Goal: Task Accomplishment & Management: Manage account settings

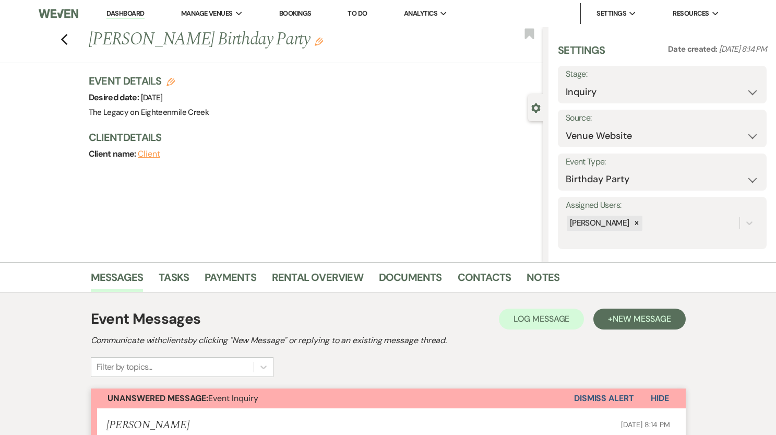
select select "5"
select select "4"
click at [126, 11] on link "Dashboard" at bounding box center [125, 14] width 38 height 10
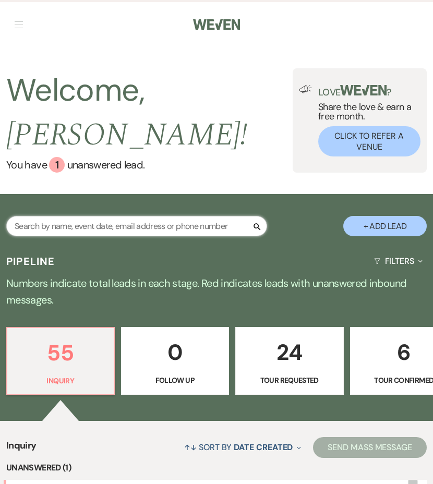
click at [80, 228] on input "text" at bounding box center [136, 226] width 261 height 20
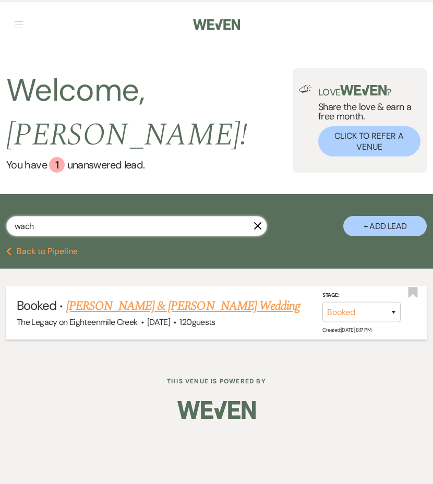
type input "wach"
click at [174, 305] on link "[PERSON_NAME] & [PERSON_NAME] Wedding" at bounding box center [183, 306] width 234 height 19
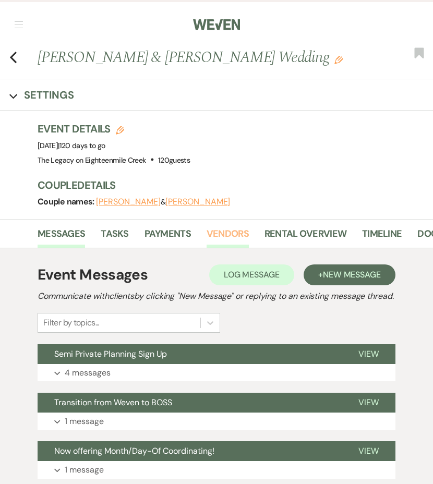
click at [236, 235] on link "Vendors" at bounding box center [228, 237] width 42 height 21
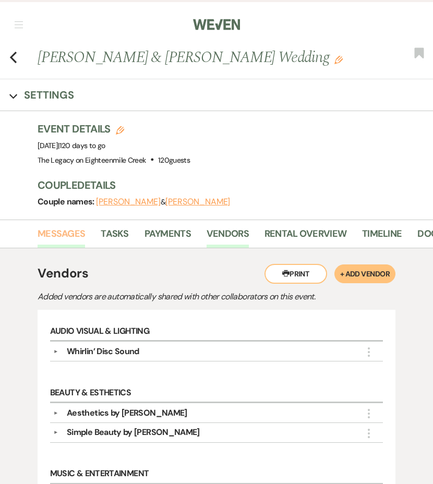
click at [74, 232] on link "Messages" at bounding box center [62, 237] width 48 height 21
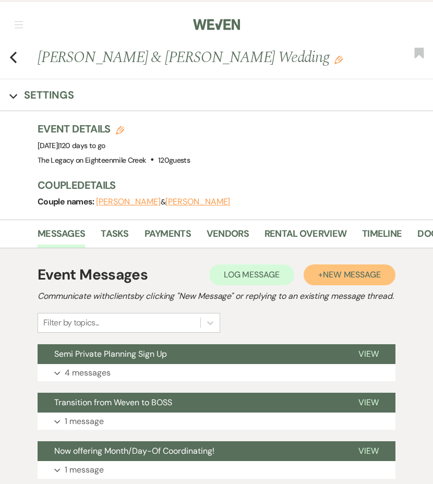
click at [331, 276] on span "New Message" at bounding box center [352, 274] width 58 height 11
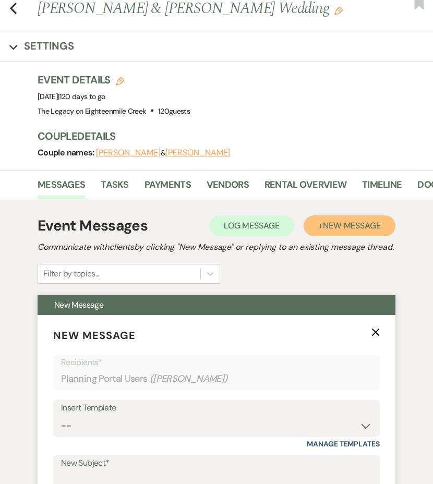
scroll to position [118, 0]
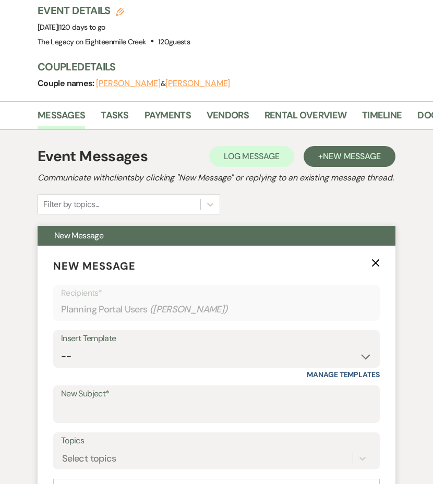
click at [131, 347] on div "Insert Template" at bounding box center [216, 338] width 311 height 15
click at [132, 365] on select "-- Inquiry Follow Up- Just checking in :) Tour Date/Time Confirmation Proposal …" at bounding box center [216, 357] width 311 height 20
select select "891"
click at [61, 359] on select "-- Inquiry Follow Up- Just checking in :) Tour Date/Time Confirmation Proposal …" at bounding box center [216, 357] width 311 height 20
type input "Vendor Check in!"
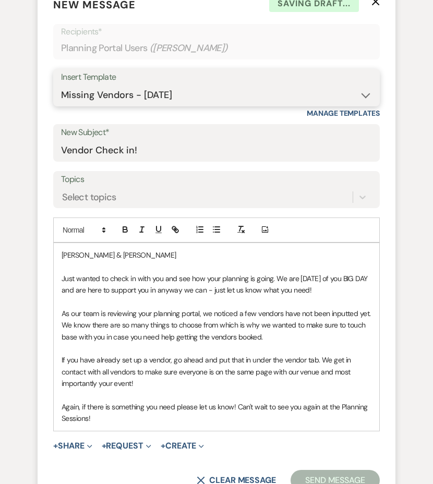
scroll to position [401, 0]
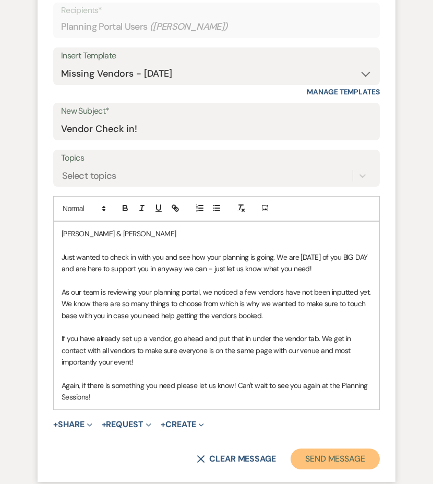
click at [322, 434] on button "Send Message" at bounding box center [335, 459] width 89 height 21
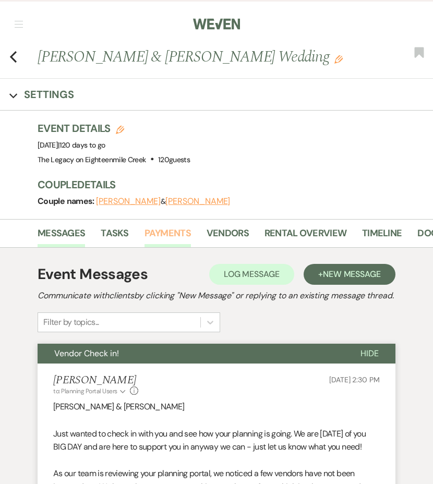
scroll to position [0, 0]
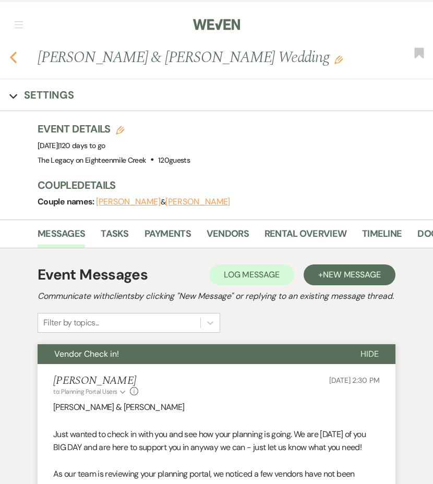
click at [14, 61] on use "button" at bounding box center [13, 57] width 7 height 11
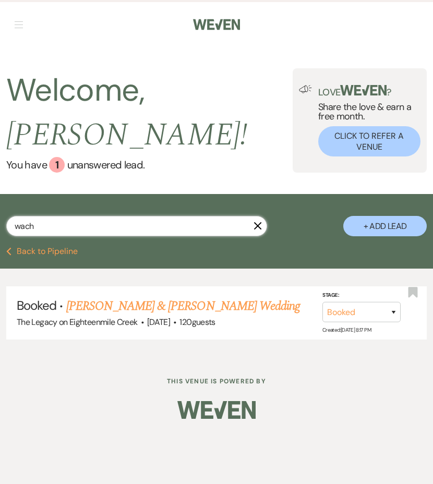
drag, startPoint x: 44, startPoint y: 232, endPoint x: 4, endPoint y: 223, distance: 41.2
click at [4, 223] on div "wach X + Add Lead" at bounding box center [216, 221] width 433 height 45
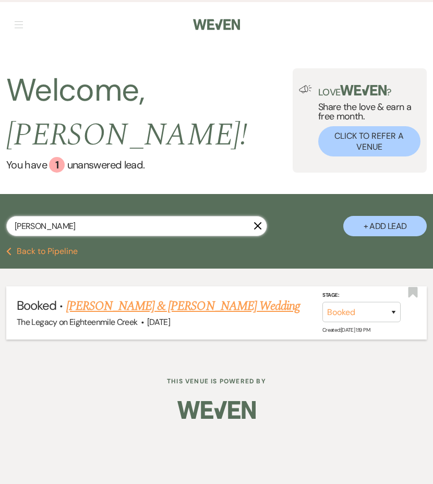
type input "colaprete"
click at [141, 310] on link "[PERSON_NAME] & [PERSON_NAME] Wedding" at bounding box center [183, 306] width 234 height 19
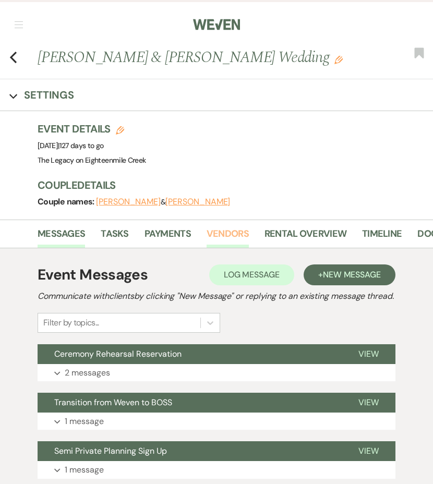
click at [232, 230] on link "Vendors" at bounding box center [228, 237] width 42 height 21
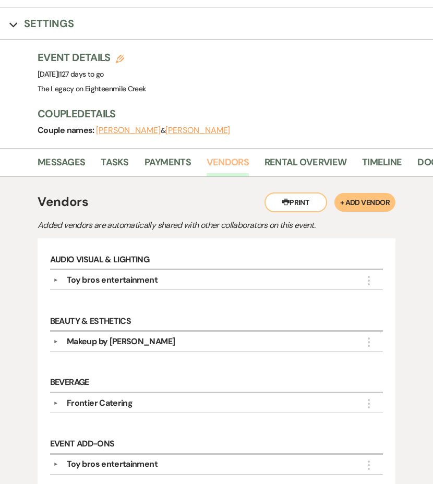
scroll to position [41, 0]
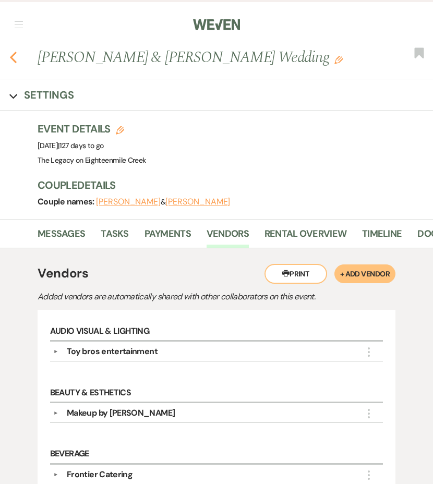
click at [15, 55] on icon "Previous" at bounding box center [13, 57] width 8 height 13
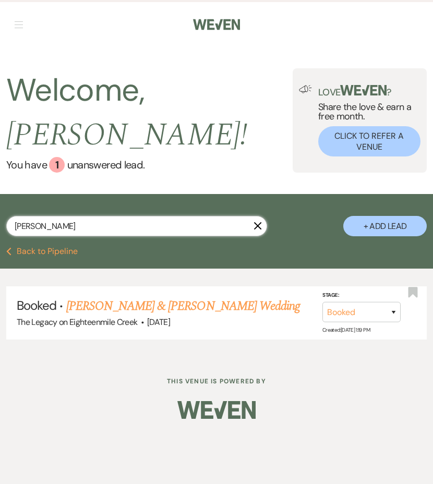
drag, startPoint x: 54, startPoint y: 228, endPoint x: -1, endPoint y: 224, distance: 55.5
click at [0, 224] on html "Weven Check Log Out Pinterest Instagram Facebook Terms of Use Privacy Policy Da…" at bounding box center [216, 242] width 433 height 484
type input "ariel"
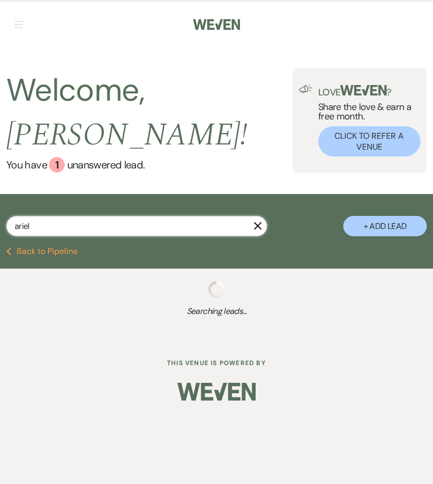
select select "8"
select select "6"
select select "8"
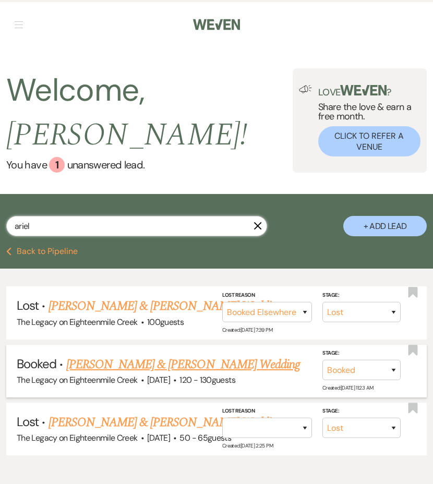
type input "ariel"
click at [106, 365] on link "[PERSON_NAME] & [PERSON_NAME] Wedding" at bounding box center [183, 364] width 234 height 19
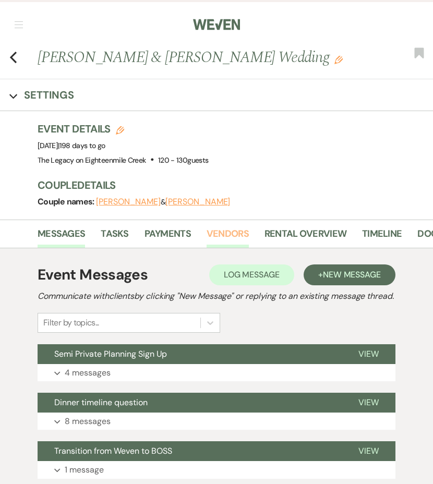
click at [221, 232] on link "Vendors" at bounding box center [228, 237] width 42 height 21
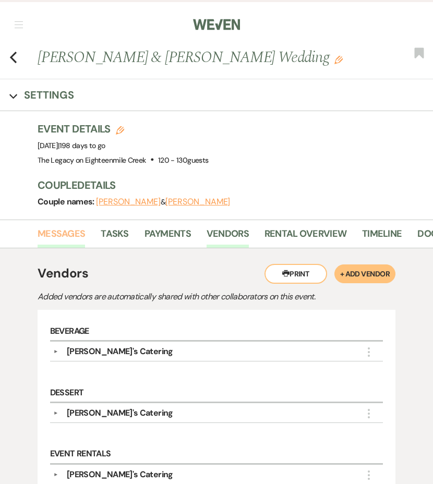
click at [76, 238] on link "Messages" at bounding box center [62, 237] width 48 height 21
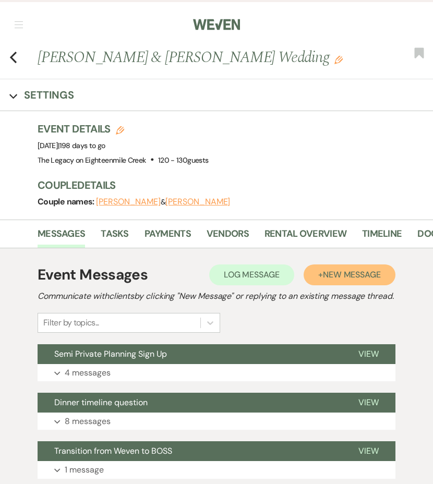
click at [332, 273] on span "New Message" at bounding box center [352, 274] width 58 height 11
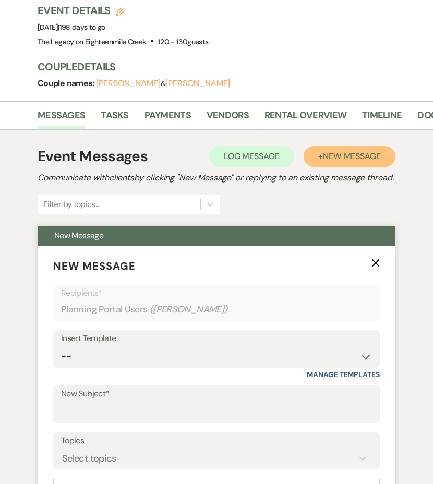
scroll to position [146, 0]
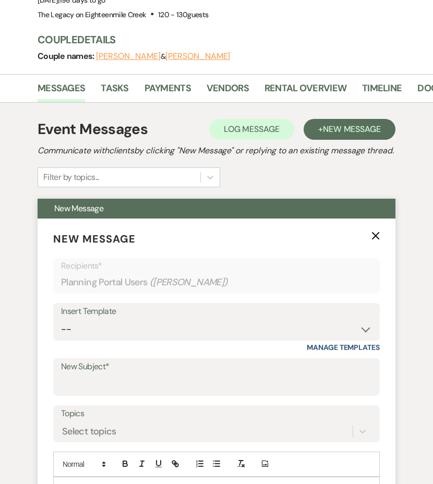
click at [153, 319] on div "Insert Template" at bounding box center [216, 311] width 311 height 15
click at [153, 336] on select "-- Inquiry Follow Up- Just checking in :) Tour Date/Time Confirmation Proposal …" at bounding box center [216, 329] width 311 height 20
select select "891"
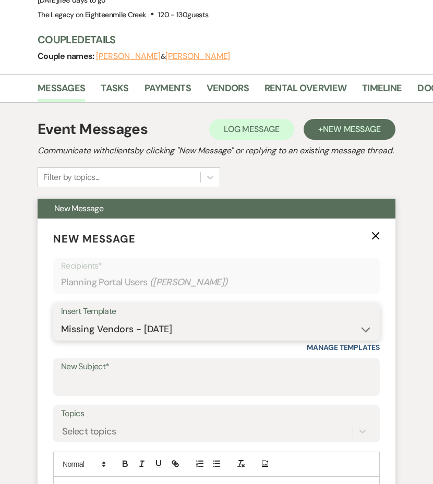
click at [61, 332] on select "-- Inquiry Follow Up- Just checking in :) Tour Date/Time Confirmation Proposal …" at bounding box center [216, 329] width 311 height 20
type input "Vendor Check in!"
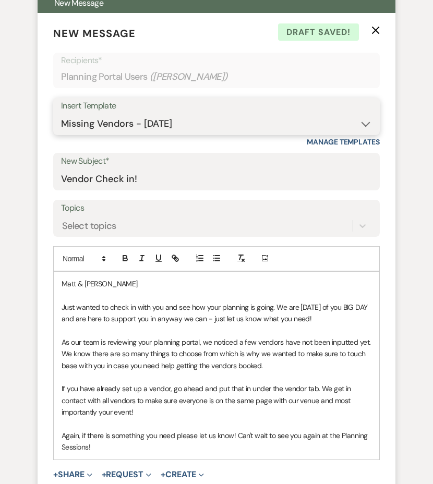
scroll to position [388, 0]
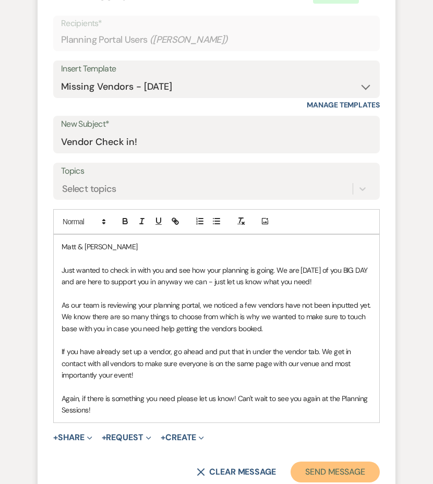
click at [334, 434] on button "Send Message" at bounding box center [335, 472] width 89 height 21
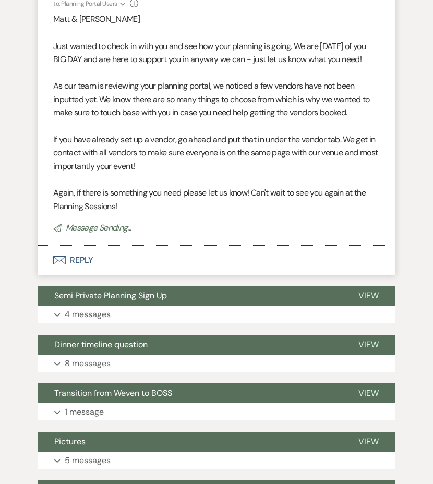
scroll to position [0, 0]
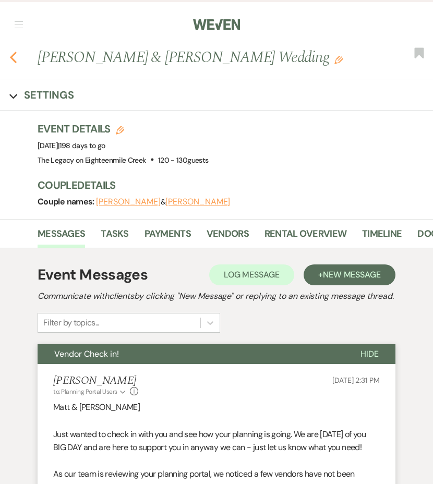
click at [14, 55] on icon "Previous" at bounding box center [13, 57] width 8 height 13
select select "8"
select select "6"
select select "8"
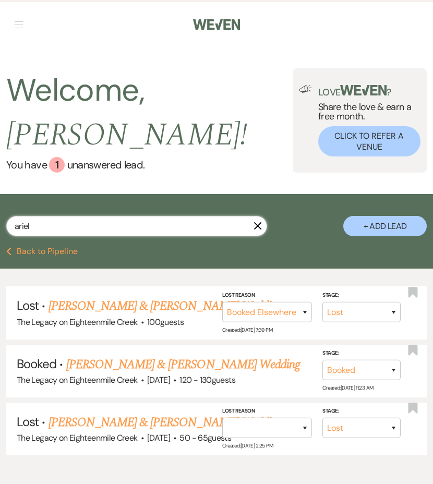
drag, startPoint x: 48, startPoint y: 226, endPoint x: -3, endPoint y: 223, distance: 51.2
click at [0, 223] on html "Weven Check Log Out Pinterest Instagram Facebook Terms of Use Privacy Policy Da…" at bounding box center [216, 275] width 433 height 550
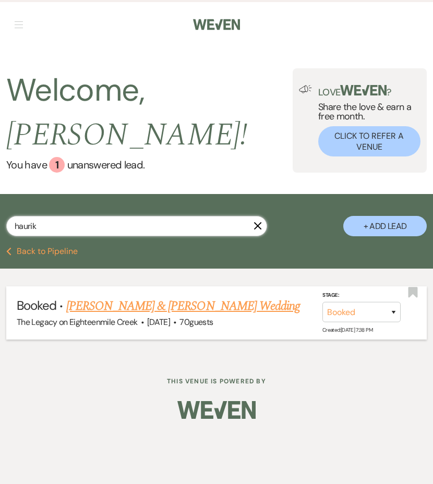
type input "haurik"
click at [123, 306] on link "[PERSON_NAME] & [PERSON_NAME] Wedding" at bounding box center [183, 306] width 234 height 19
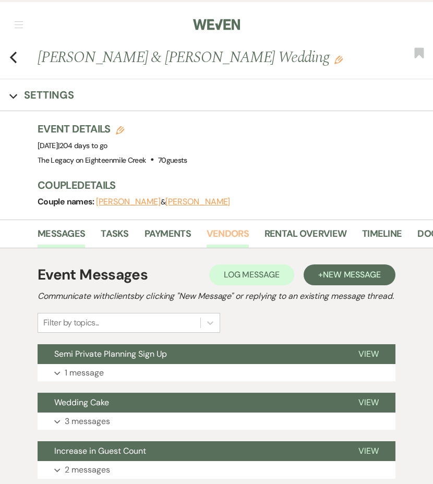
click at [221, 233] on link "Vendors" at bounding box center [228, 237] width 42 height 21
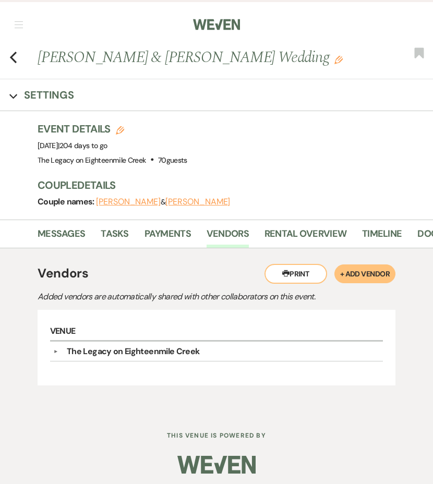
click at [370, 270] on button "+ Add Vendor" at bounding box center [365, 274] width 61 height 19
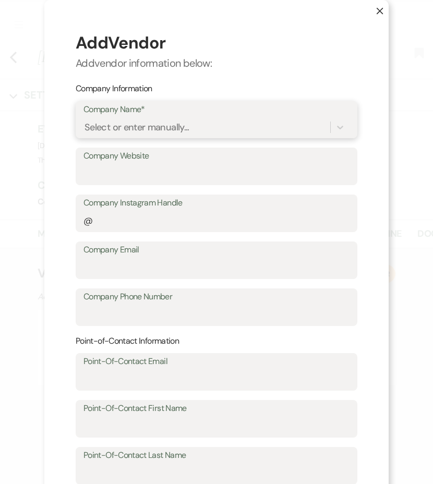
click at [126, 132] on div "Select or enter manually..." at bounding box center [137, 128] width 105 height 14
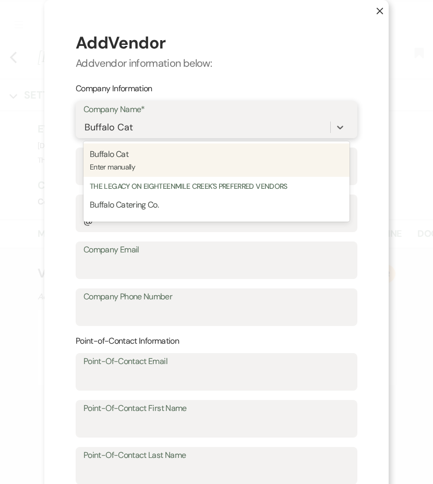
type input "Buffalo Cater"
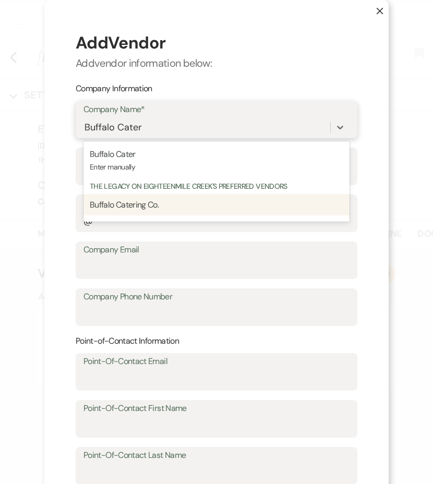
click at [116, 201] on span "Buffalo Catering Co." at bounding box center [124, 204] width 69 height 11
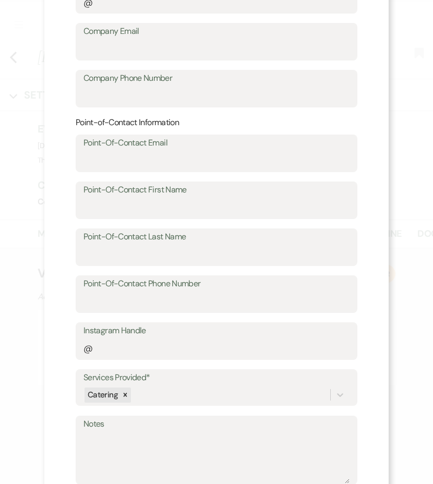
scroll to position [284, 0]
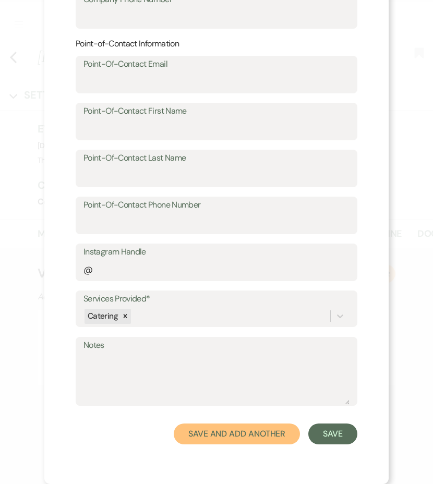
click at [267, 434] on button "Save and Add Another" at bounding box center [237, 434] width 126 height 21
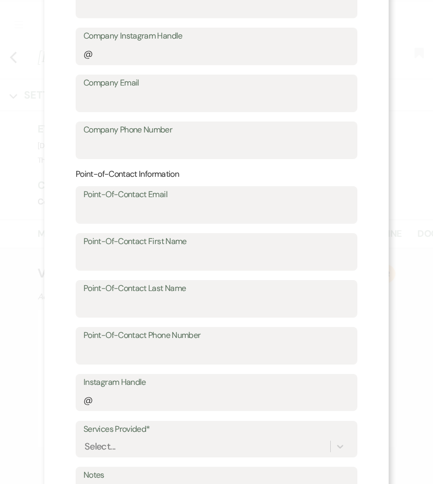
scroll to position [72, 0]
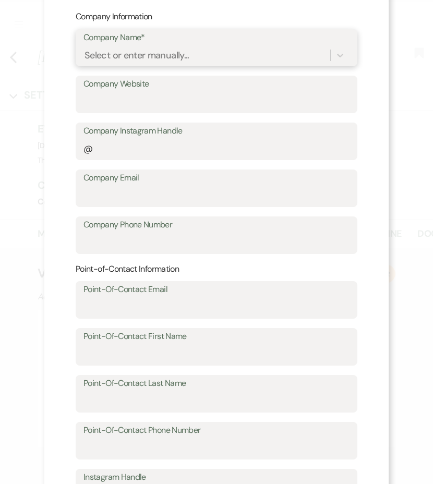
click at [123, 54] on div "Select or enter manually..." at bounding box center [137, 56] width 105 height 14
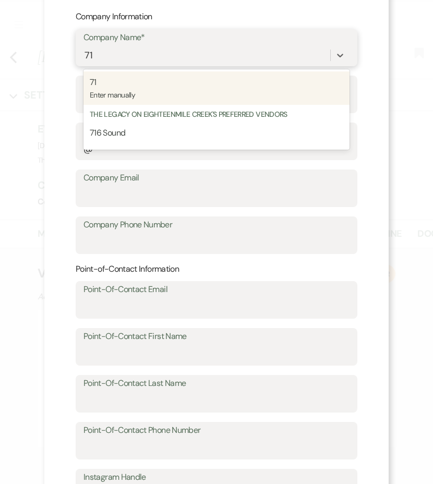
type input "716"
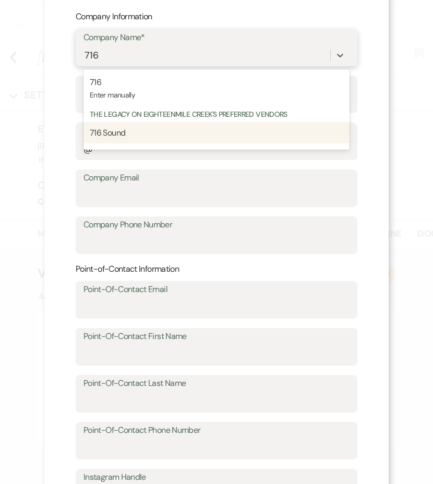
click at [113, 134] on span "716 Sound" at bounding box center [107, 132] width 35 height 11
type input "noah716sound@gmail.com"
type input "Noah"
type input "Maciejewski"
type input "7167774360"
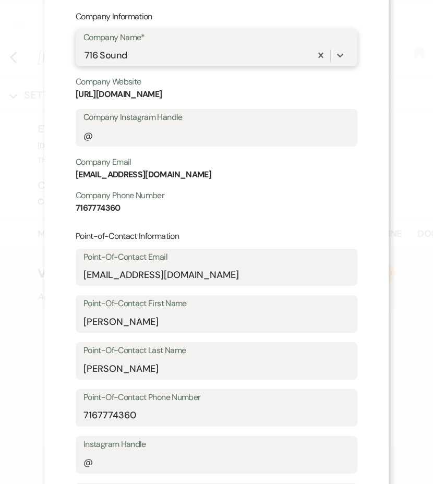
scroll to position [280, 0]
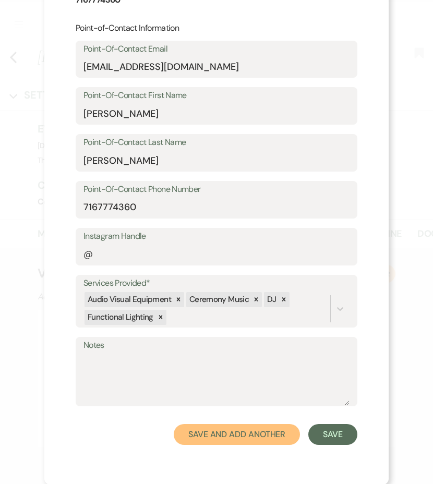
click at [255, 434] on button "Save and Add Another" at bounding box center [237, 434] width 126 height 21
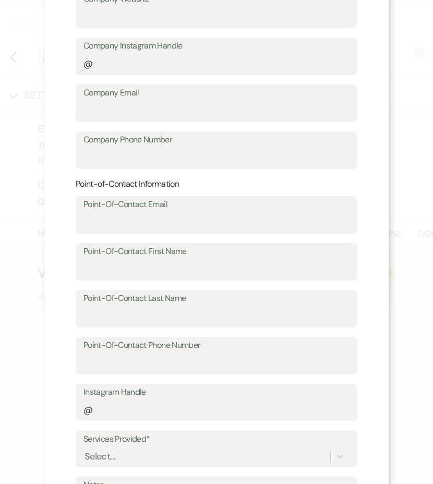
scroll to position [0, 0]
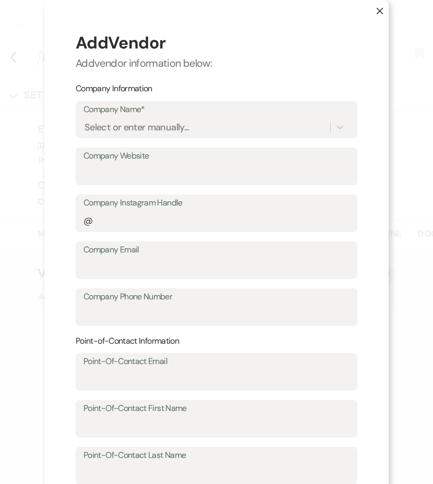
click at [378, 12] on use "button" at bounding box center [380, 11] width 7 height 7
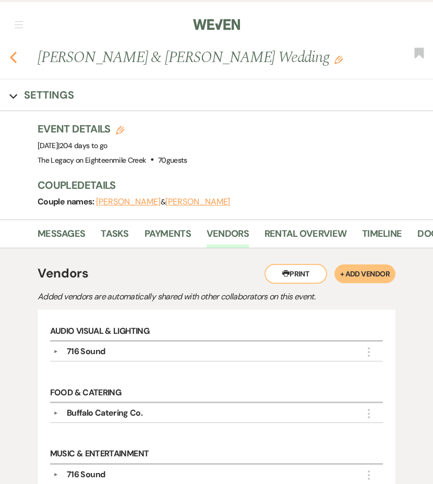
click at [13, 58] on use "button" at bounding box center [13, 57] width 7 height 11
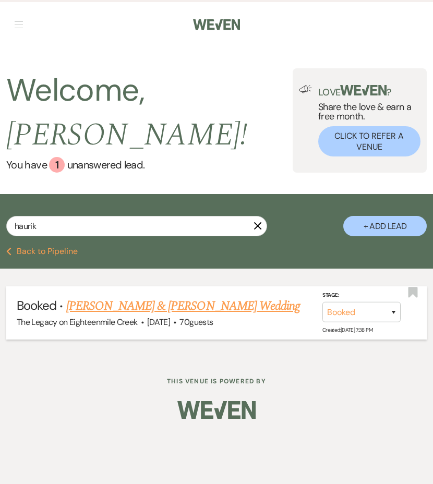
click at [120, 306] on link "[PERSON_NAME] & [PERSON_NAME] Wedding" at bounding box center [183, 306] width 234 height 19
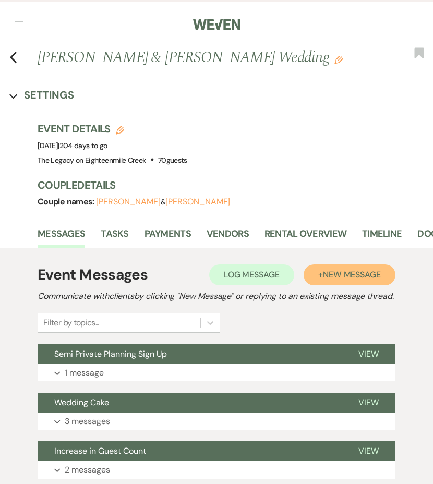
click at [334, 273] on span "New Message" at bounding box center [352, 274] width 58 height 11
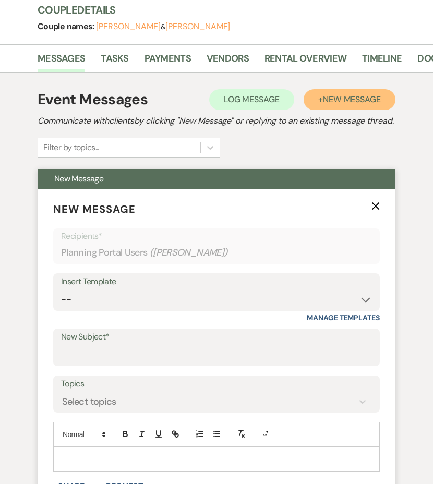
scroll to position [230, 0]
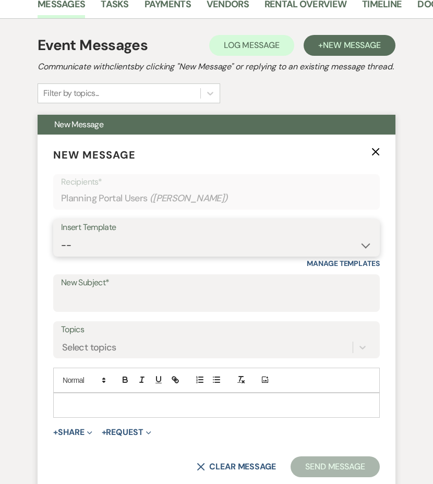
click at [124, 254] on select "-- Inquiry Follow Up- Just checking in :) Tour Date/Time Confirmation Proposal …" at bounding box center [216, 245] width 311 height 20
select select "4596"
click at [61, 248] on select "-- Inquiry Follow Up- Just checking in :) Tour Date/Time Confirmation Proposal …" at bounding box center [216, 245] width 311 height 20
type input "2nd Planning Session Sign Up"
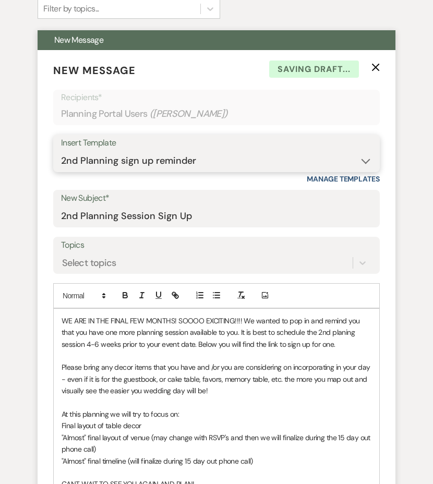
scroll to position [341, 0]
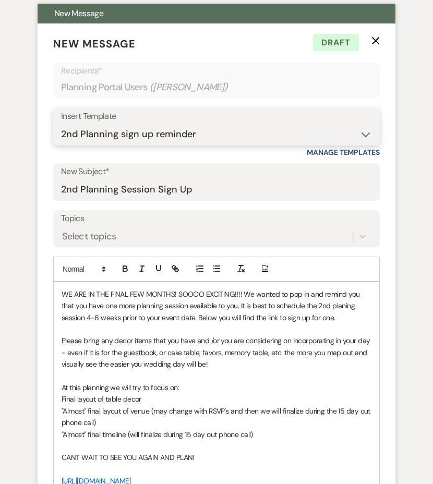
click at [177, 142] on select "-- Inquiry Follow Up- Just checking in :) Tour Date/Time Confirmation Proposal …" at bounding box center [216, 134] width 311 height 20
select select "1736"
click at [61, 137] on select "-- Inquiry Follow Up- Just checking in :) Tour Date/Time Confirmation Proposal …" at bounding box center [216, 134] width 311 height 20
type input "Semi Private Planning Sign Up"
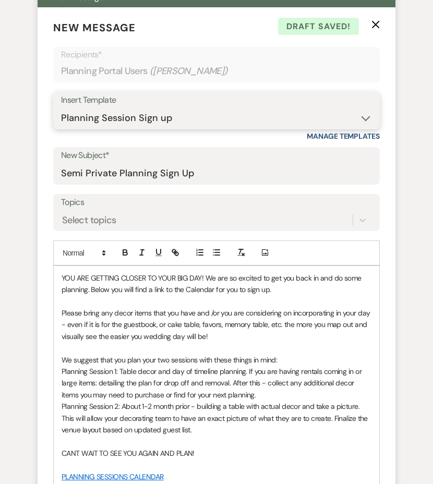
scroll to position [360, 0]
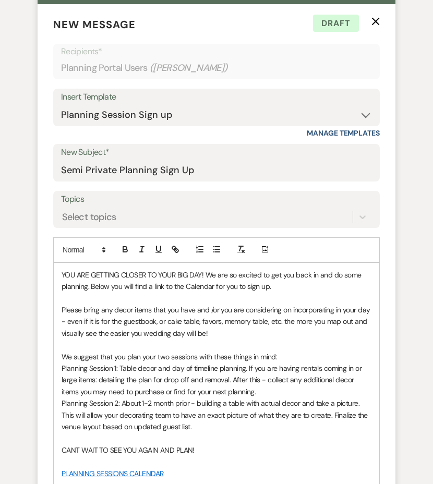
click at [244, 398] on p "Planning Session 1: Table decor and day of timeline planning. If you are having…" at bounding box center [217, 380] width 310 height 35
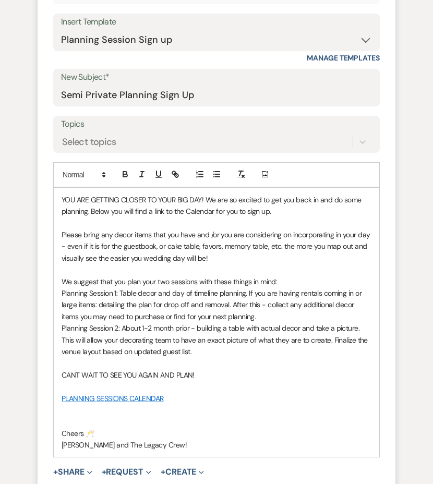
scroll to position [506, 0]
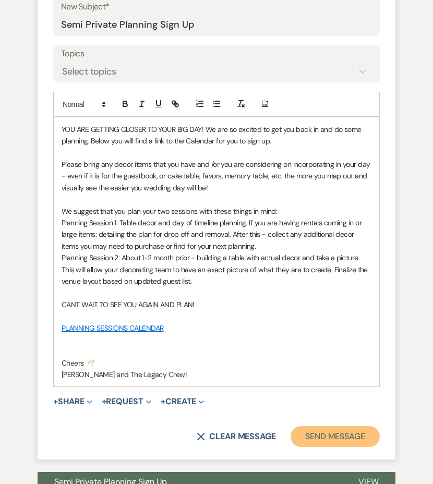
click at [340, 434] on button "Send Message" at bounding box center [335, 436] width 89 height 21
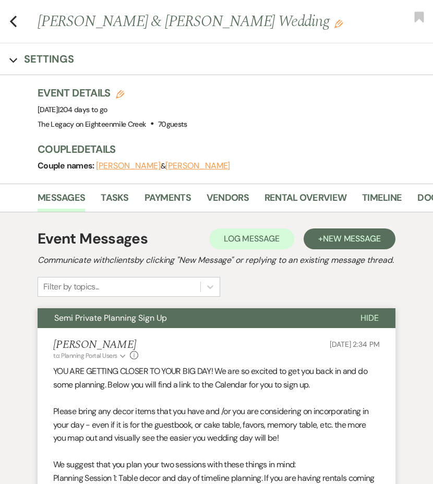
scroll to position [0, 0]
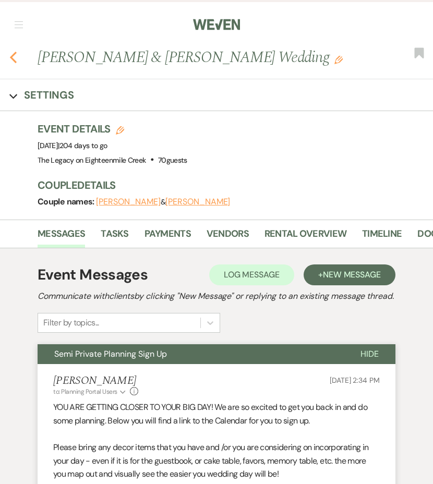
click at [15, 55] on icon "Previous" at bounding box center [13, 57] width 8 height 13
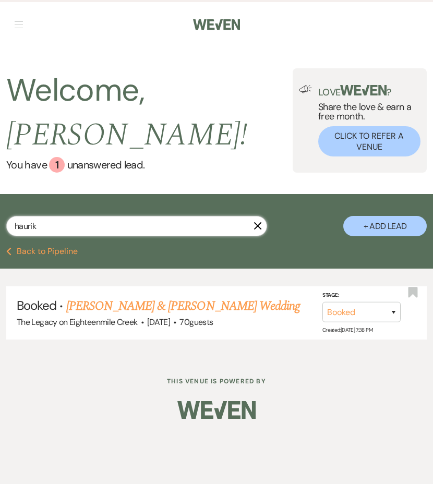
drag, startPoint x: 59, startPoint y: 227, endPoint x: -14, endPoint y: 225, distance: 72.6
click at [0, 225] on html "Weven Check Log Out Pinterest Instagram Facebook Terms of Use Privacy Policy Da…" at bounding box center [216, 242] width 433 height 484
type input "miller"
select select "2"
select select "5"
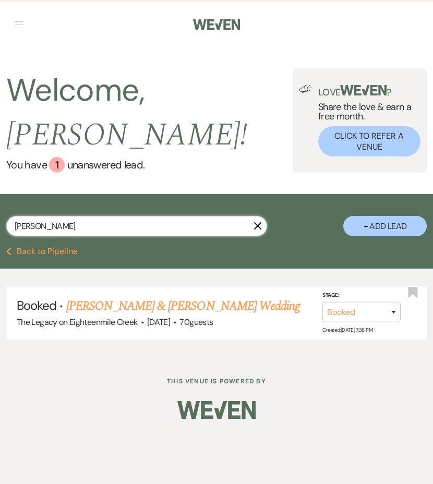
select select "8"
select select "1"
select select "8"
select select "10"
select select "8"
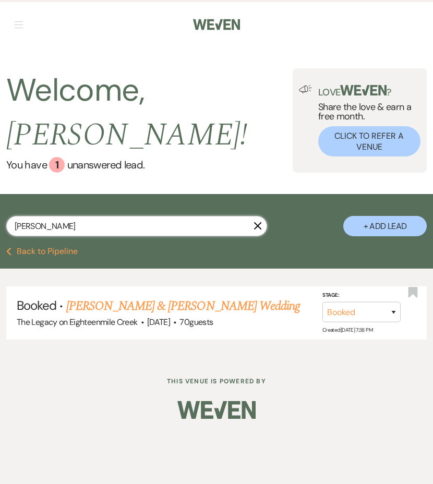
select select "8"
select select "2"
select select "8"
select select "5"
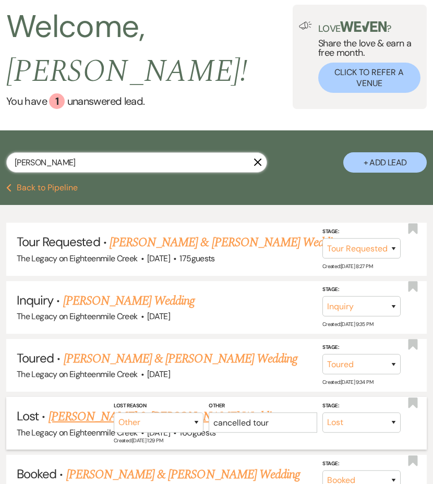
scroll to position [139, 0]
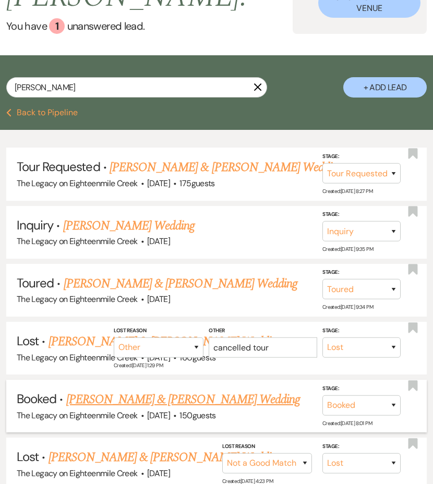
click at [129, 398] on link "[PERSON_NAME] & [PERSON_NAME] Wedding" at bounding box center [183, 399] width 234 height 19
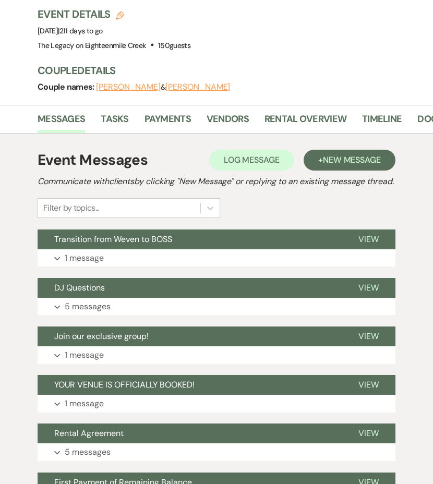
scroll to position [143, 0]
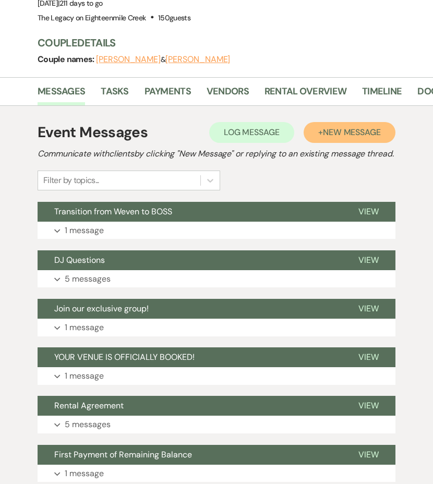
click at [319, 132] on button "+ New Message" at bounding box center [350, 132] width 92 height 21
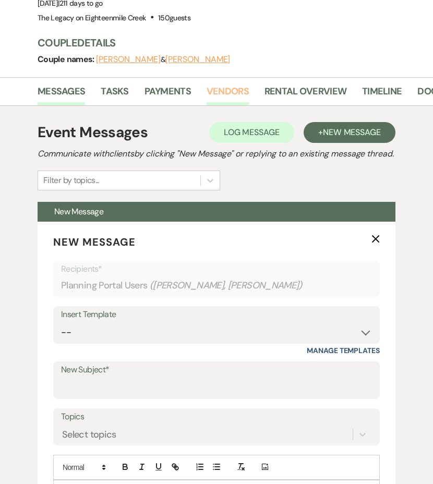
click at [233, 93] on link "Vendors" at bounding box center [228, 94] width 42 height 21
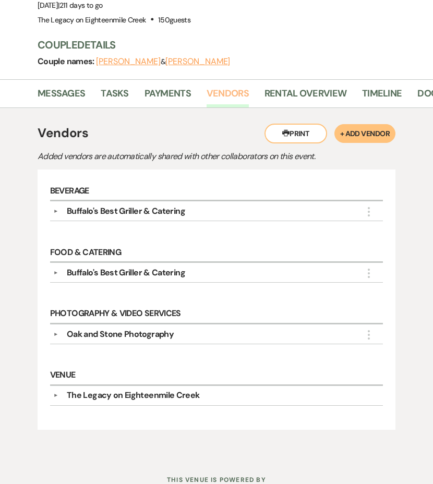
scroll to position [141, 0]
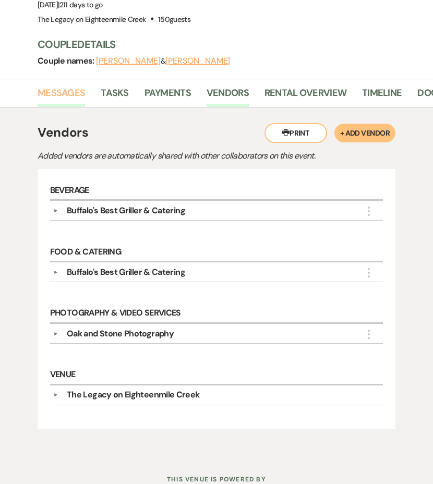
click at [74, 93] on link "Messages" at bounding box center [62, 96] width 48 height 21
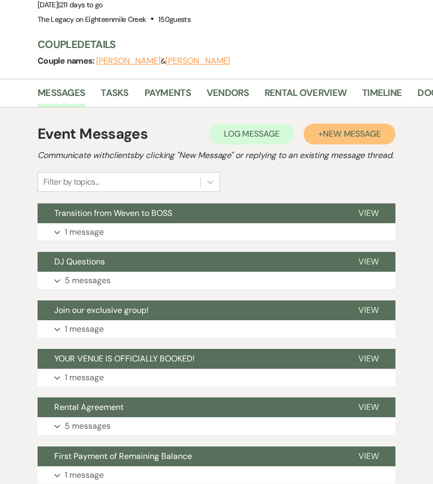
click at [328, 137] on span "New Message" at bounding box center [352, 133] width 58 height 11
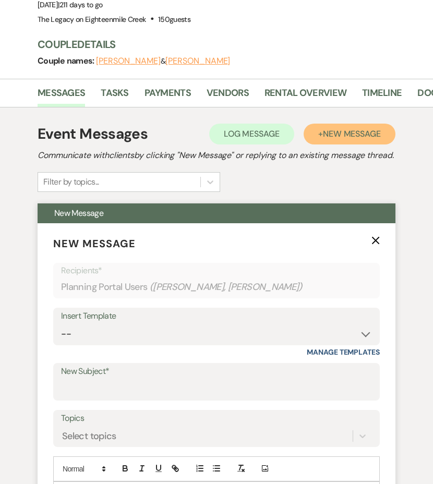
scroll to position [250, 0]
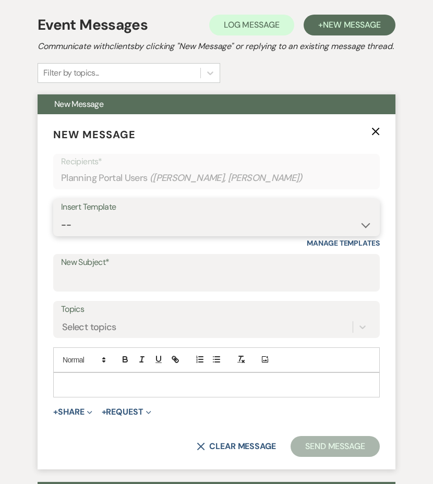
click at [207, 235] on select "-- Inquiry Follow Up- Just checking in :) Tour Date/Time Confirmation Proposal …" at bounding box center [216, 225] width 311 height 20
select select "891"
click at [61, 228] on select "-- Inquiry Follow Up- Just checking in :) Tour Date/Time Confirmation Proposal …" at bounding box center [216, 225] width 311 height 20
type input "Vendor Check in!"
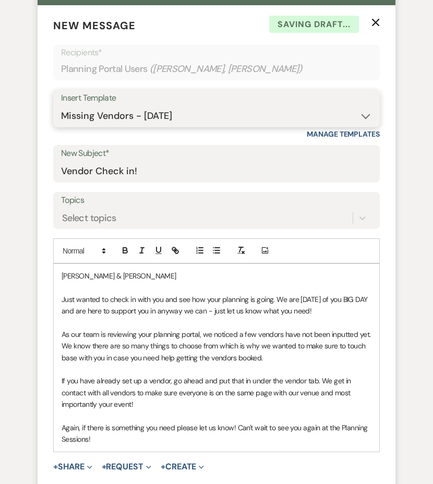
scroll to position [416, 0]
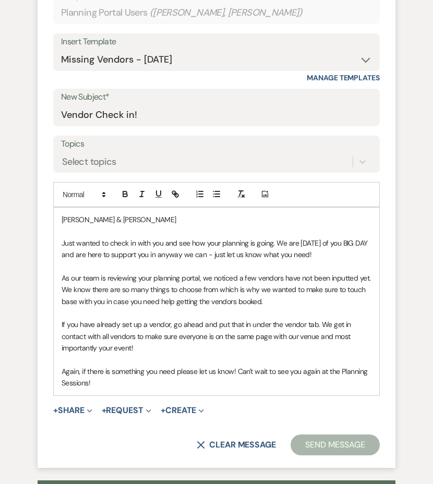
click at [325, 434] on button "Send Message" at bounding box center [335, 445] width 89 height 21
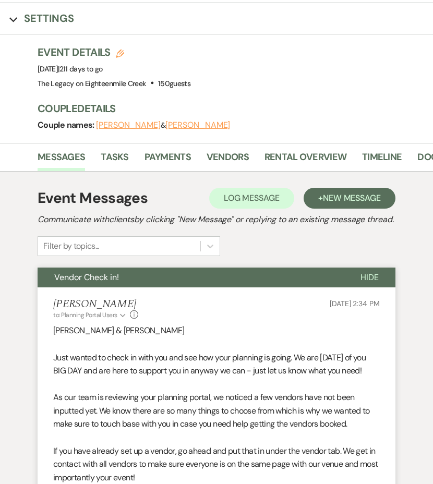
scroll to position [8, 0]
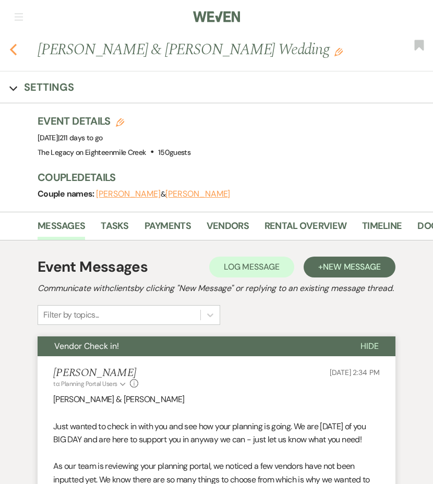
click at [16, 49] on icon "Previous" at bounding box center [13, 49] width 8 height 13
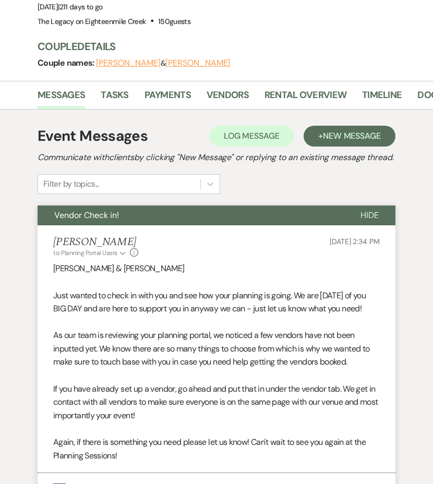
select select "2"
select select "5"
select select "8"
select select "1"
select select "8"
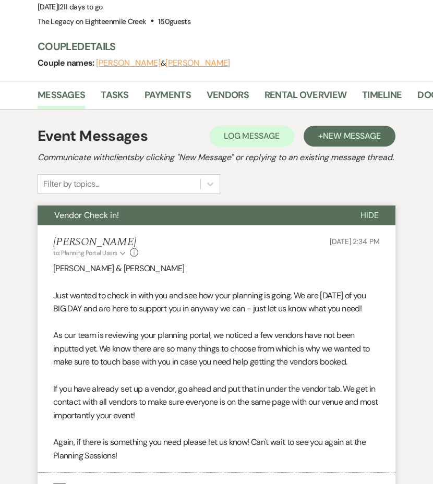
select select "10"
select select "8"
select select "2"
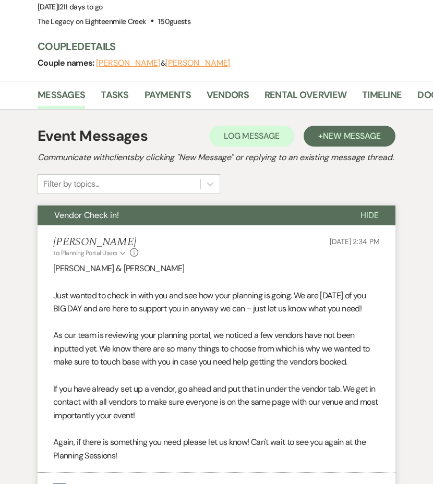
select select "8"
select select "5"
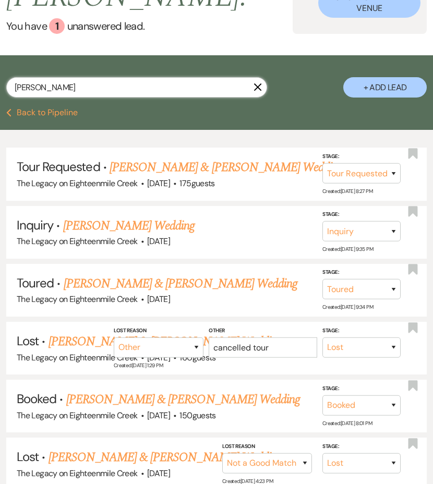
drag, startPoint x: 63, startPoint y: 91, endPoint x: -8, endPoint y: 82, distance: 72.1
click at [0, 82] on html "Weven Check Log Out Pinterest Instagram Facebook Terms of Use Privacy Policy Da…" at bounding box center [216, 310] width 433 height 898
type input "murphy"
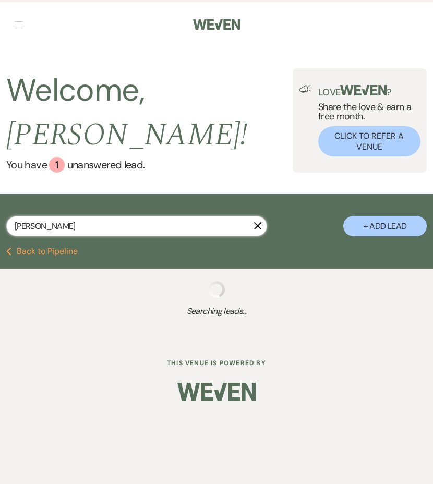
select select "8"
select select "10"
select select "8"
select select "4"
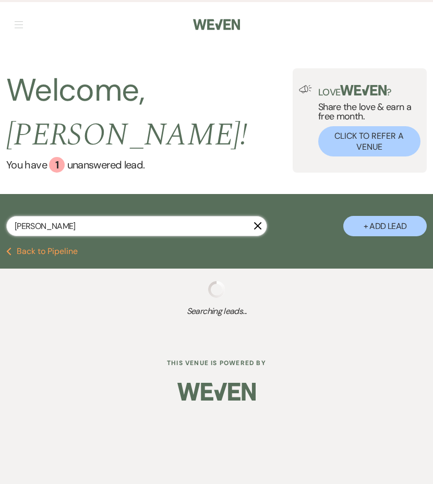
select select "8"
select select "5"
select select "8"
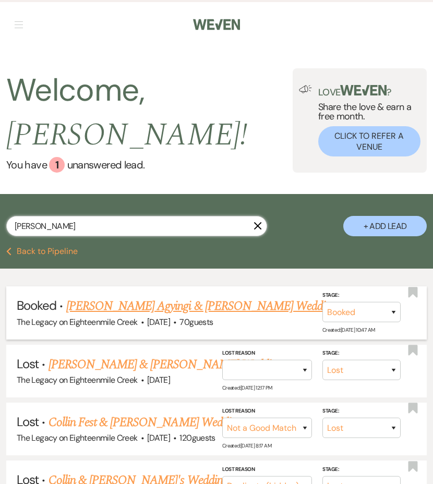
type input "murphy"
click at [94, 305] on link "[PERSON_NAME] Agyingi & [PERSON_NAME] Wedding" at bounding box center [201, 306] width 271 height 19
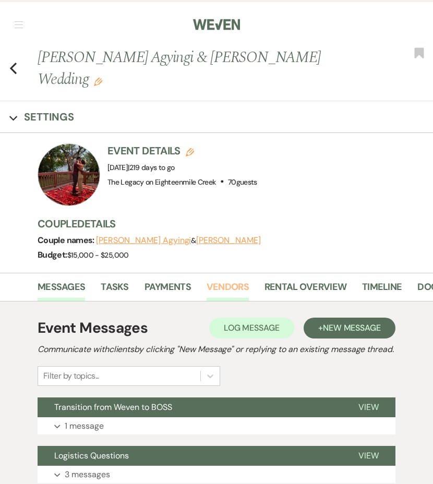
click at [216, 280] on link "Vendors" at bounding box center [228, 290] width 42 height 21
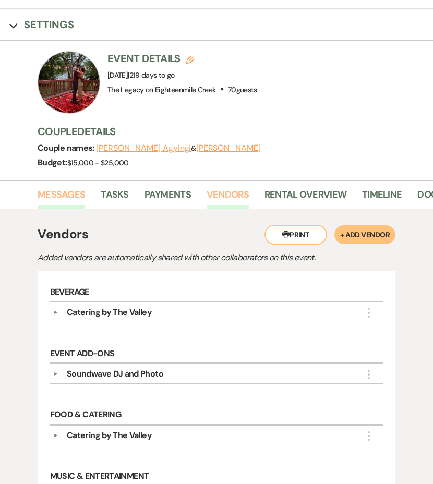
scroll to position [6, 0]
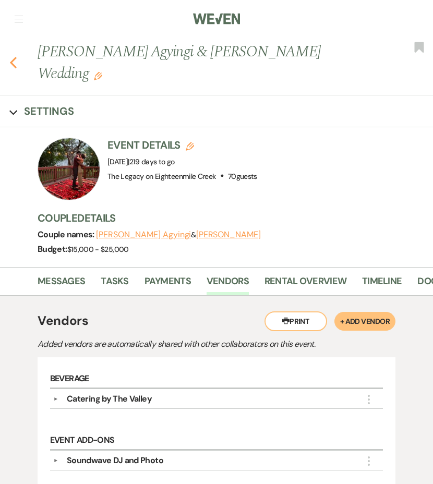
click at [11, 56] on icon "Previous" at bounding box center [13, 62] width 8 height 13
select select "8"
select select "10"
select select "8"
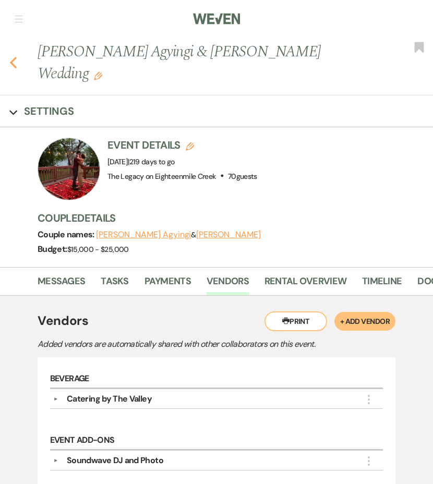
select select "4"
select select "8"
select select "5"
select select "8"
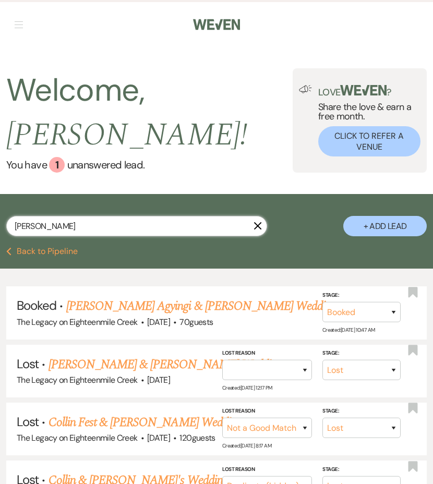
drag, startPoint x: 49, startPoint y: 227, endPoint x: 5, endPoint y: 227, distance: 43.3
click at [6, 227] on div "murphy X + Add Lead" at bounding box center [216, 221] width 433 height 45
type input "rod"
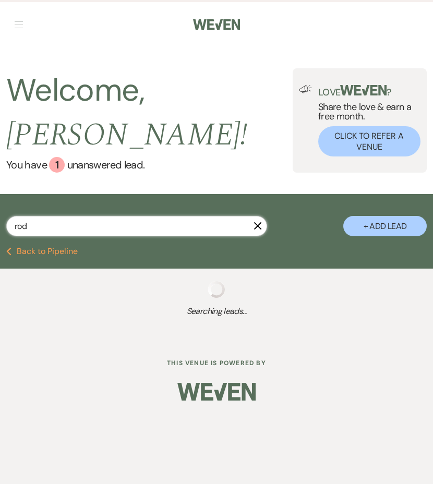
select select "8"
select select "4"
select select "8"
select select "10"
select select "8"
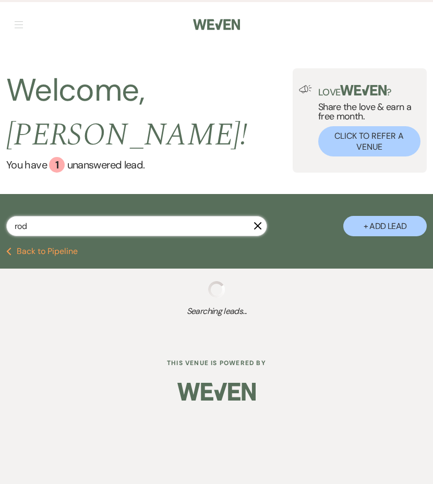
select select "10"
select select "8"
select select "7"
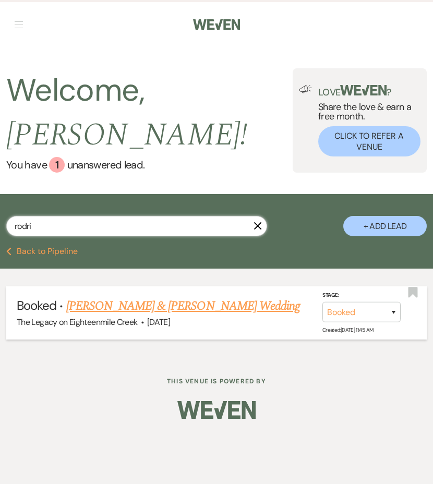
type input "rodri"
click at [92, 302] on link "[PERSON_NAME] & [PERSON_NAME] Wedding" at bounding box center [183, 306] width 234 height 19
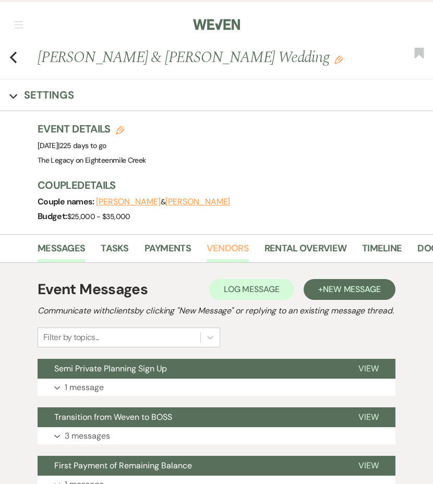
click at [243, 246] on link "Vendors" at bounding box center [228, 251] width 42 height 21
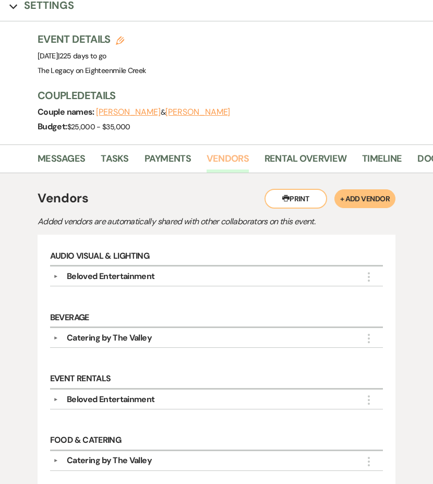
scroll to position [47, 0]
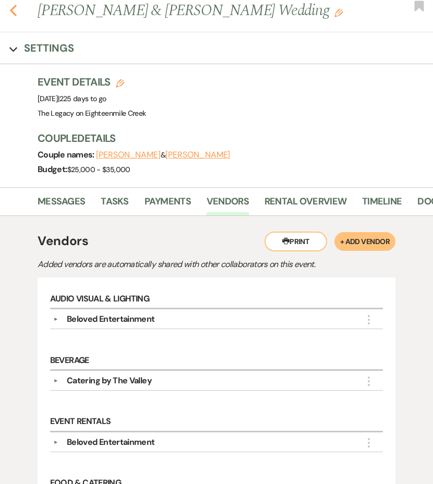
click at [16, 11] on icon "Previous" at bounding box center [13, 10] width 8 height 13
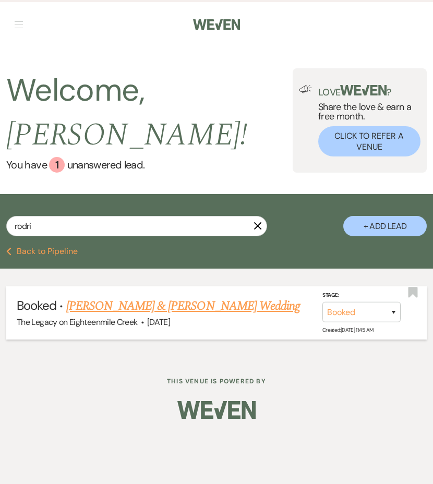
click at [78, 308] on link "[PERSON_NAME] & [PERSON_NAME] Wedding" at bounding box center [183, 306] width 234 height 19
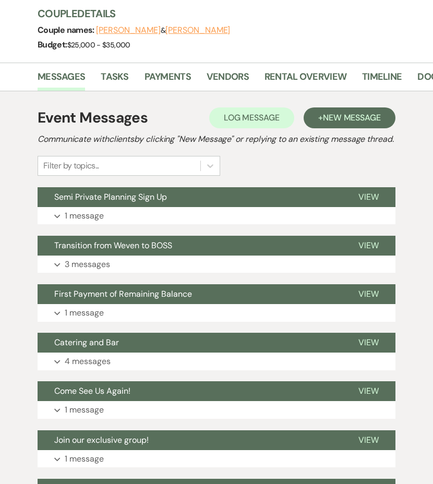
scroll to position [192, 0]
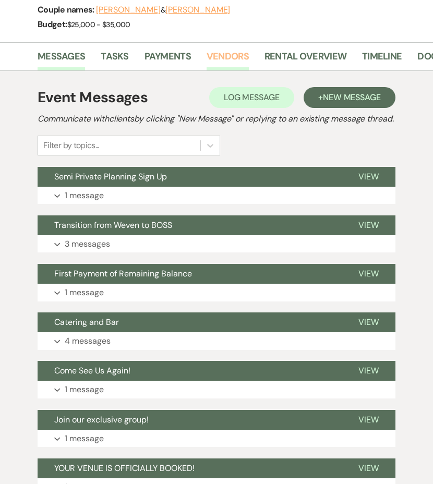
click at [223, 62] on link "Vendors" at bounding box center [228, 59] width 42 height 21
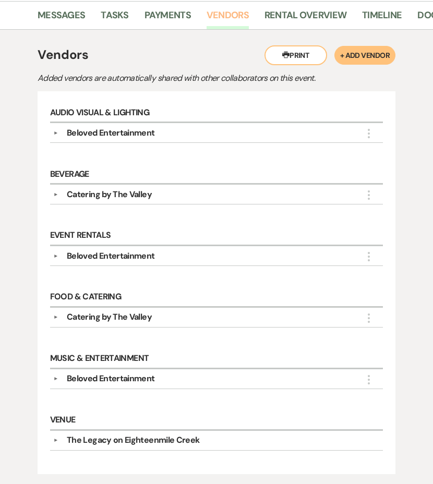
scroll to position [242, 0]
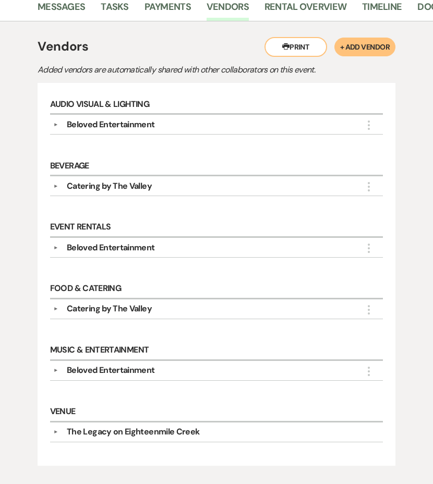
click at [362, 43] on button "+ Add Vendor" at bounding box center [365, 47] width 61 height 19
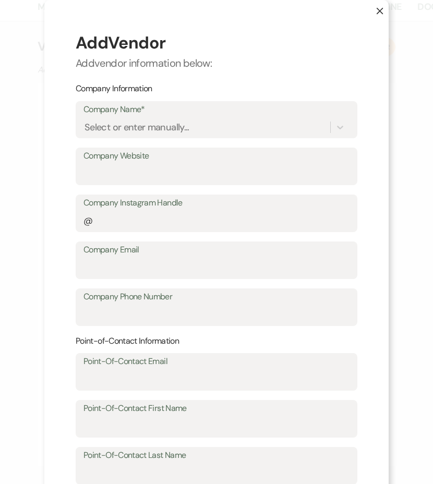
click at [378, 10] on use "button" at bounding box center [380, 11] width 7 height 7
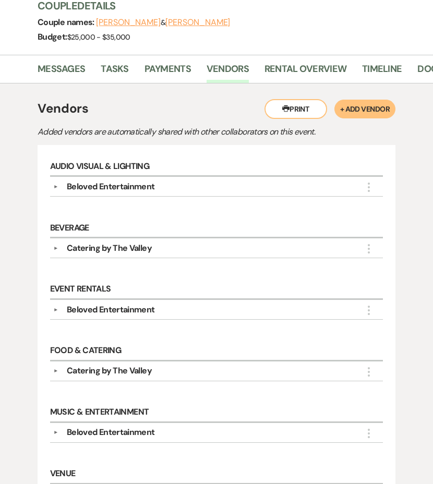
scroll to position [69, 0]
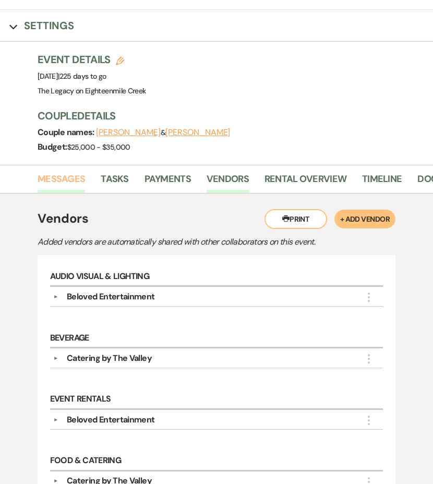
click at [57, 176] on link "Messages" at bounding box center [62, 182] width 48 height 21
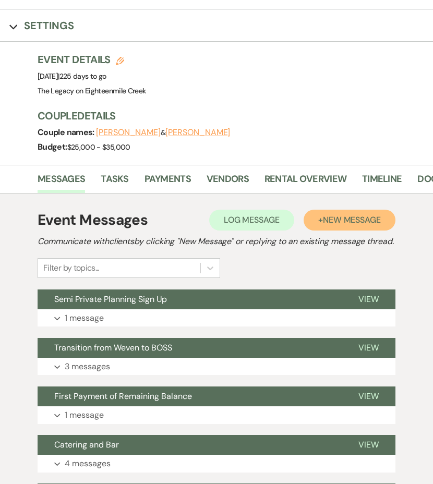
click at [326, 218] on span "New Message" at bounding box center [352, 220] width 58 height 11
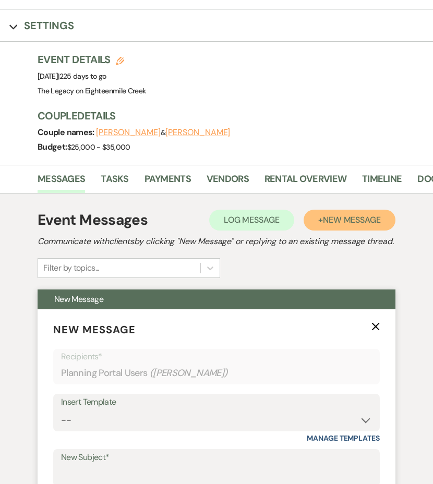
scroll to position [150, 0]
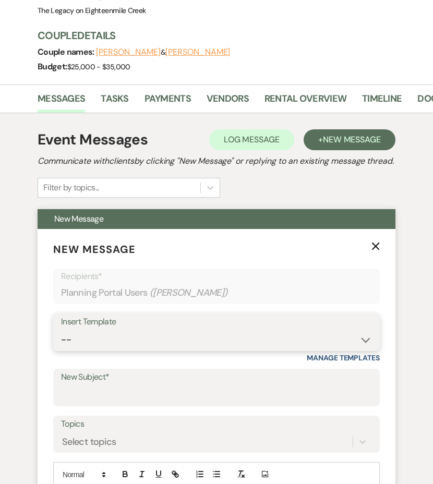
click at [184, 344] on select "-- Inquiry Follow Up- Just checking in :) Tour Date/Time Confirmation Proposal …" at bounding box center [216, 340] width 311 height 20
select select "891"
click at [61, 342] on select "-- Inquiry Follow Up- Just checking in :) Tour Date/Time Confirmation Proposal …" at bounding box center [216, 340] width 311 height 20
type input "Vendor Check in!"
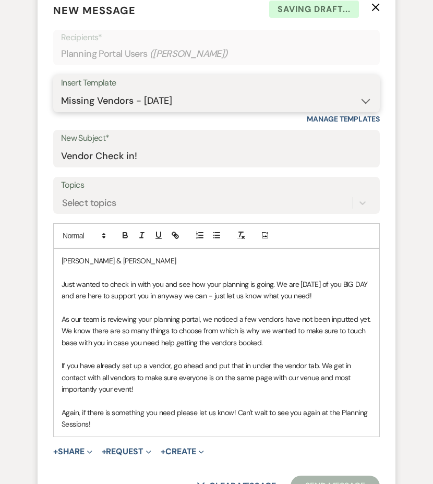
scroll to position [464, 0]
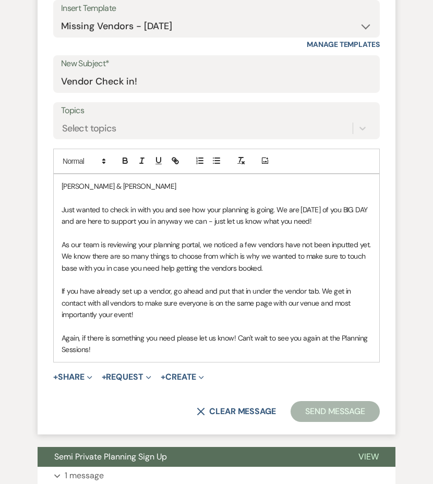
click at [338, 422] on button "Send Message" at bounding box center [335, 411] width 89 height 21
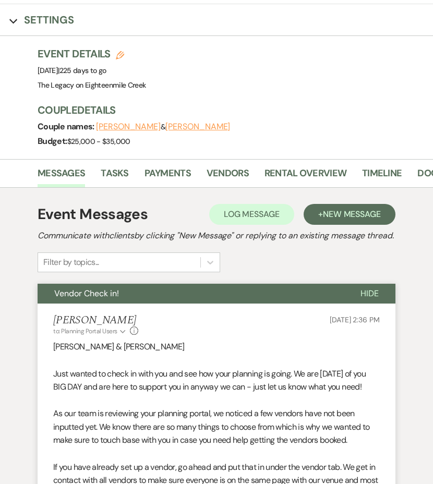
scroll to position [0, 0]
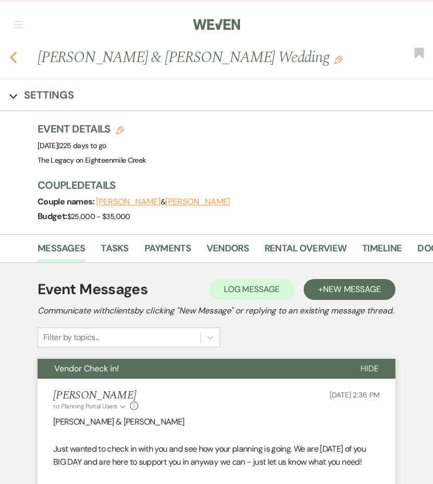
click at [13, 61] on icon "Previous" at bounding box center [13, 57] width 8 height 13
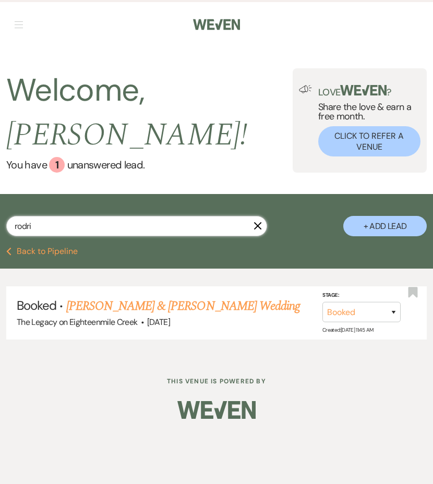
drag, startPoint x: 40, startPoint y: 228, endPoint x: 1, endPoint y: 224, distance: 39.8
click at [1, 224] on div "rodri X + Add Lead" at bounding box center [216, 221] width 433 height 45
type input "walsh"
select select "8"
select select "9"
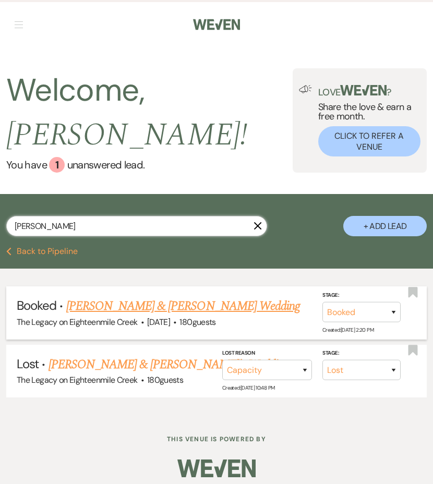
type input "walsh"
click at [108, 307] on link "[PERSON_NAME] & [PERSON_NAME] Wedding" at bounding box center [183, 306] width 234 height 19
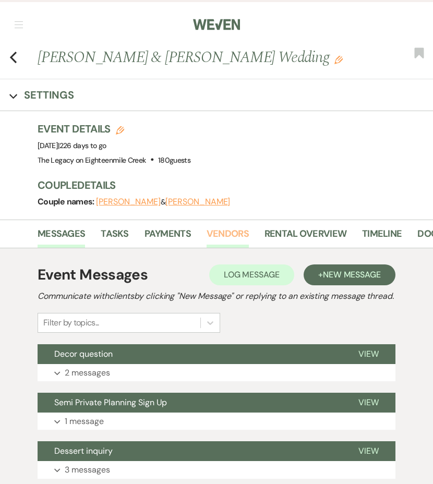
click at [227, 235] on link "Vendors" at bounding box center [228, 237] width 42 height 21
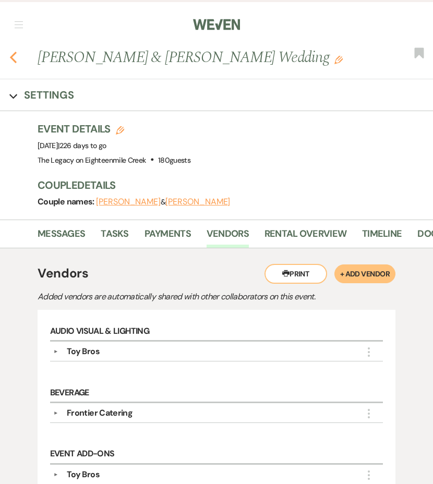
click at [14, 60] on use "button" at bounding box center [13, 57] width 7 height 11
select select "8"
select select "9"
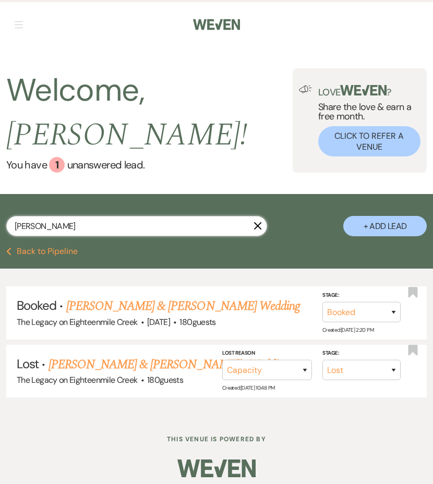
drag, startPoint x: 52, startPoint y: 229, endPoint x: -11, endPoint y: 224, distance: 63.4
click at [0, 224] on html "Weven Check Log Out Pinterest Instagram Facebook Terms of Use Privacy Policy Da…" at bounding box center [216, 246] width 433 height 492
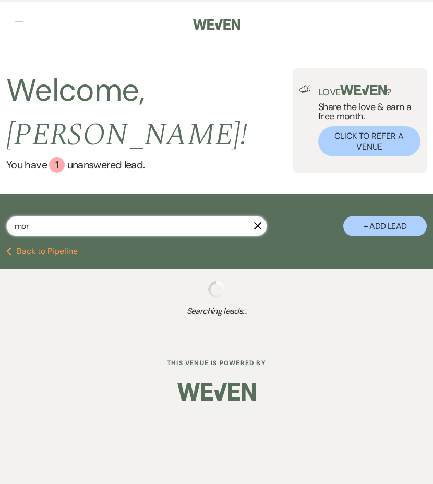
type input "morg"
select select "2"
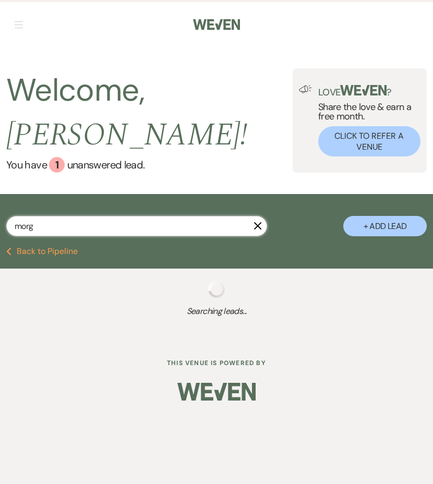
select select "8"
select select "1"
select select "8"
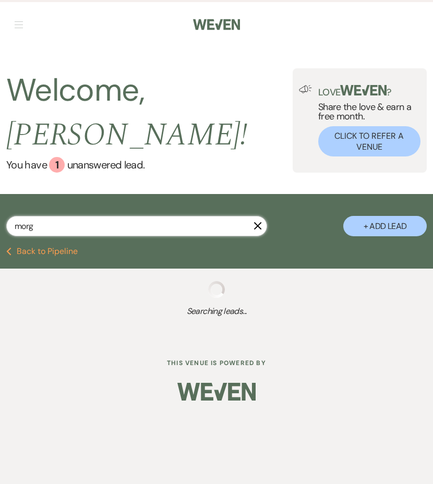
select select "10"
select select "8"
select select "9"
select select "8"
select select "1"
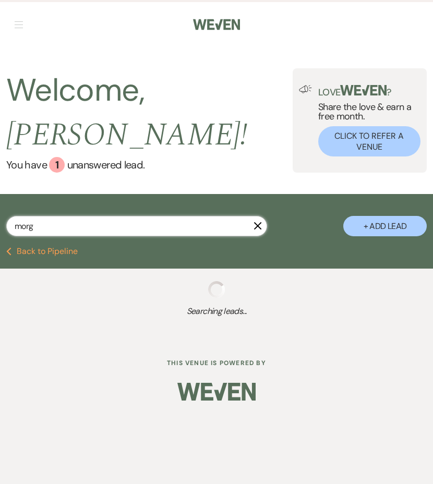
select select "8"
select select "10"
select select "8"
select select "6"
select select "8"
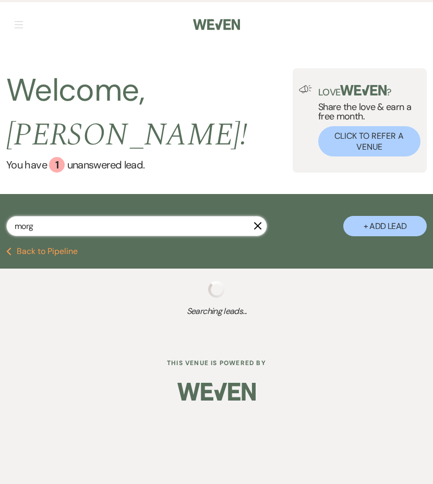
select select "5"
select select "8"
select select "5"
select select "8"
select select "10"
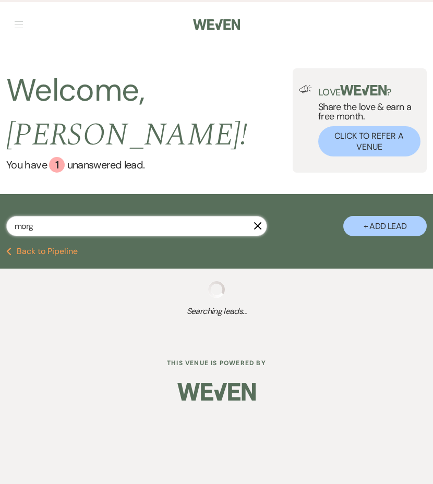
select select "8"
select select "3"
select select "8"
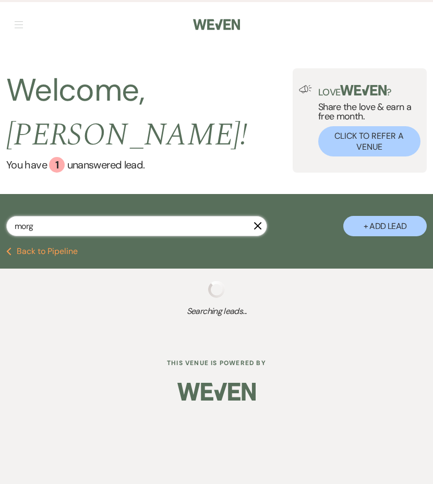
select select "8"
select select "5"
select select "8"
select select "4"
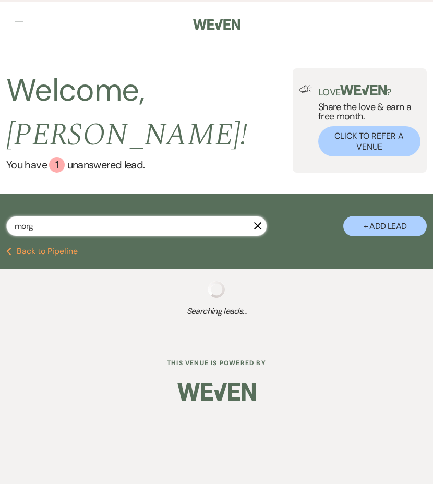
select select "8"
select select "6"
select select "8"
select select "5"
select select "8"
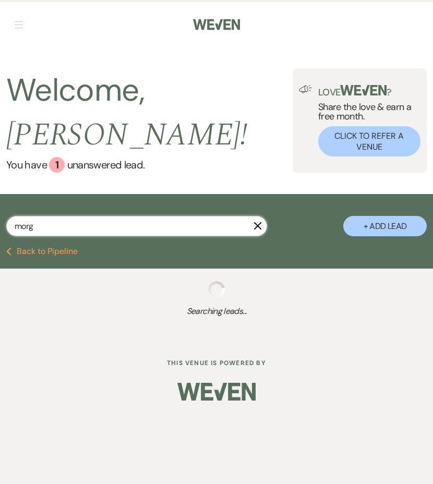
select select "2"
select select "8"
select select "10"
select select "8"
select select "5"
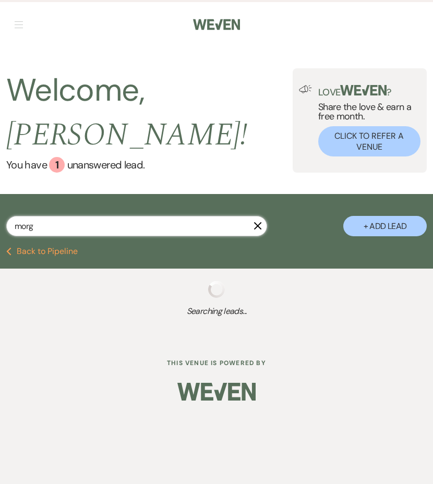
select select "8"
select select "10"
select select "8"
select select "5"
select select "8"
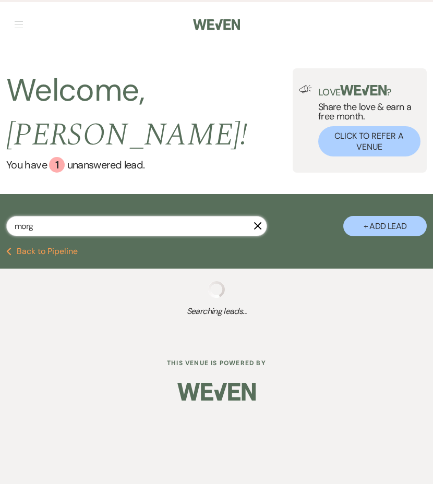
select select "10"
select select "8"
select select "10"
select select "8"
select select "5"
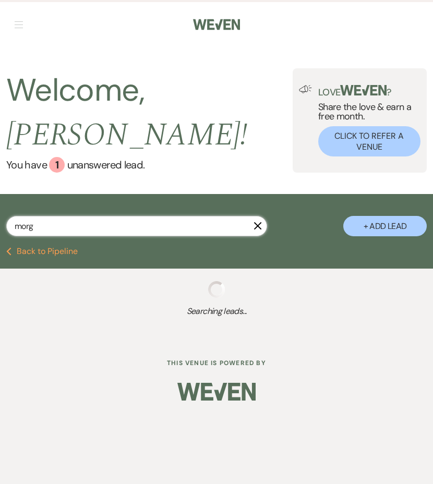
select select "8"
select select "6"
select select "8"
select select "11"
select select "8"
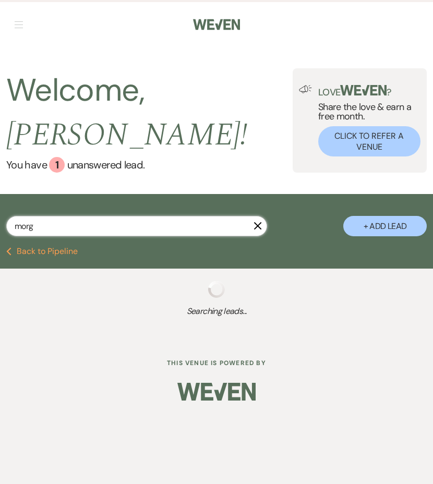
select select "10"
select select "8"
select select "5"
select select "8"
select select "5"
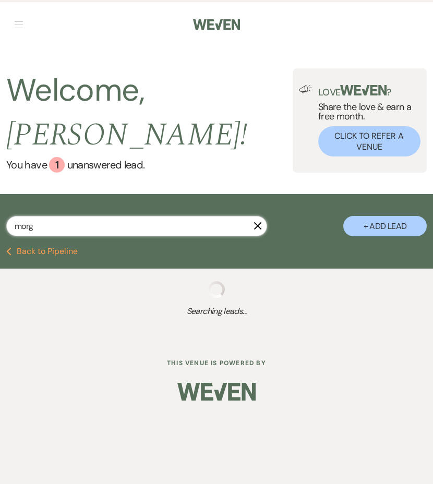
select select "8"
select select "5"
select select "8"
select select "5"
select select "8"
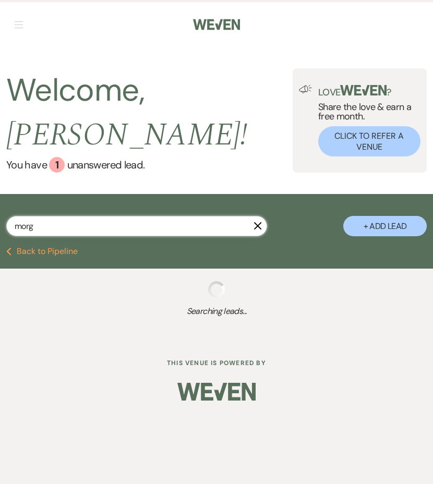
select select "5"
select select "8"
select select "10"
select select "8"
select select "9"
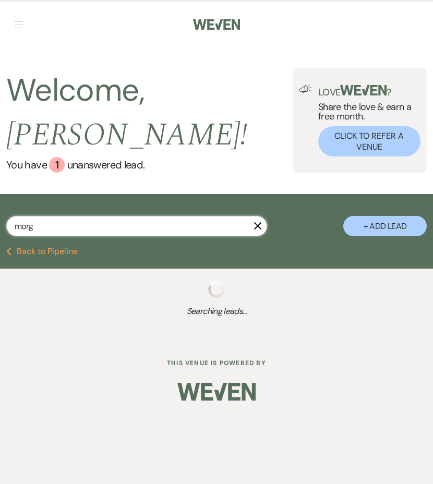
select select "8"
select select "5"
select select "8"
select select "5"
select select "8"
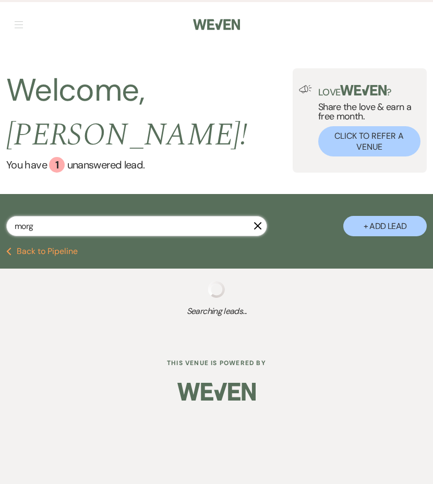
select select "8"
select select "9"
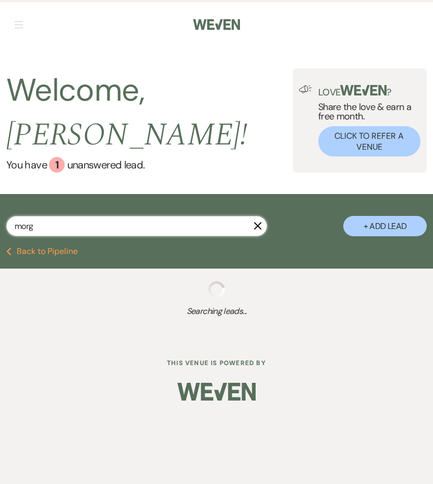
select select "8"
select select "10"
select select "8"
select select "10"
select select "8"
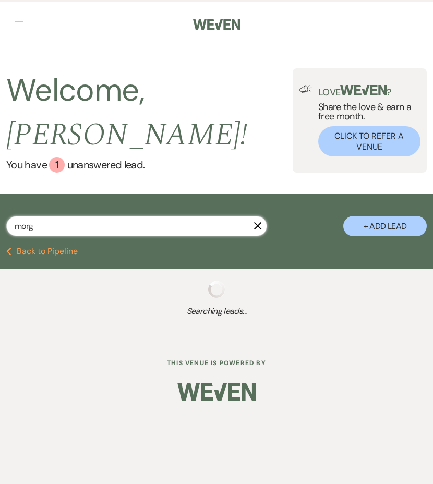
select select "10"
select select "8"
select select "9"
select select "8"
select select "5"
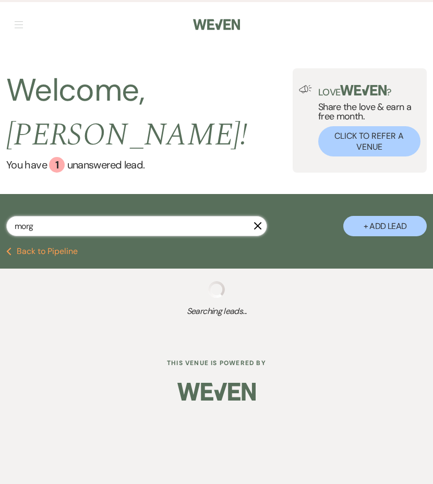
select select "8"
select select "5"
select select "8"
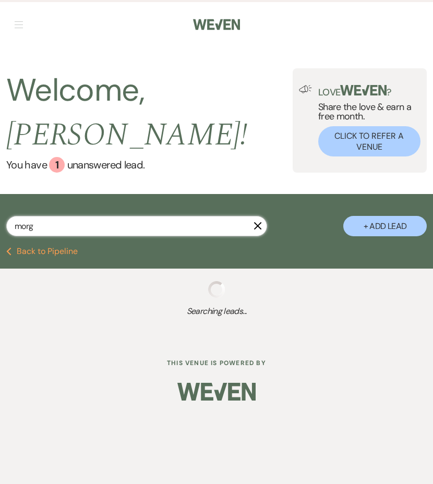
select select "8"
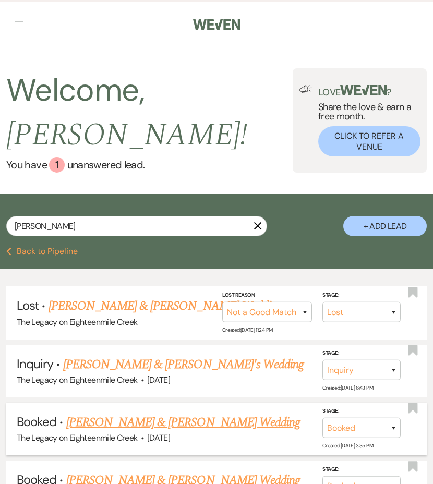
click at [181, 422] on link "[PERSON_NAME] & [PERSON_NAME] Wedding" at bounding box center [183, 422] width 234 height 19
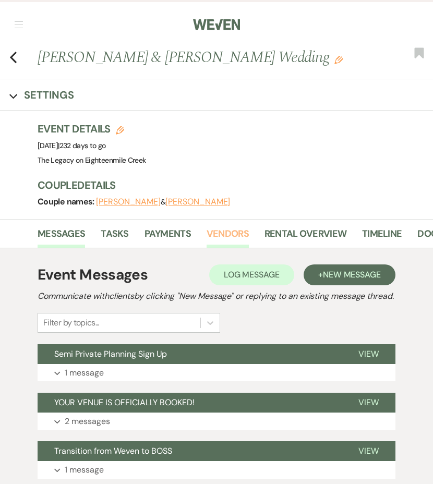
click at [230, 235] on link "Vendors" at bounding box center [228, 237] width 42 height 21
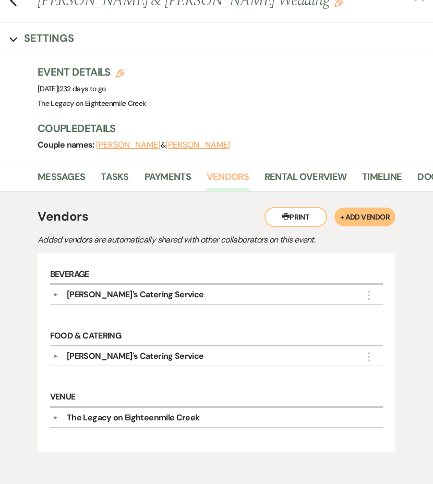
scroll to position [61, 0]
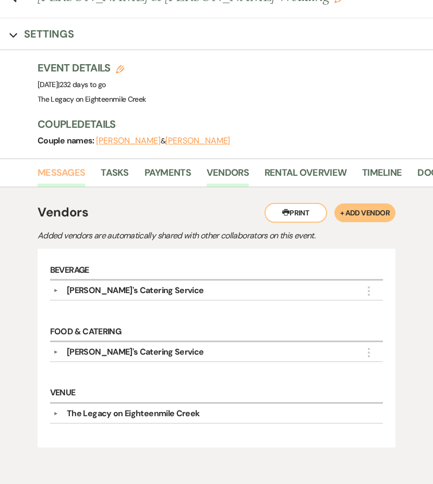
click at [81, 172] on link "Messages" at bounding box center [62, 175] width 48 height 21
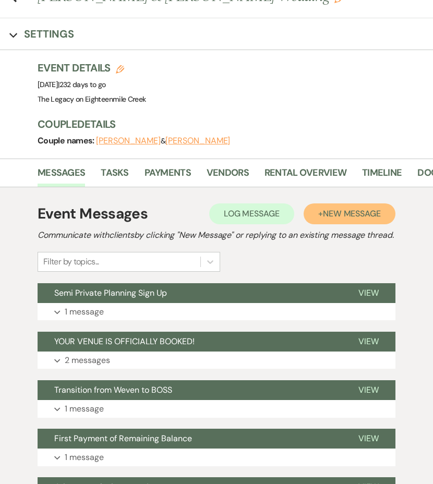
click at [331, 221] on button "+ New Message" at bounding box center [350, 214] width 92 height 21
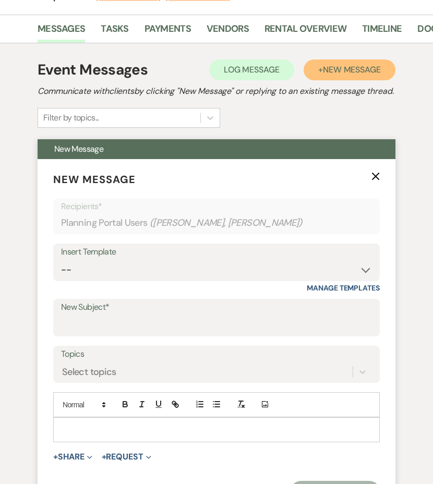
scroll to position [219, 0]
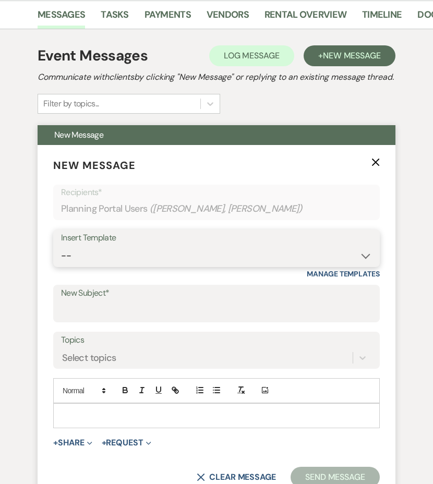
click at [108, 266] on select "-- Inquiry Follow Up- Just checking in :) Tour Date/Time Confirmation Proposal …" at bounding box center [216, 256] width 311 height 20
click at [61, 258] on select "-- Inquiry Follow Up- Just checking in :) Tour Date/Time Confirmation Proposal …" at bounding box center [216, 256] width 311 height 20
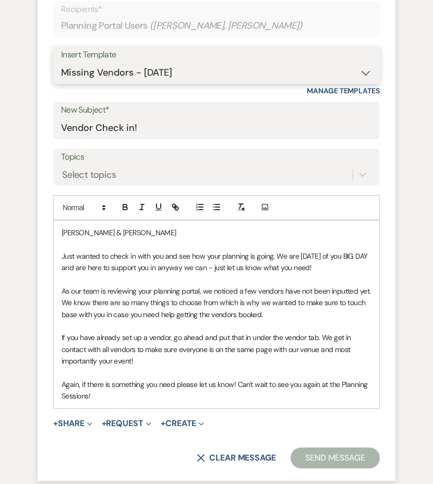
scroll to position [513, 0]
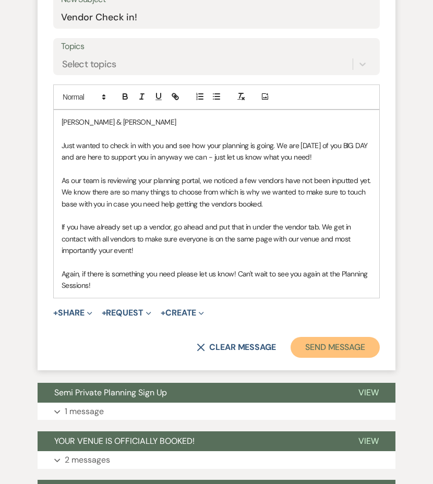
click at [316, 358] on button "Send Message" at bounding box center [335, 347] width 89 height 21
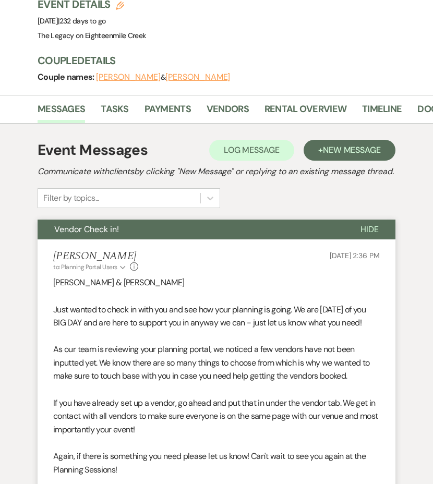
scroll to position [0, 0]
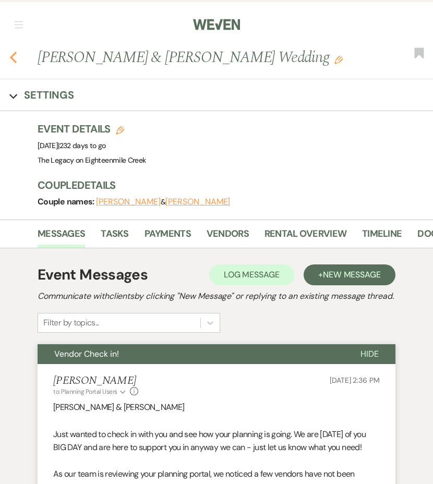
click at [13, 57] on icon "Previous" at bounding box center [13, 57] width 8 height 13
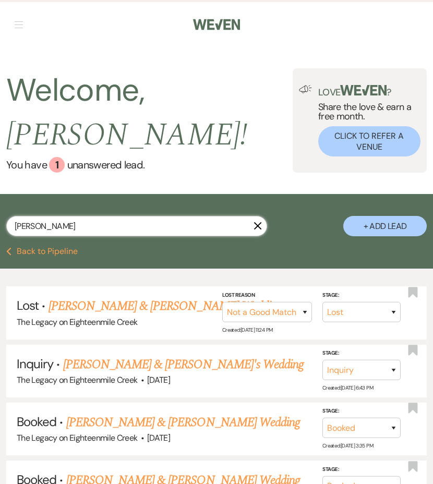
drag, startPoint x: 53, startPoint y: 229, endPoint x: -3, endPoint y: 220, distance: 56.0
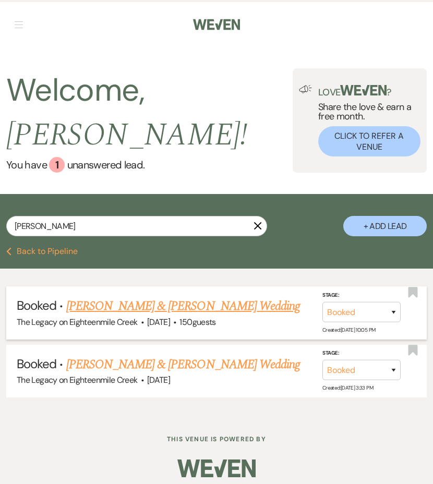
click at [150, 307] on link "[PERSON_NAME] & [PERSON_NAME] Wedding" at bounding box center [183, 306] width 234 height 19
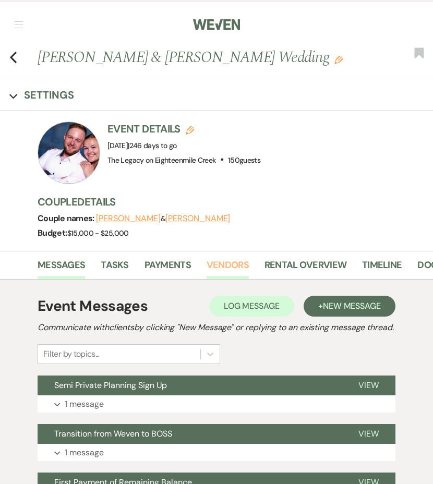
click at [221, 268] on link "Vendors" at bounding box center [228, 268] width 42 height 21
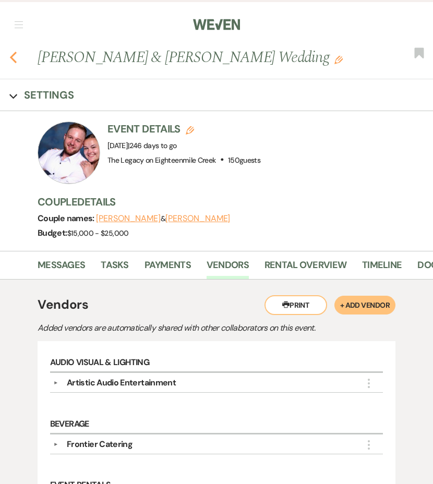
click at [14, 57] on icon "Previous" at bounding box center [13, 57] width 8 height 13
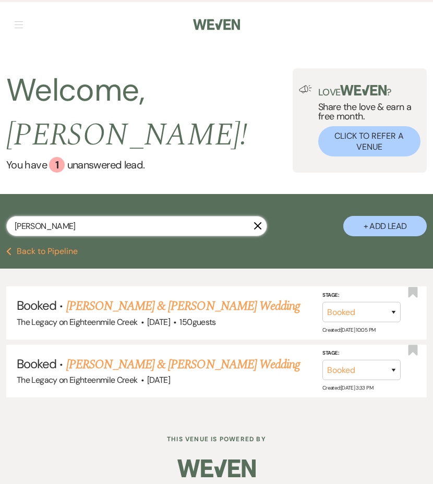
drag, startPoint x: 35, startPoint y: 227, endPoint x: 6, endPoint y: 227, distance: 29.8
click at [6, 227] on input "geis" at bounding box center [136, 226] width 261 height 20
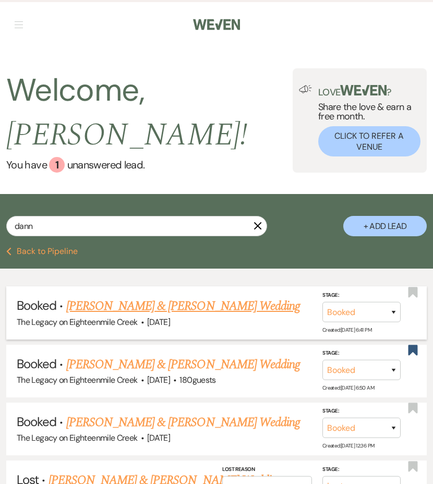
click at [84, 305] on link "[PERSON_NAME] & [PERSON_NAME] Wedding" at bounding box center [183, 306] width 234 height 19
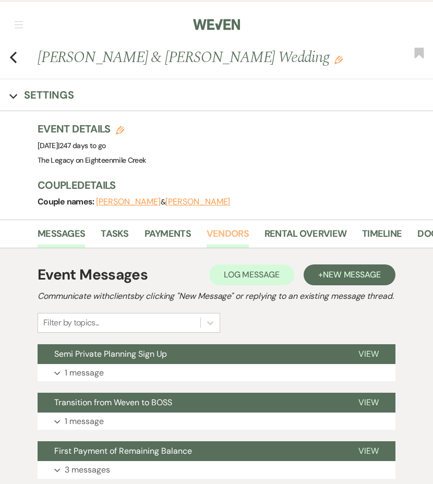
click at [223, 227] on link "Vendors" at bounding box center [228, 237] width 42 height 21
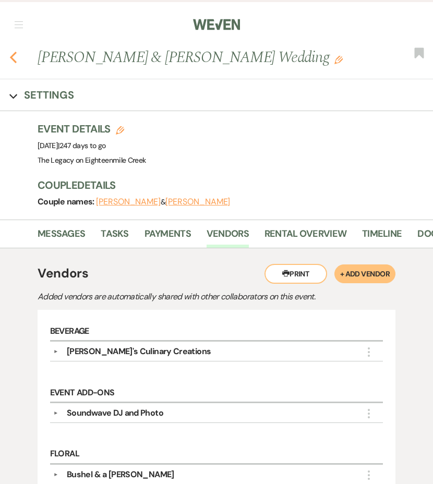
click at [14, 59] on icon "Previous" at bounding box center [13, 57] width 8 height 13
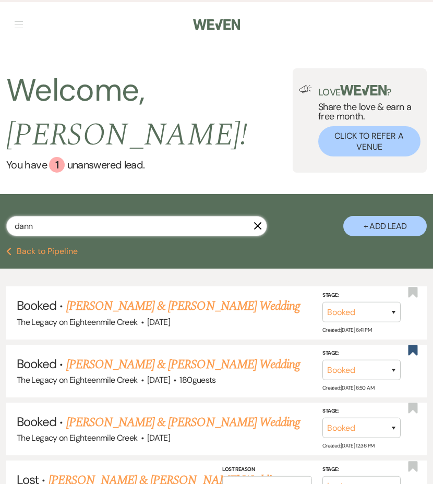
drag, startPoint x: 34, startPoint y: 228, endPoint x: -10, endPoint y: 224, distance: 45.0
click at [0, 224] on html "Weven Check Log Out Pinterest Instagram Facebook Terms of Use Privacy Policy Da…" at bounding box center [216, 304] width 433 height 608
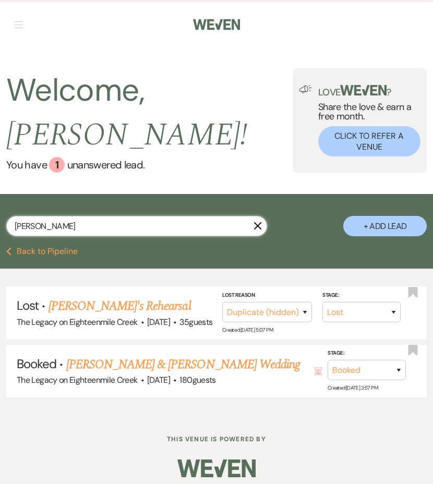
scroll to position [7, 0]
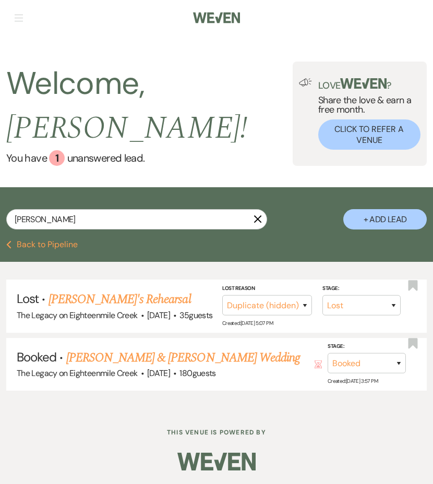
click at [181, 358] on link "[PERSON_NAME] & [PERSON_NAME] Wedding" at bounding box center [183, 358] width 234 height 19
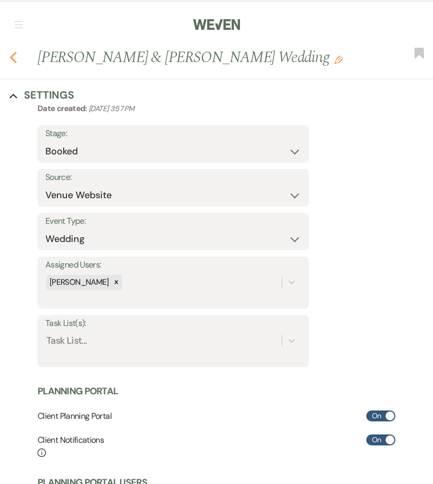
click at [14, 61] on use "button" at bounding box center [13, 57] width 7 height 11
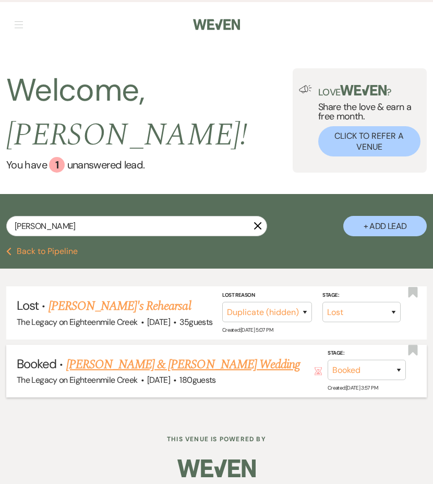
click at [162, 365] on link "[PERSON_NAME] & [PERSON_NAME] Wedding" at bounding box center [183, 364] width 234 height 19
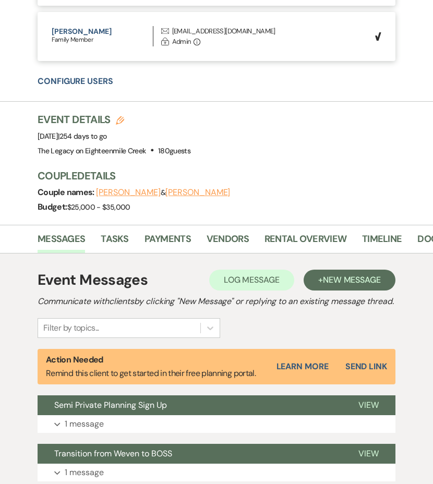
scroll to position [628, 0]
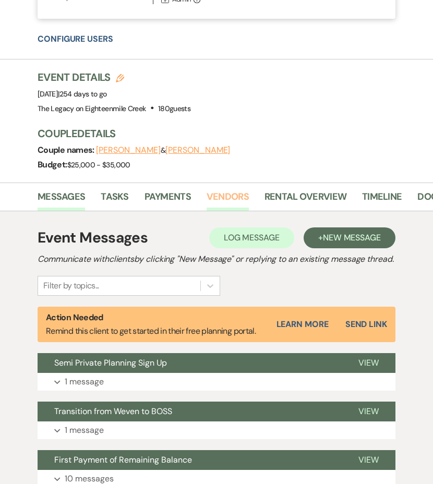
click at [229, 202] on link "Vendors" at bounding box center [228, 199] width 42 height 21
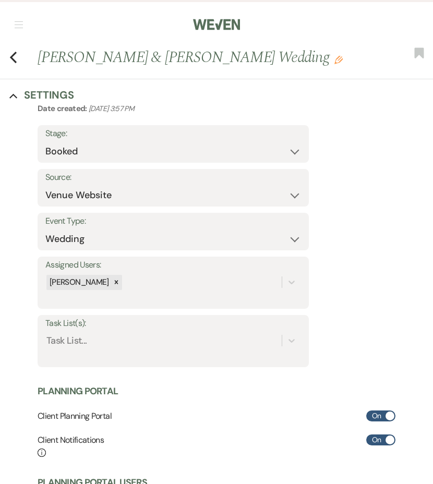
click at [13, 97] on icon "Collapse" at bounding box center [13, 96] width 8 height 8
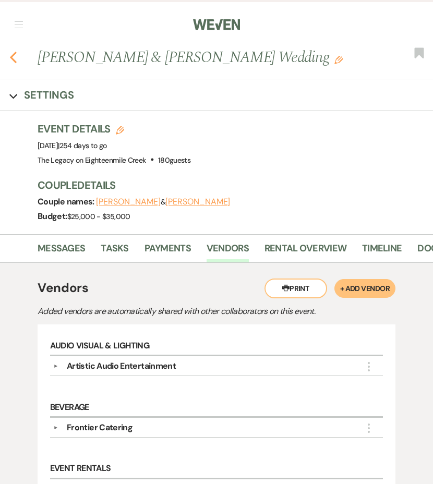
click at [13, 60] on use "button" at bounding box center [13, 57] width 7 height 11
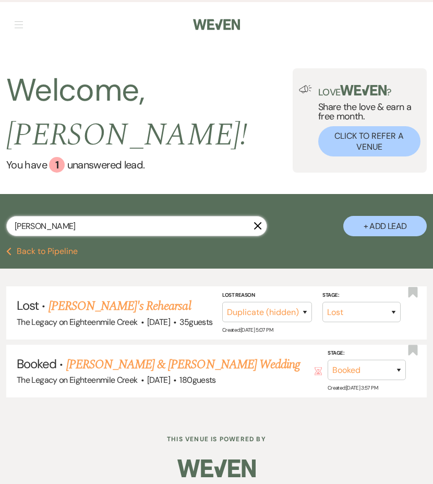
drag, startPoint x: 63, startPoint y: 227, endPoint x: 13, endPoint y: 224, distance: 50.7
click at [13, 224] on input "alaina" at bounding box center [136, 226] width 261 height 20
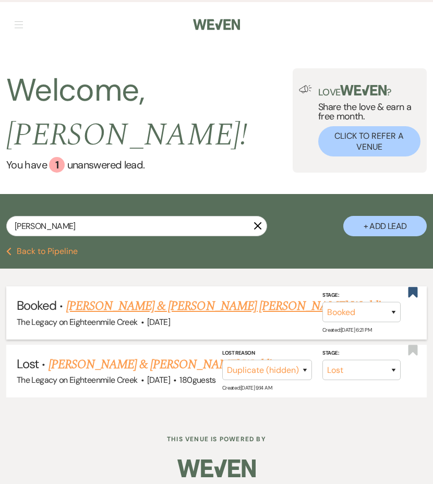
click at [115, 309] on link "[PERSON_NAME] & [PERSON_NAME] [PERSON_NAME] Wedding" at bounding box center [228, 306] width 325 height 19
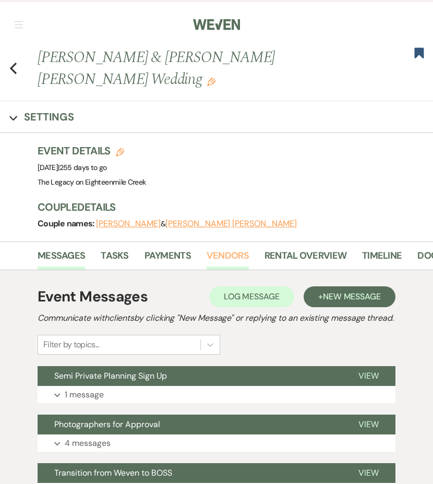
click at [236, 255] on link "Vendors" at bounding box center [228, 258] width 42 height 21
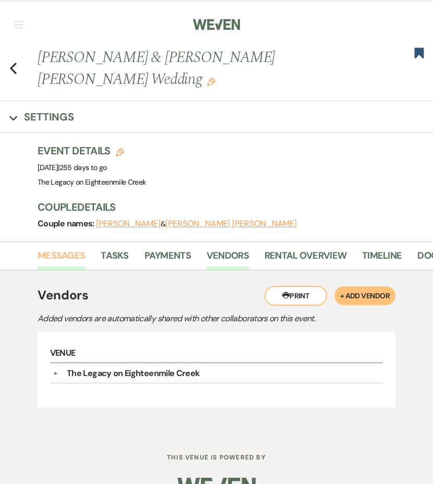
click at [72, 261] on link "Messages" at bounding box center [62, 258] width 48 height 21
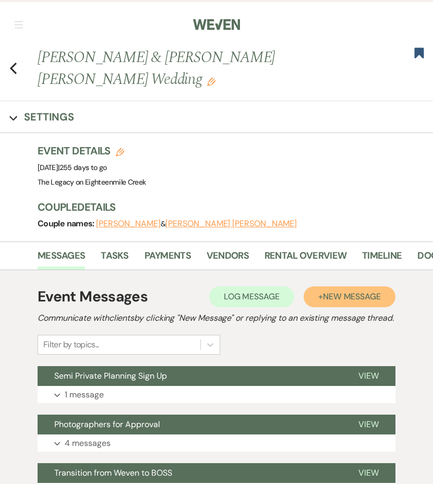
click at [343, 298] on span "New Message" at bounding box center [352, 296] width 58 height 11
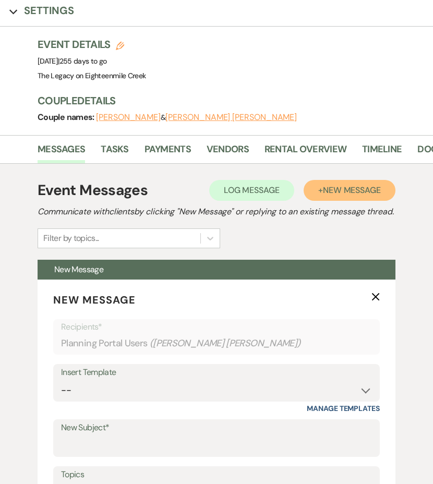
scroll to position [152, 0]
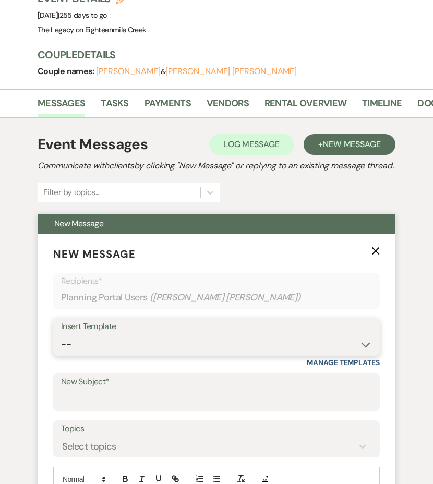
click at [191, 349] on select "-- Inquiry Follow Up- Just checking in :) Tour Date/Time Confirmation Proposal …" at bounding box center [216, 345] width 311 height 20
click at [61, 347] on select "-- Inquiry Follow Up- Just checking in :) Tour Date/Time Confirmation Proposal …" at bounding box center [216, 345] width 311 height 20
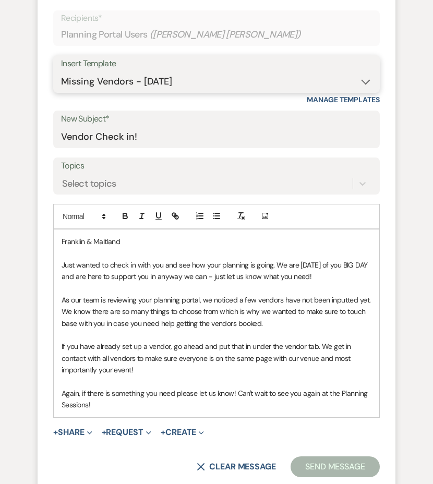
scroll to position [537, 0]
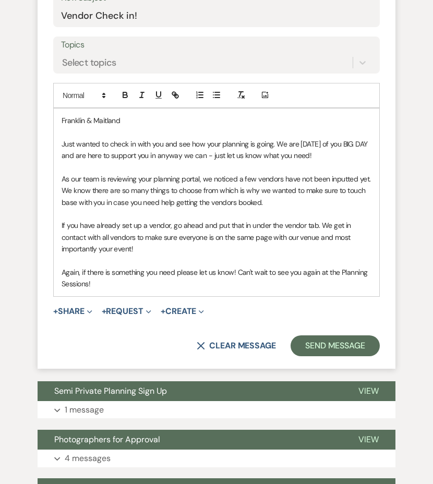
click at [105, 192] on p "As our team is reviewing your planning portal, we noticed a few vendors have no…" at bounding box center [217, 190] width 310 height 35
click at [326, 349] on button "Send Message" at bounding box center [335, 346] width 89 height 21
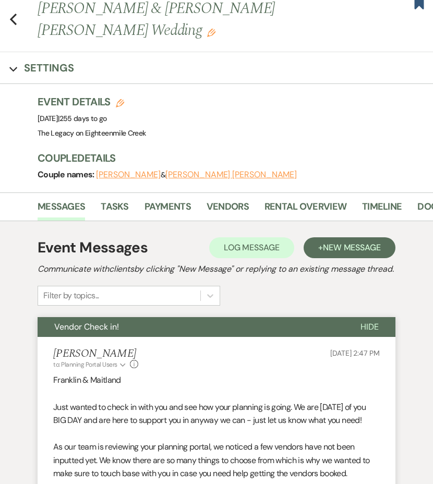
scroll to position [0, 0]
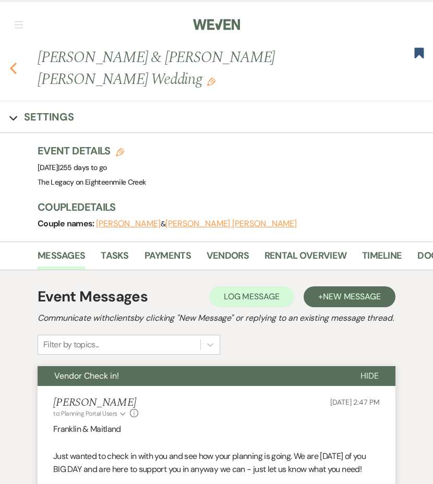
click at [15, 66] on use "button" at bounding box center [13, 68] width 7 height 11
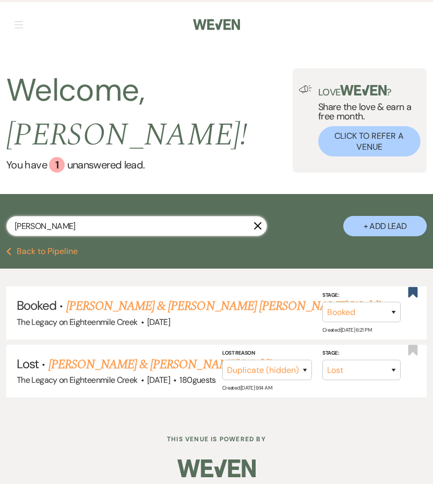
drag, startPoint x: 59, startPoint y: 221, endPoint x: 4, endPoint y: 223, distance: 54.8
click at [4, 223] on div "franklin X + Add Lead" at bounding box center [216, 221] width 433 height 45
drag, startPoint x: 45, startPoint y: 229, endPoint x: -2, endPoint y: 228, distance: 47.0
click at [0, 228] on html "Weven Check Log Out Pinterest Instagram Facebook Terms of Use Privacy Policy Da…" at bounding box center [216, 246] width 433 height 492
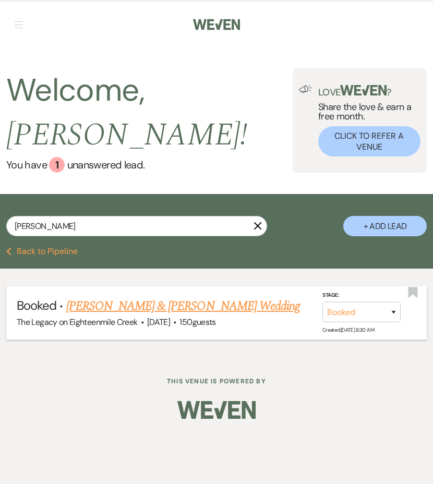
click at [89, 307] on link "[PERSON_NAME] & [PERSON_NAME] Wedding" at bounding box center [183, 306] width 234 height 19
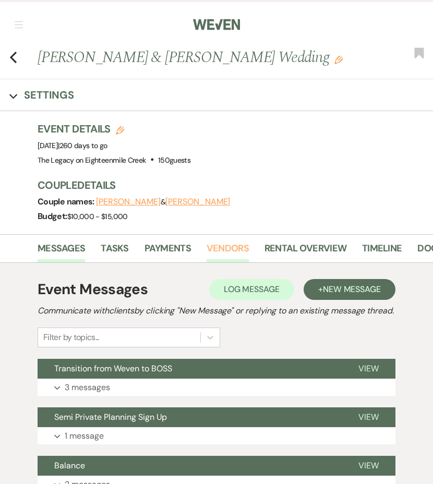
click at [224, 251] on link "Vendors" at bounding box center [228, 251] width 42 height 21
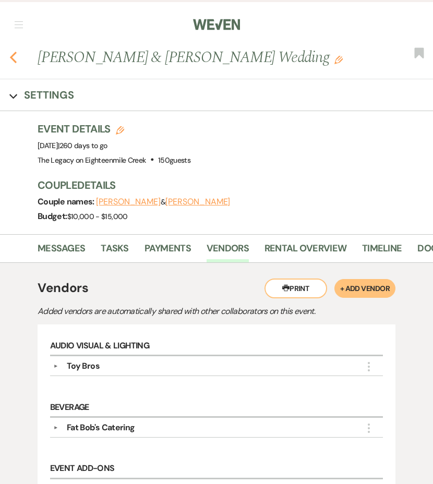
click at [15, 55] on icon "Previous" at bounding box center [13, 57] width 8 height 13
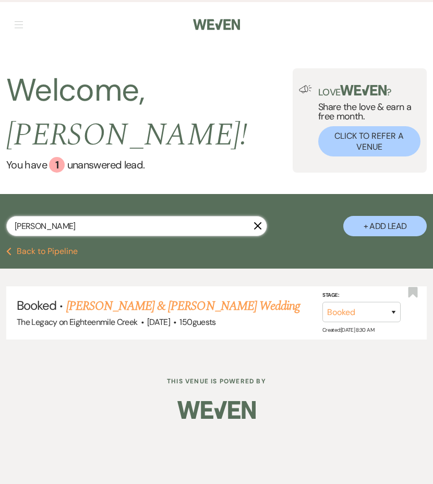
drag, startPoint x: 42, startPoint y: 229, endPoint x: 8, endPoint y: 218, distance: 36.0
click at [8, 218] on div "ricky" at bounding box center [136, 226] width 261 height 20
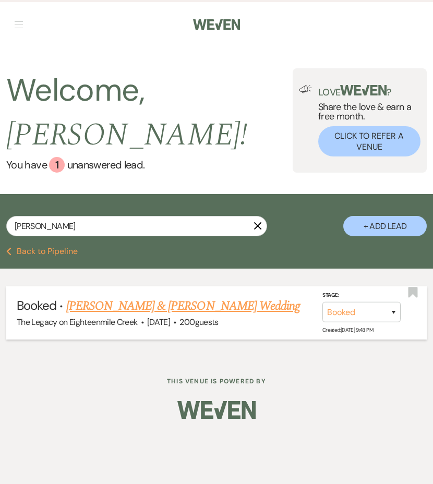
click at [105, 307] on link "[PERSON_NAME] & [PERSON_NAME] Wedding" at bounding box center [183, 306] width 234 height 19
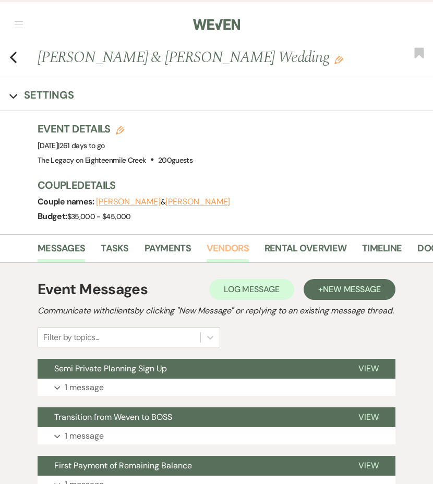
click at [210, 263] on link "Vendors" at bounding box center [228, 251] width 42 height 21
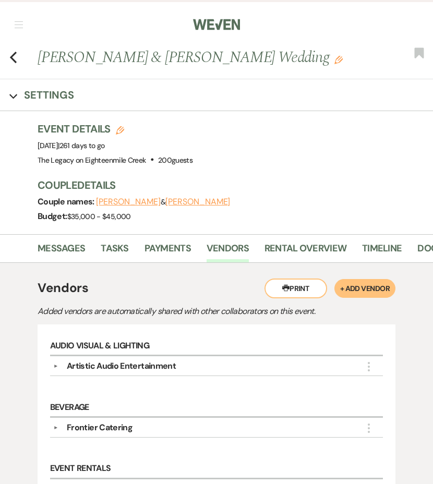
click at [17, 72] on div "Previous Morgan Bermingham & Lauren Adamchick's Wedding Edit Bookmark" at bounding box center [214, 62] width 439 height 33
click at [11, 64] on icon "Previous" at bounding box center [13, 57] width 8 height 13
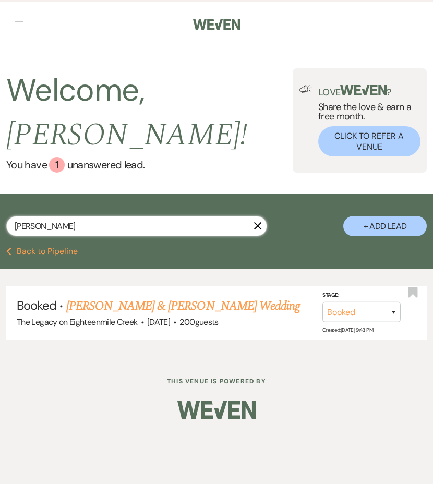
drag, startPoint x: 73, startPoint y: 229, endPoint x: -13, endPoint y: 222, distance: 85.8
click at [0, 222] on html "Weven Check Log Out Pinterest Instagram Facebook Terms of Use Privacy Policy Da…" at bounding box center [216, 242] width 433 height 484
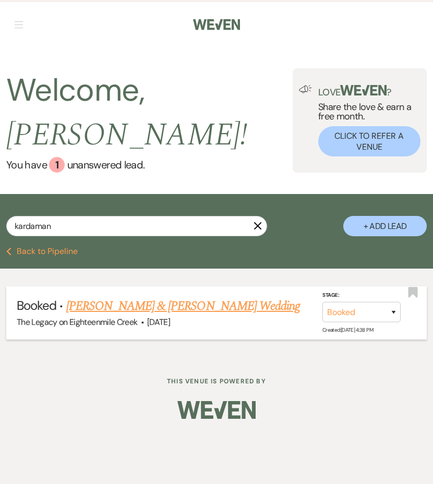
click at [108, 305] on link "[PERSON_NAME] & [PERSON_NAME] Wedding" at bounding box center [183, 306] width 234 height 19
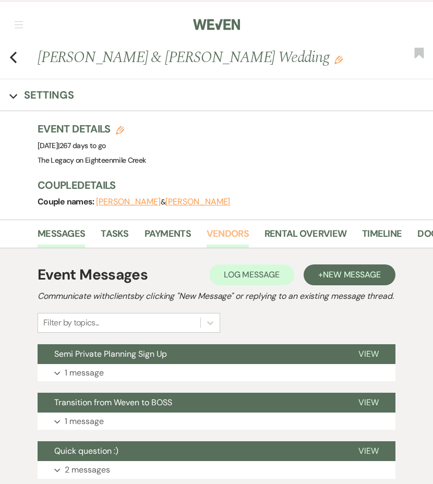
click at [227, 238] on link "Vendors" at bounding box center [228, 237] width 42 height 21
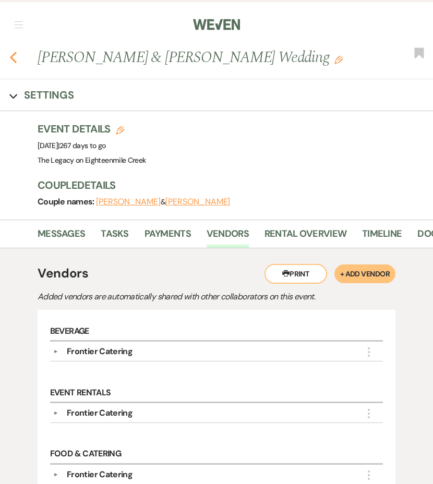
click at [14, 57] on icon "Previous" at bounding box center [13, 57] width 8 height 13
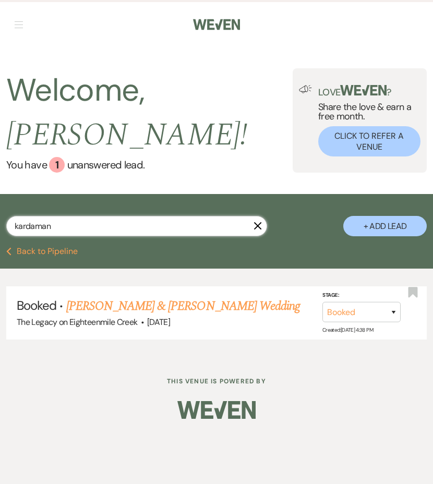
drag, startPoint x: 61, startPoint y: 227, endPoint x: -4, endPoint y: 221, distance: 65.0
click at [0, 221] on html "Weven Check Log Out Pinterest Instagram Facebook Terms of Use Privacy Policy Da…" at bounding box center [216, 242] width 433 height 484
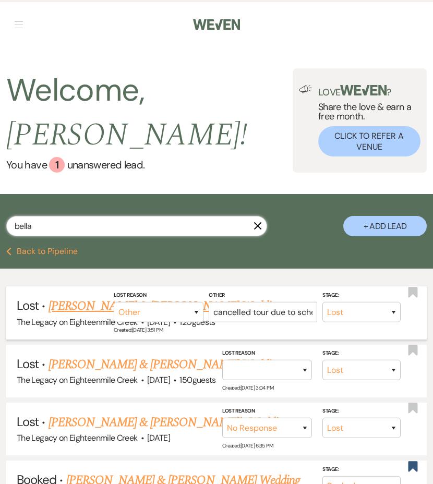
scroll to position [55, 0]
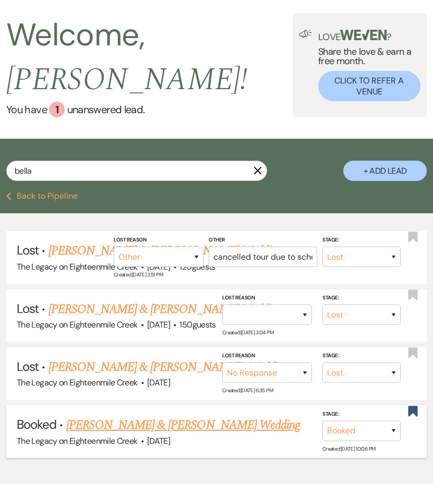
click at [100, 426] on link "[PERSON_NAME] & [PERSON_NAME] Wedding" at bounding box center [183, 425] width 234 height 19
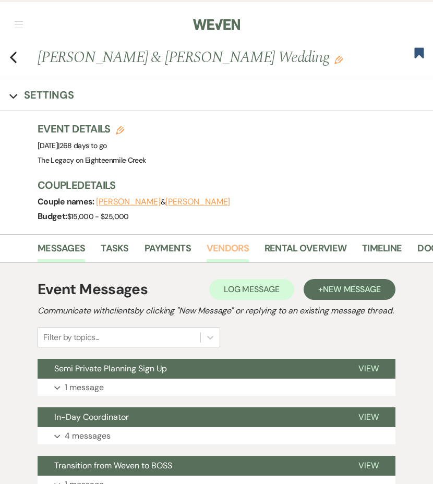
click at [237, 251] on link "Vendors" at bounding box center [228, 251] width 42 height 21
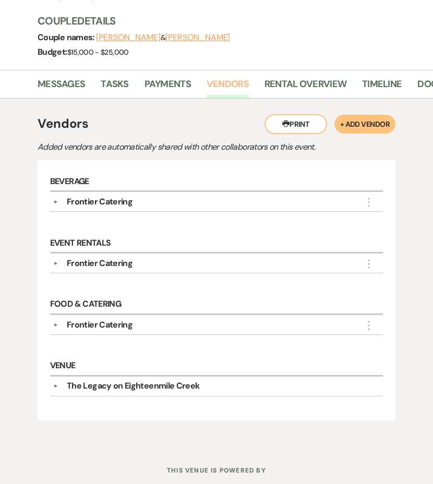
scroll to position [167, 0]
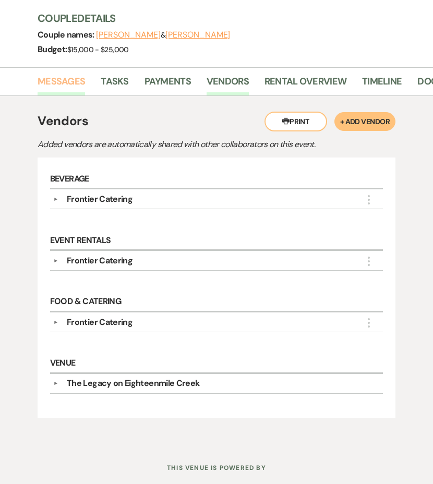
click at [63, 84] on link "Messages" at bounding box center [62, 84] width 48 height 21
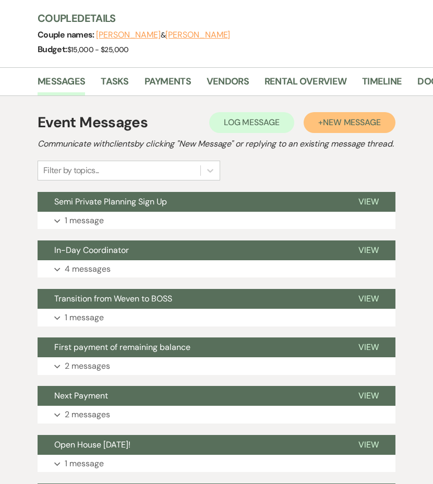
click at [329, 129] on button "+ New Message" at bounding box center [350, 122] width 92 height 21
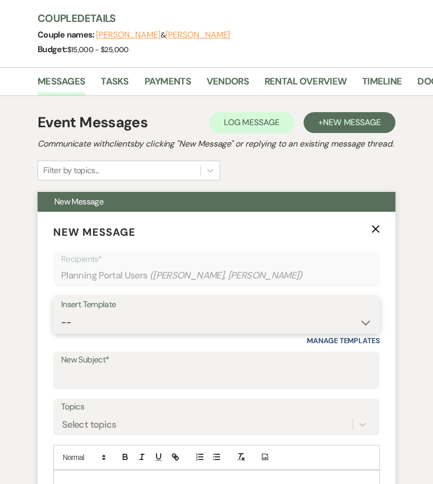
click at [185, 327] on select "-- Inquiry Follow Up- Just checking in :) Tour Date/Time Confirmation Proposal …" at bounding box center [216, 323] width 311 height 20
click at [61, 325] on select "-- Inquiry Follow Up- Just checking in :) Tour Date/Time Confirmation Proposal …" at bounding box center [216, 323] width 311 height 20
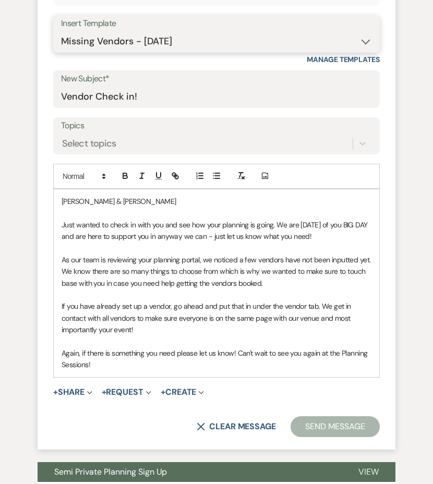
scroll to position [459, 0]
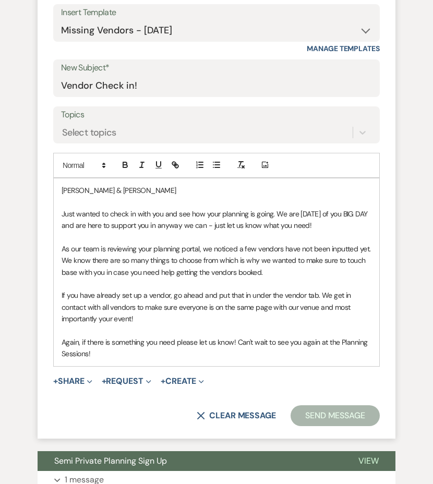
click at [335, 424] on button "Send Message" at bounding box center [335, 416] width 89 height 21
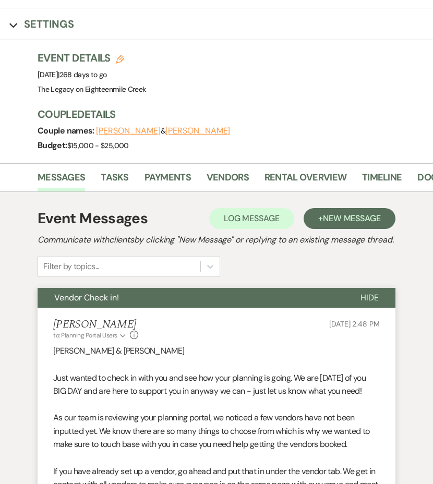
scroll to position [0, 0]
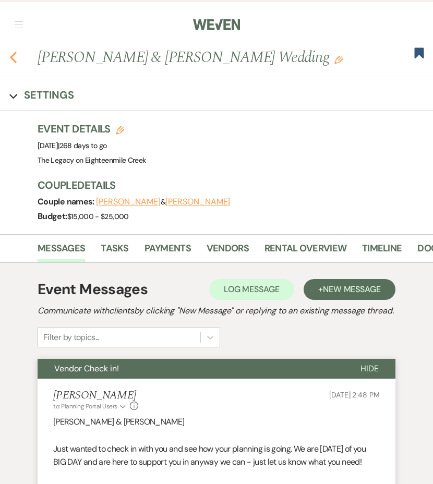
click at [14, 54] on use "button" at bounding box center [13, 57] width 7 height 11
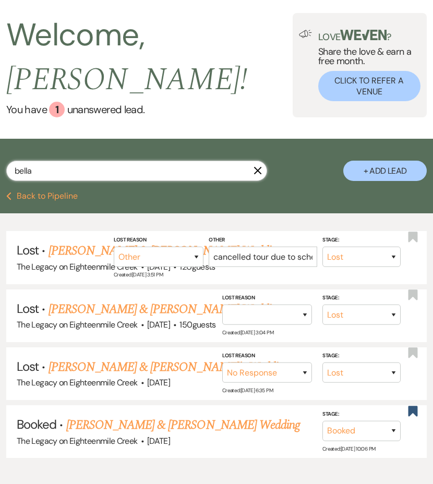
drag, startPoint x: 40, startPoint y: 176, endPoint x: -4, endPoint y: 169, distance: 45.1
click at [0, 169] on html "Weven Check Log Out Pinterest Instagram Facebook Terms of Use Privacy Policy Da…" at bounding box center [216, 249] width 433 height 608
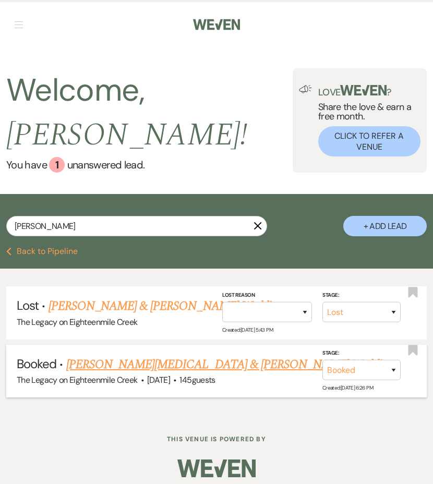
click at [87, 368] on link "[PERSON_NAME][MEDICAL_DATA] & [PERSON_NAME] Wedding" at bounding box center [229, 364] width 327 height 19
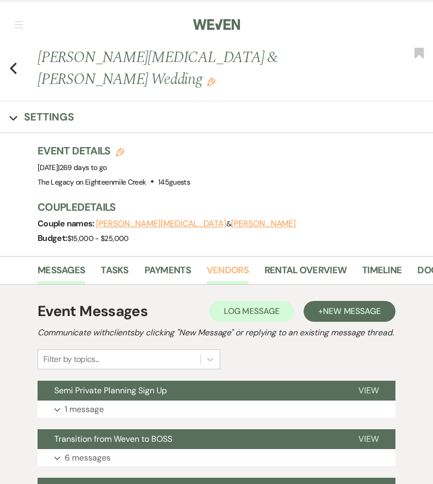
click at [216, 263] on link "Vendors" at bounding box center [228, 273] width 42 height 21
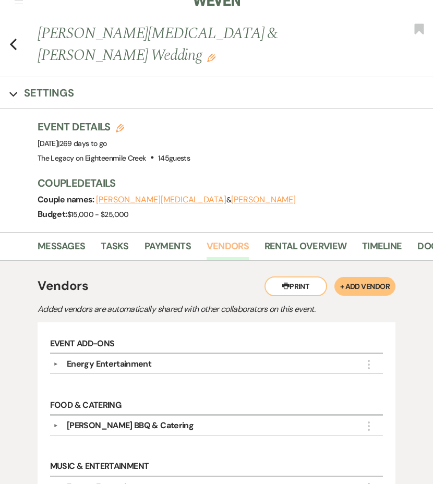
scroll to position [6, 0]
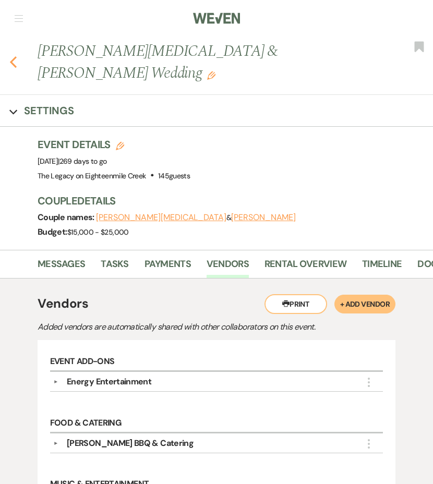
click at [15, 56] on use "button" at bounding box center [13, 61] width 7 height 11
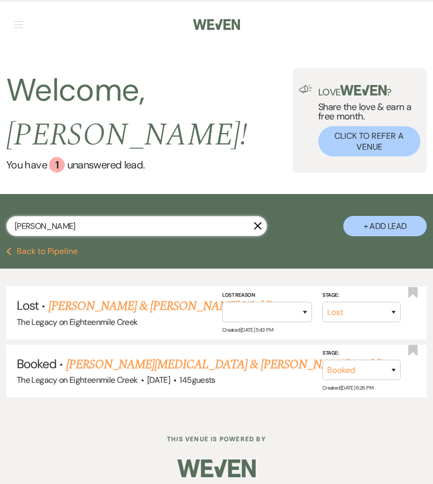
drag, startPoint x: 32, startPoint y: 227, endPoint x: 6, endPoint y: 226, distance: 26.6
click at [6, 226] on input "wirth" at bounding box center [136, 226] width 261 height 20
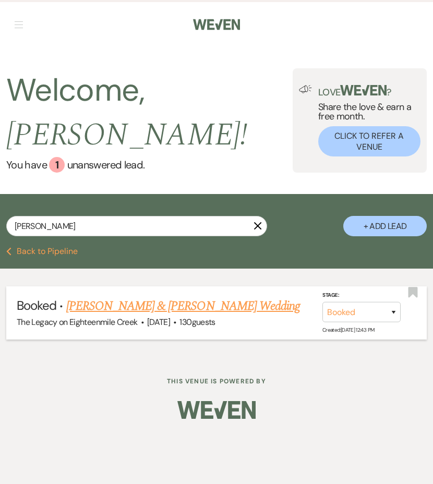
click at [84, 308] on link "[PERSON_NAME] & [PERSON_NAME] Wedding" at bounding box center [183, 306] width 234 height 19
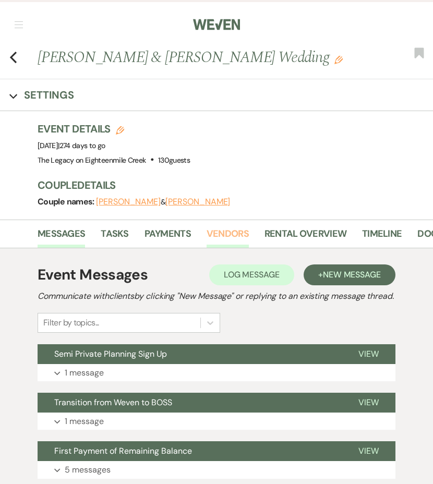
click at [227, 232] on link "Vendors" at bounding box center [228, 237] width 42 height 21
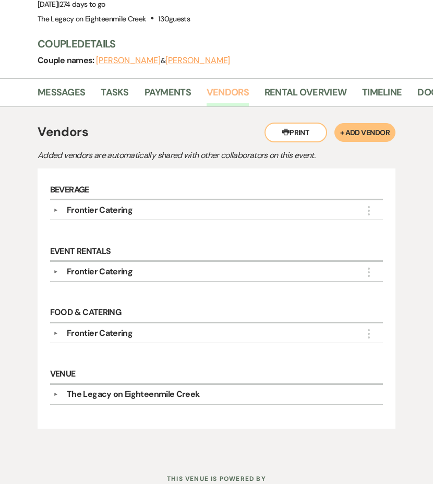
scroll to position [144, 0]
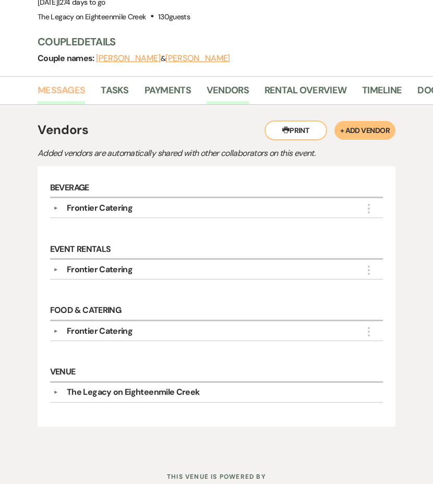
click at [52, 90] on link "Messages" at bounding box center [62, 93] width 48 height 21
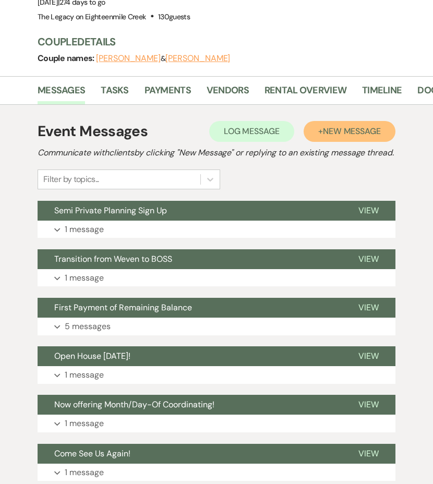
click at [334, 122] on button "+ New Message" at bounding box center [350, 131] width 92 height 21
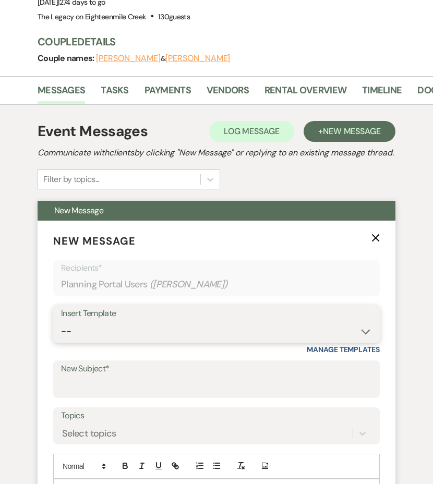
click at [177, 339] on select "-- Inquiry Follow Up- Just checking in :) Tour Date/Time Confirmation Proposal …" at bounding box center [216, 332] width 311 height 20
click at [61, 334] on select "-- Inquiry Follow Up- Just checking in :) Tour Date/Time Confirmation Proposal …" at bounding box center [216, 332] width 311 height 20
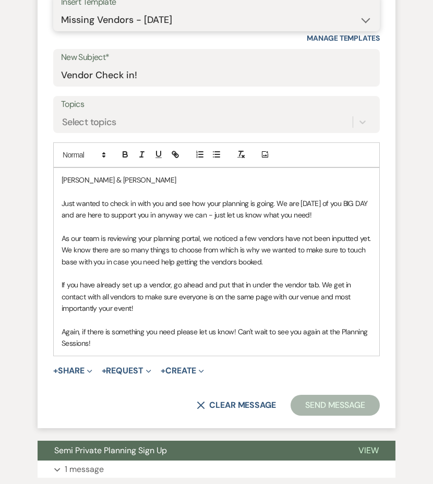
scroll to position [561, 0]
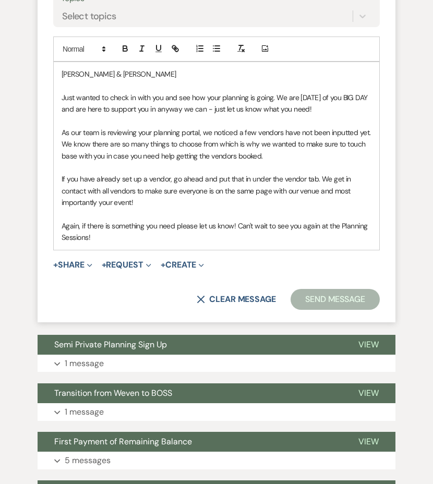
click at [326, 309] on button "Send Message" at bounding box center [335, 299] width 89 height 21
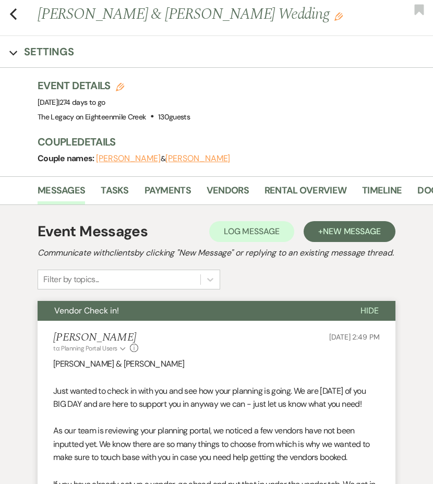
scroll to position [0, 0]
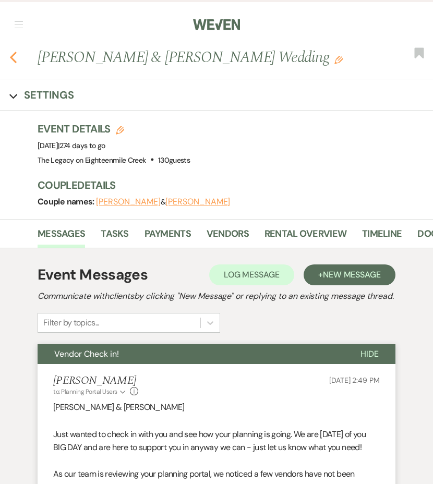
click at [16, 61] on icon "Previous" at bounding box center [13, 57] width 8 height 13
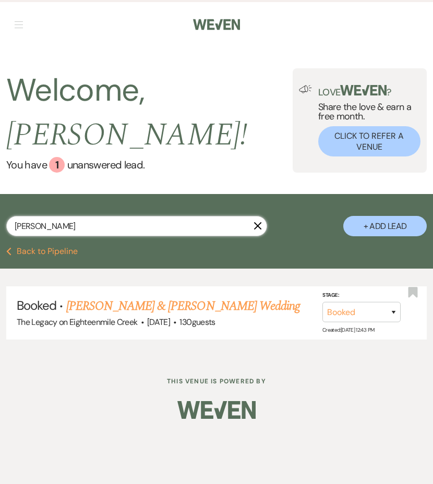
drag, startPoint x: 51, startPoint y: 228, endPoint x: 0, endPoint y: 224, distance: 50.8
click at [0, 224] on div "tierney X + Add Lead" at bounding box center [216, 221] width 433 height 45
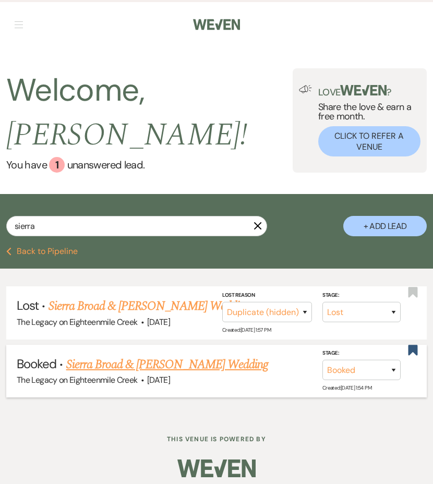
click at [92, 367] on link "Sierra Broad & [PERSON_NAME] Wedding" at bounding box center [167, 364] width 202 height 19
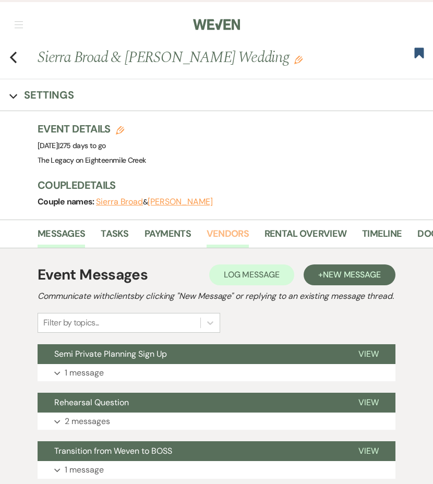
click at [233, 237] on link "Vendors" at bounding box center [228, 237] width 42 height 21
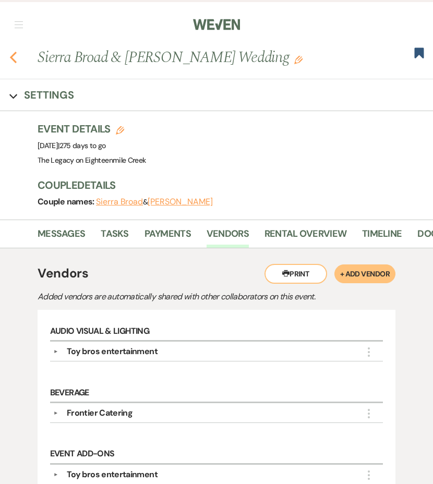
click at [14, 57] on icon "Previous" at bounding box center [13, 57] width 8 height 13
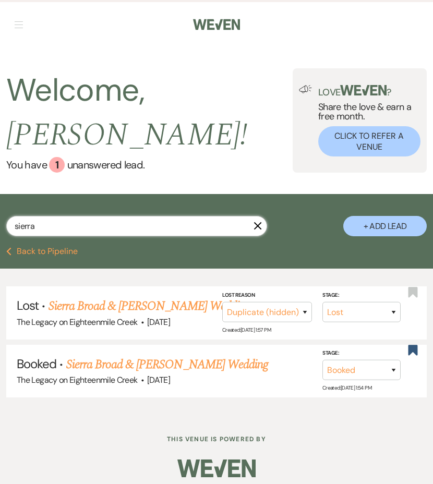
drag, startPoint x: 45, startPoint y: 224, endPoint x: -1, endPoint y: 221, distance: 45.5
click at [0, 221] on div "sierra X + Add Lead" at bounding box center [216, 221] width 433 height 45
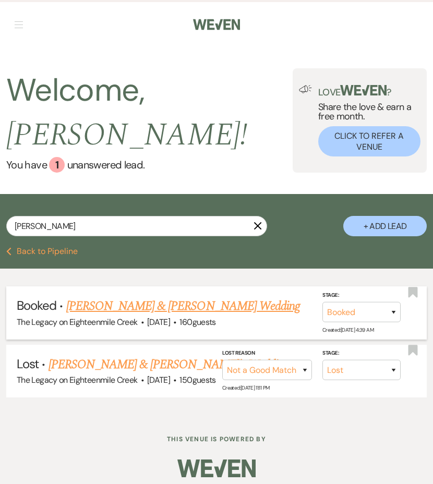
click at [100, 307] on link "[PERSON_NAME] & [PERSON_NAME] Wedding" at bounding box center [183, 306] width 234 height 19
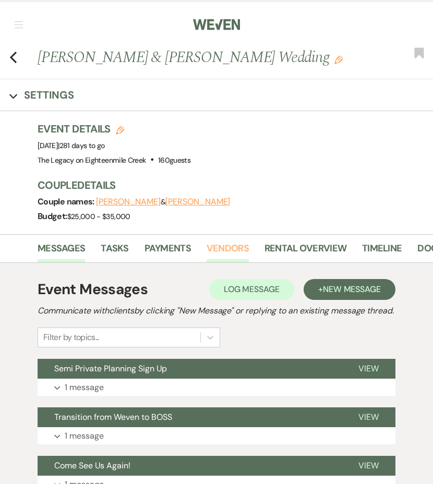
click at [223, 248] on link "Vendors" at bounding box center [228, 251] width 42 height 21
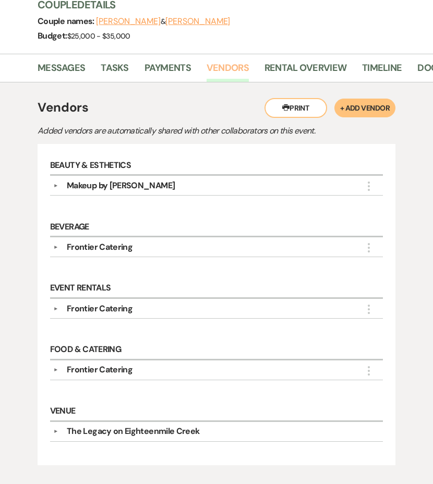
scroll to position [172, 0]
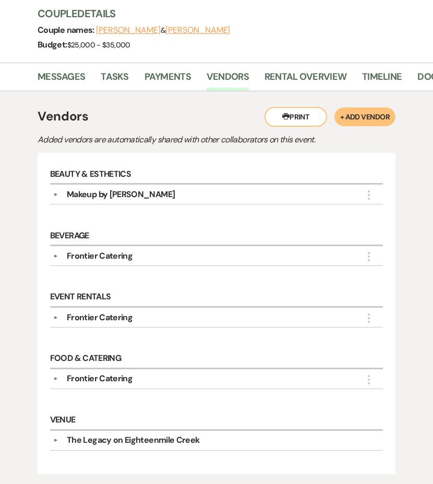
click at [68, 67] on li "Messages" at bounding box center [69, 78] width 63 height 23
click at [71, 77] on link "Messages" at bounding box center [62, 79] width 48 height 21
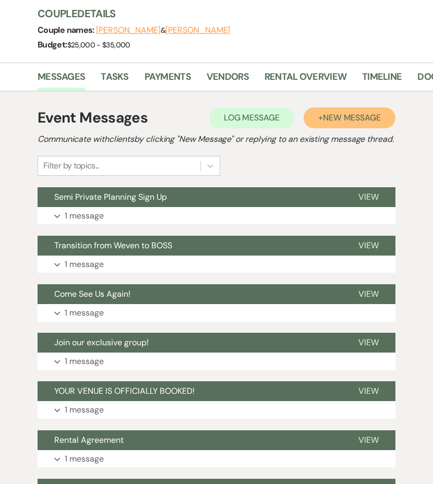
click at [335, 118] on span "New Message" at bounding box center [352, 117] width 58 height 11
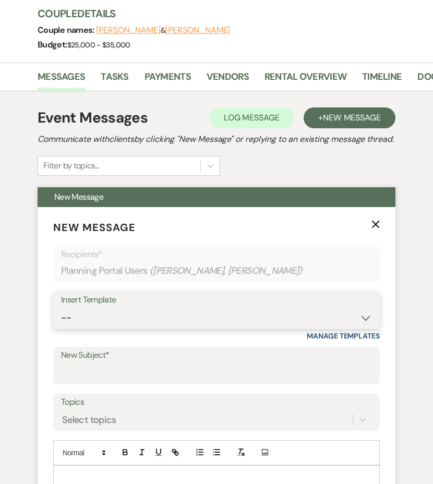
click at [157, 328] on select "-- Inquiry Follow Up- Just checking in :) Tour Date/Time Confirmation Proposal …" at bounding box center [216, 318] width 311 height 20
click at [61, 321] on select "-- Inquiry Follow Up- Just checking in :) Tour Date/Time Confirmation Proposal …" at bounding box center [216, 318] width 311 height 20
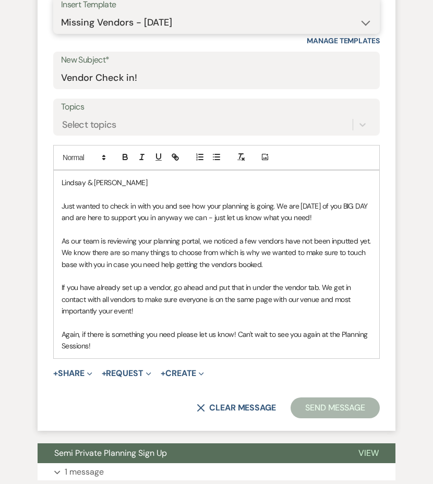
scroll to position [486, 0]
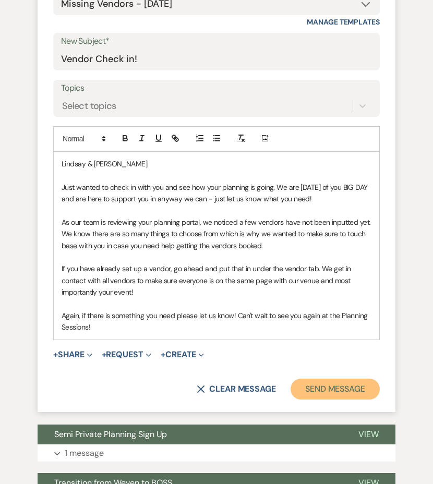
click at [327, 400] on button "Send Message" at bounding box center [335, 389] width 89 height 21
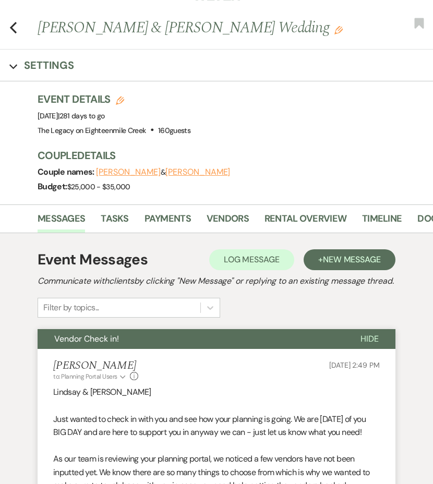
scroll to position [0, 0]
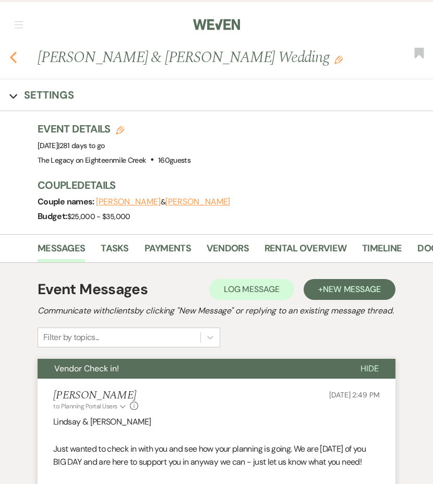
click at [17, 60] on icon "Previous" at bounding box center [13, 57] width 8 height 13
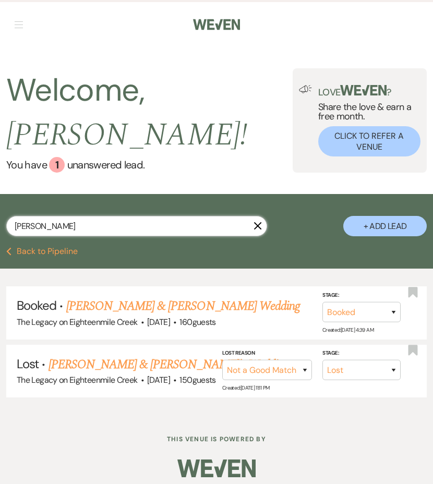
drag, startPoint x: 52, startPoint y: 228, endPoint x: 0, endPoint y: 228, distance: 51.7
click at [0, 228] on div "deboth X + Add Lead" at bounding box center [216, 221] width 433 height 45
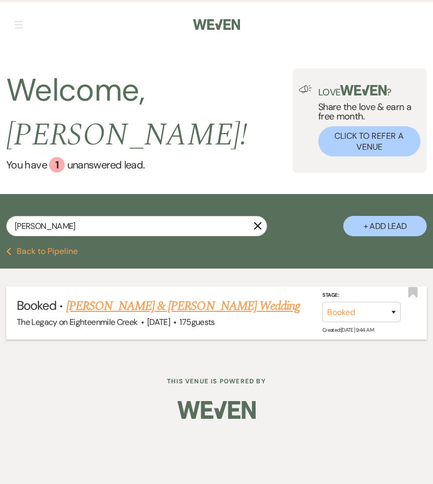
click at [87, 313] on link "[PERSON_NAME] & [PERSON_NAME] Wedding" at bounding box center [183, 306] width 234 height 19
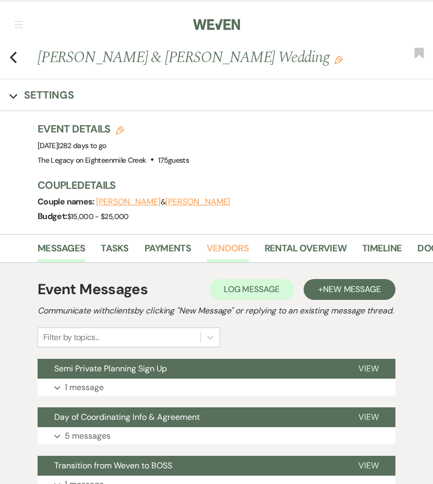
click at [216, 247] on link "Vendors" at bounding box center [228, 251] width 42 height 21
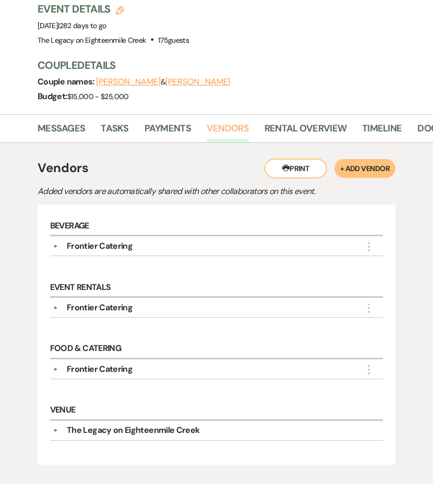
scroll to position [125, 0]
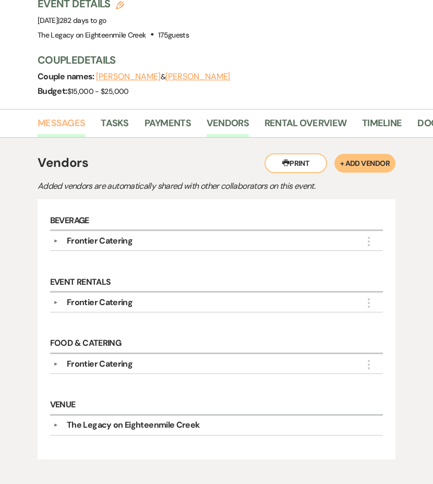
click at [71, 128] on link "Messages" at bounding box center [62, 126] width 48 height 21
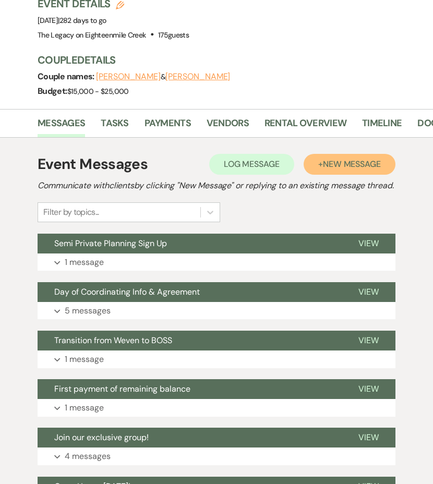
click at [350, 164] on span "New Message" at bounding box center [352, 164] width 58 height 11
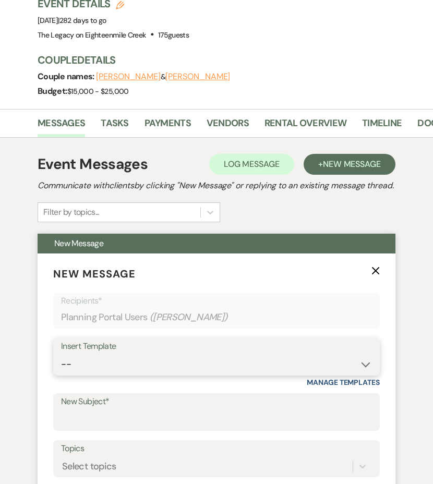
click at [147, 375] on select "-- Inquiry Follow Up- Just checking in :) Tour Date/Time Confirmation Proposal …" at bounding box center [216, 364] width 311 height 20
click at [61, 367] on select "-- Inquiry Follow Up- Just checking in :) Tour Date/Time Confirmation Proposal …" at bounding box center [216, 364] width 311 height 20
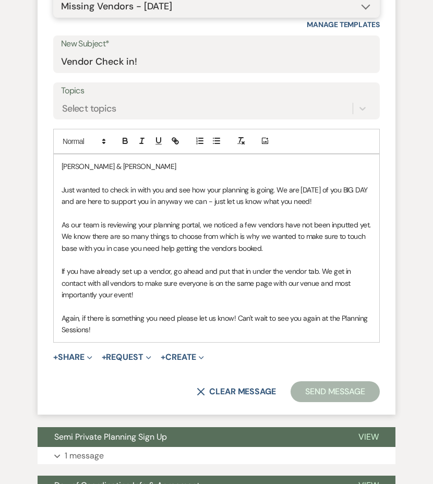
scroll to position [496, 0]
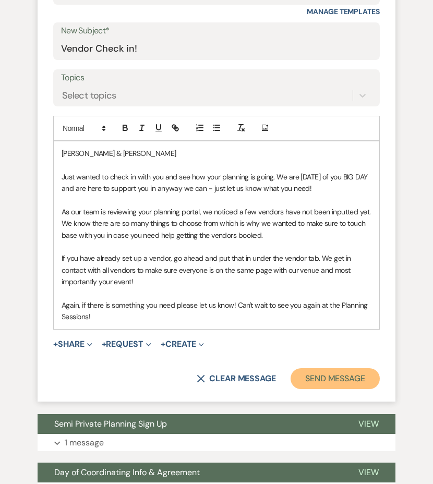
click at [319, 389] on button "Send Message" at bounding box center [335, 379] width 89 height 21
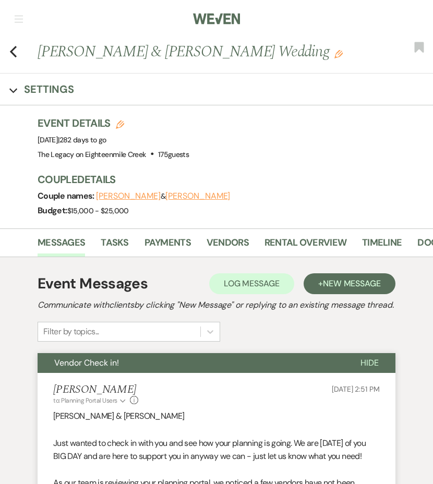
scroll to position [5, 0]
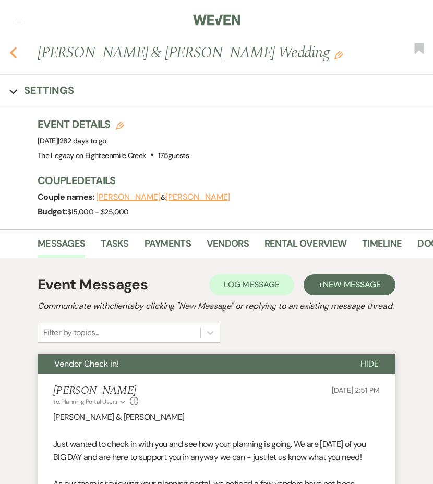
click at [12, 51] on use "button" at bounding box center [13, 52] width 7 height 11
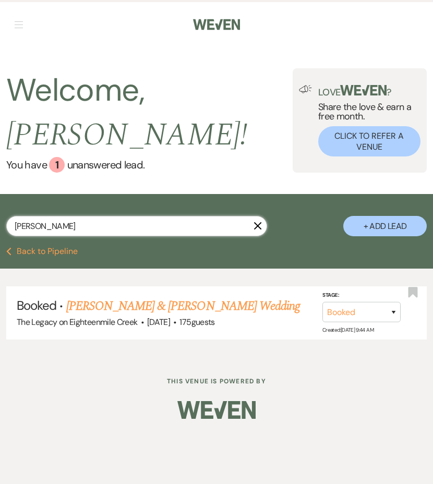
drag, startPoint x: 65, startPoint y: 231, endPoint x: -7, endPoint y: 222, distance: 72.6
click at [0, 222] on html "Weven Check Log Out Pinterest Instagram Facebook Terms of Use Privacy Policy Da…" at bounding box center [216, 242] width 433 height 484
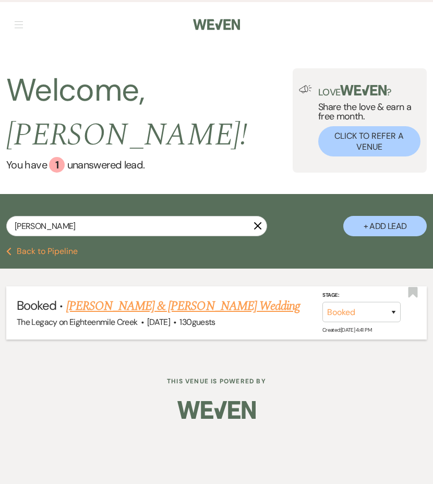
click at [87, 302] on link "[PERSON_NAME] & [PERSON_NAME] Wedding" at bounding box center [183, 306] width 234 height 19
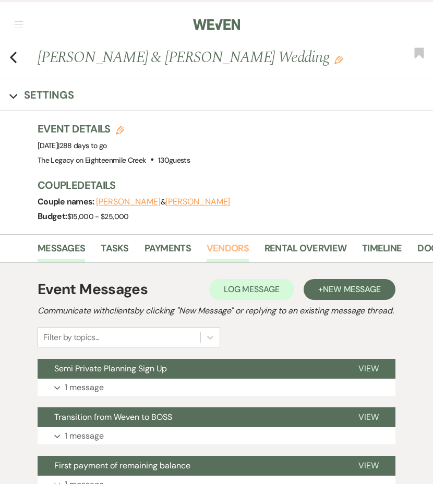
click at [214, 246] on link "Vendors" at bounding box center [228, 251] width 42 height 21
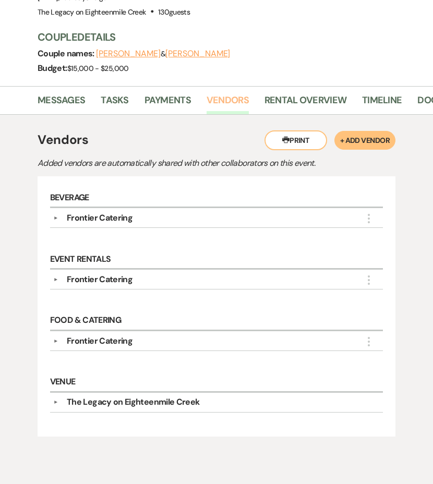
scroll to position [149, 0]
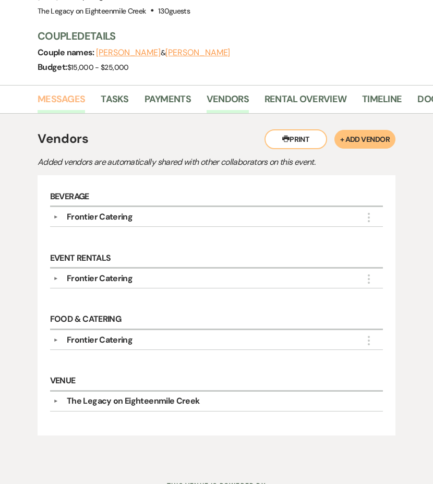
click at [67, 104] on link "Messages" at bounding box center [62, 102] width 48 height 21
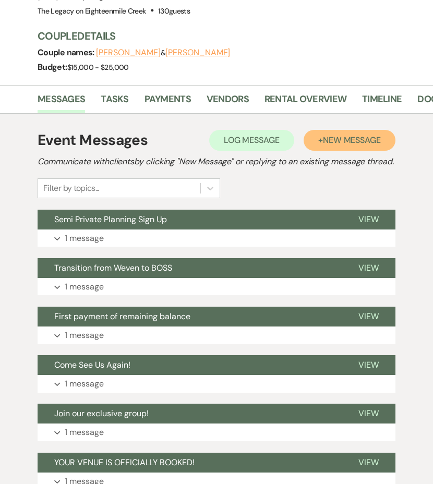
click at [347, 146] on button "+ New Message" at bounding box center [350, 140] width 92 height 21
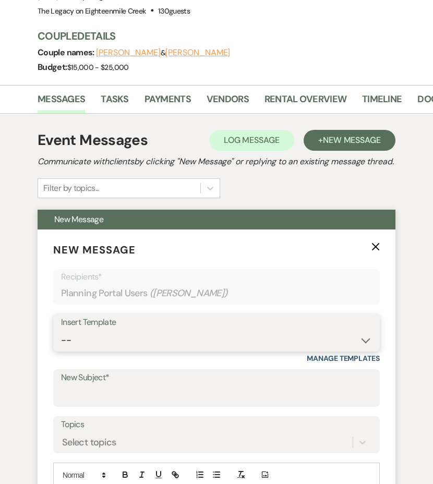
click at [148, 349] on select "-- Inquiry Follow Up- Just checking in :) Tour Date/Time Confirmation Proposal …" at bounding box center [216, 340] width 311 height 20
click at [61, 343] on select "-- Inquiry Follow Up- Just checking in :) Tour Date/Time Confirmation Proposal …" at bounding box center [216, 340] width 311 height 20
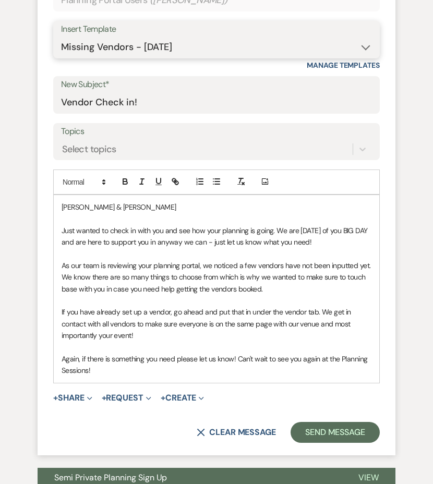
scroll to position [456, 0]
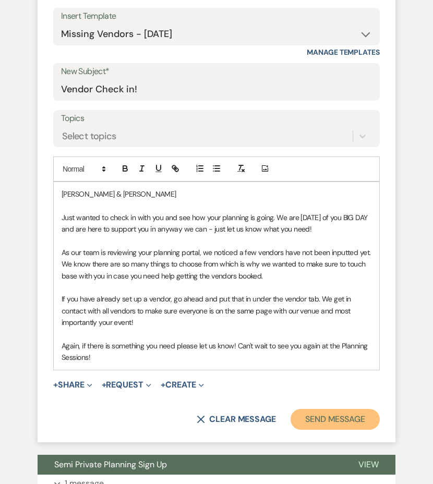
click at [337, 430] on button "Send Message" at bounding box center [335, 419] width 89 height 21
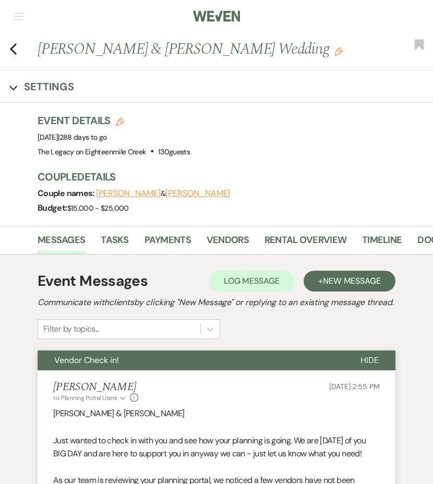
scroll to position [0, 0]
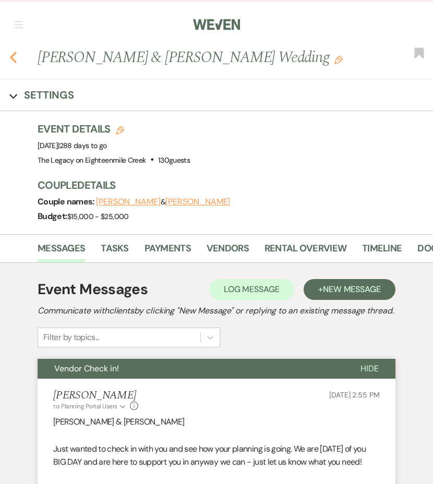
click at [14, 55] on use "button" at bounding box center [13, 57] width 7 height 11
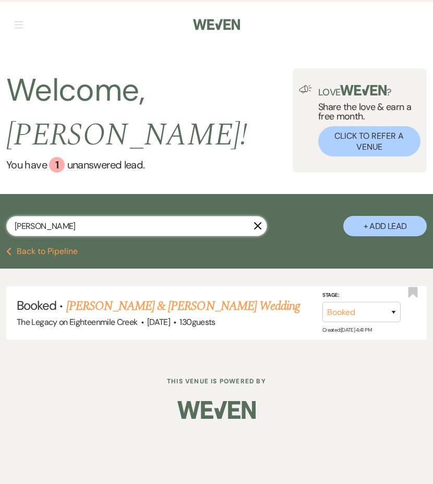
drag, startPoint x: 52, startPoint y: 230, endPoint x: 2, endPoint y: 229, distance: 50.6
click at [2, 229] on div "whalen X + Add Lead" at bounding box center [216, 221] width 433 height 45
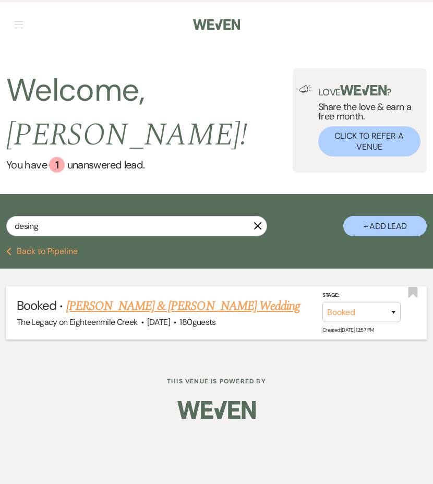
click at [192, 304] on link "[PERSON_NAME] & [PERSON_NAME] Wedding" at bounding box center [183, 306] width 234 height 19
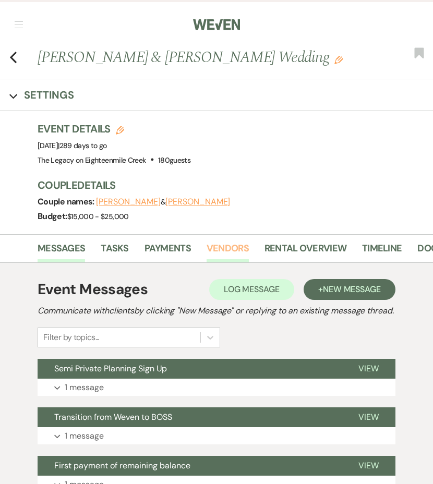
click at [228, 254] on link "Vendors" at bounding box center [228, 251] width 42 height 21
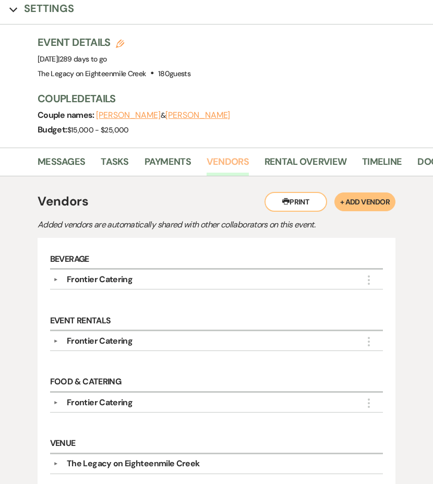
scroll to position [42, 0]
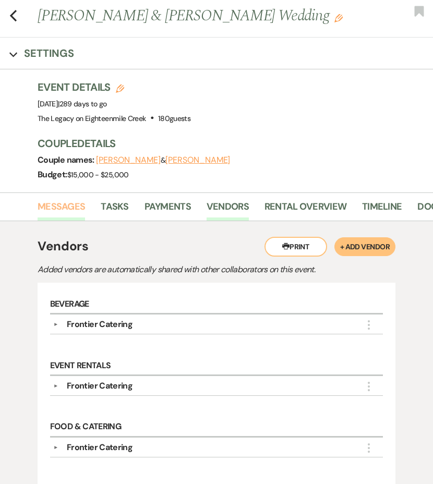
click at [73, 206] on link "Messages" at bounding box center [62, 209] width 48 height 21
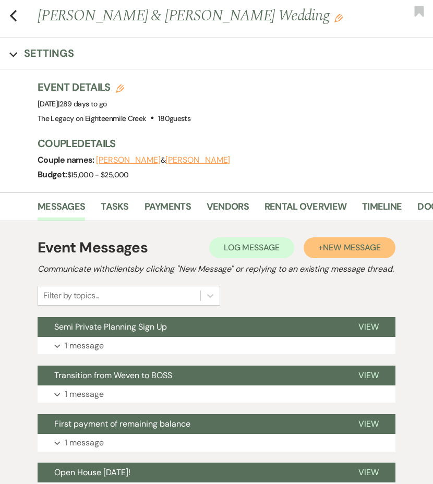
click at [336, 250] on span "New Message" at bounding box center [352, 247] width 58 height 11
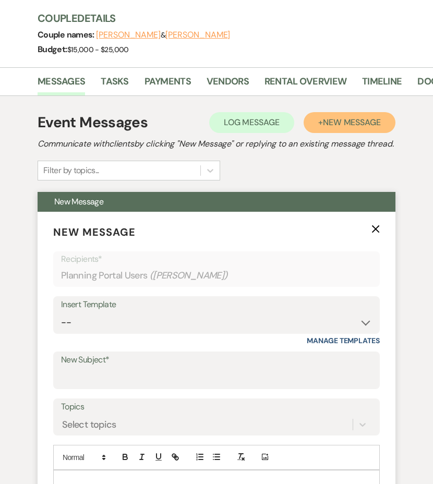
scroll to position [197, 0]
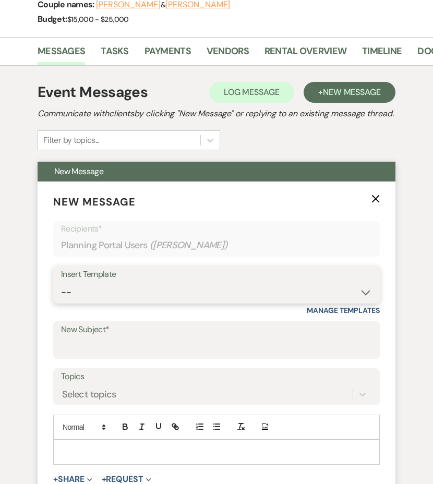
click at [202, 300] on select "-- Inquiry Follow Up- Just checking in :) Tour Date/Time Confirmation Proposal …" at bounding box center [216, 292] width 311 height 20
click at [61, 295] on select "-- Inquiry Follow Up- Just checking in :) Tour Date/Time Confirmation Proposal …" at bounding box center [216, 292] width 311 height 20
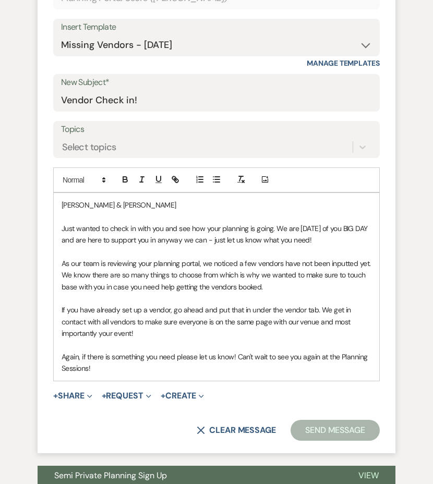
click at [327, 434] on button "Send Message" at bounding box center [335, 430] width 89 height 21
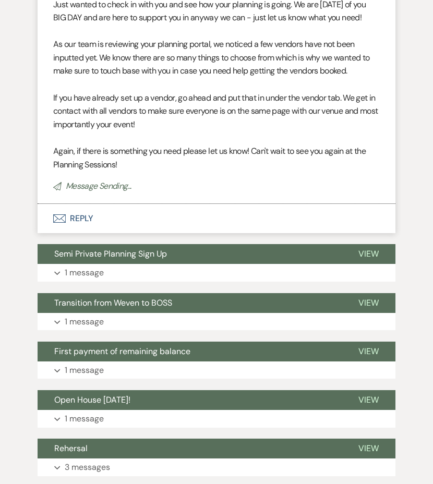
scroll to position [56, 0]
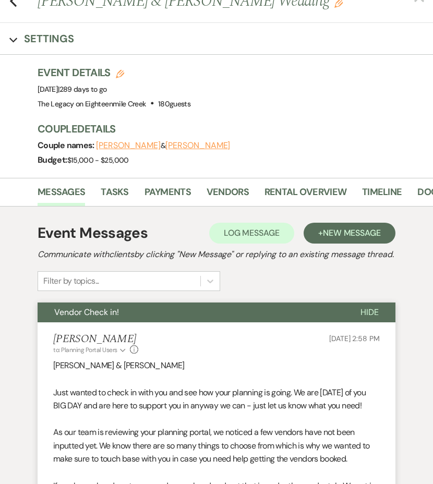
click at [375, 318] on span "Hide" at bounding box center [370, 312] width 18 height 11
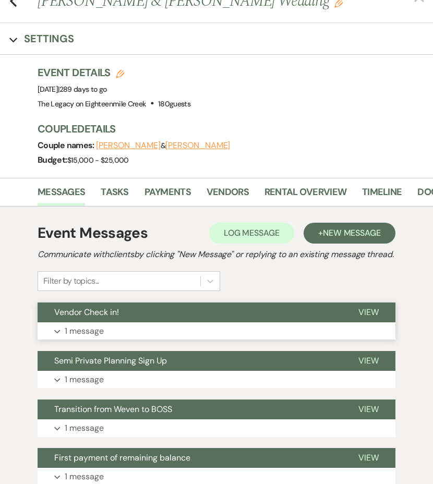
scroll to position [0, 0]
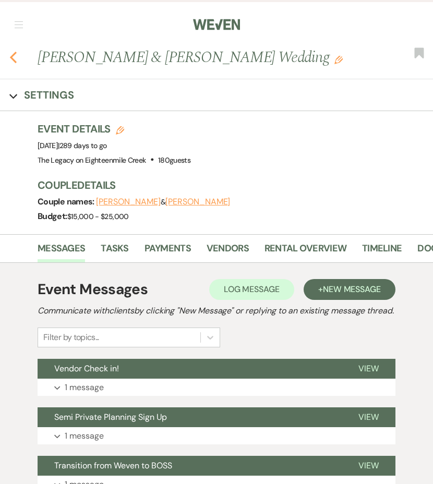
click at [15, 55] on icon "Previous" at bounding box center [13, 57] width 8 height 13
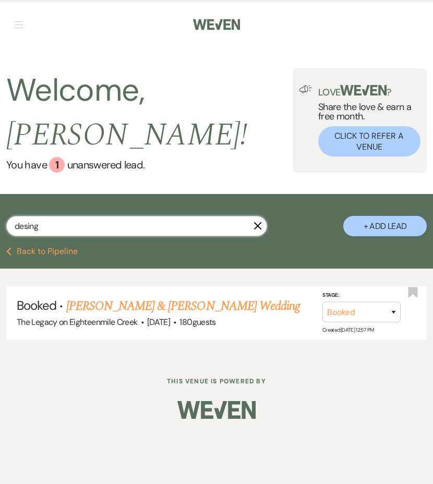
drag, startPoint x: 53, startPoint y: 232, endPoint x: -3, endPoint y: 223, distance: 56.6
click at [0, 223] on html "Weven Check Log Out Pinterest Instagram Facebook Terms of Use Privacy Policy Da…" at bounding box center [216, 242] width 433 height 484
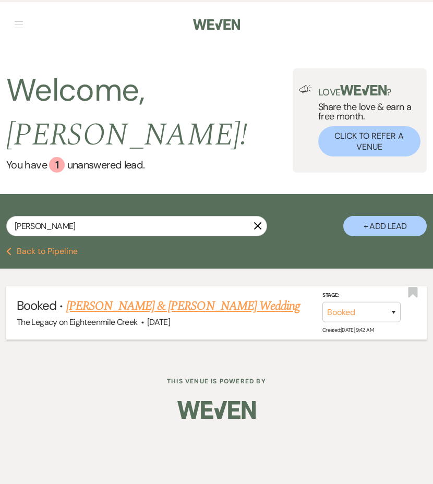
click at [112, 311] on link "[PERSON_NAME] & [PERSON_NAME] Wedding" at bounding box center [183, 306] width 234 height 19
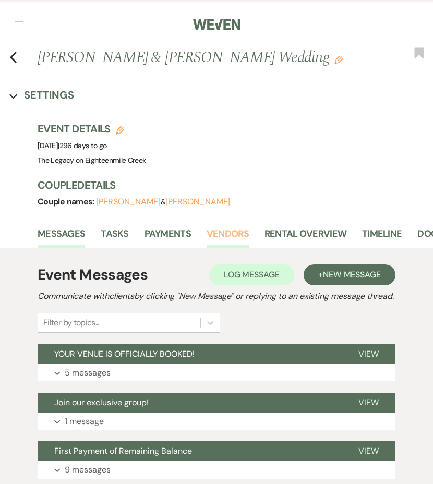
click at [239, 234] on link "Vendors" at bounding box center [228, 237] width 42 height 21
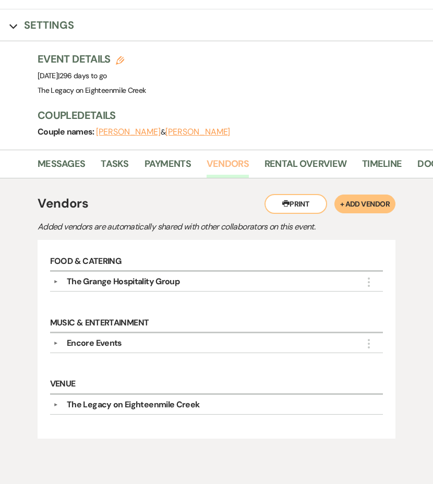
scroll to position [87, 0]
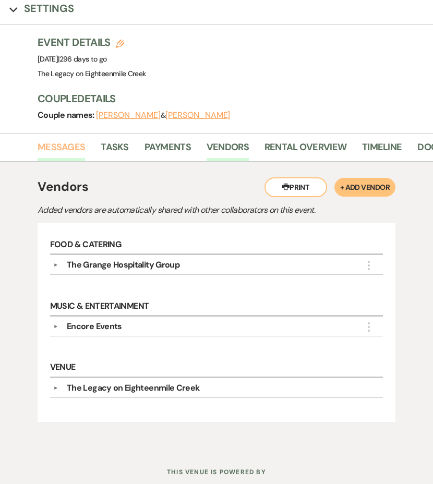
click at [57, 149] on link "Messages" at bounding box center [62, 150] width 48 height 21
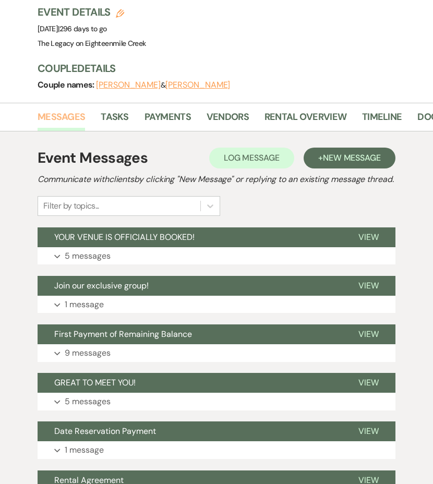
scroll to position [118, 0]
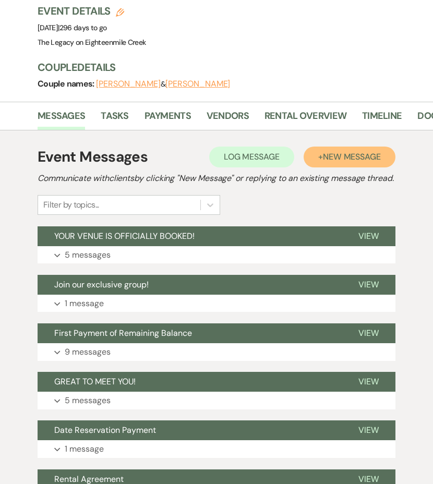
click at [351, 158] on span "New Message" at bounding box center [352, 156] width 58 height 11
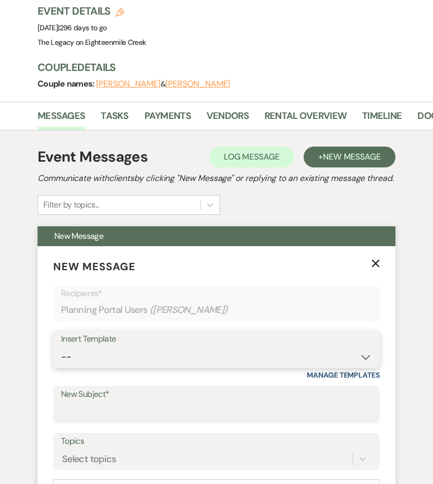
click at [158, 368] on select "-- Inquiry Follow Up- Just checking in :) Tour Date/Time Confirmation Proposal …" at bounding box center [216, 357] width 311 height 20
click at [61, 360] on select "-- Inquiry Follow Up- Just checking in :) Tour Date/Time Confirmation Proposal …" at bounding box center [216, 357] width 311 height 20
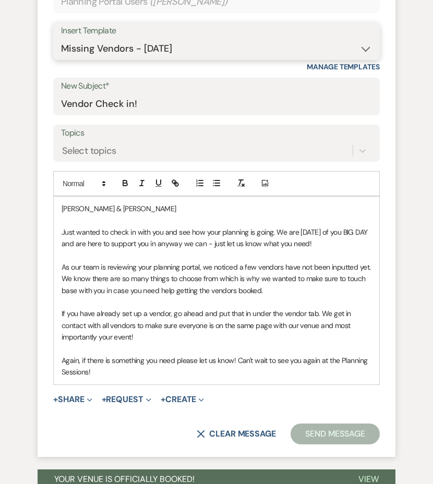
scroll to position [471, 0]
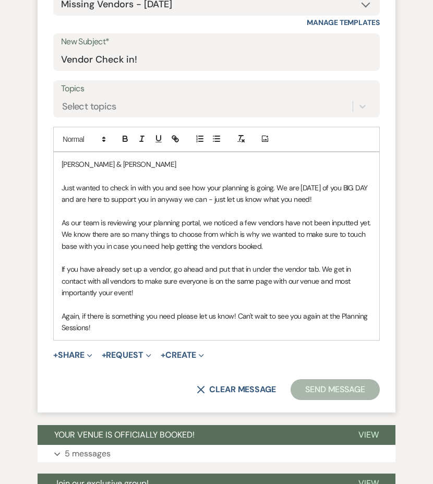
click at [325, 400] on button "Send Message" at bounding box center [335, 390] width 89 height 21
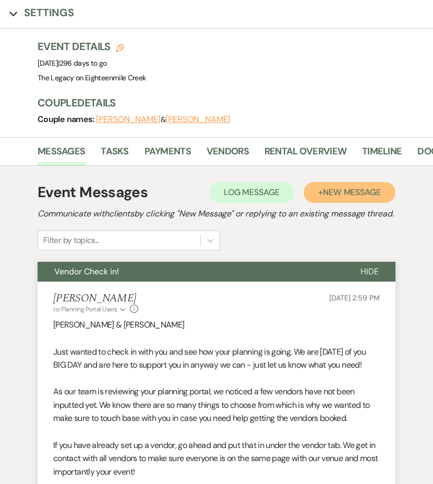
click at [348, 200] on button "+ New Message" at bounding box center [350, 192] width 92 height 21
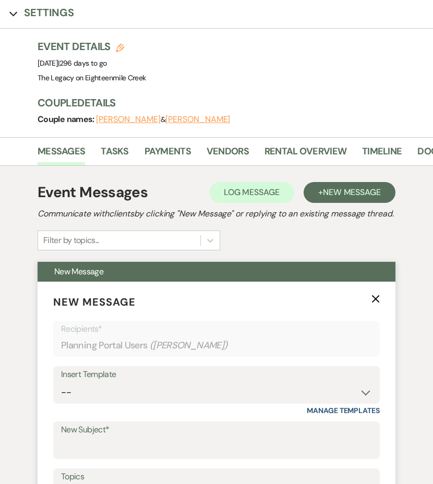
click at [203, 383] on div "Insert Template" at bounding box center [216, 375] width 311 height 15
click at [202, 397] on select "-- Inquiry Follow Up- Just checking in :) Tour Date/Time Confirmation Proposal …" at bounding box center [216, 393] width 311 height 20
click at [61, 395] on select "-- Inquiry Follow Up- Just checking in :) Tour Date/Time Confirmation Proposal …" at bounding box center [216, 393] width 311 height 20
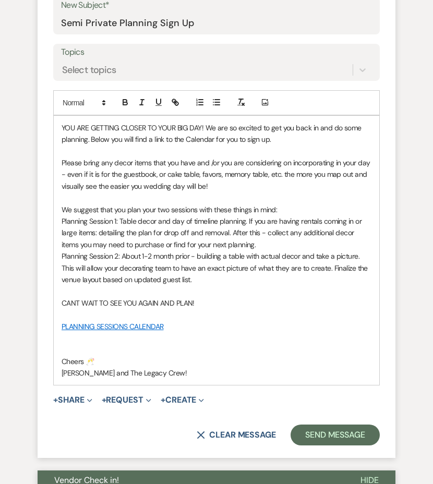
scroll to position [516, 0]
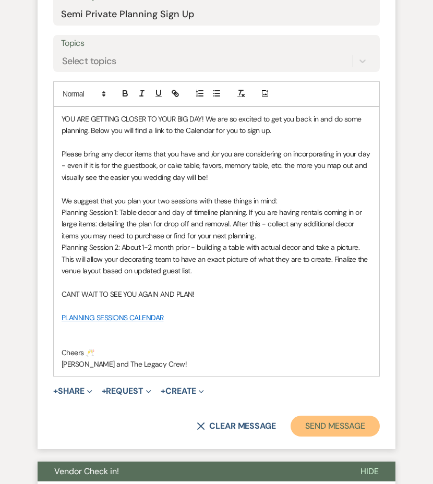
click at [332, 433] on button "Send Message" at bounding box center [335, 426] width 89 height 21
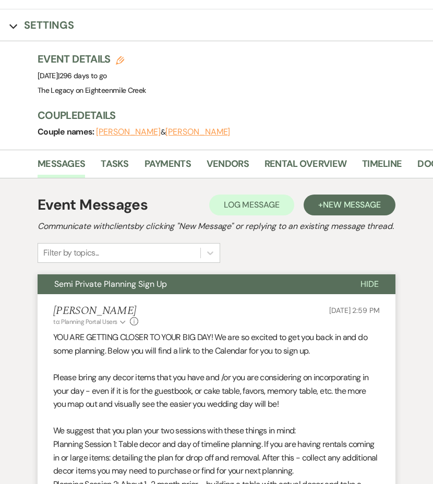
scroll to position [0, 0]
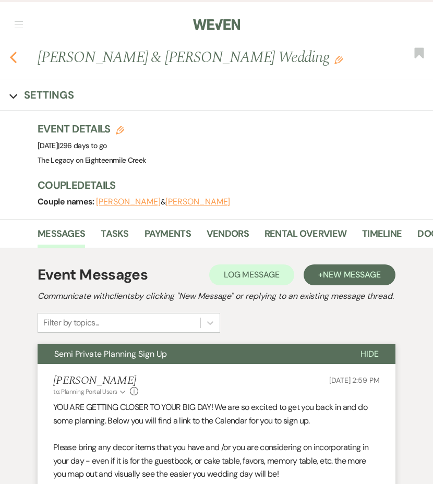
click at [14, 56] on icon "Previous" at bounding box center [13, 57] width 8 height 13
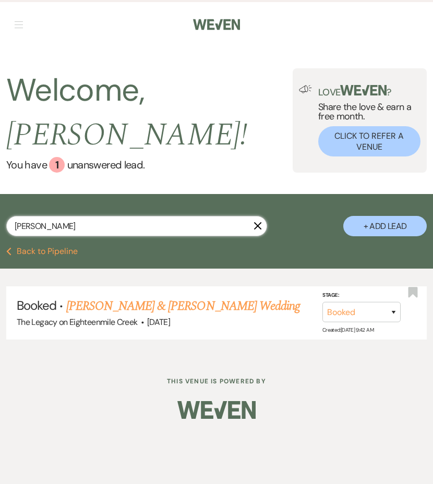
drag, startPoint x: 45, startPoint y: 228, endPoint x: -20, endPoint y: 222, distance: 65.6
click at [0, 222] on html "Weven Check Log Out Pinterest Instagram Facebook Terms of Use Privacy Policy Da…" at bounding box center [216, 242] width 433 height 484
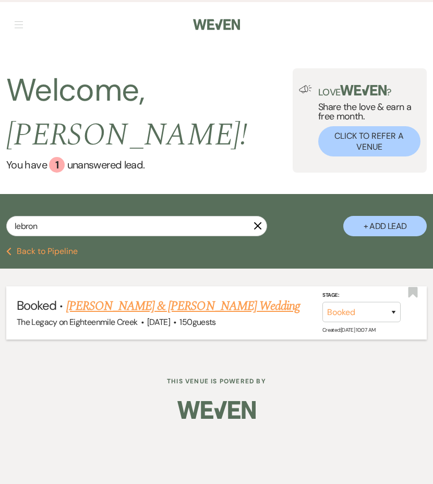
click at [87, 314] on link "[PERSON_NAME] & [PERSON_NAME] Wedding" at bounding box center [183, 306] width 234 height 19
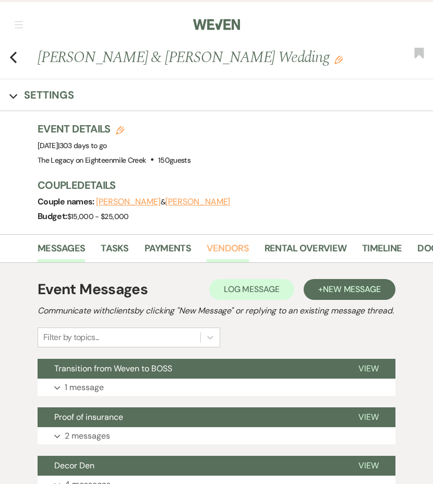
click at [217, 248] on link "Vendors" at bounding box center [228, 251] width 42 height 21
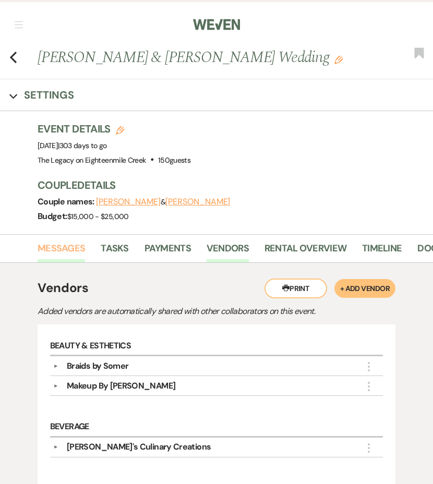
click at [62, 253] on link "Messages" at bounding box center [62, 251] width 48 height 21
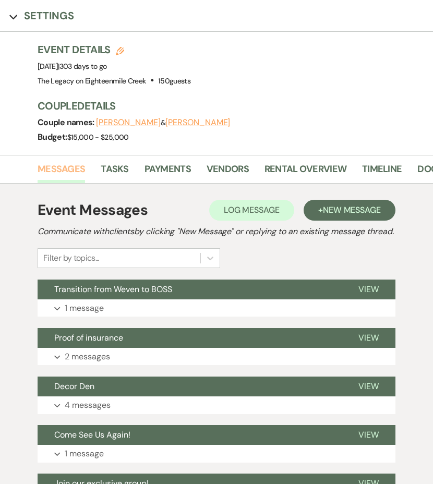
scroll to position [142, 0]
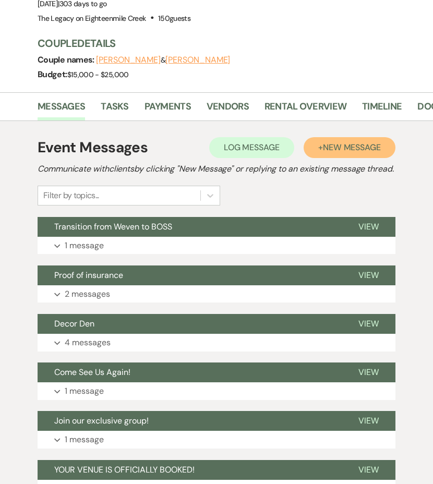
click at [335, 152] on span "New Message" at bounding box center [352, 147] width 58 height 11
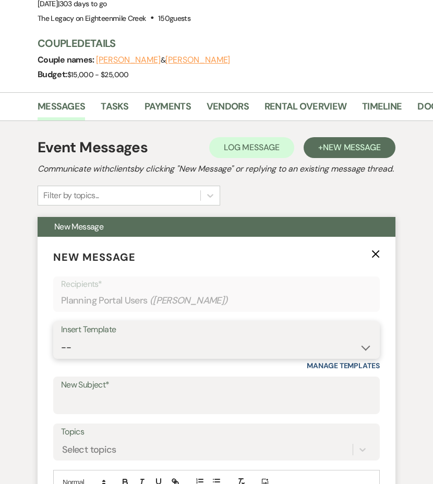
click at [202, 357] on select "-- Inquiry Follow Up- Just checking in :) Tour Date/Time Confirmation Proposal …" at bounding box center [216, 348] width 311 height 20
click at [61, 350] on select "-- Inquiry Follow Up- Just checking in :) Tour Date/Time Confirmation Proposal …" at bounding box center [216, 348] width 311 height 20
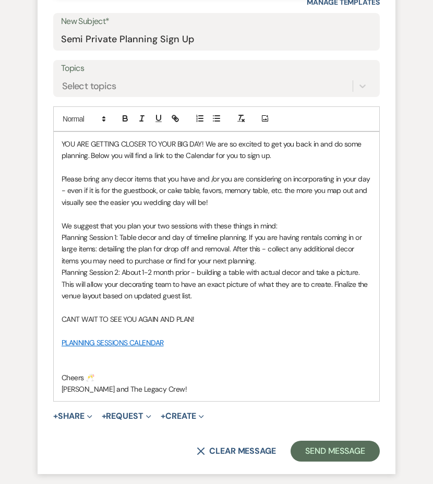
scroll to position [506, 0]
click at [244, 434] on button "X Clear message" at bounding box center [236, 451] width 79 height 8
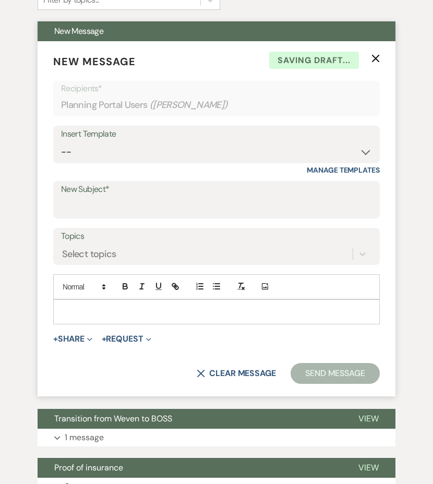
scroll to position [185, 0]
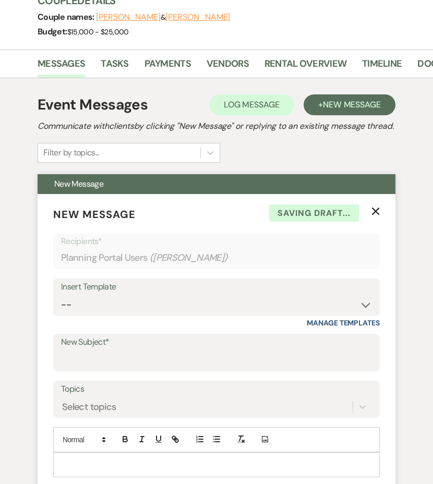
click at [376, 216] on button "X" at bounding box center [376, 211] width 8 height 9
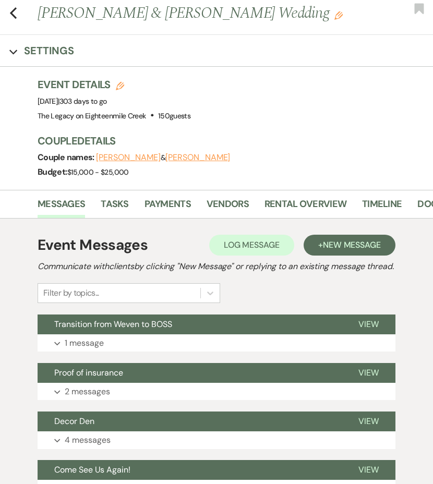
scroll to position [0, 0]
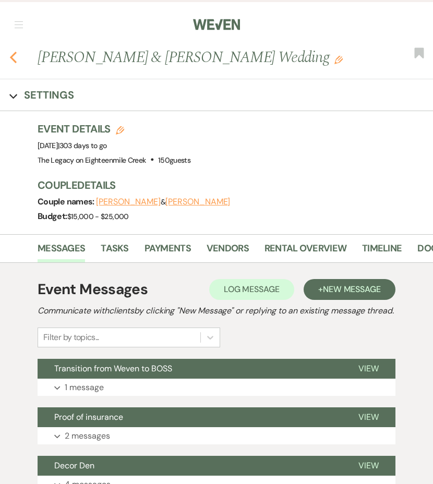
click at [15, 59] on icon "Previous" at bounding box center [13, 57] width 8 height 13
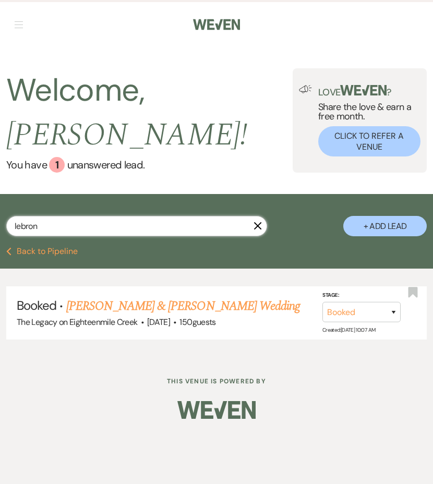
drag, startPoint x: 54, startPoint y: 228, endPoint x: -34, endPoint y: 205, distance: 91.5
click at [0, 205] on html "Weven Check Log Out Pinterest Instagram Facebook Terms of Use Privacy Policy Da…" at bounding box center [216, 242] width 433 height 484
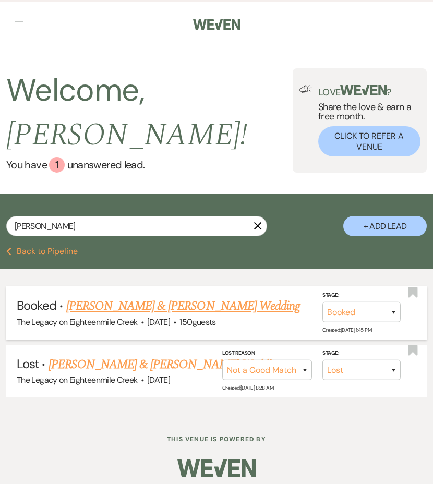
click at [99, 307] on link "[PERSON_NAME] & [PERSON_NAME] Wedding" at bounding box center [183, 306] width 234 height 19
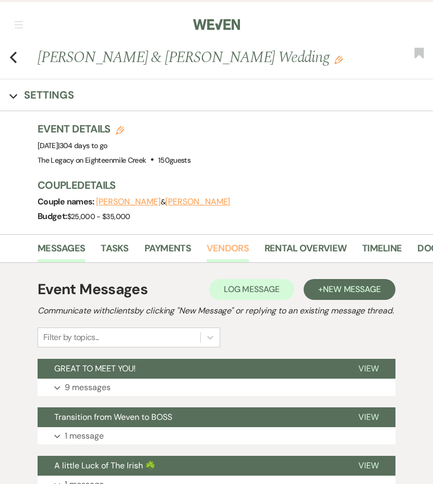
click at [233, 251] on link "Vendors" at bounding box center [228, 251] width 42 height 21
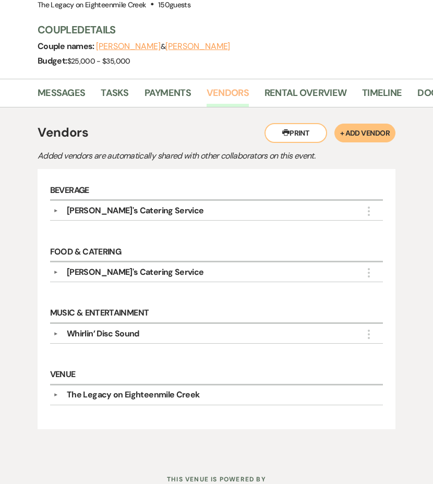
scroll to position [159, 0]
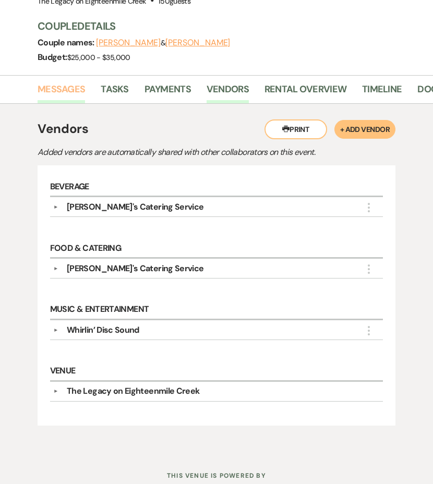
click at [61, 92] on link "Messages" at bounding box center [62, 92] width 48 height 21
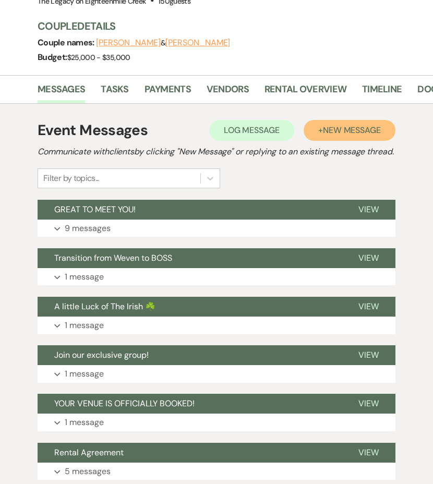
click at [338, 134] on span "New Message" at bounding box center [352, 130] width 58 height 11
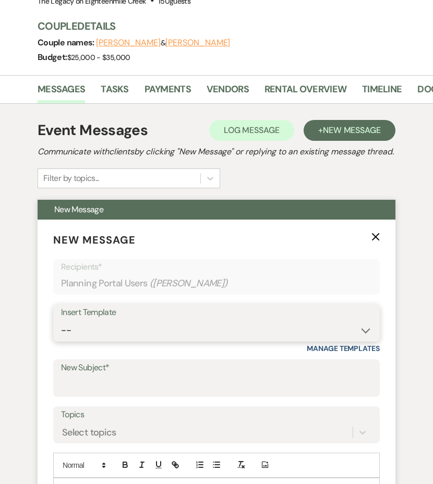
click at [144, 341] on select "-- Inquiry Follow Up- Just checking in :) Tour Date/Time Confirmation Proposal …" at bounding box center [216, 331] width 311 height 20
click at [61, 333] on select "-- Inquiry Follow Up- Just checking in :) Tour Date/Time Confirmation Proposal …" at bounding box center [216, 331] width 311 height 20
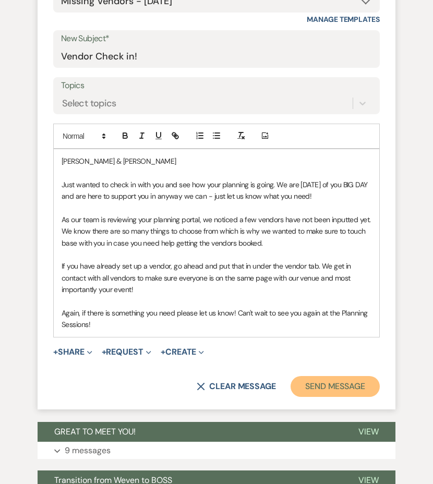
click at [321, 397] on button "Send Message" at bounding box center [335, 386] width 89 height 21
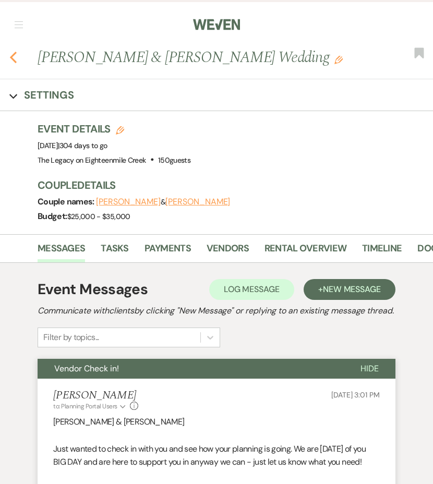
click at [11, 55] on icon "Previous" at bounding box center [13, 57] width 8 height 13
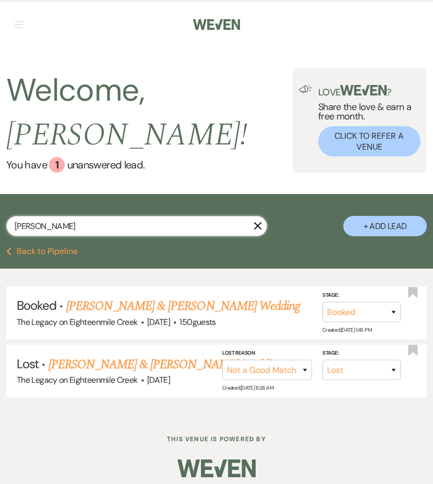
drag, startPoint x: 49, startPoint y: 230, endPoint x: -25, endPoint y: 227, distance: 74.2
click at [0, 227] on html "Weven Check Log Out Pinterest Instagram Facebook Terms of Use Privacy Policy Da…" at bounding box center [216, 246] width 433 height 492
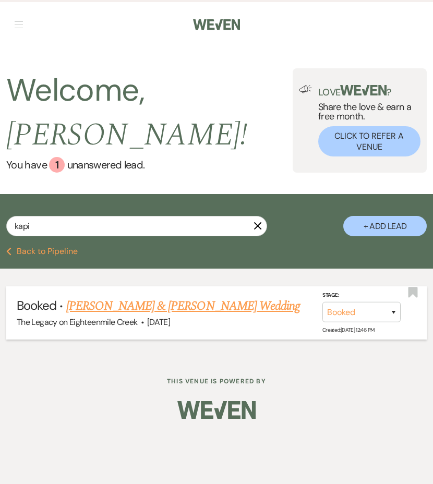
click at [87, 309] on link "[PERSON_NAME] & [PERSON_NAME] Wedding" at bounding box center [183, 306] width 234 height 19
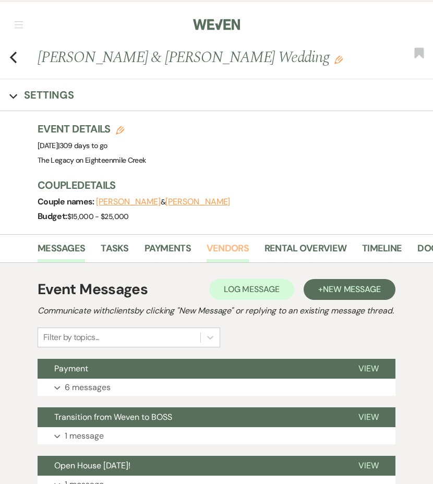
click at [221, 256] on link "Vendors" at bounding box center [228, 251] width 42 height 21
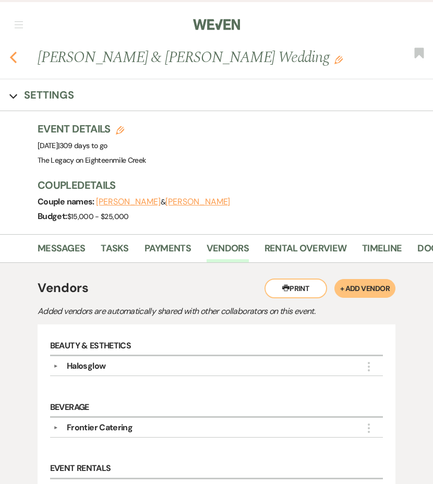
click at [11, 59] on icon "Previous" at bounding box center [13, 57] width 8 height 13
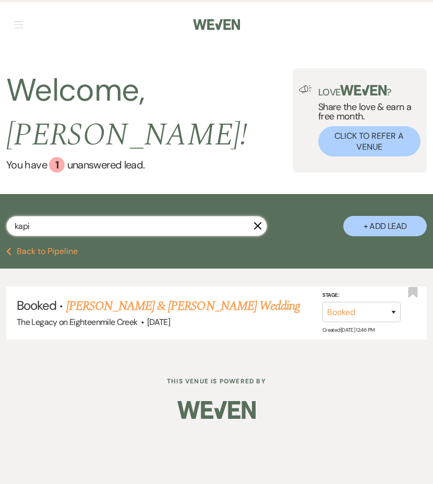
drag, startPoint x: 50, startPoint y: 229, endPoint x: -7, endPoint y: 229, distance: 56.9
click at [0, 229] on html "Weven Check Log Out Pinterest Instagram Facebook Terms of Use Privacy Policy Da…" at bounding box center [216, 242] width 433 height 484
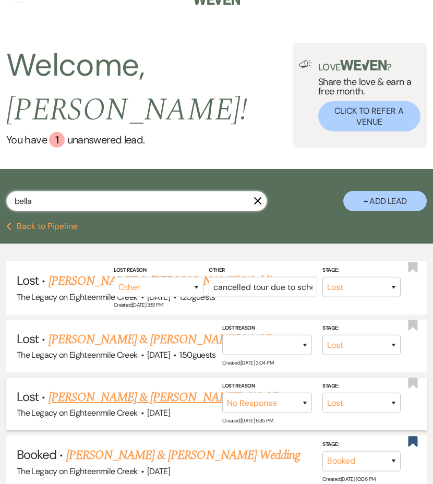
scroll to position [35, 0]
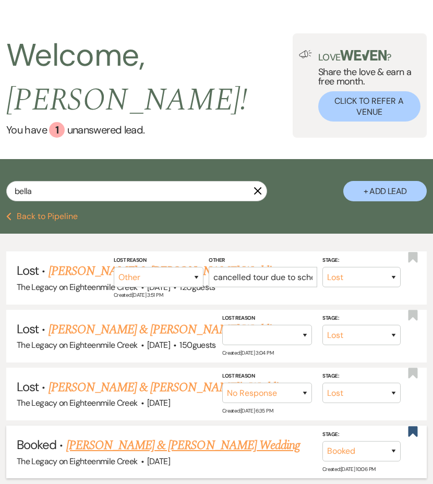
click at [125, 434] on link "[PERSON_NAME] & [PERSON_NAME] Wedding" at bounding box center [183, 445] width 234 height 19
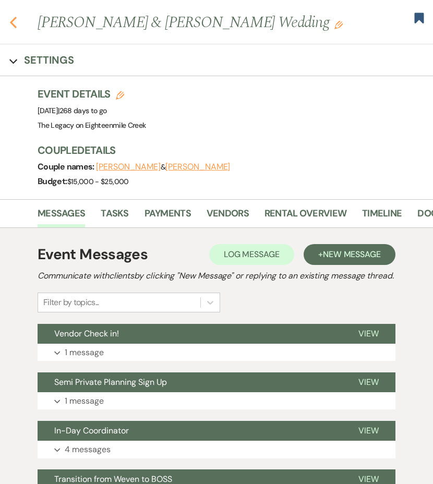
click at [15, 25] on icon "Previous" at bounding box center [13, 22] width 8 height 13
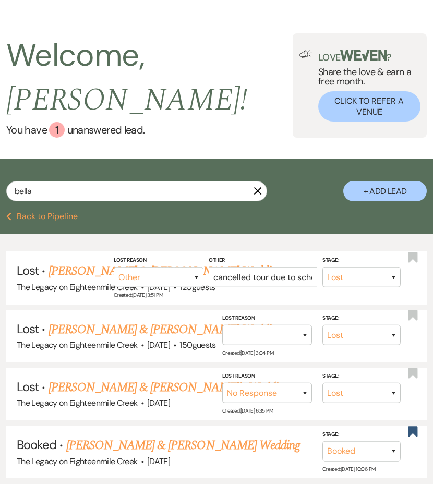
click at [258, 192] on use "button" at bounding box center [258, 191] width 8 height 8
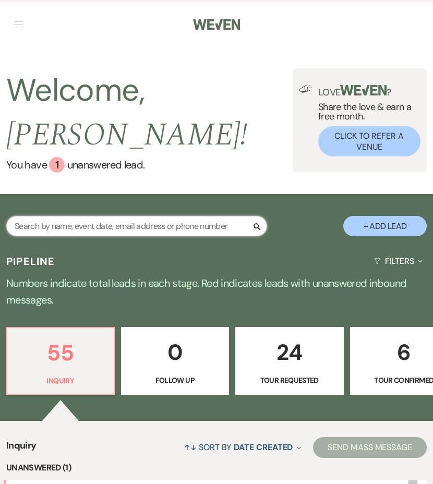
click at [84, 226] on input "text" at bounding box center [136, 226] width 261 height 20
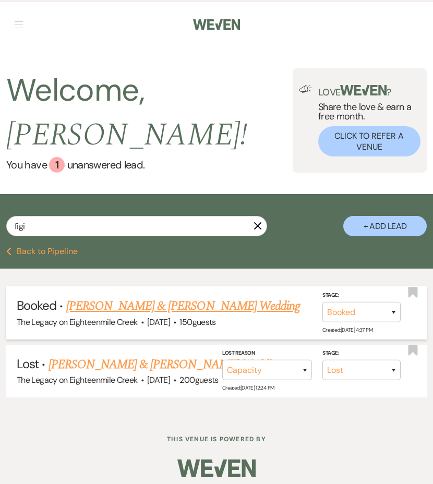
click at [132, 306] on link "[PERSON_NAME] & [PERSON_NAME] Wedding" at bounding box center [183, 306] width 234 height 19
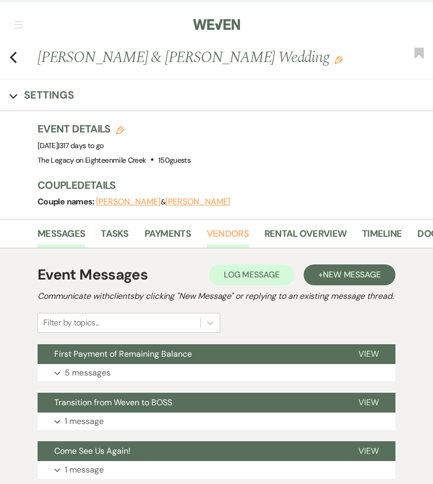
click at [233, 235] on link "Vendors" at bounding box center [228, 237] width 42 height 21
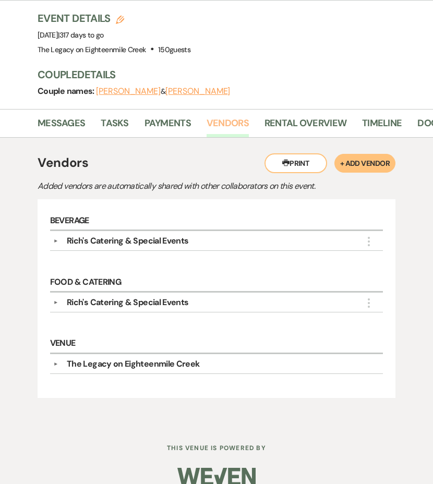
scroll to position [112, 0]
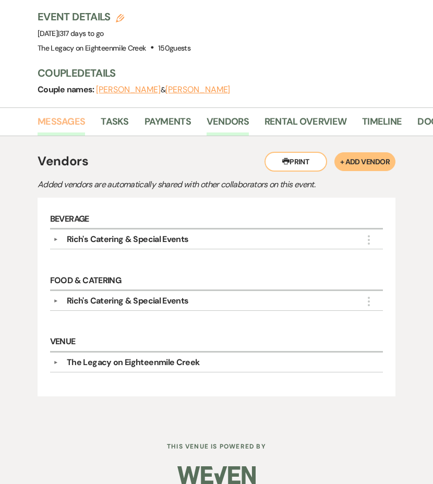
click at [69, 125] on link "Messages" at bounding box center [62, 124] width 48 height 21
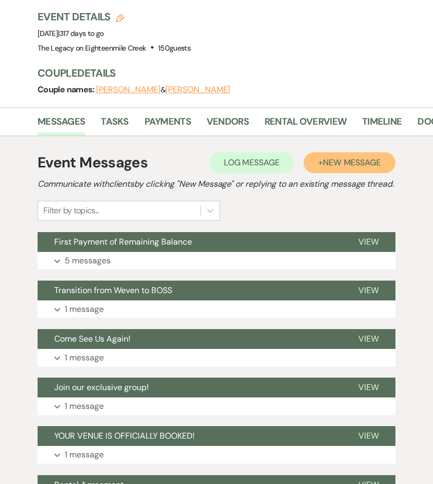
click at [327, 168] on button "+ New Message" at bounding box center [350, 162] width 92 height 21
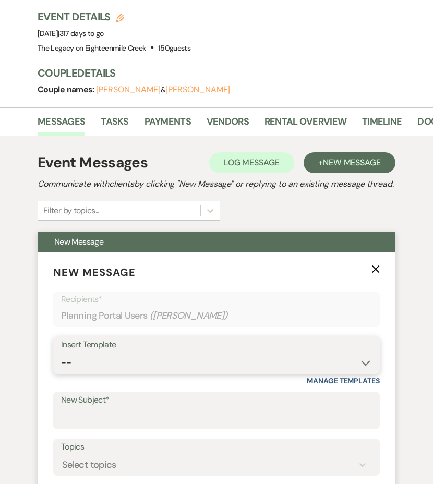
click at [173, 373] on select "-- Inquiry Follow Up- Just checking in :) Tour Date/Time Confirmation Proposal …" at bounding box center [216, 363] width 311 height 20
click at [61, 365] on select "-- Inquiry Follow Up- Just checking in :) Tour Date/Time Confirmation Proposal …" at bounding box center [216, 363] width 311 height 20
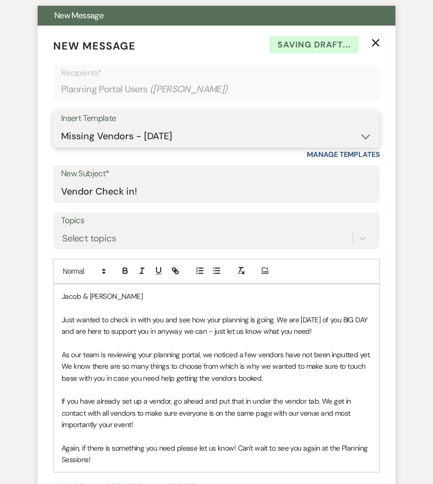
scroll to position [524, 0]
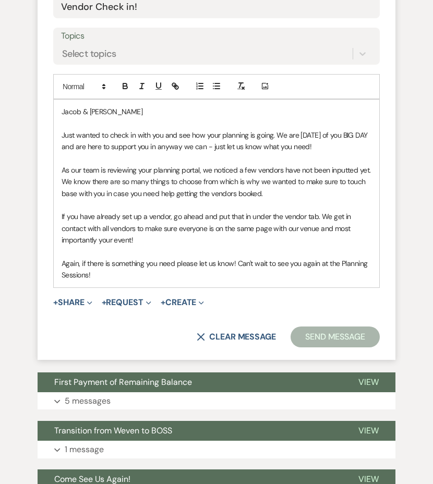
click at [340, 348] on button "Send Message" at bounding box center [335, 337] width 89 height 21
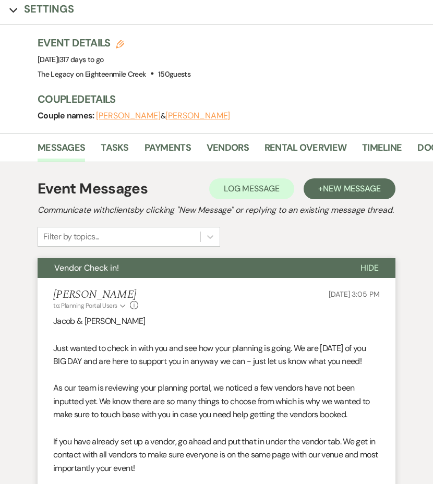
scroll to position [0, 0]
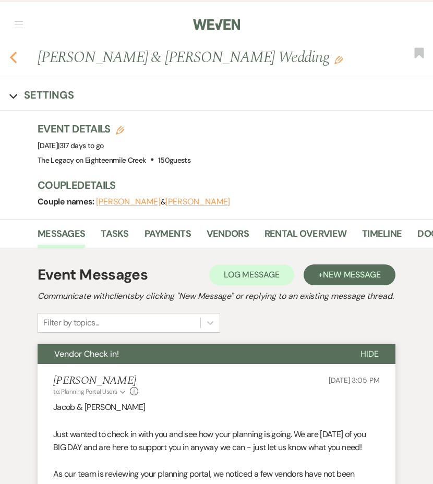
click at [13, 58] on use "button" at bounding box center [13, 57] width 7 height 11
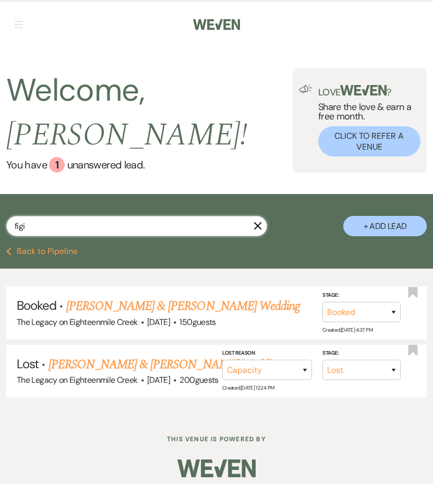
drag, startPoint x: 50, startPoint y: 229, endPoint x: -4, endPoint y: 229, distance: 53.8
click at [0, 229] on html "Weven Check Log Out Pinterest Instagram Facebook Terms of Use Privacy Policy Da…" at bounding box center [216, 246] width 433 height 492
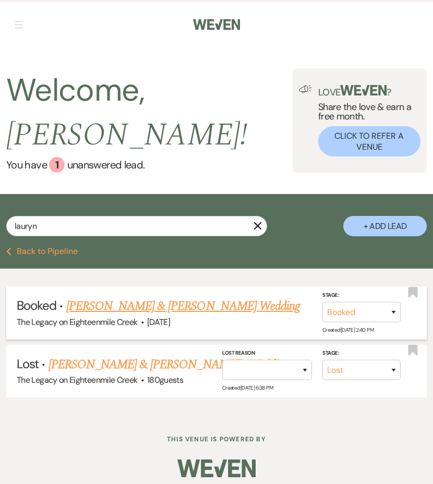
click at [86, 310] on link "[PERSON_NAME] & [PERSON_NAME] Wedding" at bounding box center [183, 306] width 234 height 19
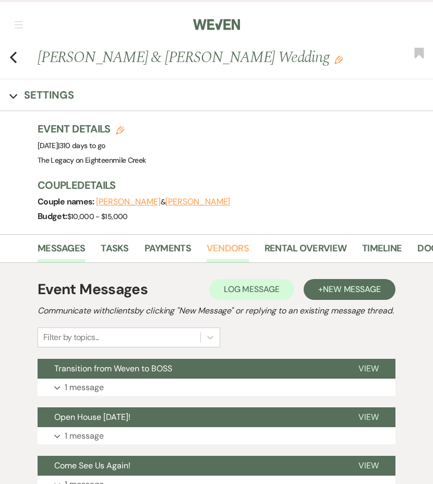
click at [228, 248] on link "Vendors" at bounding box center [228, 251] width 42 height 21
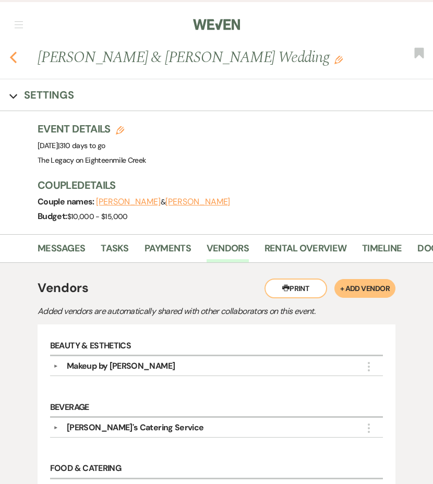
click at [14, 60] on use "button" at bounding box center [13, 57] width 7 height 11
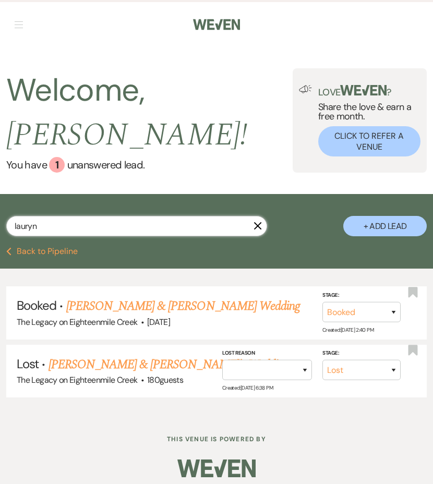
drag, startPoint x: 50, startPoint y: 227, endPoint x: -18, endPoint y: 224, distance: 67.9
click at [0, 224] on html "Weven Check Log Out Pinterest Instagram Facebook Terms of Use Privacy Policy Da…" at bounding box center [216, 246] width 433 height 492
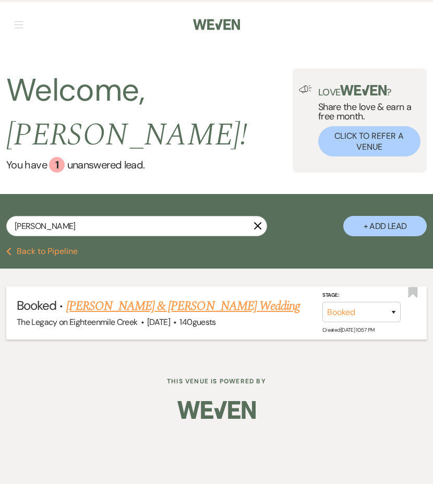
click at [139, 311] on link "[PERSON_NAME] & [PERSON_NAME] Wedding" at bounding box center [183, 306] width 234 height 19
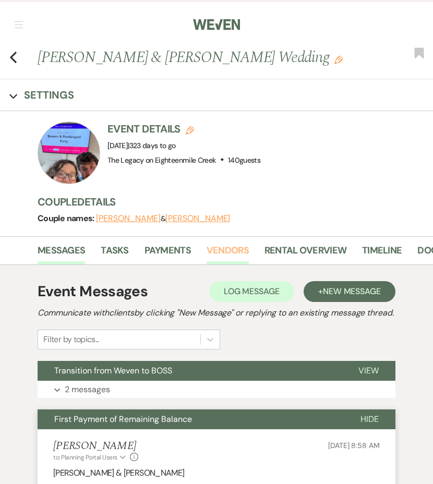
click at [243, 255] on link "Vendors" at bounding box center [228, 253] width 42 height 21
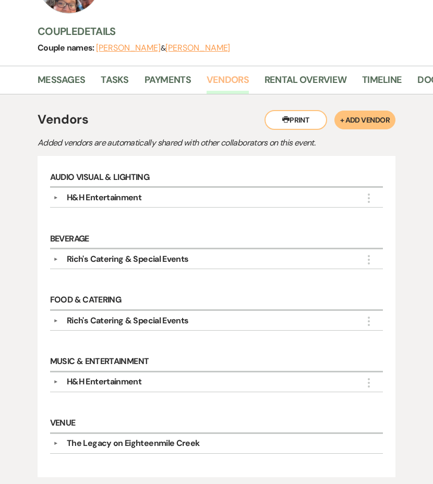
scroll to position [124, 0]
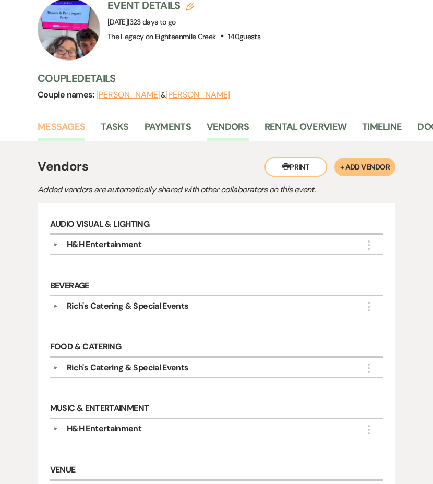
click at [66, 127] on link "Messages" at bounding box center [62, 130] width 48 height 21
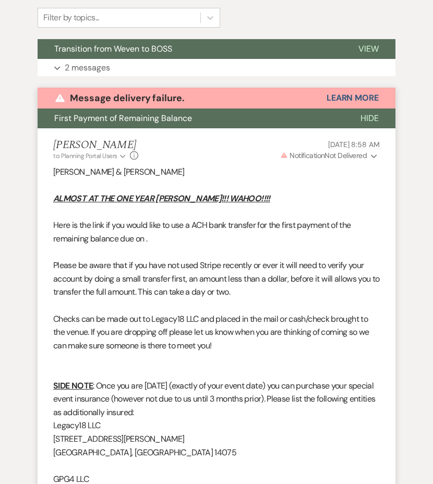
scroll to position [283, 0]
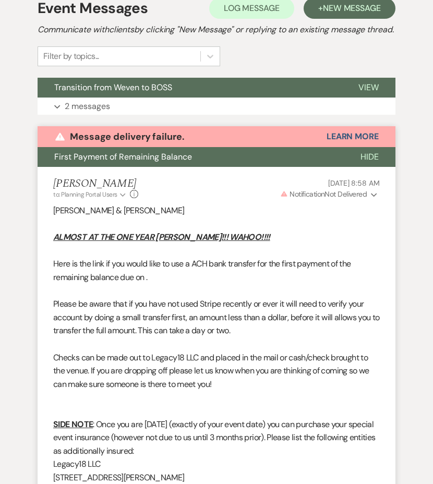
click at [309, 167] on button "First Payment of Remaining Balance" at bounding box center [191, 157] width 306 height 20
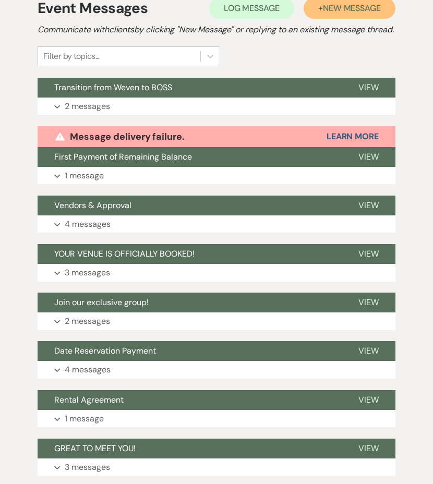
click at [351, 9] on span "New Message" at bounding box center [352, 8] width 58 height 11
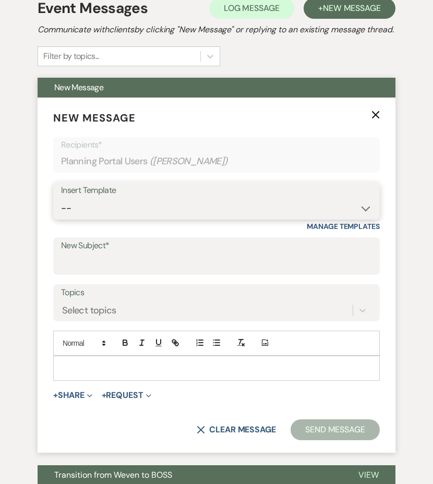
click at [141, 218] on select "-- Inquiry Follow Up- Just checking in :) Tour Date/Time Confirmation Proposal …" at bounding box center [216, 208] width 311 height 20
click at [61, 211] on select "-- Inquiry Follow Up- Just checking in :) Tour Date/Time Confirmation Proposal …" at bounding box center [216, 208] width 311 height 20
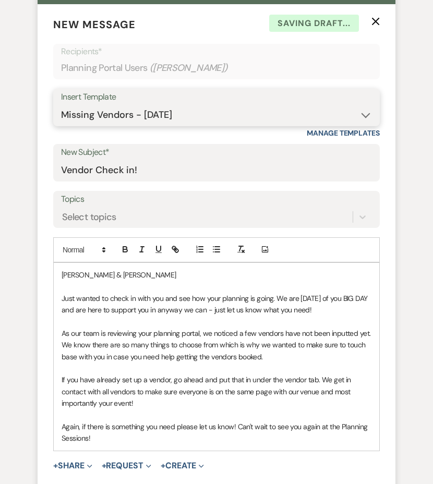
scroll to position [502, 0]
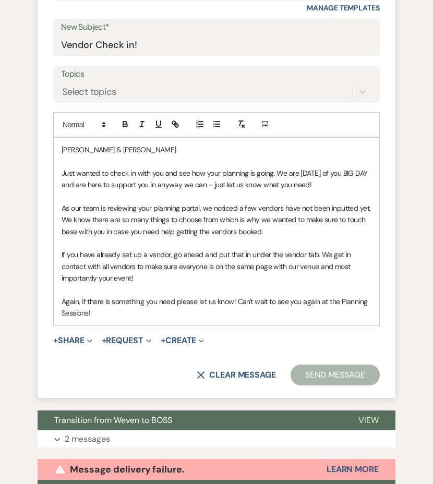
click at [329, 383] on button "Send Message" at bounding box center [335, 375] width 89 height 21
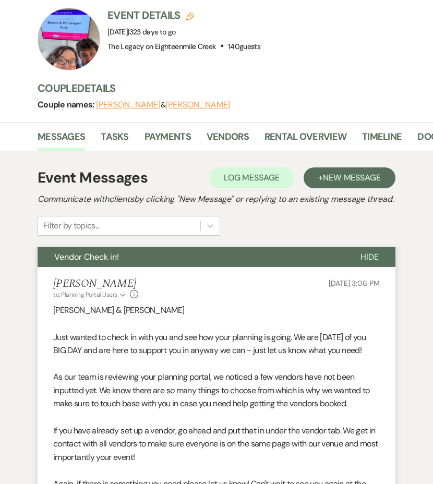
scroll to position [0, 0]
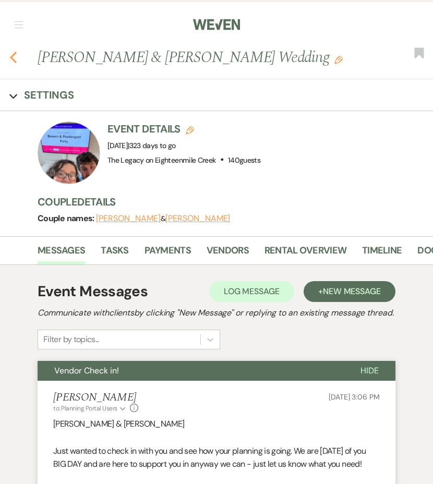
click at [15, 60] on icon "Previous" at bounding box center [13, 57] width 8 height 13
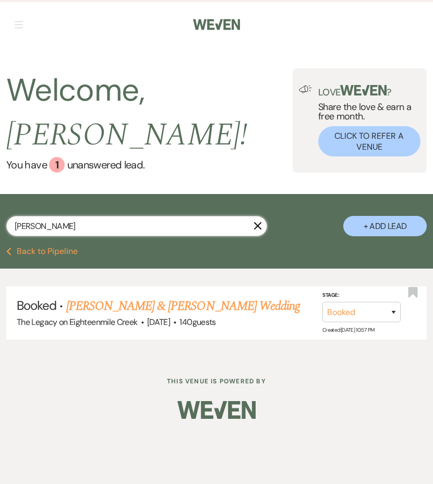
drag, startPoint x: 46, startPoint y: 228, endPoint x: -34, endPoint y: 221, distance: 80.2
click at [0, 221] on html "Weven Check Log Out Pinterest Instagram Facebook Terms of Use Privacy Policy Da…" at bounding box center [216, 242] width 433 height 484
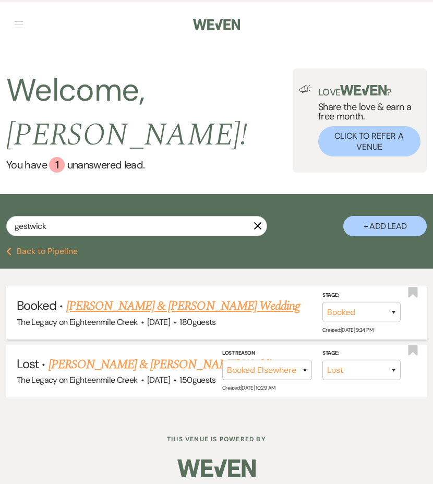
click at [100, 311] on link "[PERSON_NAME] & [PERSON_NAME] Wedding" at bounding box center [183, 306] width 234 height 19
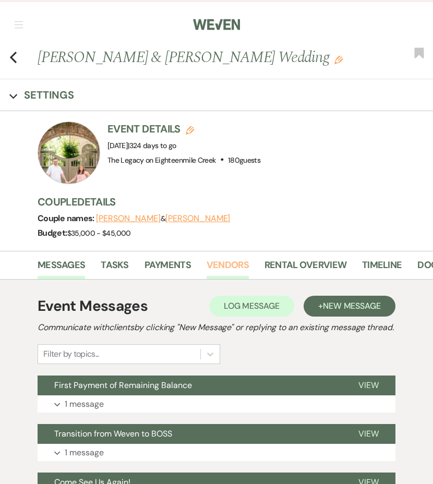
click at [237, 268] on link "Vendors" at bounding box center [228, 268] width 42 height 21
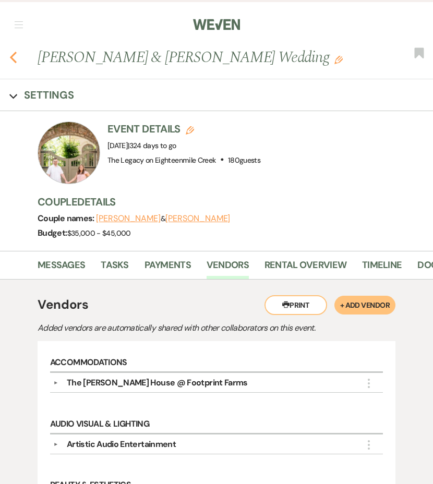
click at [15, 61] on use "button" at bounding box center [13, 57] width 7 height 11
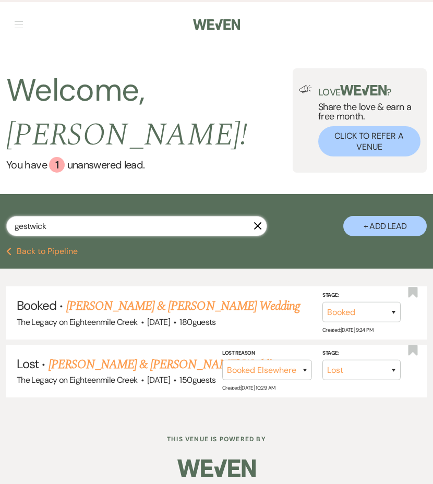
drag, startPoint x: 54, startPoint y: 226, endPoint x: -22, endPoint y: 223, distance: 76.3
click at [0, 223] on html "Weven Check Log Out Pinterest Instagram Facebook Terms of Use Privacy Policy Da…" at bounding box center [216, 246] width 433 height 492
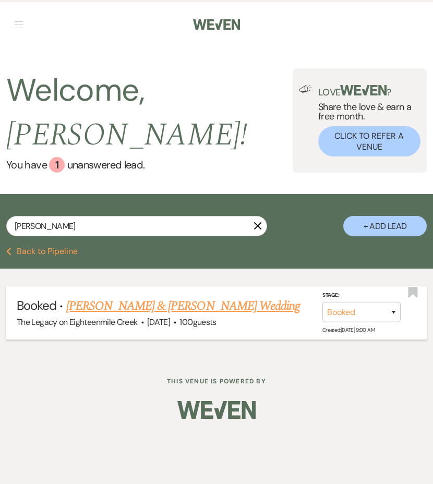
click at [101, 304] on link "[PERSON_NAME] & [PERSON_NAME] Wedding" at bounding box center [183, 306] width 234 height 19
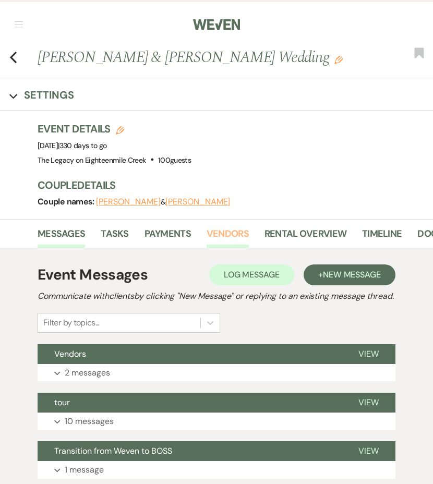
click at [218, 239] on link "Vendors" at bounding box center [228, 237] width 42 height 21
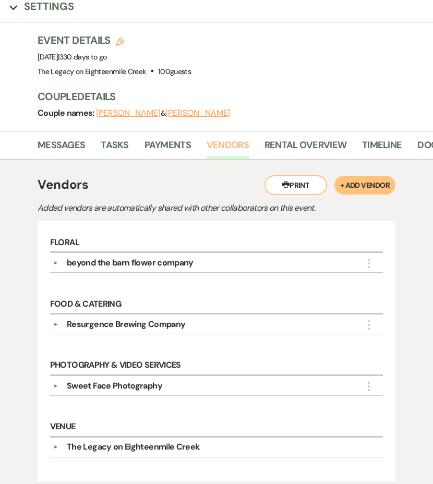
scroll to position [31, 0]
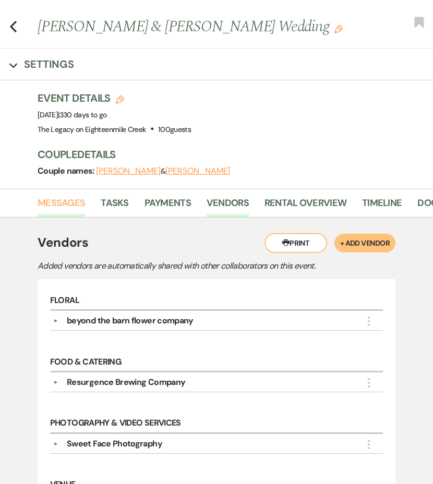
click at [75, 203] on link "Messages" at bounding box center [62, 206] width 48 height 21
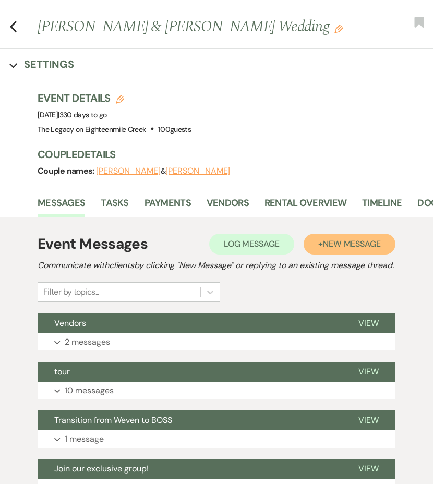
click at [326, 246] on span "New Message" at bounding box center [352, 244] width 58 height 11
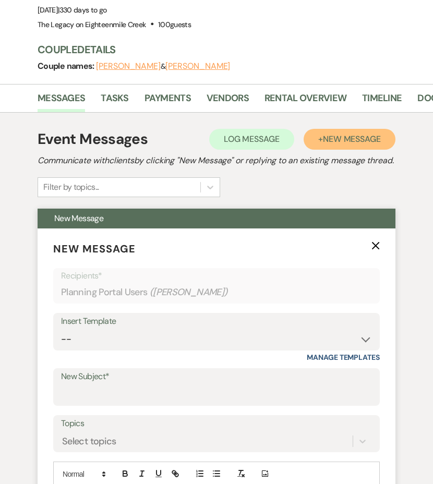
scroll to position [141, 0]
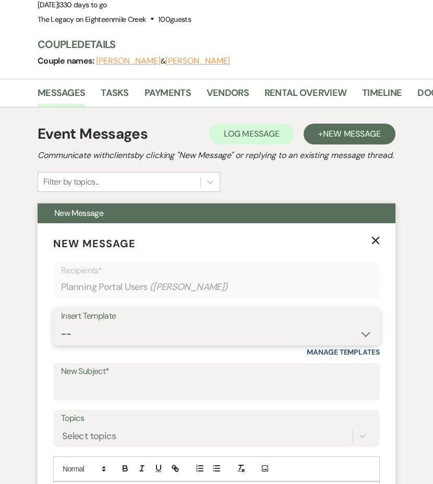
click at [200, 342] on select "-- Inquiry Follow Up- Just checking in :) Tour Date/Time Confirmation Proposal …" at bounding box center [216, 334] width 311 height 20
click at [61, 337] on select "-- Inquiry Follow Up- Just checking in :) Tour Date/Time Confirmation Proposal …" at bounding box center [216, 334] width 311 height 20
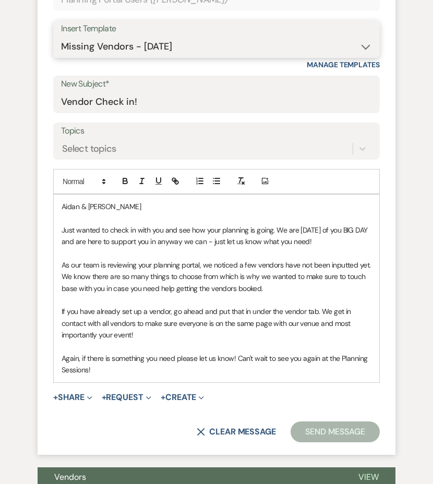
scroll to position [486, 0]
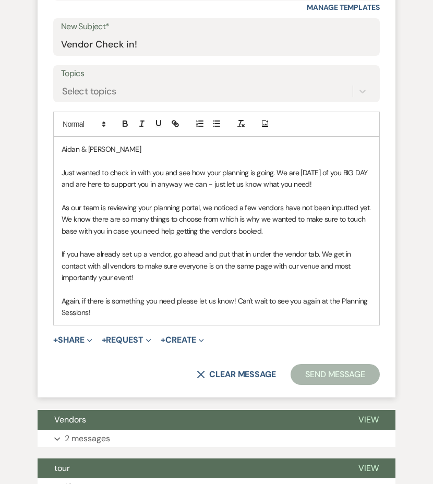
click at [342, 384] on button "Send Message" at bounding box center [335, 374] width 89 height 21
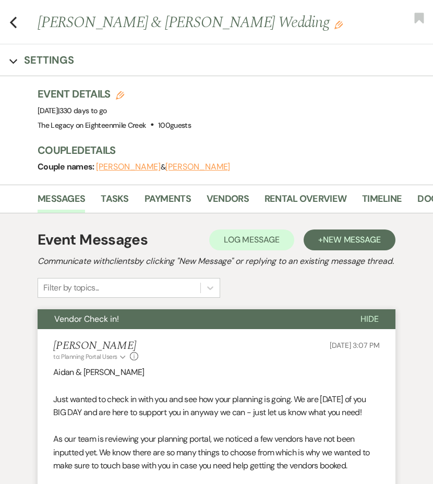
scroll to position [0, 0]
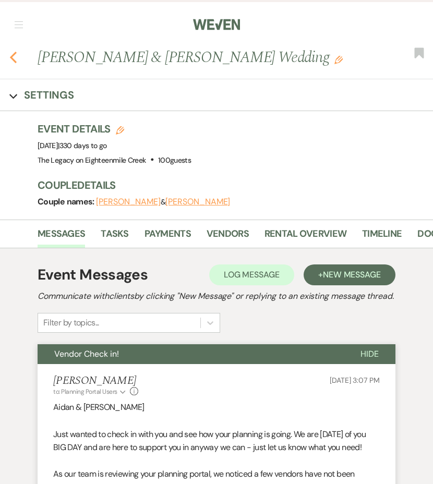
click at [10, 57] on use "button" at bounding box center [13, 57] width 7 height 11
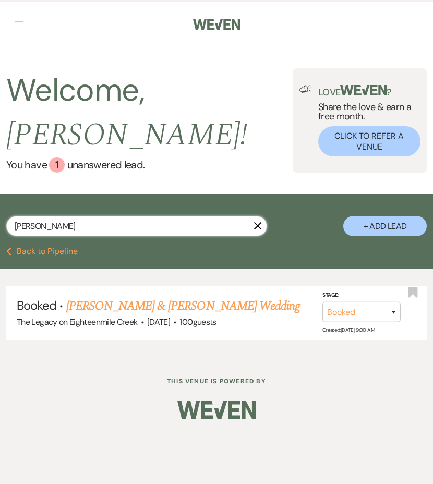
drag, startPoint x: 50, startPoint y: 227, endPoint x: -9, endPoint y: 217, distance: 59.8
click at [0, 217] on html "Weven Check Log Out Pinterest Instagram Facebook Terms of Use Privacy Policy Da…" at bounding box center [216, 242] width 433 height 484
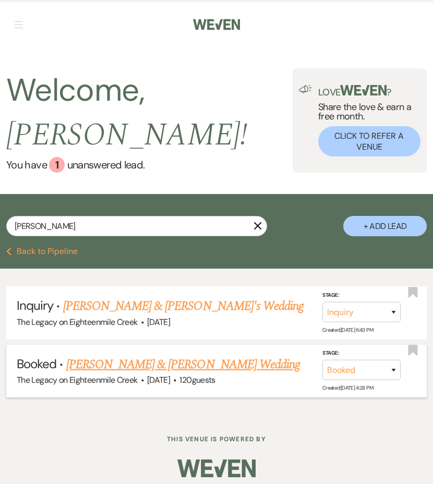
click at [124, 363] on link "[PERSON_NAME] & [PERSON_NAME] Wedding" at bounding box center [183, 364] width 234 height 19
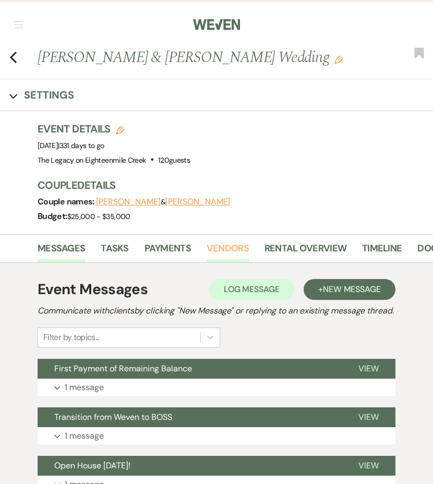
click at [236, 250] on link "Vendors" at bounding box center [228, 251] width 42 height 21
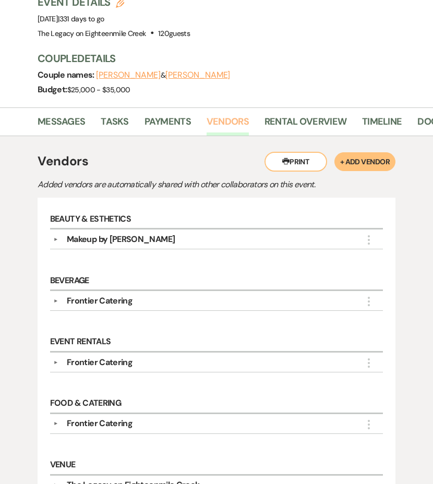
scroll to position [118, 0]
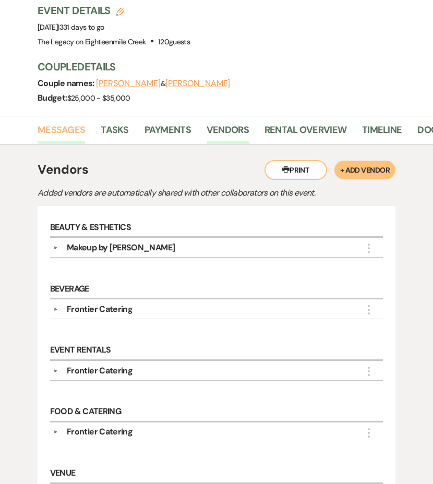
click at [63, 127] on link "Messages" at bounding box center [62, 133] width 48 height 21
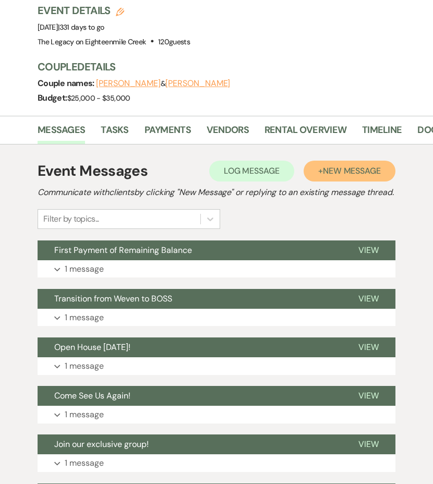
click at [316, 163] on button "+ New Message" at bounding box center [350, 171] width 92 height 21
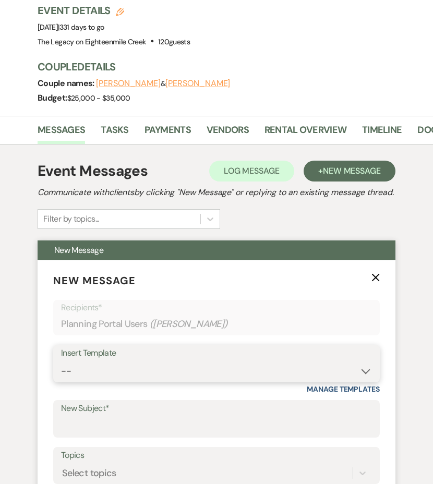
click at [144, 381] on select "-- Inquiry Follow Up- Just checking in :) Tour Date/Time Confirmation Proposal …" at bounding box center [216, 371] width 311 height 20
click at [61, 374] on select "-- Inquiry Follow Up- Just checking in :) Tour Date/Time Confirmation Proposal …" at bounding box center [216, 371] width 311 height 20
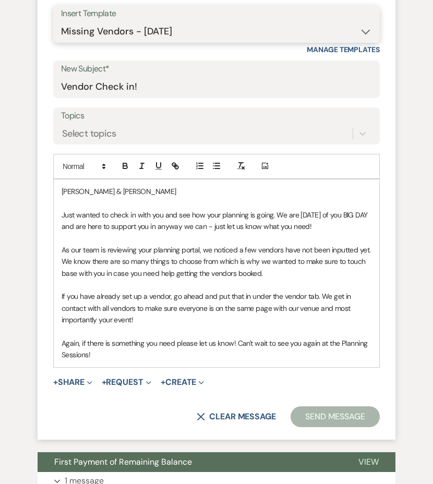
scroll to position [481, 0]
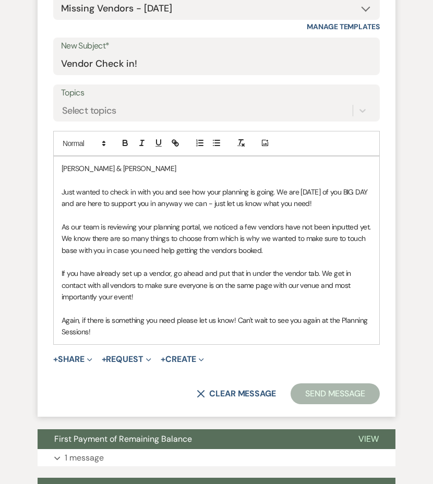
click at [340, 405] on button "Send Message" at bounding box center [335, 394] width 89 height 21
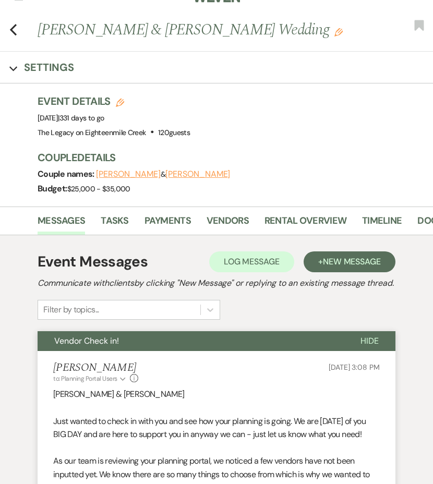
scroll to position [0, 0]
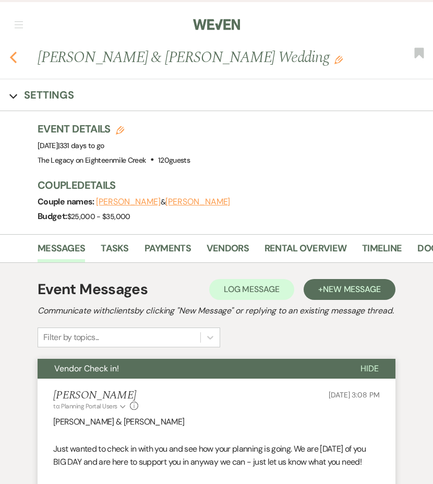
click at [10, 55] on icon "Previous" at bounding box center [13, 57] width 8 height 13
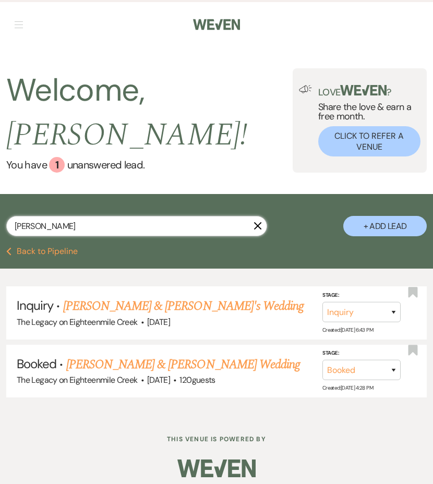
drag, startPoint x: 46, startPoint y: 229, endPoint x: 4, endPoint y: 222, distance: 42.9
click at [5, 222] on div "brooks X + Add Lead" at bounding box center [216, 221] width 433 height 45
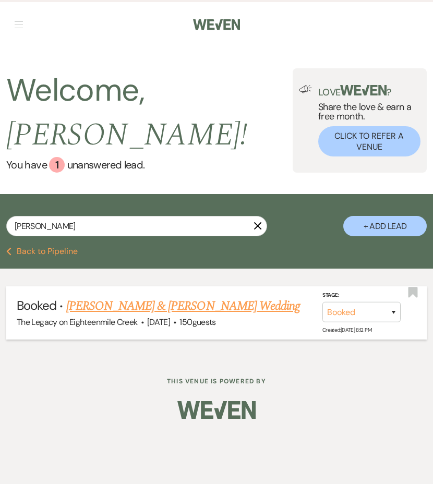
click at [80, 302] on link "[PERSON_NAME] & [PERSON_NAME] Wedding" at bounding box center [183, 306] width 234 height 19
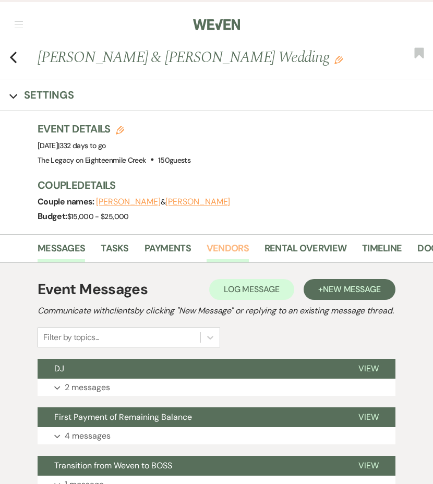
click at [219, 255] on link "Vendors" at bounding box center [228, 251] width 42 height 21
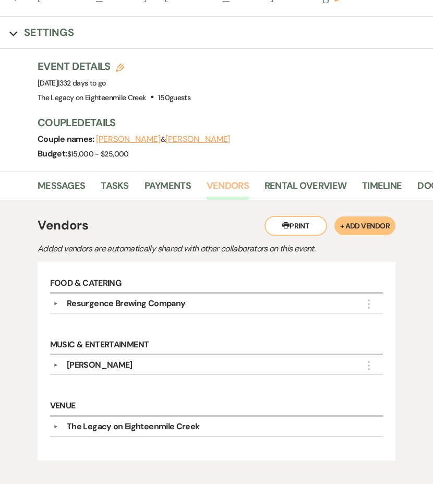
scroll to position [84, 0]
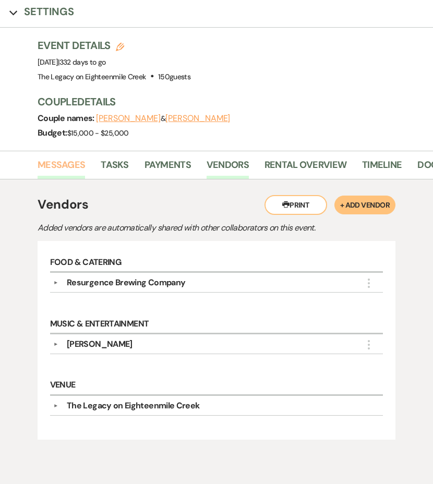
click at [75, 165] on link "Messages" at bounding box center [62, 168] width 48 height 21
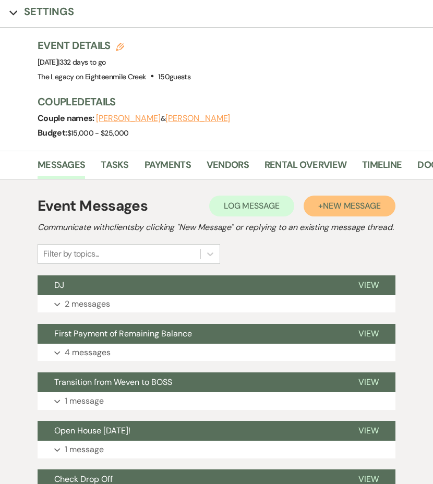
click at [331, 201] on span "New Message" at bounding box center [352, 205] width 58 height 11
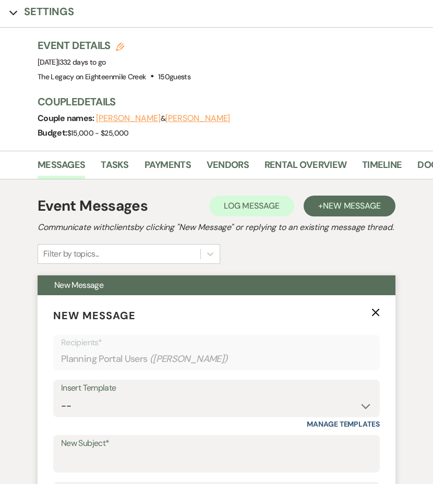
click at [138, 396] on div "Insert Template" at bounding box center [216, 388] width 311 height 15
click at [141, 416] on select "-- Inquiry Follow Up- Just checking in :) Tour Date/Time Confirmation Proposal …" at bounding box center [216, 406] width 311 height 20
click at [61, 409] on select "-- Inquiry Follow Up- Just checking in :) Tour Date/Time Confirmation Proposal …" at bounding box center [216, 406] width 311 height 20
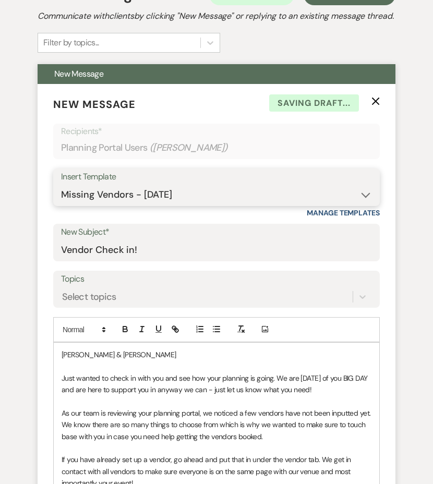
scroll to position [433, 0]
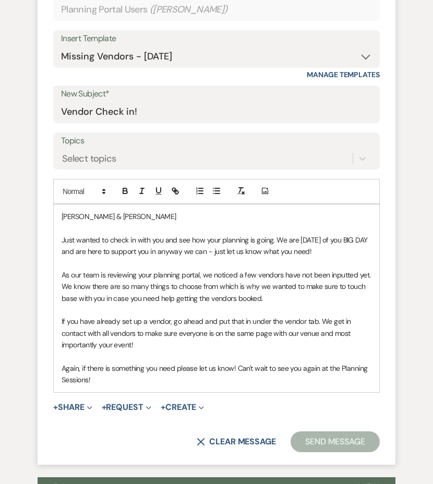
click at [342, 434] on button "Send Message" at bounding box center [335, 442] width 89 height 21
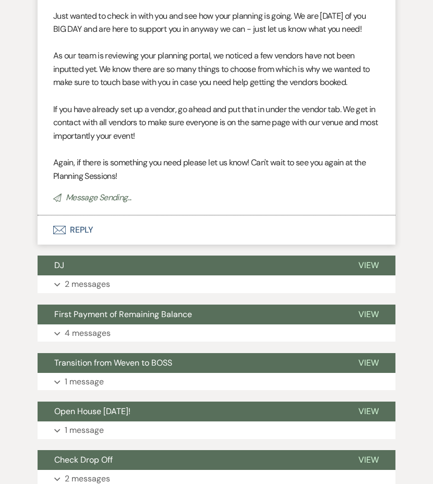
scroll to position [45, 0]
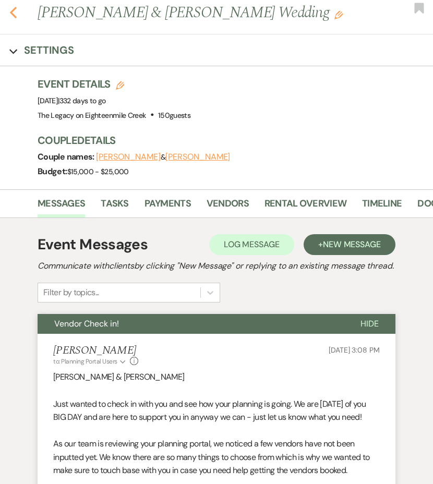
click at [13, 14] on use "button" at bounding box center [13, 12] width 7 height 11
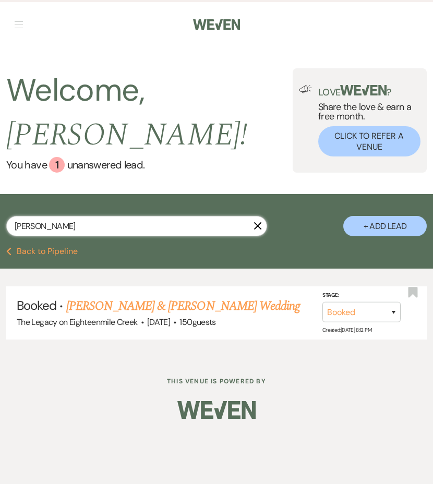
drag, startPoint x: 69, startPoint y: 228, endPoint x: -13, endPoint y: 221, distance: 81.7
click at [0, 221] on html "Weven Check Log Out Pinterest Instagram Facebook Terms of Use Privacy Policy Da…" at bounding box center [216, 242] width 433 height 484
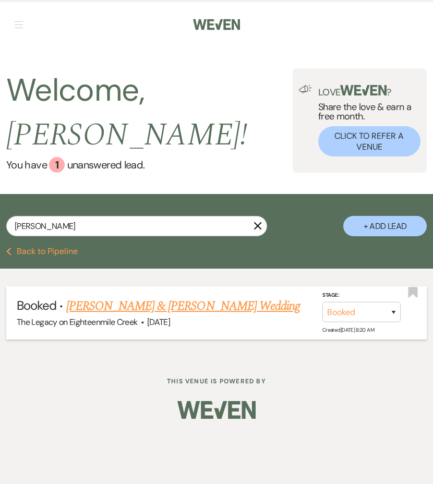
click at [91, 311] on link "[PERSON_NAME] & [PERSON_NAME] Wedding" at bounding box center [183, 306] width 234 height 19
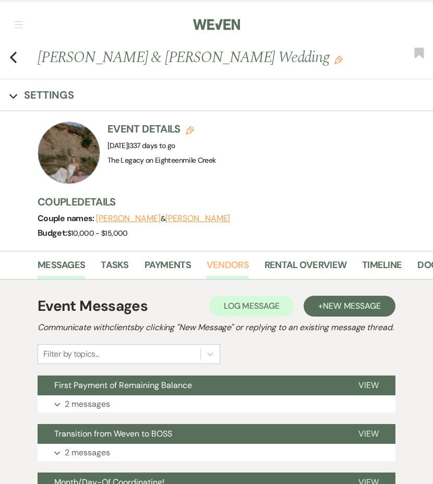
click at [220, 258] on link "Vendors" at bounding box center [228, 268] width 42 height 21
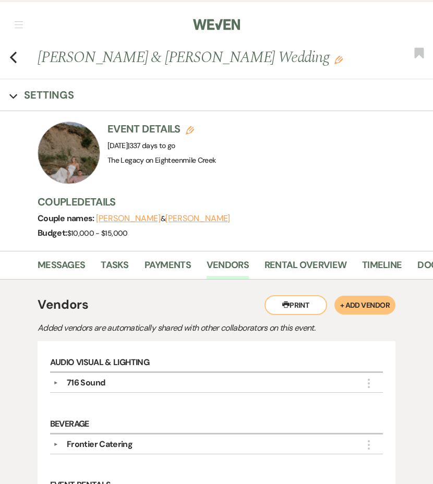
click at [17, 61] on div "Previous Richard Goolsby & Marissa Paluch's Wedding Edit Bookmark" at bounding box center [214, 62] width 439 height 33
click at [14, 60] on use "button" at bounding box center [13, 57] width 7 height 11
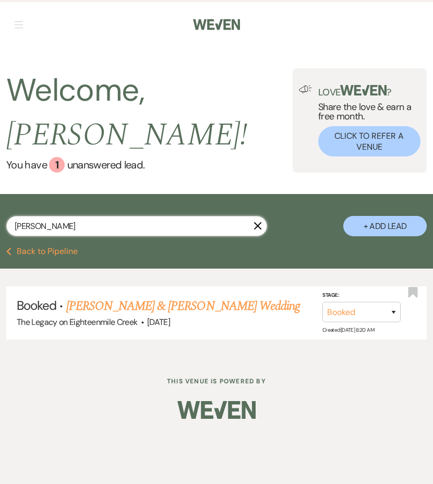
drag, startPoint x: 45, startPoint y: 223, endPoint x: -8, endPoint y: 215, distance: 53.5
click at [0, 215] on html "Weven Check Log Out Pinterest Instagram Facebook Terms of Use Privacy Policy Da…" at bounding box center [216, 242] width 433 height 484
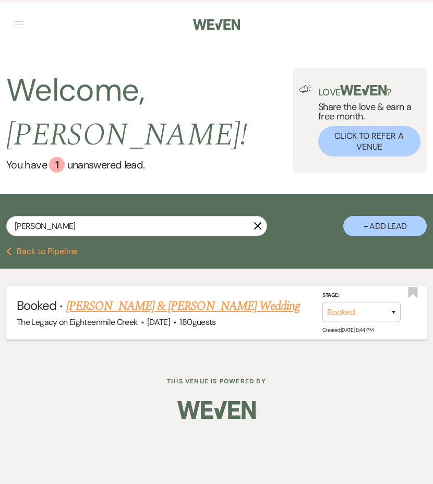
click at [117, 304] on link "[PERSON_NAME] & [PERSON_NAME] Wedding" at bounding box center [183, 306] width 234 height 19
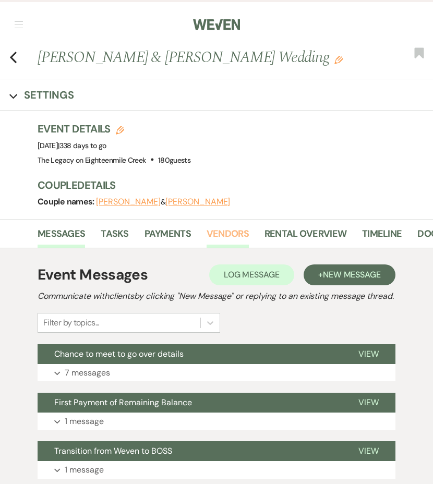
click at [215, 231] on link "Vendors" at bounding box center [228, 237] width 42 height 21
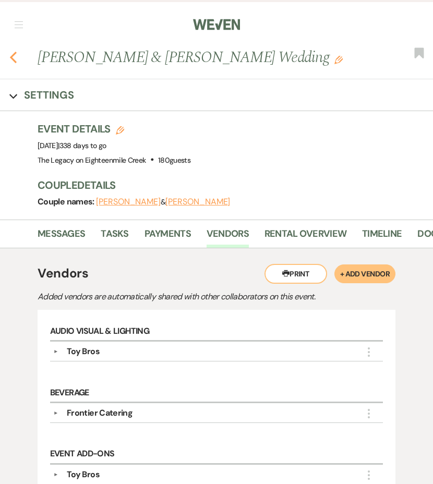
click at [14, 57] on icon "Previous" at bounding box center [13, 57] width 8 height 13
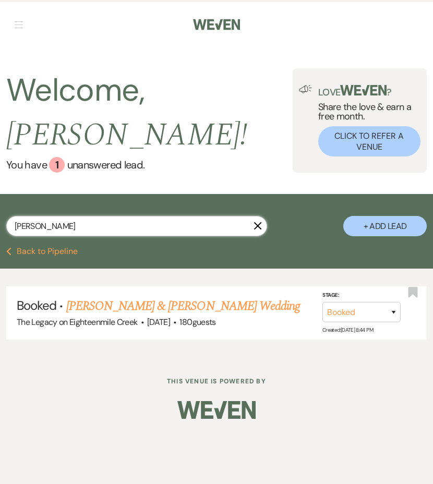
drag, startPoint x: 54, startPoint y: 229, endPoint x: -31, endPoint y: 209, distance: 87.4
click at [0, 209] on html "Weven Check Log Out Pinterest Instagram Facebook Terms of Use Privacy Policy Da…" at bounding box center [216, 242] width 433 height 484
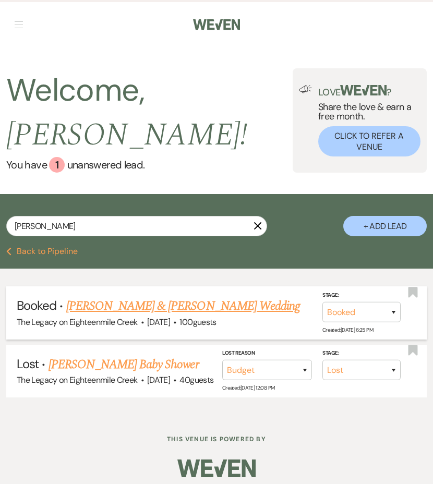
click at [95, 302] on link "[PERSON_NAME] & [PERSON_NAME] Wedding" at bounding box center [183, 306] width 234 height 19
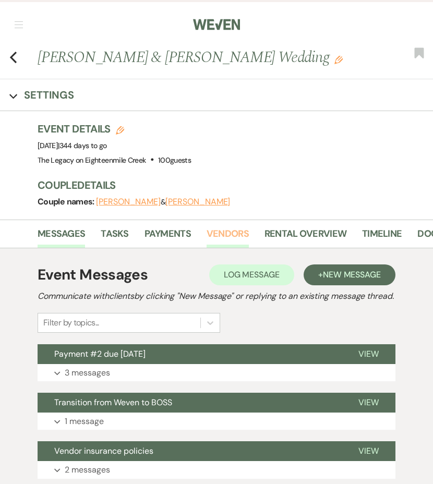
click at [214, 235] on link "Vendors" at bounding box center [228, 237] width 42 height 21
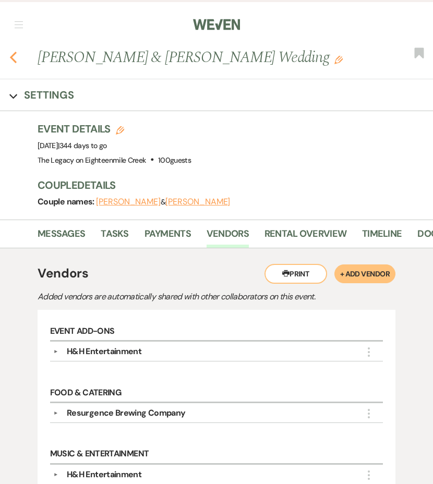
click at [15, 55] on icon "Previous" at bounding box center [13, 57] width 8 height 13
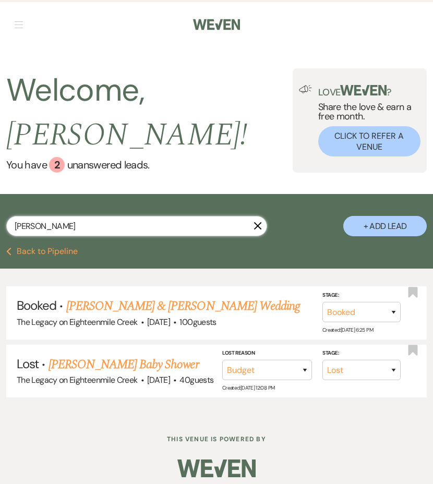
drag, startPoint x: 69, startPoint y: 229, endPoint x: -24, endPoint y: 213, distance: 94.2
click at [0, 213] on html "Weven Check Log Out Pinterest Instagram Facebook Terms of Use Privacy Policy Da…" at bounding box center [216, 246] width 433 height 492
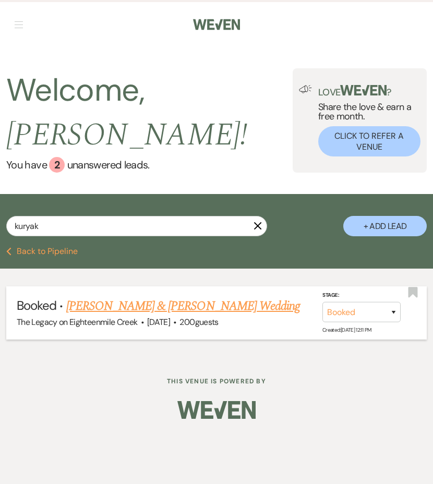
click at [118, 308] on link "[PERSON_NAME] & [PERSON_NAME] Wedding" at bounding box center [183, 306] width 234 height 19
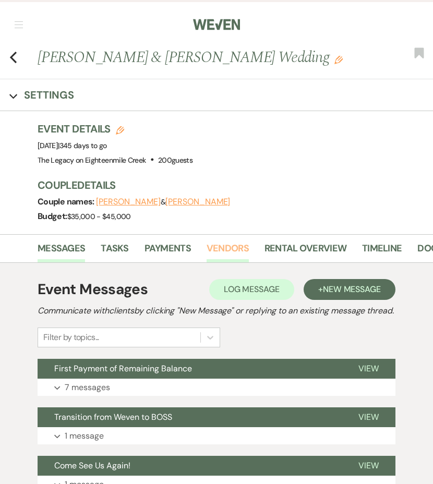
click at [213, 245] on link "Vendors" at bounding box center [228, 251] width 42 height 21
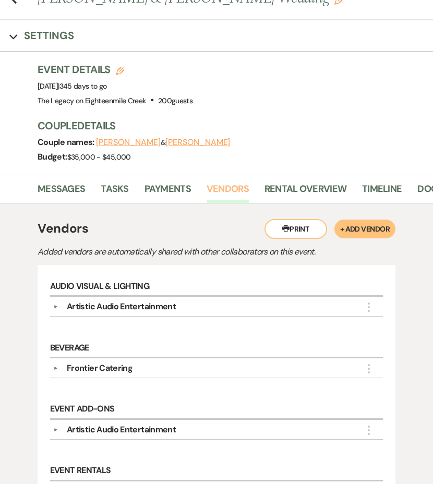
scroll to position [34, 0]
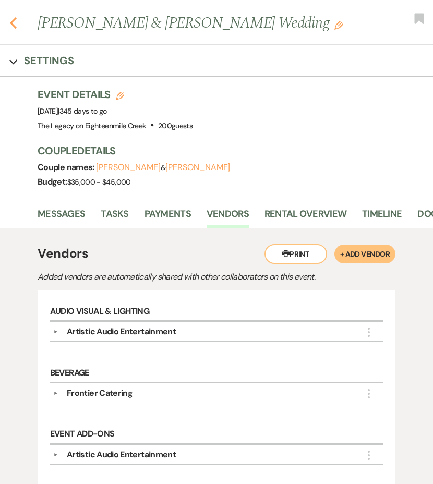
click at [13, 26] on icon "Previous" at bounding box center [13, 23] width 8 height 13
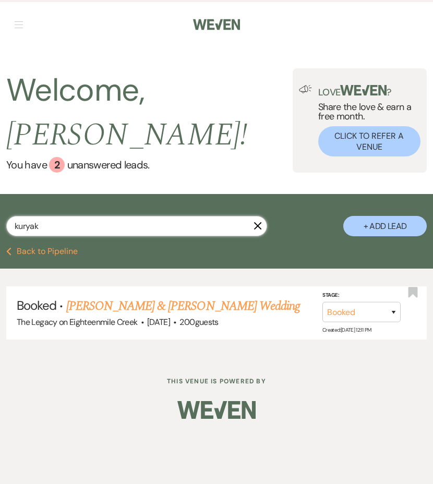
drag, startPoint x: 44, startPoint y: 232, endPoint x: -40, endPoint y: 211, distance: 86.6
click at [0, 211] on html "Weven Check Log Out Pinterest Instagram Facebook Terms of Use Privacy Policy Da…" at bounding box center [216, 242] width 433 height 484
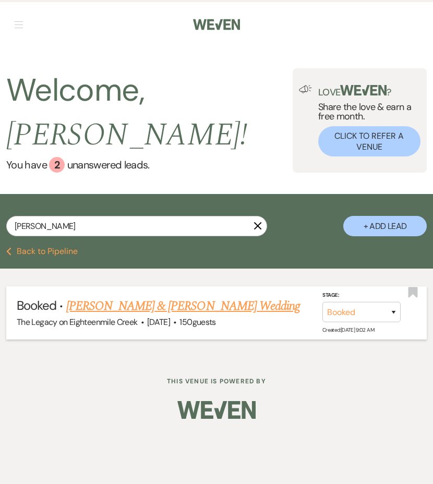
click at [80, 303] on link "[PERSON_NAME] & [PERSON_NAME] Wedding" at bounding box center [183, 306] width 234 height 19
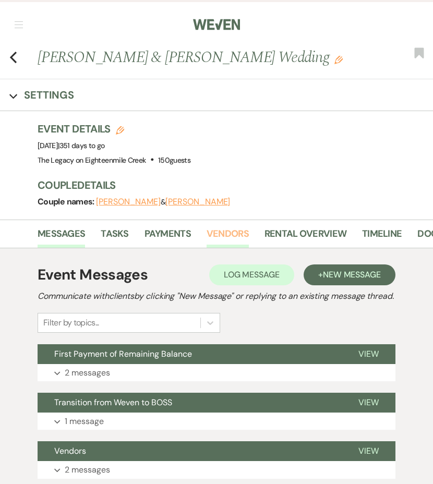
click at [236, 239] on link "Vendors" at bounding box center [228, 237] width 42 height 21
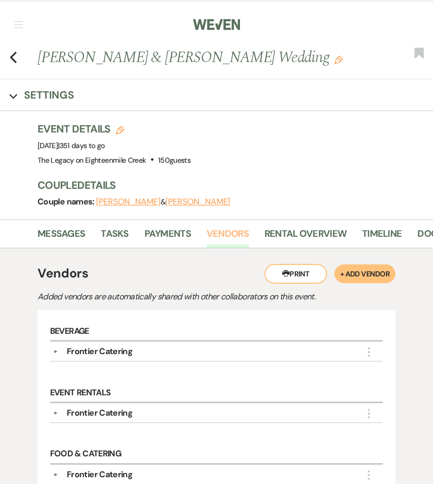
scroll to position [156, 0]
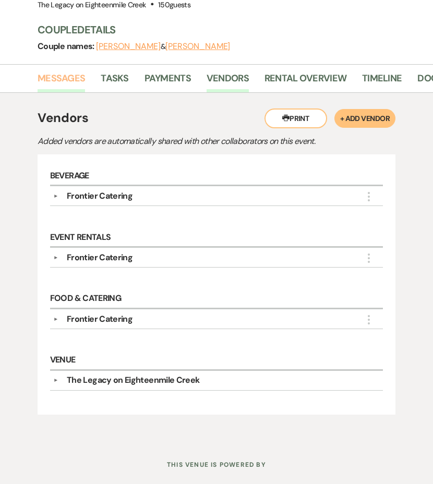
click at [74, 79] on link "Messages" at bounding box center [62, 81] width 48 height 21
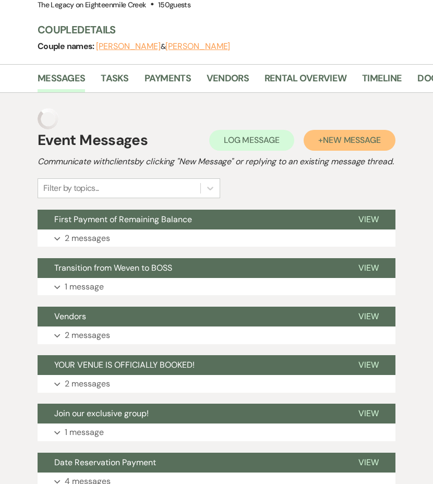
click at [333, 138] on span "New Message" at bounding box center [352, 140] width 58 height 11
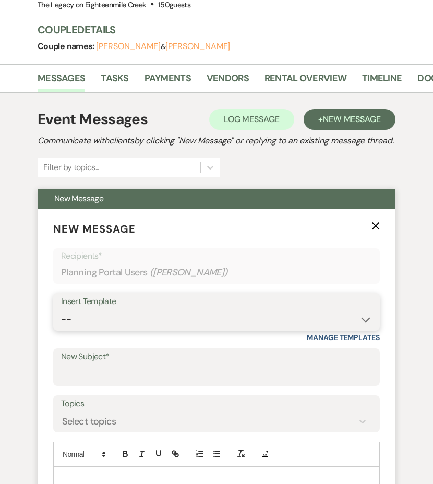
click at [192, 328] on select "-- Inquiry Follow Up- Just checking in :) Tour Date/Time Confirmation Proposal …" at bounding box center [216, 320] width 311 height 20
click at [61, 322] on select "-- Inquiry Follow Up- Just checking in :) Tour Date/Time Confirmation Proposal …" at bounding box center [216, 320] width 311 height 20
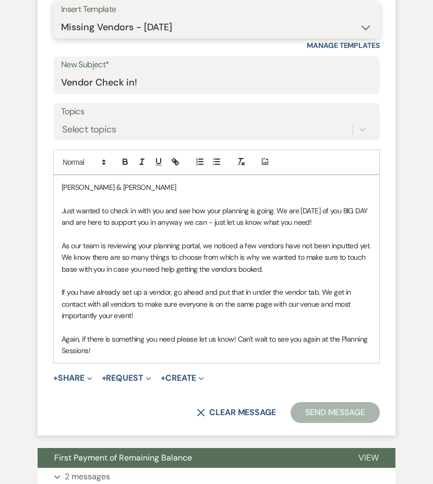
scroll to position [491, 0]
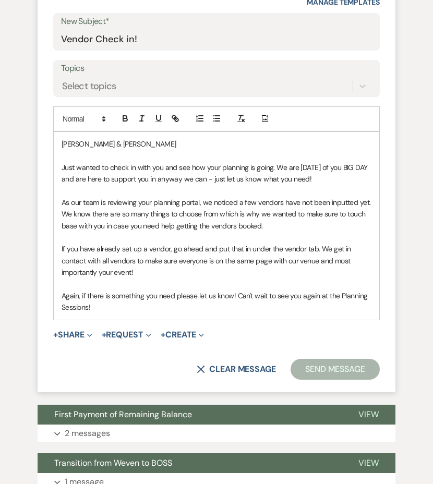
click at [311, 380] on button "Send Message" at bounding box center [335, 369] width 89 height 21
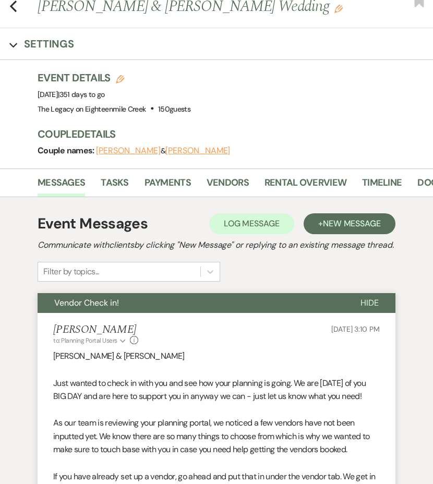
scroll to position [0, 0]
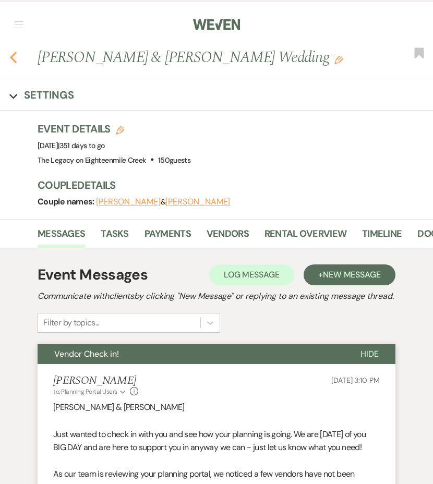
click at [14, 56] on icon "Previous" at bounding box center [13, 57] width 8 height 13
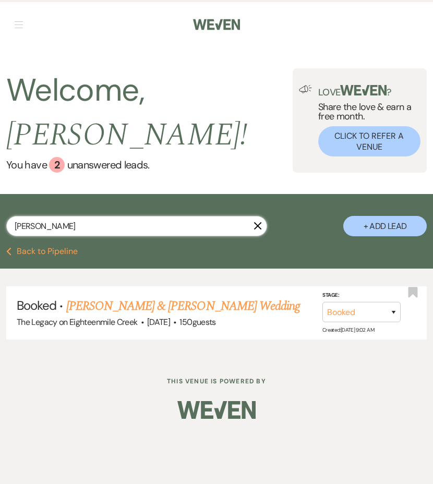
drag, startPoint x: 39, startPoint y: 227, endPoint x: -17, endPoint y: 219, distance: 56.4
click at [0, 219] on html "Weven Check Log Out Pinterest Instagram Facebook Terms of Use Privacy Policy Da…" at bounding box center [216, 242] width 433 height 484
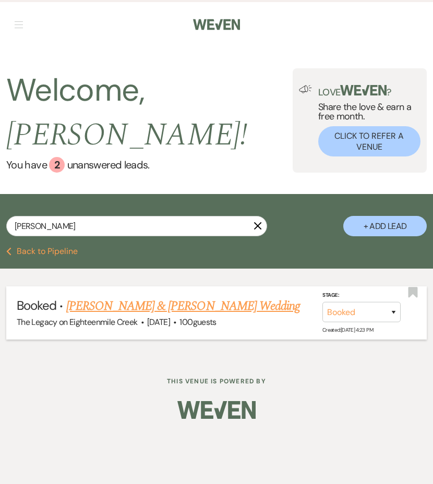
click at [123, 304] on link "[PERSON_NAME] & [PERSON_NAME] Wedding" at bounding box center [183, 306] width 234 height 19
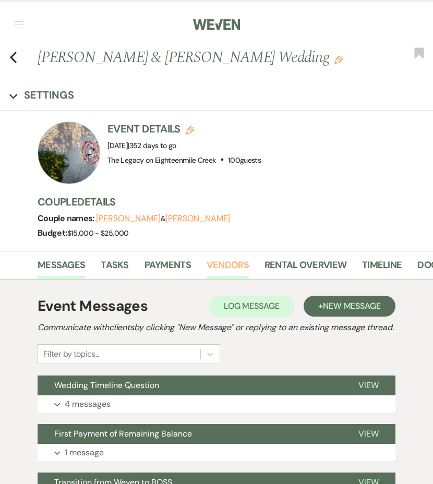
click at [222, 265] on link "Vendors" at bounding box center [228, 268] width 42 height 21
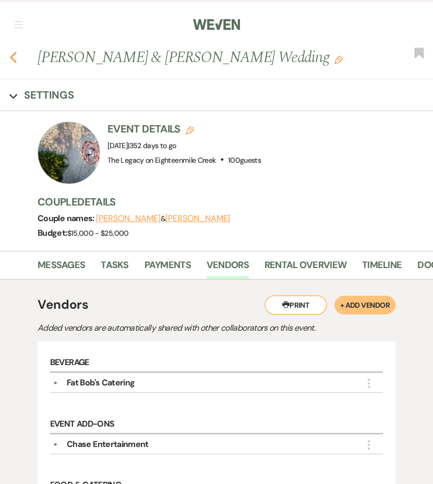
click at [11, 54] on icon "Previous" at bounding box center [13, 57] width 8 height 13
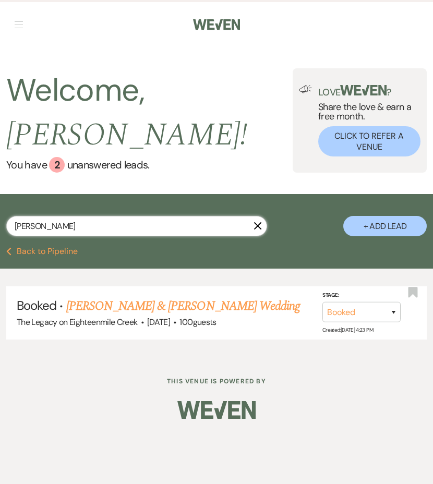
drag, startPoint x: 57, startPoint y: 228, endPoint x: 12, endPoint y: 227, distance: 45.4
click at [13, 227] on input "attardo" at bounding box center [136, 226] width 261 height 20
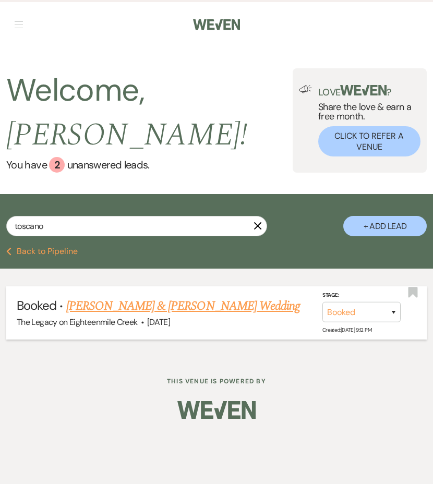
click at [102, 308] on link "[PERSON_NAME] & [PERSON_NAME] Wedding" at bounding box center [183, 306] width 234 height 19
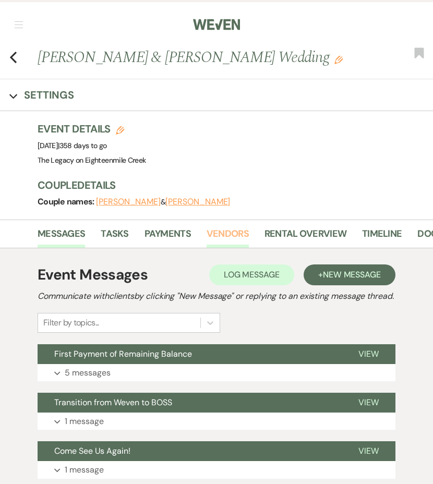
click at [232, 240] on link "Vendors" at bounding box center [228, 237] width 42 height 21
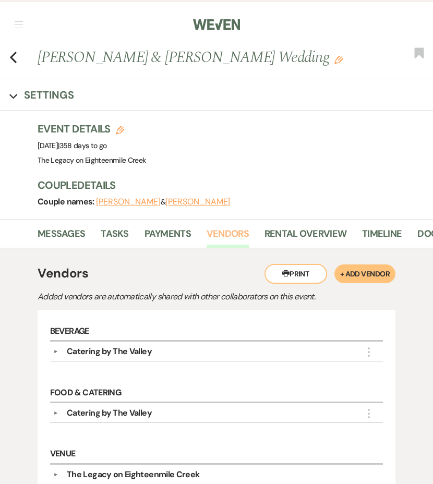
scroll to position [125, 0]
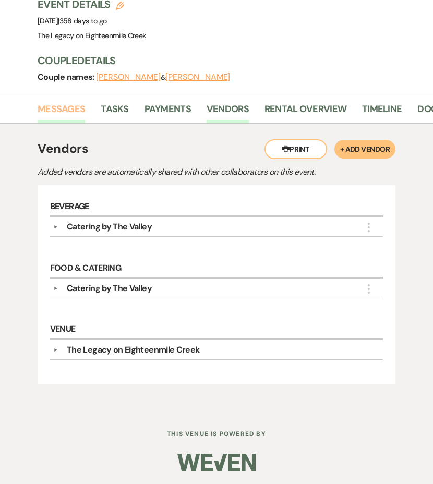
click at [54, 103] on link "Messages" at bounding box center [62, 112] width 48 height 21
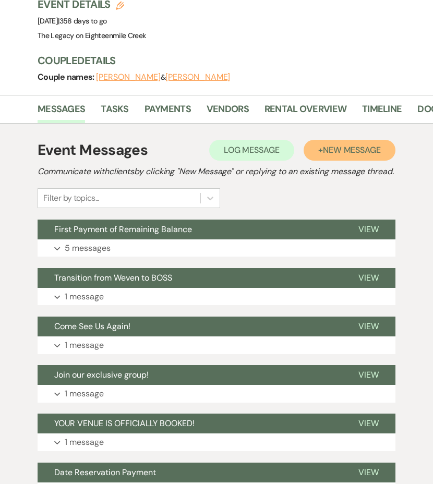
click at [324, 146] on span "New Message" at bounding box center [352, 150] width 58 height 11
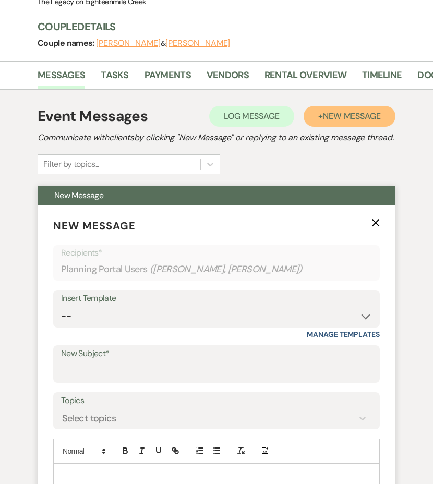
scroll to position [165, 0]
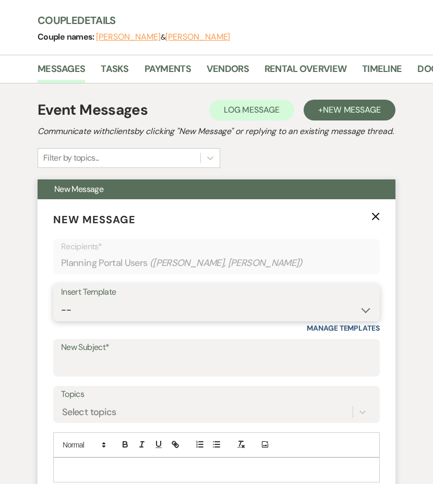
click at [167, 321] on select "-- Inquiry Follow Up- Just checking in :) Tour Date/Time Confirmation Proposal …" at bounding box center [216, 310] width 311 height 20
click at [61, 313] on select "-- Inquiry Follow Up- Just checking in :) Tour Date/Time Confirmation Proposal …" at bounding box center [216, 310] width 311 height 20
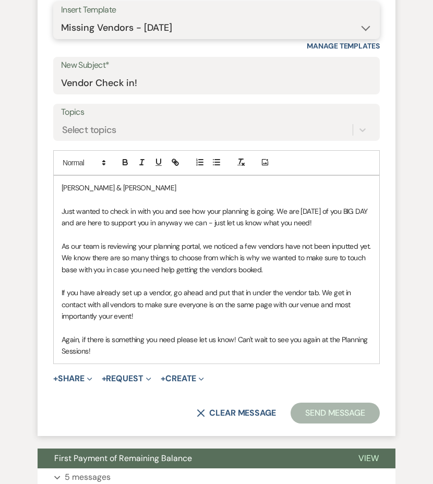
scroll to position [450, 0]
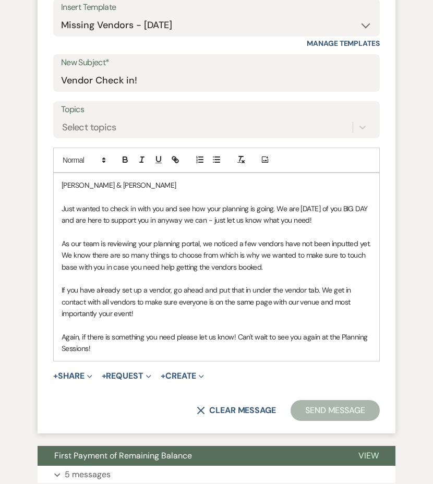
click at [318, 417] on button "Send Message" at bounding box center [335, 410] width 89 height 21
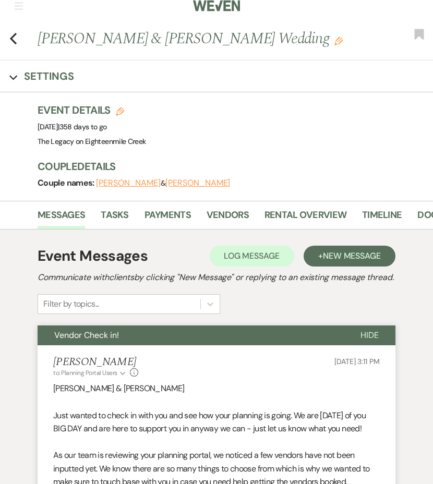
scroll to position [0, 0]
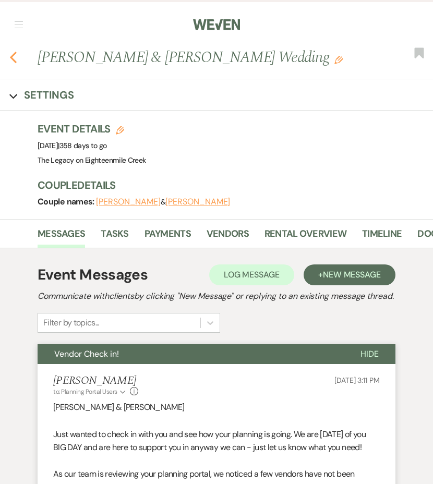
click at [16, 56] on icon "Previous" at bounding box center [13, 57] width 8 height 13
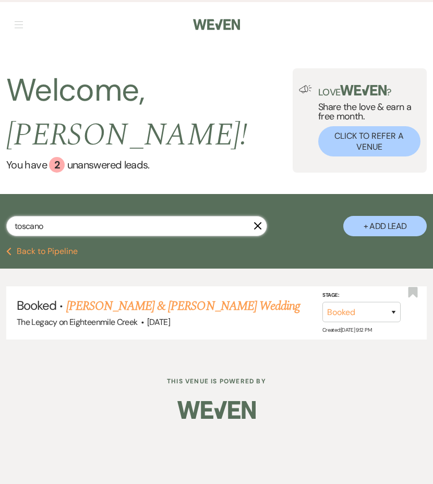
drag, startPoint x: 49, startPoint y: 227, endPoint x: -18, endPoint y: 219, distance: 67.3
click at [0, 219] on html "Weven Check Log Out Pinterest Instagram Facebook Terms of Use Privacy Policy Da…" at bounding box center [216, 242] width 433 height 484
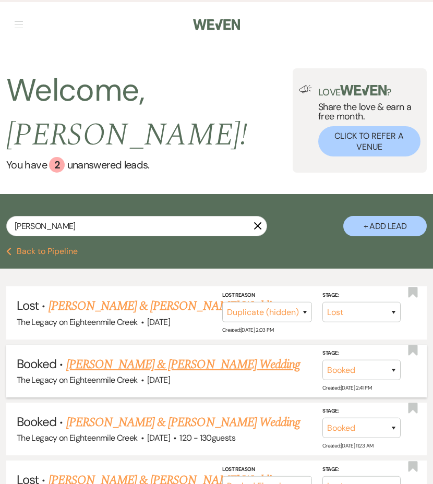
click at [93, 362] on link "[PERSON_NAME] & [PERSON_NAME] Wedding" at bounding box center [183, 364] width 234 height 19
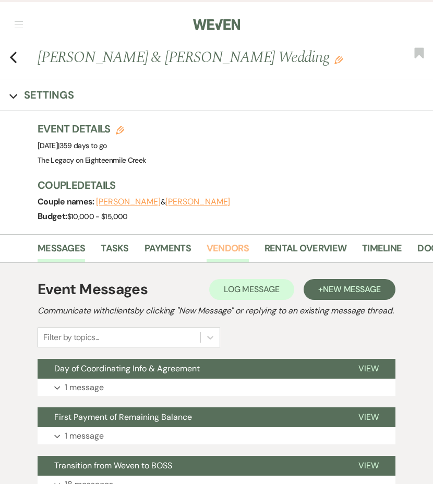
click at [240, 246] on link "Vendors" at bounding box center [228, 251] width 42 height 21
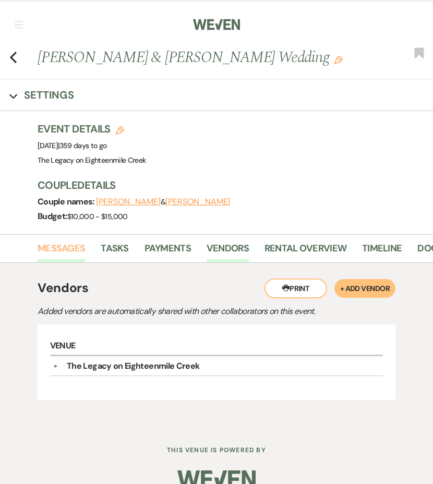
click at [58, 244] on link "Messages" at bounding box center [62, 251] width 48 height 21
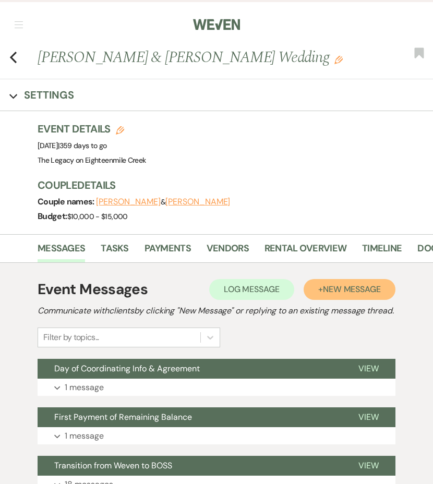
click at [338, 292] on span "New Message" at bounding box center [352, 289] width 58 height 11
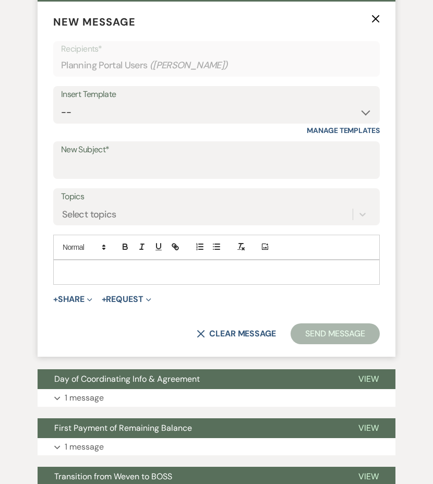
scroll to position [408, 0]
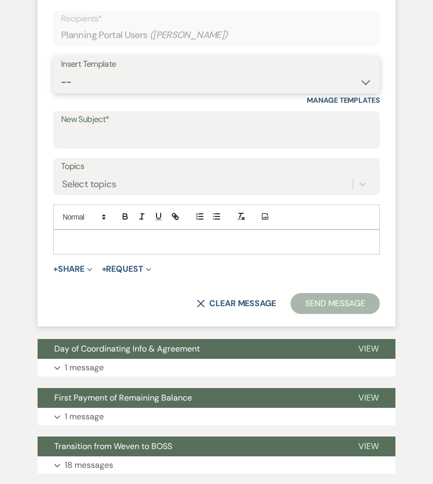
click at [231, 90] on select "-- Inquiry Follow Up- Just checking in :) Tour Date/Time Confirmation Proposal …" at bounding box center [216, 82] width 311 height 20
click at [61, 85] on select "-- Inquiry Follow Up- Just checking in :) Tour Date/Time Confirmation Proposal …" at bounding box center [216, 82] width 311 height 20
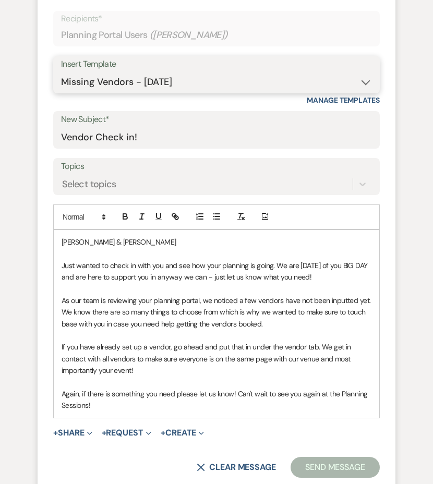
scroll to position [448, 0]
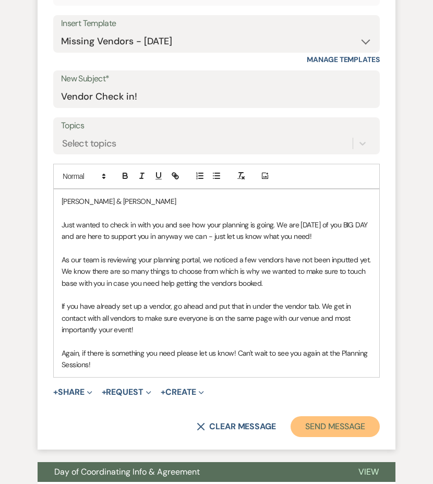
click at [325, 434] on button "Send Message" at bounding box center [335, 427] width 89 height 21
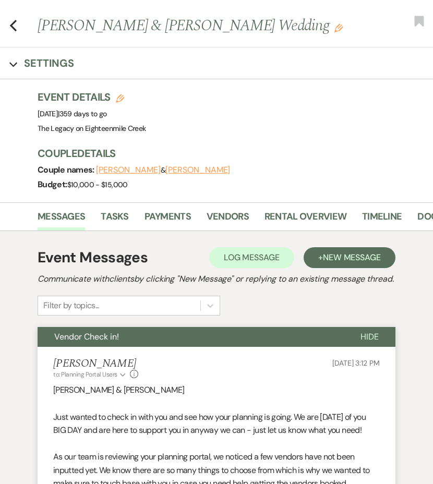
scroll to position [0, 0]
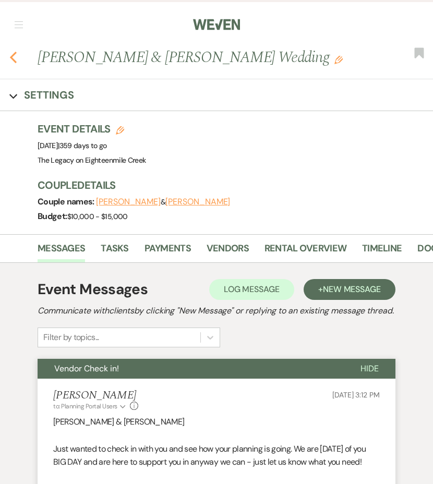
click at [15, 60] on icon "Previous" at bounding box center [13, 57] width 8 height 13
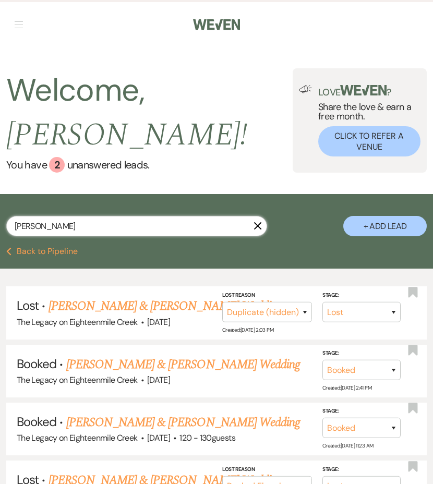
drag, startPoint x: 78, startPoint y: 223, endPoint x: -36, endPoint y: 215, distance: 114.1
click at [0, 215] on html "Weven Check Log Out Pinterest Instagram Facebook Terms of Use Privacy Policy Da…" at bounding box center [216, 304] width 433 height 608
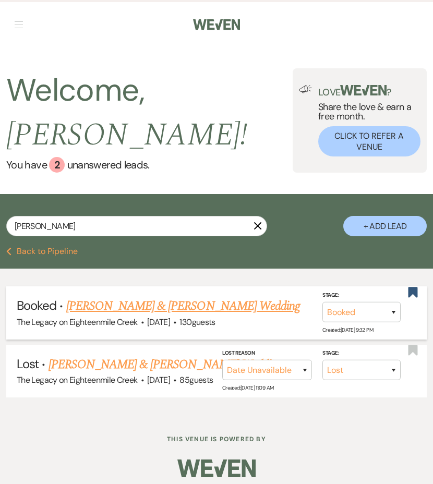
click at [79, 311] on link "[PERSON_NAME] & [PERSON_NAME] Wedding" at bounding box center [183, 306] width 234 height 19
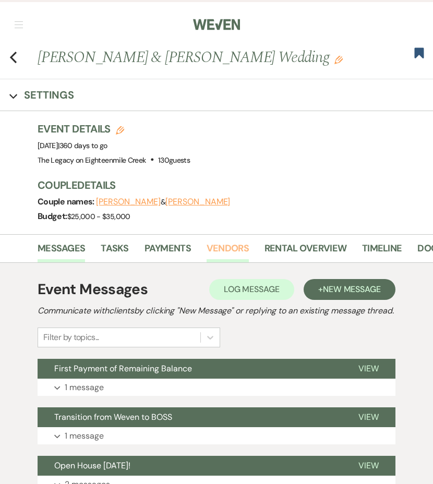
click at [221, 246] on link "Vendors" at bounding box center [228, 251] width 42 height 21
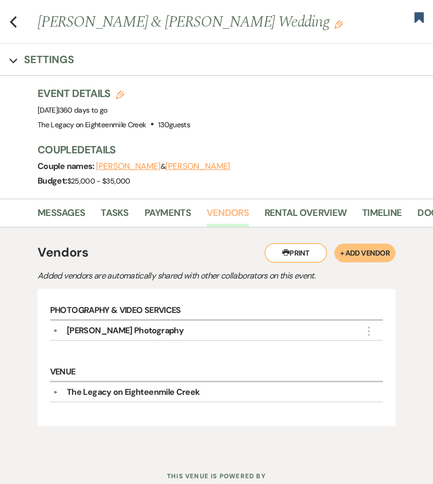
scroll to position [37, 0]
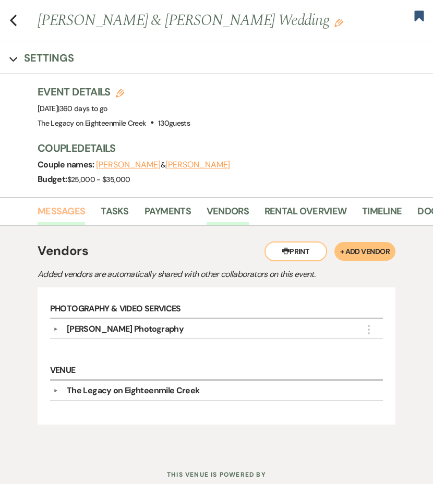
click at [54, 209] on link "Messages" at bounding box center [62, 214] width 48 height 21
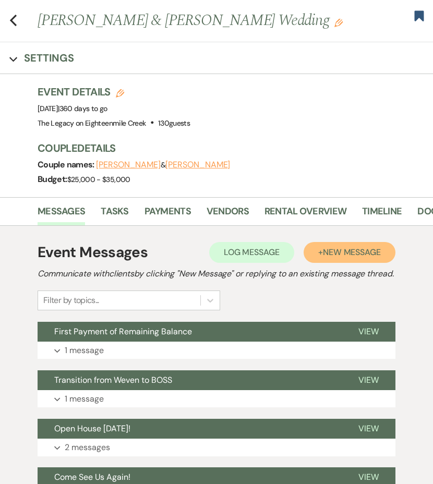
click at [328, 247] on span "New Message" at bounding box center [352, 252] width 58 height 11
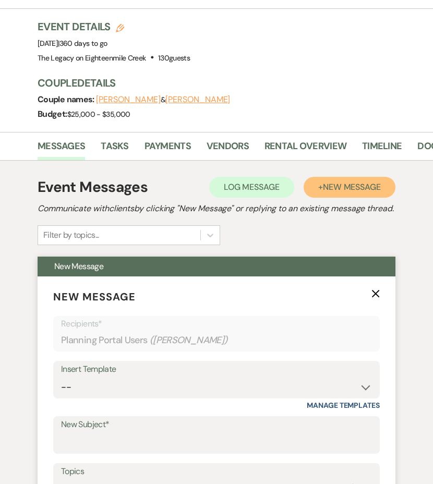
scroll to position [128, 0]
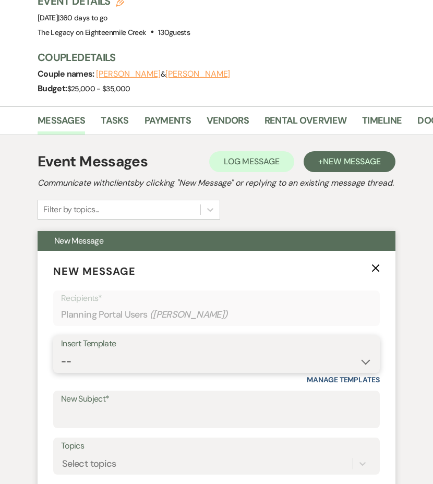
click at [220, 370] on select "-- Inquiry Follow Up- Just checking in :) Tour Date/Time Confirmation Proposal …" at bounding box center [216, 362] width 311 height 20
click at [61, 364] on select "-- Inquiry Follow Up- Just checking in :) Tour Date/Time Confirmation Proposal …" at bounding box center [216, 362] width 311 height 20
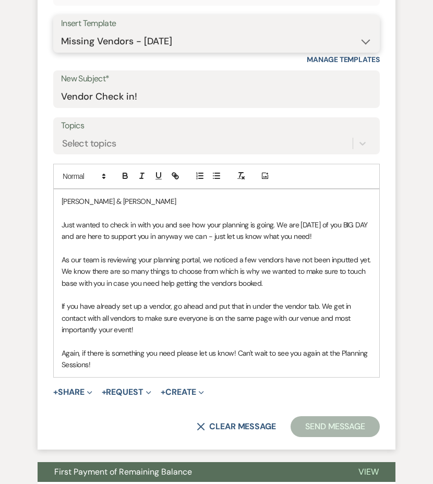
scroll to position [459, 0]
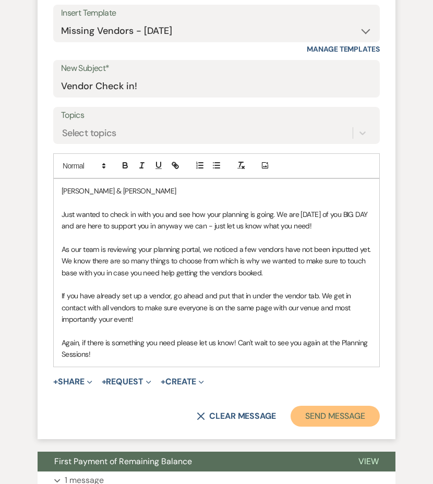
click at [307, 427] on button "Send Message" at bounding box center [335, 416] width 89 height 21
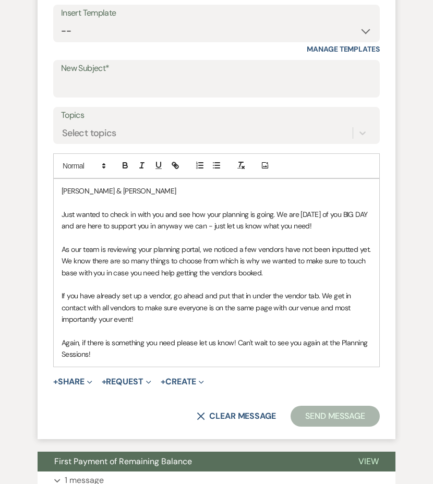
scroll to position [71, 0]
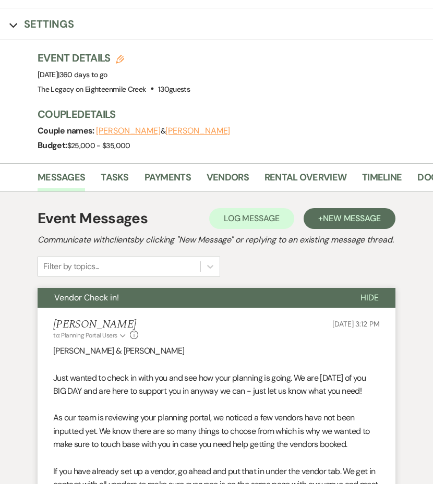
click at [370, 303] on span "Hide" at bounding box center [370, 297] width 18 height 11
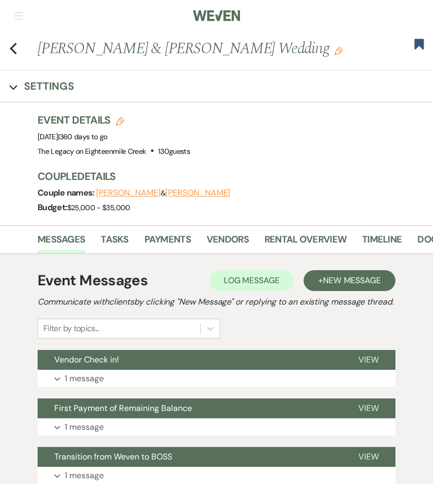
scroll to position [0, 0]
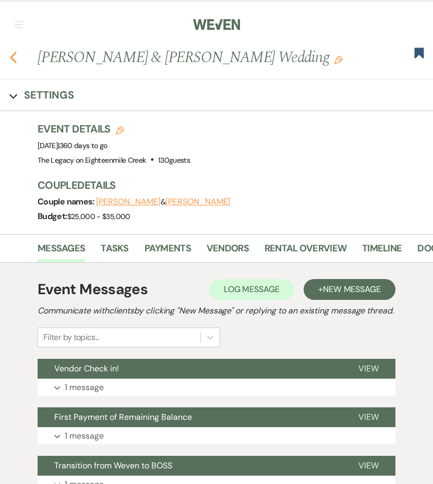
click at [14, 55] on use "button" at bounding box center [13, 57] width 7 height 11
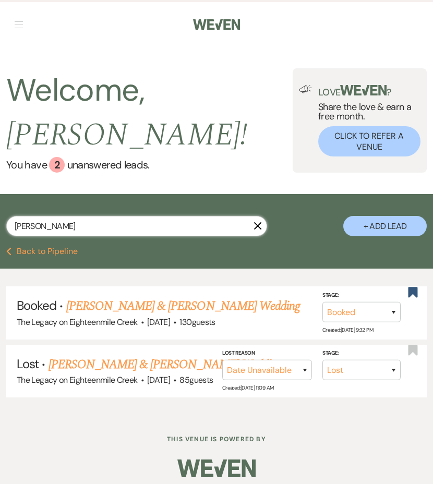
drag, startPoint x: 52, startPoint y: 226, endPoint x: 2, endPoint y: 224, distance: 49.6
click at [2, 224] on div "fameli X + Add Lead" at bounding box center [216, 221] width 433 height 45
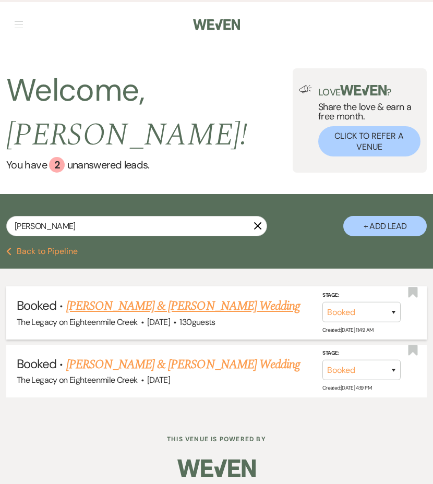
click at [106, 311] on link "[PERSON_NAME] & [PERSON_NAME] Wedding" at bounding box center [183, 306] width 234 height 19
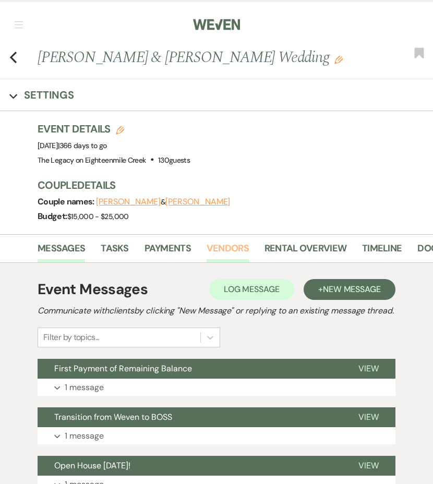
click at [224, 251] on link "Vendors" at bounding box center [228, 251] width 42 height 21
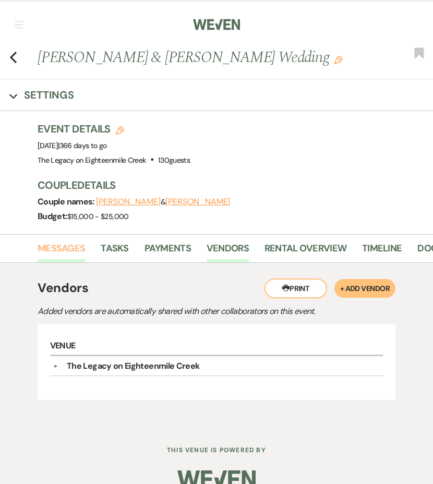
click at [60, 246] on link "Messages" at bounding box center [62, 251] width 48 height 21
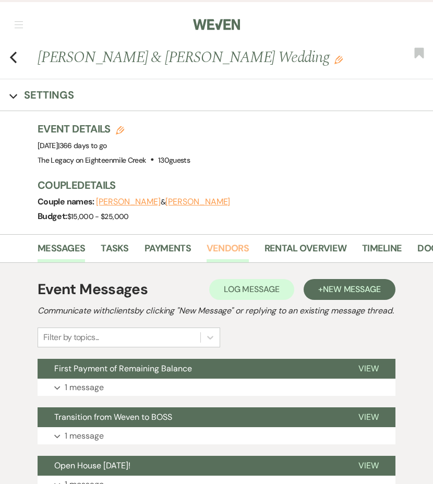
click at [212, 251] on link "Vendors" at bounding box center [228, 251] width 42 height 21
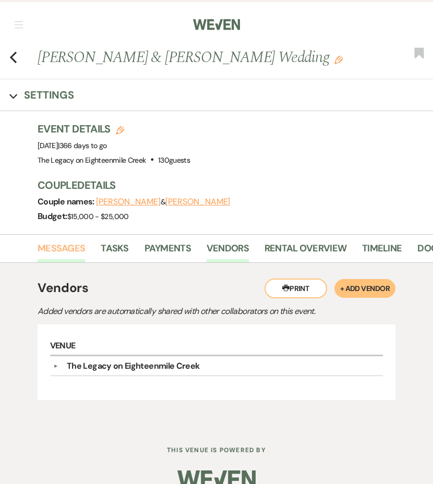
click at [66, 252] on link "Messages" at bounding box center [62, 251] width 48 height 21
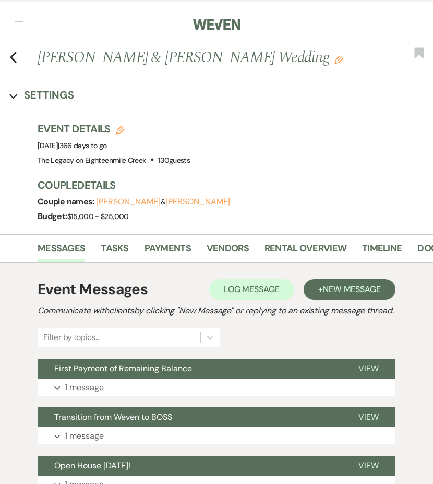
click at [330, 307] on h2 "Communicate with clients by clicking "New Message" or replying to an existing m…" at bounding box center [217, 311] width 358 height 13
click at [336, 294] on span "New Message" at bounding box center [352, 289] width 58 height 11
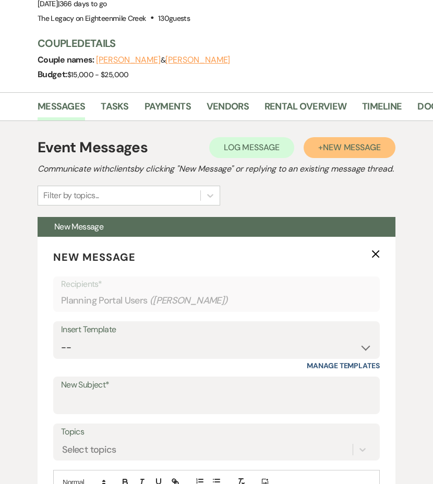
scroll to position [195, 0]
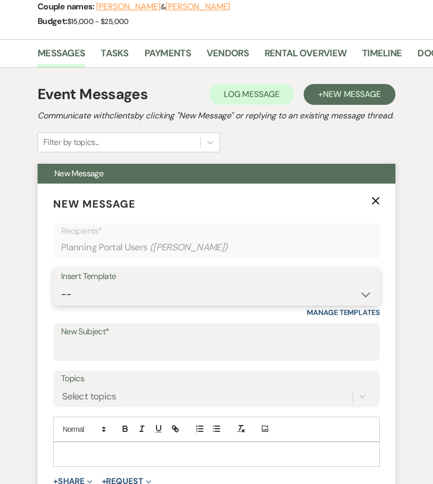
click at [183, 301] on select "-- Inquiry Follow Up- Just checking in :) Tour Date/Time Confirmation Proposal …" at bounding box center [216, 295] width 311 height 20
click at [61, 297] on select "-- Inquiry Follow Up- Just checking in :) Tour Date/Time Confirmation Proposal …" at bounding box center [216, 295] width 311 height 20
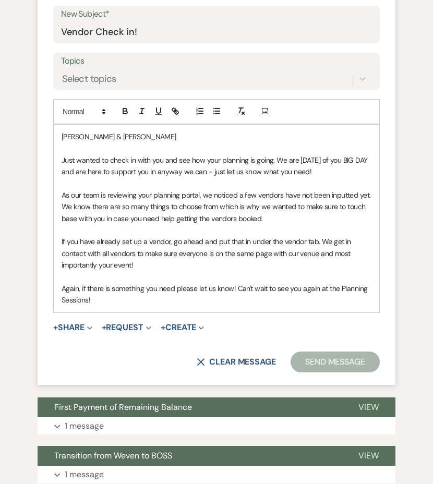
scroll to position [518, 0]
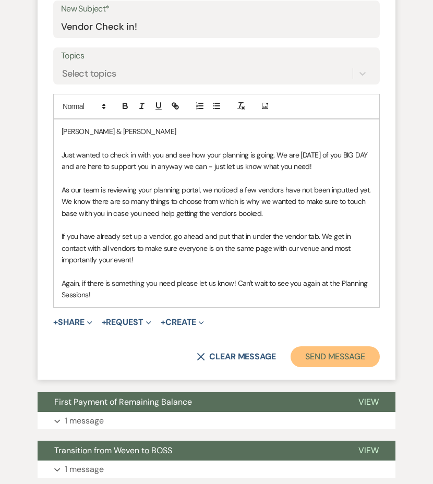
click at [343, 368] on button "Send Message" at bounding box center [335, 357] width 89 height 21
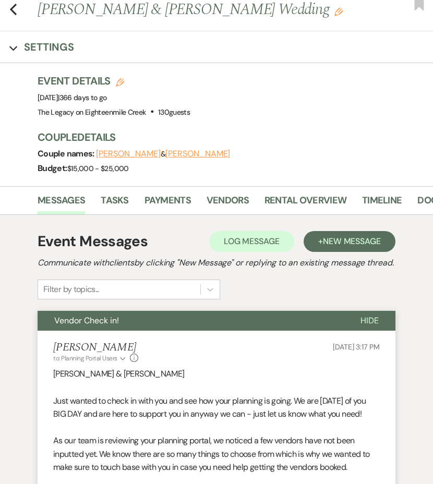
scroll to position [0, 0]
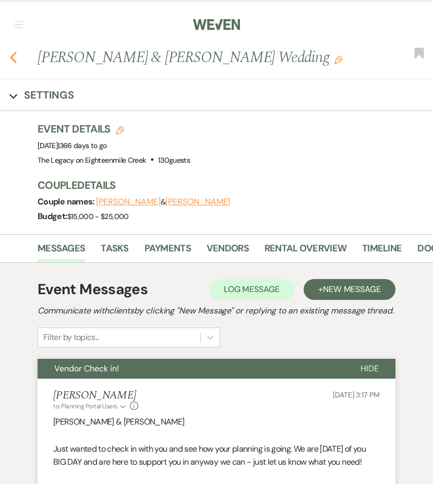
click at [16, 59] on icon "Previous" at bounding box center [13, 57] width 8 height 13
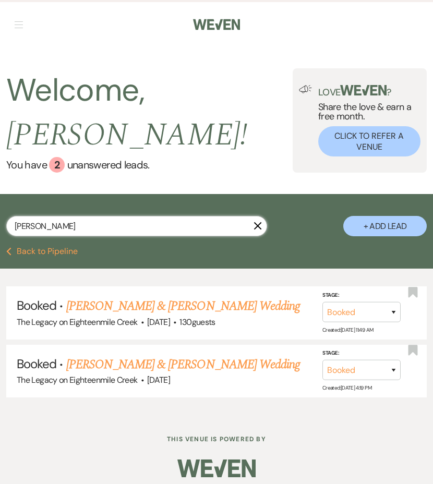
drag, startPoint x: 60, startPoint y: 227, endPoint x: 9, endPoint y: 228, distance: 50.6
click at [9, 228] on input "woods" at bounding box center [136, 226] width 261 height 20
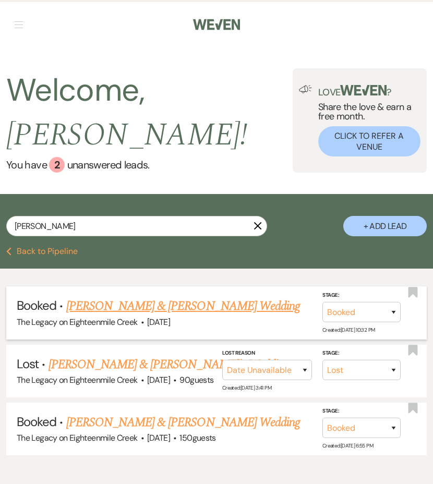
click at [180, 306] on link "[PERSON_NAME] & [PERSON_NAME] Wedding" at bounding box center [183, 306] width 234 height 19
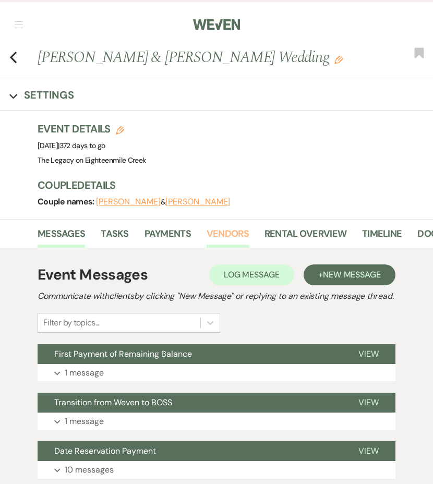
click at [234, 238] on link "Vendors" at bounding box center [228, 237] width 42 height 21
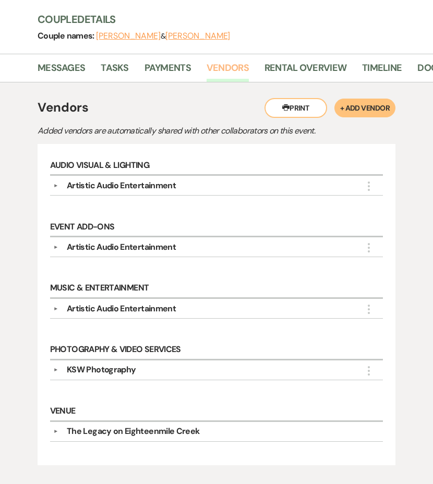
scroll to position [167, 0]
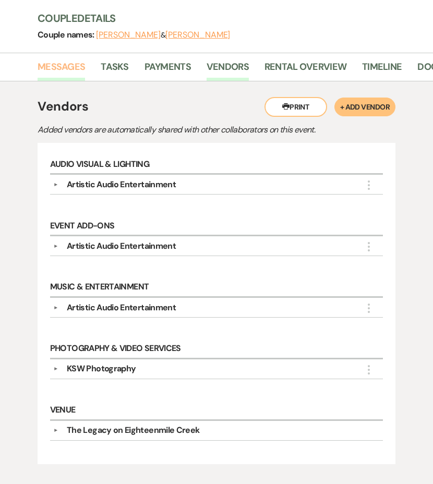
click at [59, 73] on link "Messages" at bounding box center [62, 70] width 48 height 21
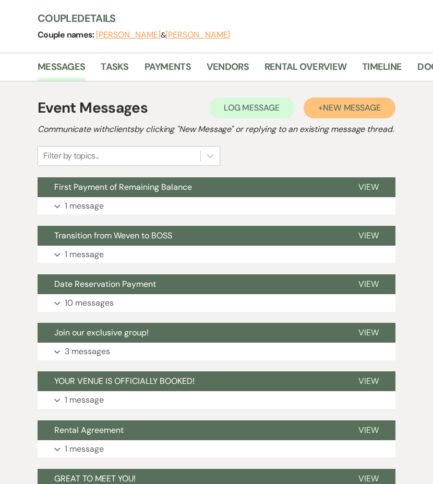
click at [331, 100] on button "+ New Message" at bounding box center [350, 108] width 92 height 21
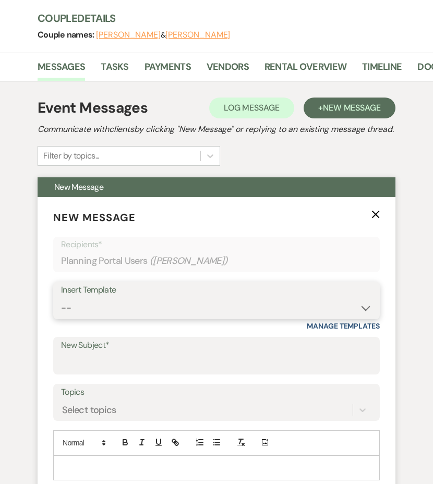
click at [206, 314] on select "-- Inquiry Follow Up- Just checking in :) Tour Date/Time Confirmation Proposal …" at bounding box center [216, 308] width 311 height 20
click at [61, 311] on select "-- Inquiry Follow Up- Just checking in :) Tour Date/Time Confirmation Proposal …" at bounding box center [216, 308] width 311 height 20
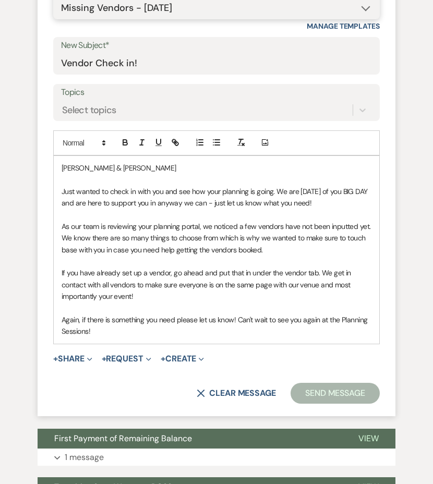
scroll to position [573, 0]
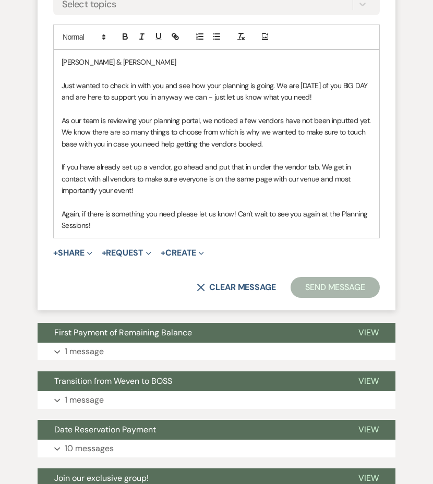
click at [334, 298] on button "Send Message" at bounding box center [335, 287] width 89 height 21
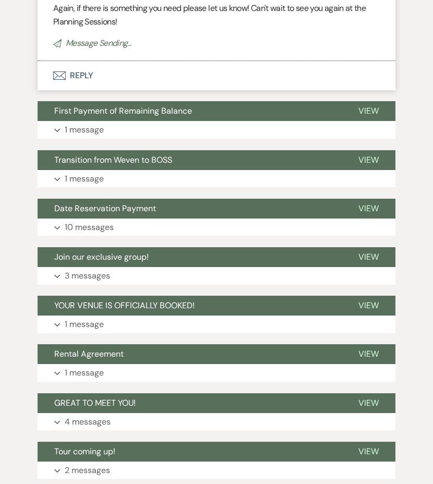
scroll to position [185, 0]
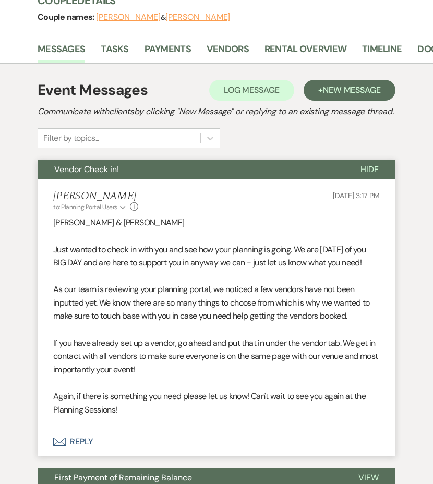
drag, startPoint x: 334, startPoint y: 303, endPoint x: 380, endPoint y: 291, distance: 47.9
click at [342, 283] on p at bounding box center [216, 277] width 327 height 14
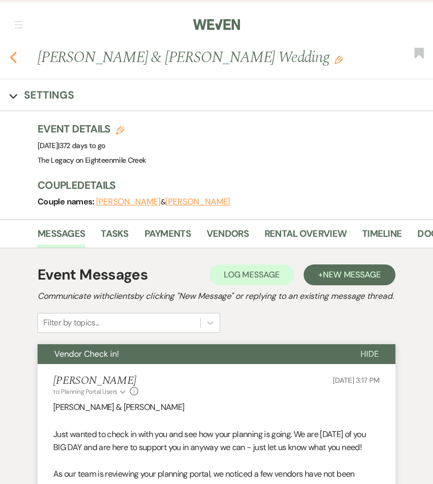
click at [11, 58] on use "button" at bounding box center [13, 57] width 7 height 11
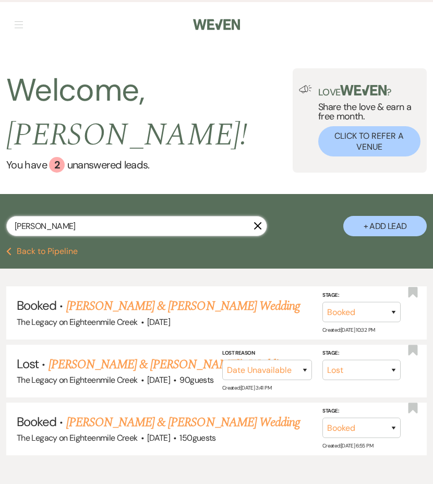
drag, startPoint x: 41, startPoint y: 225, endPoint x: -2, endPoint y: 224, distance: 42.8
click at [0, 224] on html "Weven Check Log Out Pinterest Instagram Facebook Terms of Use Privacy Policy Da…" at bounding box center [216, 275] width 433 height 550
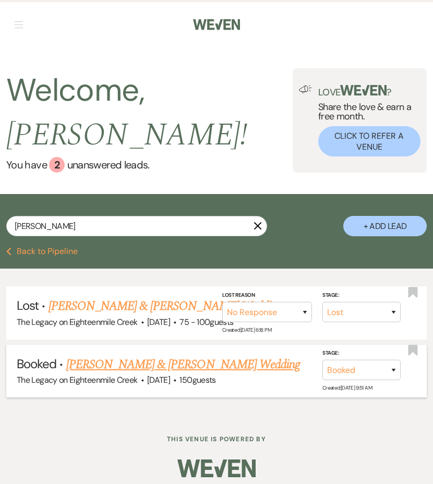
click at [121, 368] on link "[PERSON_NAME] & [PERSON_NAME] Wedding" at bounding box center [183, 364] width 234 height 19
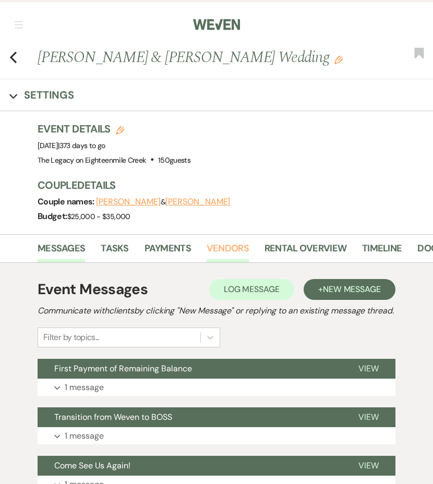
click at [222, 250] on link "Vendors" at bounding box center [228, 251] width 42 height 21
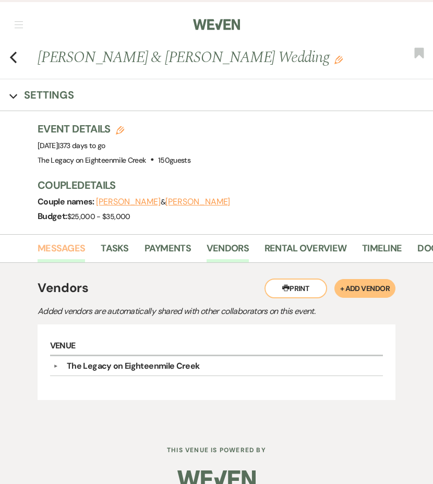
click at [69, 251] on link "Messages" at bounding box center [62, 251] width 48 height 21
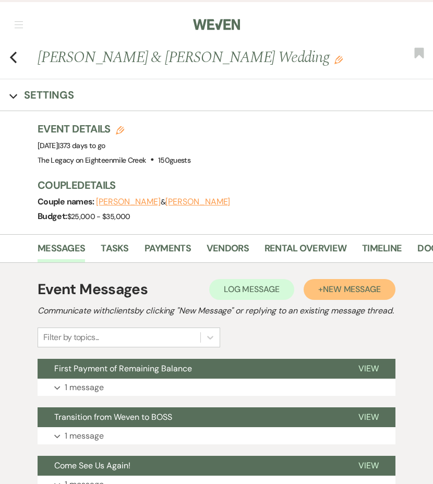
click at [334, 293] on span "New Message" at bounding box center [352, 289] width 58 height 11
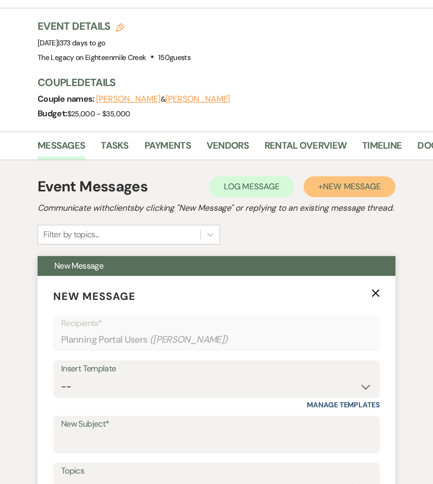
scroll to position [112, 0]
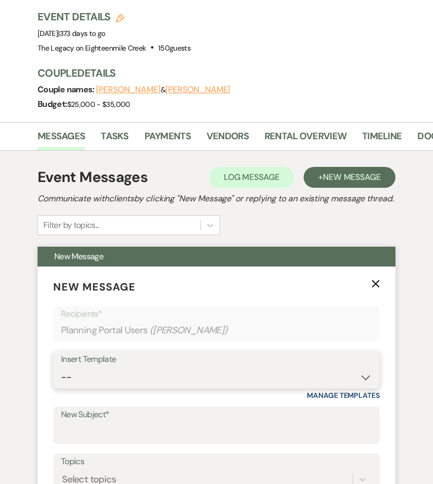
click at [199, 381] on select "-- Inquiry Follow Up- Just checking in :) Tour Date/Time Confirmation Proposal …" at bounding box center [216, 378] width 311 height 20
click at [61, 380] on select "-- Inquiry Follow Up- Just checking in :) Tour Date/Time Confirmation Proposal …" at bounding box center [216, 378] width 311 height 20
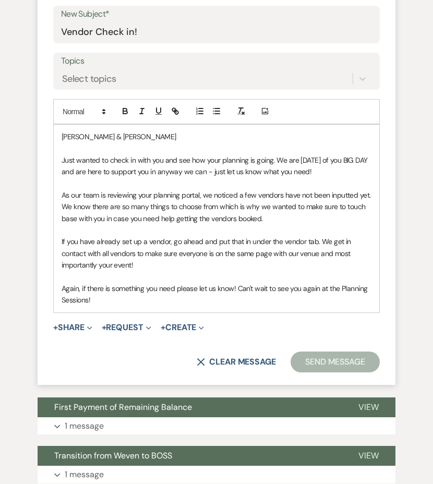
scroll to position [593, 0]
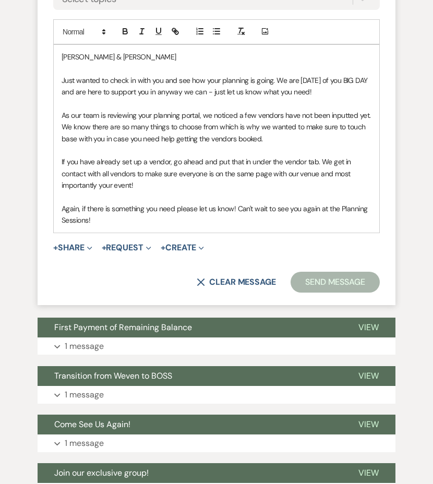
click at [321, 293] on button "Send Message" at bounding box center [335, 282] width 89 height 21
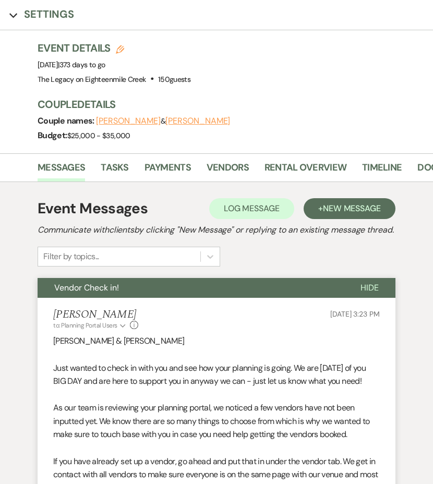
scroll to position [0, 0]
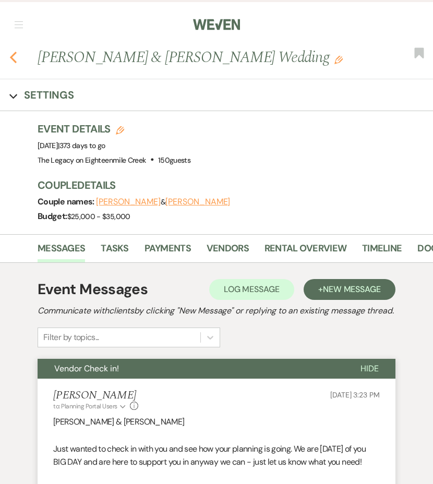
click at [15, 59] on icon "Previous" at bounding box center [13, 57] width 8 height 13
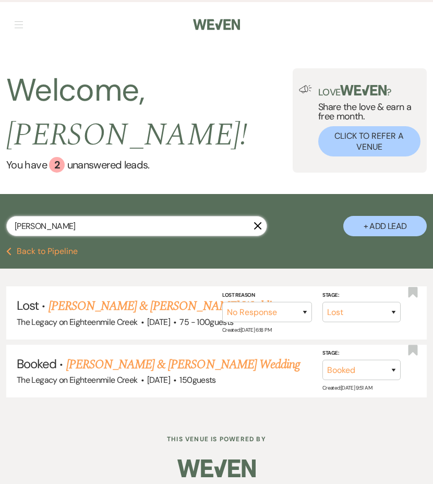
drag, startPoint x: 63, startPoint y: 223, endPoint x: 14, endPoint y: 222, distance: 48.6
click at [15, 223] on input "demarco" at bounding box center [136, 226] width 261 height 20
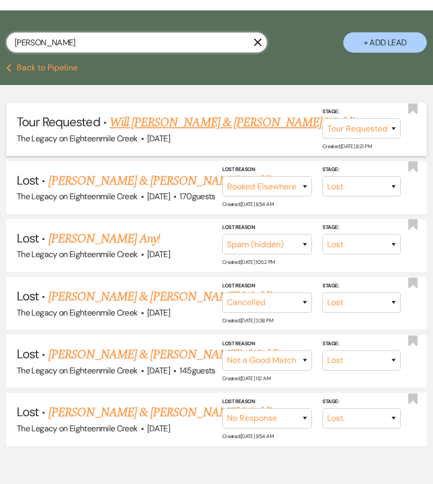
scroll to position [185, 0]
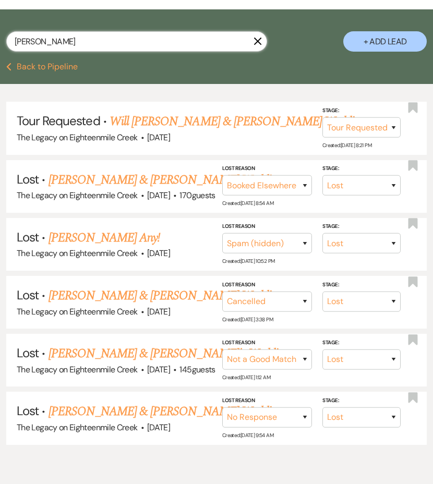
drag, startPoint x: 48, startPoint y: 43, endPoint x: 4, endPoint y: 38, distance: 44.2
click at [4, 38] on div "wright X + Add Lead" at bounding box center [216, 37] width 433 height 45
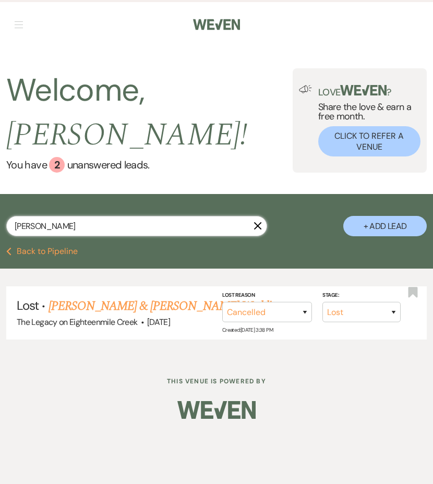
drag, startPoint x: 43, startPoint y: 226, endPoint x: -15, endPoint y: 226, distance: 57.4
click at [0, 226] on html "Weven Check Log Out Pinterest Instagram Facebook Terms of Use Privacy Policy Da…" at bounding box center [216, 242] width 433 height 484
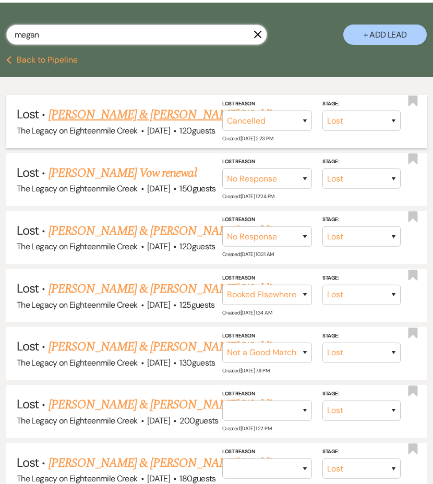
scroll to position [196, 0]
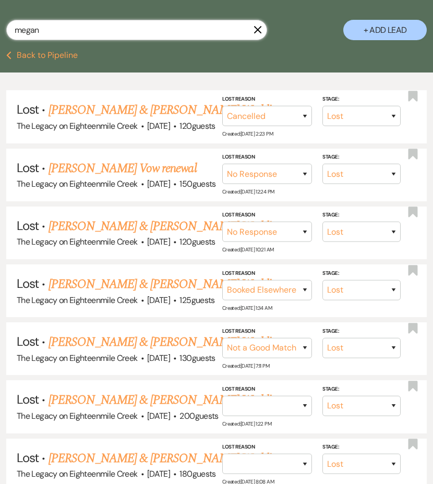
drag, startPoint x: 52, startPoint y: 31, endPoint x: 8, endPoint y: 27, distance: 43.5
click at [8, 27] on input "megan" at bounding box center [136, 30] width 261 height 20
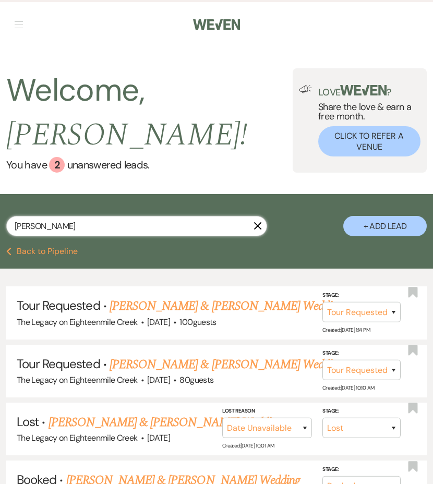
drag, startPoint x: 55, startPoint y: 230, endPoint x: 1, endPoint y: 226, distance: 54.0
click at [1, 226] on div "dylan X + Add Lead" at bounding box center [216, 221] width 433 height 45
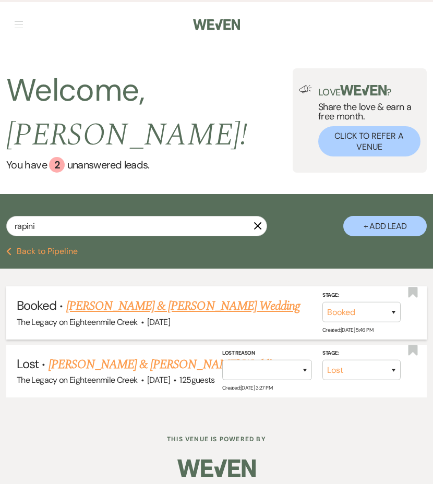
click at [103, 310] on link "[PERSON_NAME] & [PERSON_NAME] Wedding" at bounding box center [183, 306] width 234 height 19
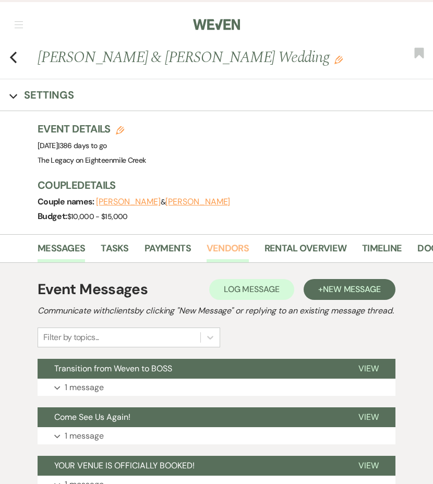
click at [229, 252] on link "Vendors" at bounding box center [228, 251] width 42 height 21
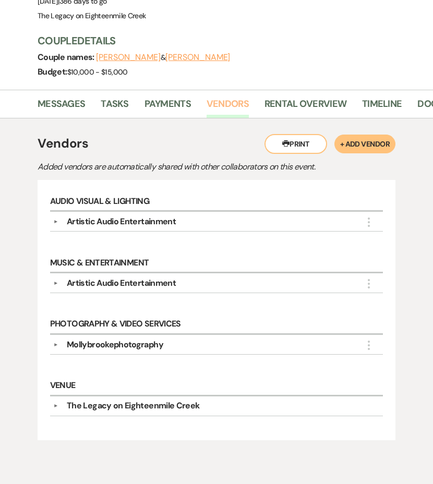
scroll to position [145, 0]
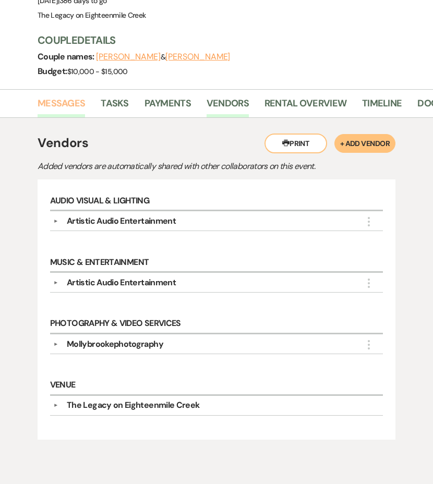
click at [48, 104] on link "Messages" at bounding box center [62, 106] width 48 height 21
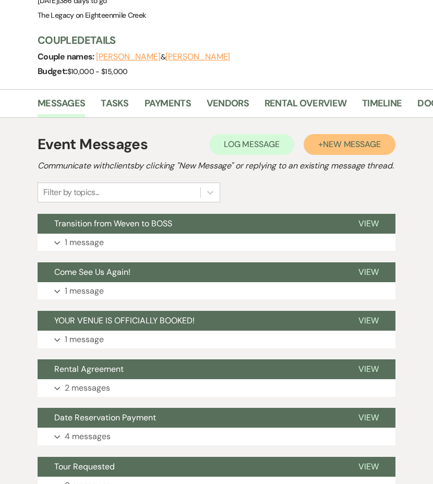
click at [352, 141] on span "New Message" at bounding box center [352, 144] width 58 height 11
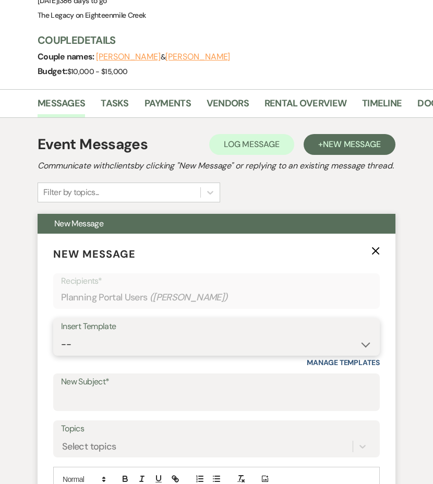
click at [172, 355] on select "-- Inquiry Follow Up- Just checking in :) Tour Date/Time Confirmation Proposal …" at bounding box center [216, 345] width 311 height 20
click at [61, 347] on select "-- Inquiry Follow Up- Just checking in :) Tour Date/Time Confirmation Proposal …" at bounding box center [216, 345] width 311 height 20
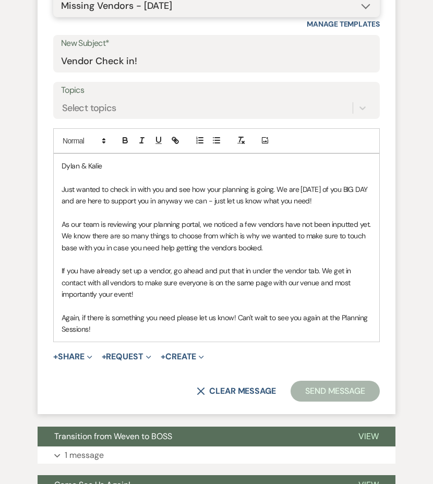
scroll to position [515, 0]
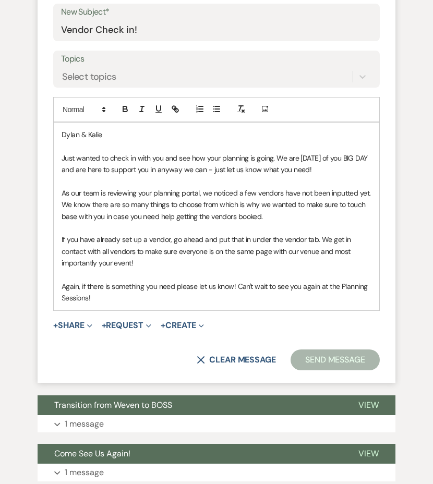
click at [339, 370] on button "Send Message" at bounding box center [335, 360] width 89 height 21
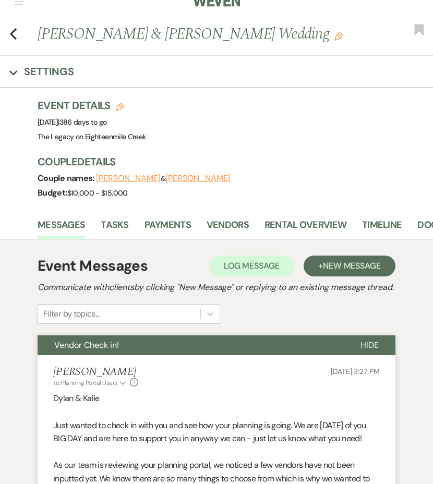
scroll to position [0, 0]
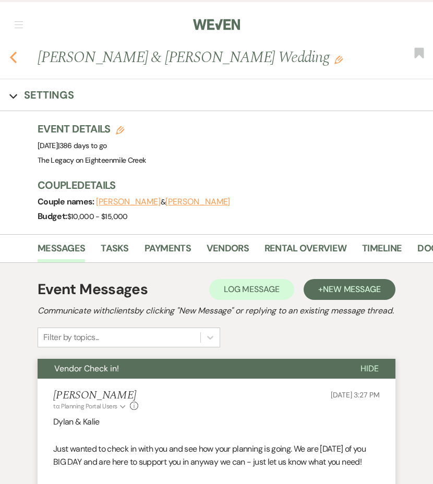
click at [14, 60] on icon "Previous" at bounding box center [13, 57] width 8 height 13
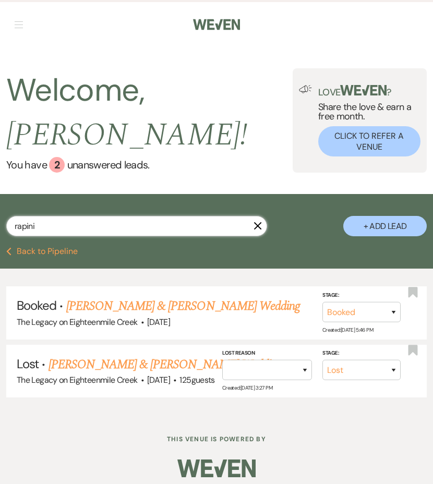
drag, startPoint x: 36, startPoint y: 233, endPoint x: -6, endPoint y: 221, distance: 44.1
click at [0, 221] on html "Weven Check Log Out Pinterest Instagram Facebook Terms of Use Privacy Policy Da…" at bounding box center [216, 246] width 433 height 492
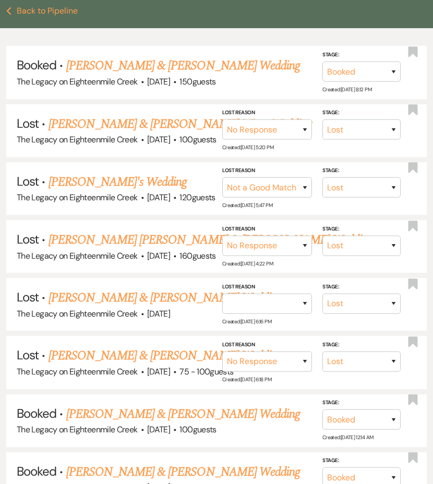
scroll to position [244, 0]
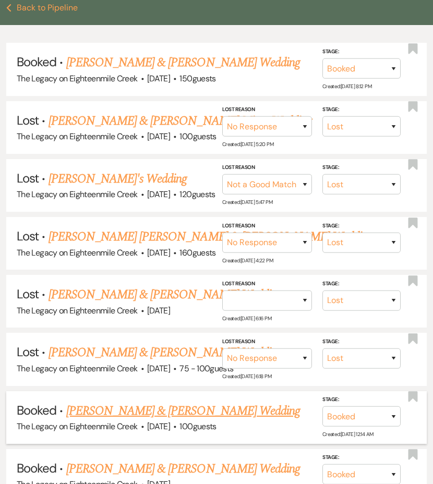
click at [134, 406] on link "[PERSON_NAME] & [PERSON_NAME] Wedding" at bounding box center [183, 411] width 234 height 19
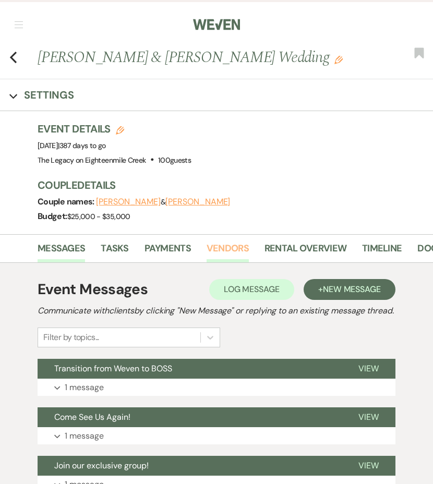
click at [223, 243] on link "Vendors" at bounding box center [228, 251] width 42 height 21
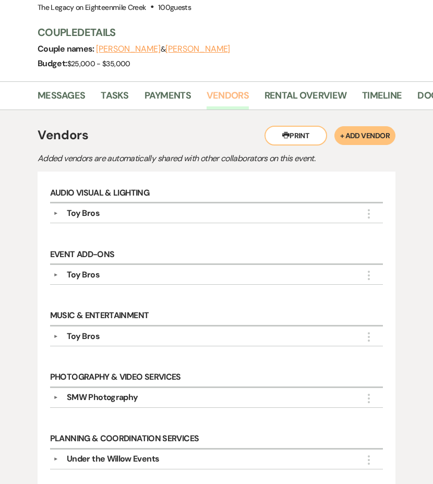
scroll to position [88, 0]
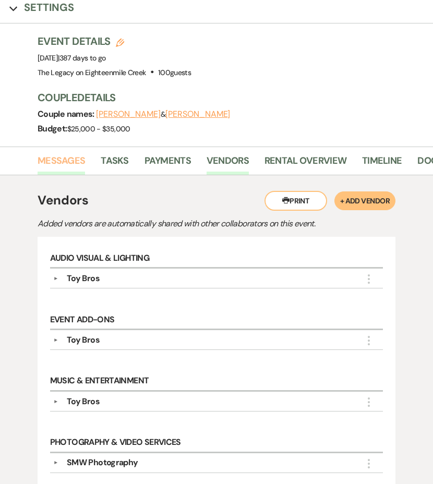
click at [60, 163] on link "Messages" at bounding box center [62, 163] width 48 height 21
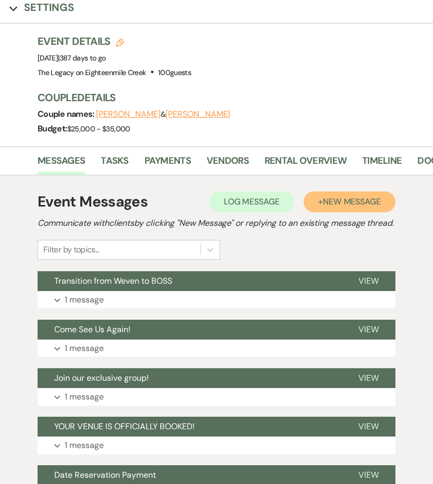
click at [362, 198] on span "New Message" at bounding box center [352, 201] width 58 height 11
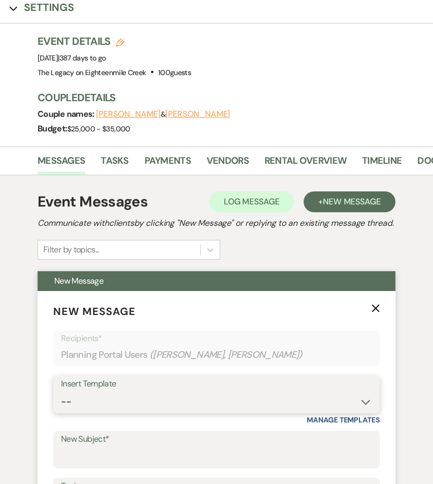
click at [174, 408] on select "-- Inquiry Follow Up- Just checking in :) Tour Date/Time Confirmation Proposal …" at bounding box center [216, 402] width 311 height 20
click at [61, 405] on select "-- Inquiry Follow Up- Just checking in :) Tour Date/Time Confirmation Proposal …" at bounding box center [216, 402] width 311 height 20
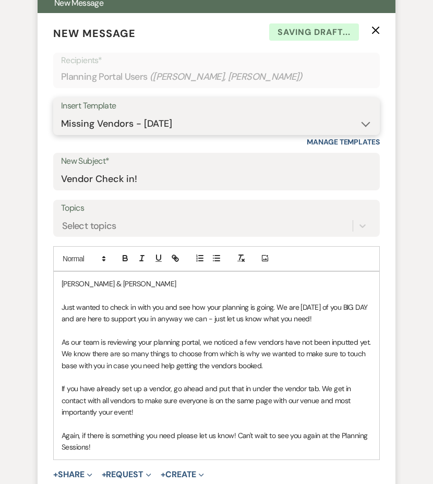
scroll to position [487, 0]
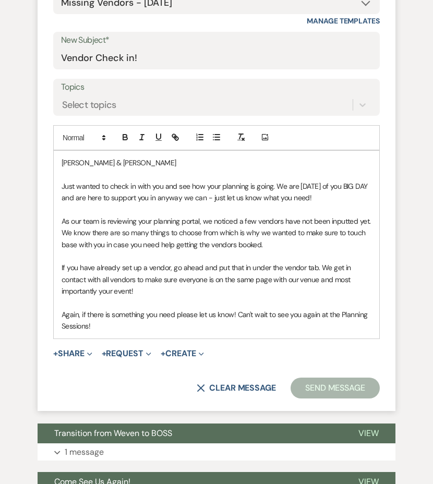
click at [318, 399] on button "Send Message" at bounding box center [335, 388] width 89 height 21
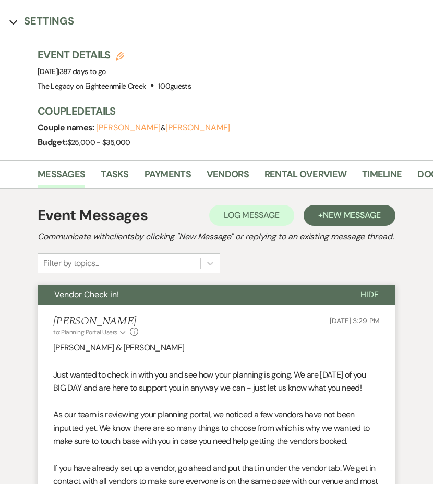
scroll to position [0, 0]
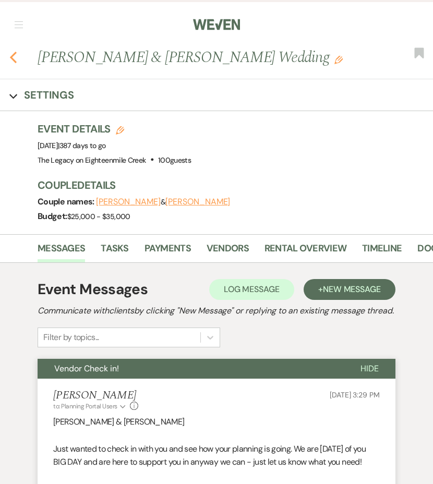
click at [15, 60] on icon "Previous" at bounding box center [13, 57] width 8 height 13
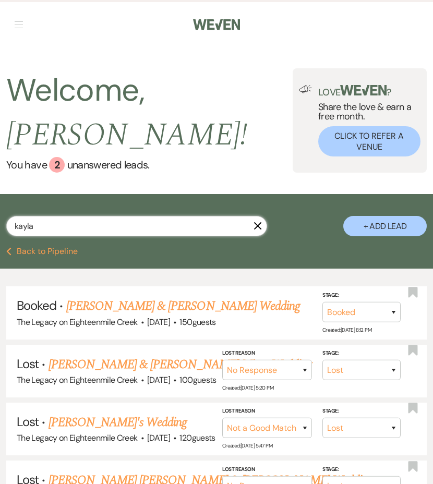
drag, startPoint x: 52, startPoint y: 226, endPoint x: -19, endPoint y: 217, distance: 71.6
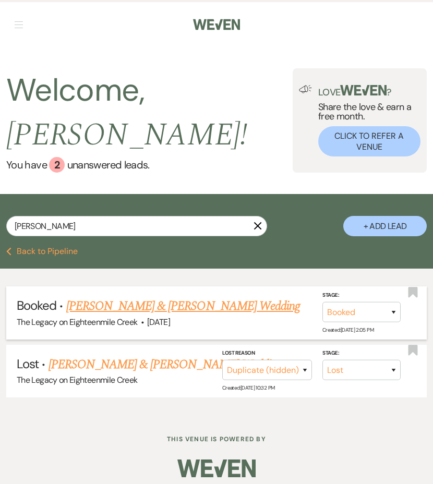
click at [168, 304] on link "[PERSON_NAME] & [PERSON_NAME] Wedding" at bounding box center [183, 306] width 234 height 19
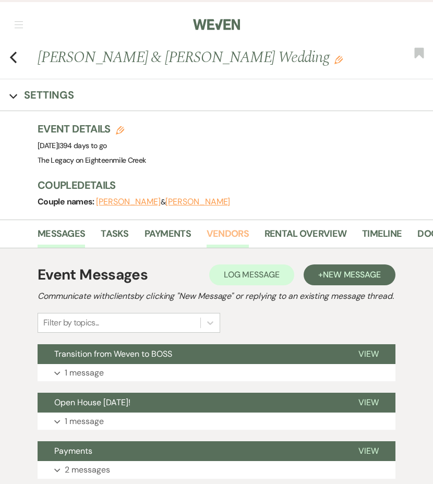
click at [228, 232] on link "Vendors" at bounding box center [228, 237] width 42 height 21
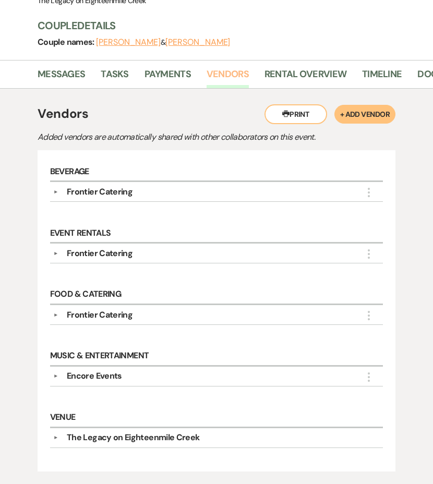
scroll to position [197, 0]
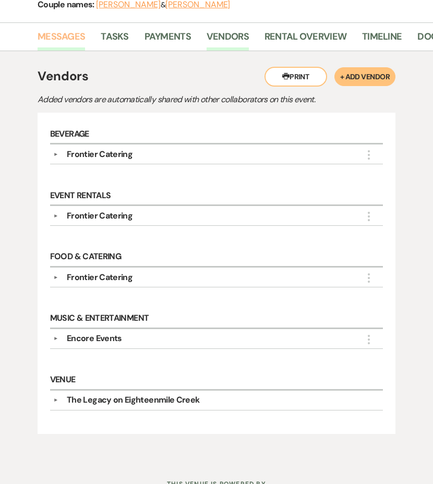
click at [70, 37] on link "Messages" at bounding box center [62, 39] width 48 height 21
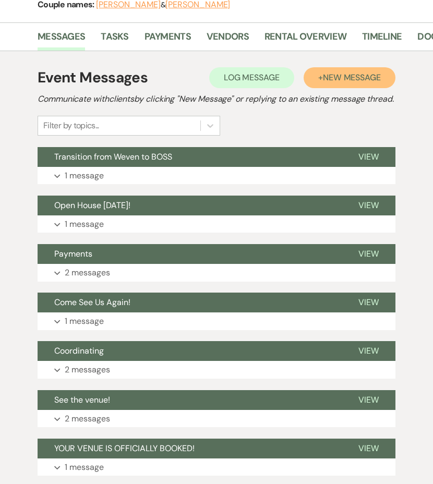
click at [336, 82] on span "New Message" at bounding box center [352, 77] width 58 height 11
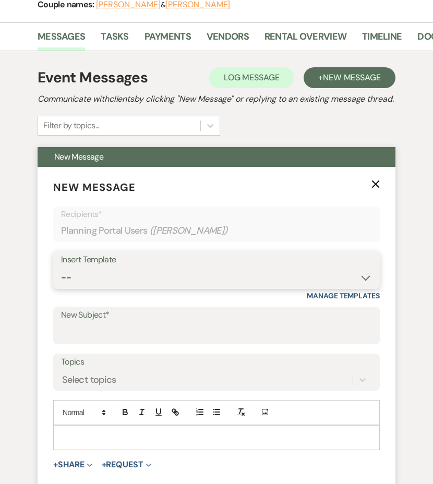
click at [153, 287] on select "-- Inquiry Follow Up- Just checking in :) Tour Date/Time Confirmation Proposal …" at bounding box center [216, 278] width 311 height 20
click at [61, 280] on select "-- Inquiry Follow Up- Just checking in :) Tour Date/Time Confirmation Proposal …" at bounding box center [216, 278] width 311 height 20
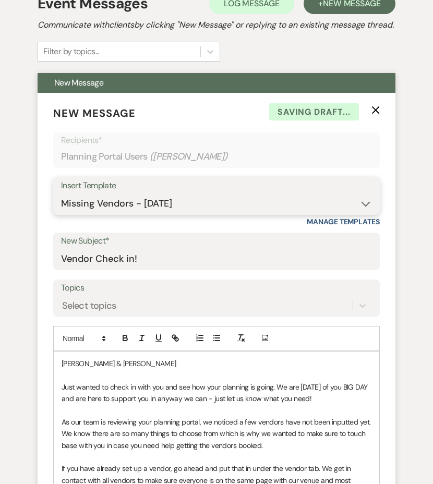
scroll to position [408, 0]
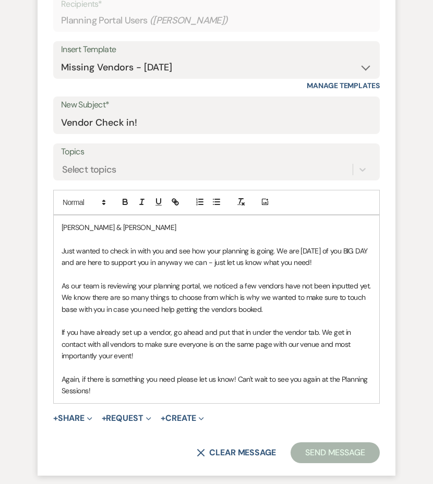
click at [328, 434] on button "Send Message" at bounding box center [335, 453] width 89 height 21
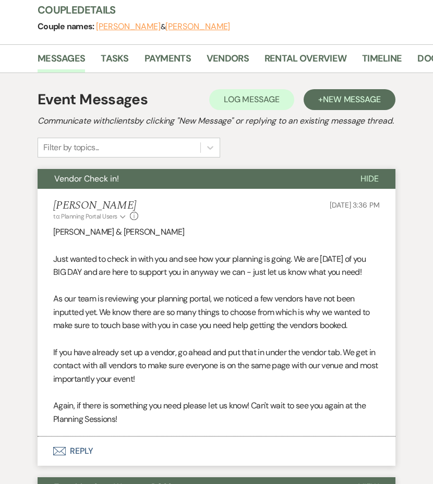
scroll to position [0, 0]
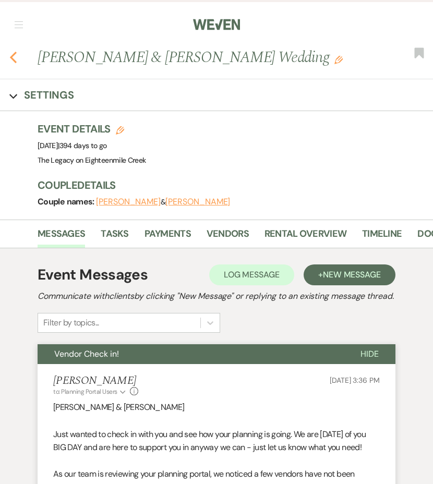
click at [15, 58] on icon "Previous" at bounding box center [13, 57] width 8 height 13
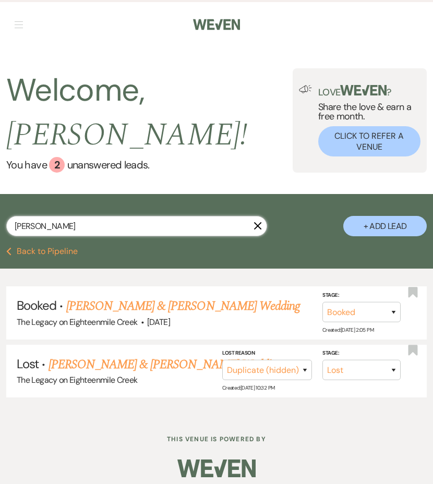
drag, startPoint x: 61, startPoint y: 227, endPoint x: 3, endPoint y: 219, distance: 58.5
click at [4, 220] on div "sheridan X + Add Lead" at bounding box center [216, 221] width 433 height 45
click at [58, 230] on input "text" at bounding box center [136, 226] width 261 height 20
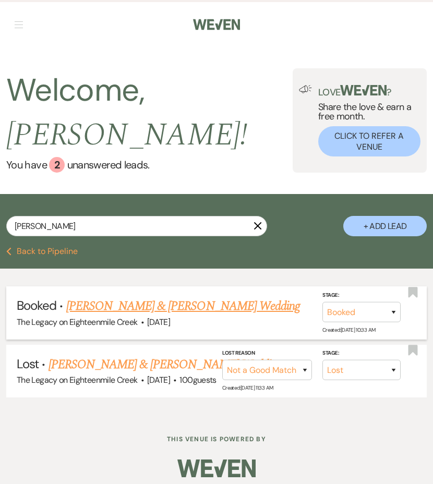
click at [159, 305] on link "[PERSON_NAME] & [PERSON_NAME] Wedding" at bounding box center [183, 306] width 234 height 19
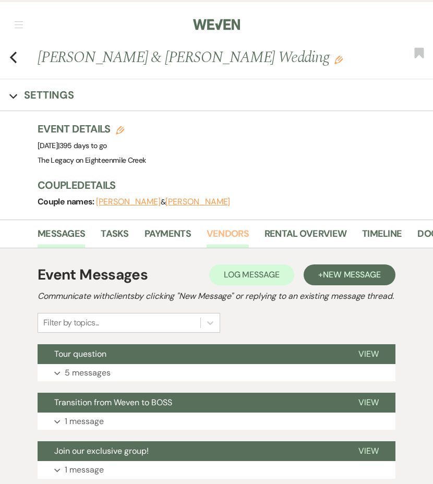
click at [237, 236] on link "Vendors" at bounding box center [228, 237] width 42 height 21
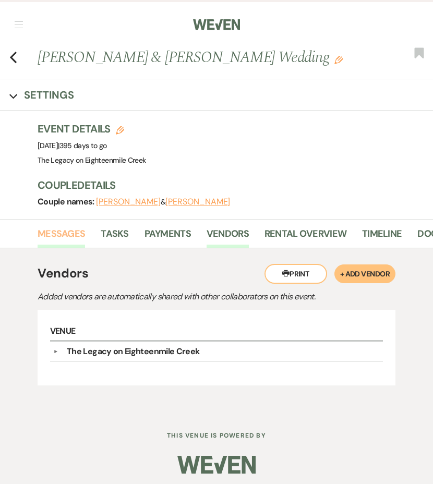
click at [56, 234] on link "Messages" at bounding box center [62, 237] width 48 height 21
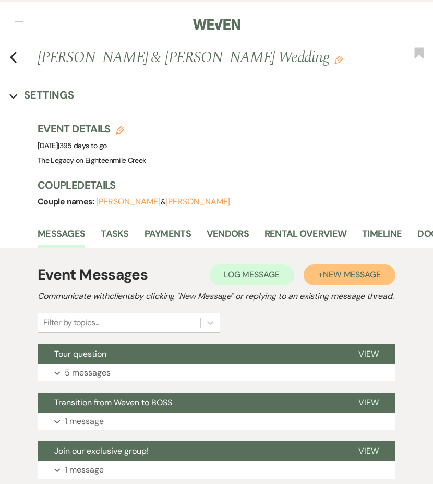
click at [342, 270] on span "New Message" at bounding box center [352, 274] width 58 height 11
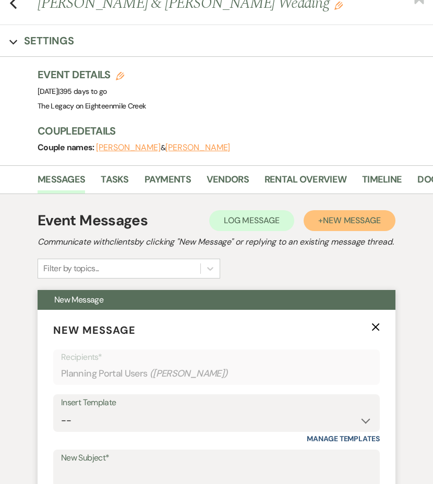
scroll to position [67, 0]
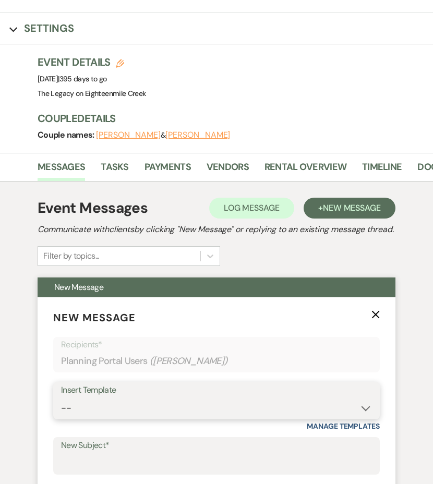
click at [131, 419] on select "-- Inquiry Follow Up- Just checking in :) Tour Date/Time Confirmation Proposal …" at bounding box center [216, 408] width 311 height 20
click at [61, 411] on select "-- Inquiry Follow Up- Just checking in :) Tour Date/Time Confirmation Proposal …" at bounding box center [216, 408] width 311 height 20
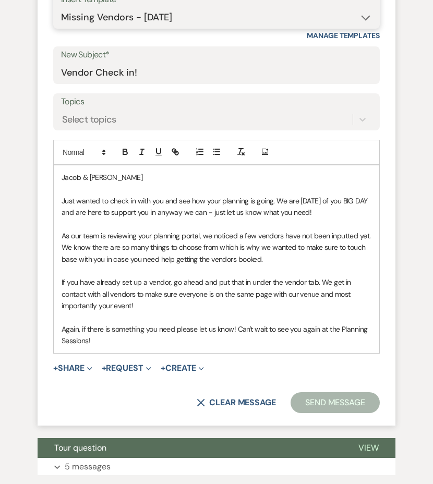
scroll to position [491, 0]
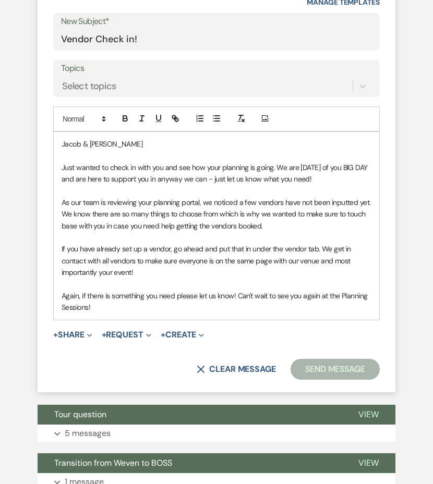
click at [327, 380] on button "Send Message" at bounding box center [335, 369] width 89 height 21
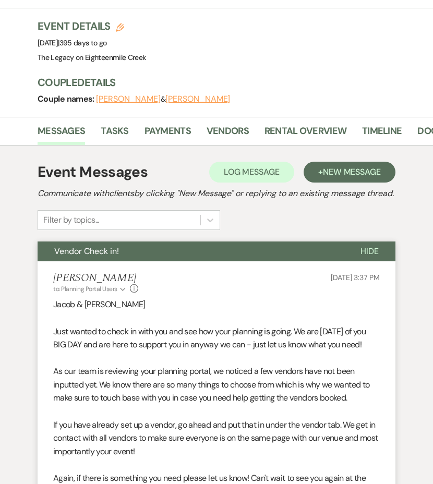
scroll to position [0, 0]
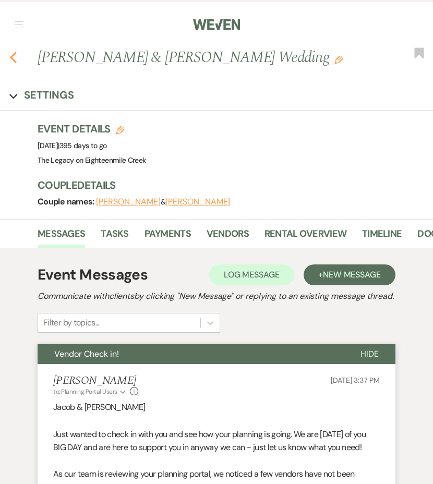
click at [14, 54] on use "button" at bounding box center [13, 57] width 7 height 11
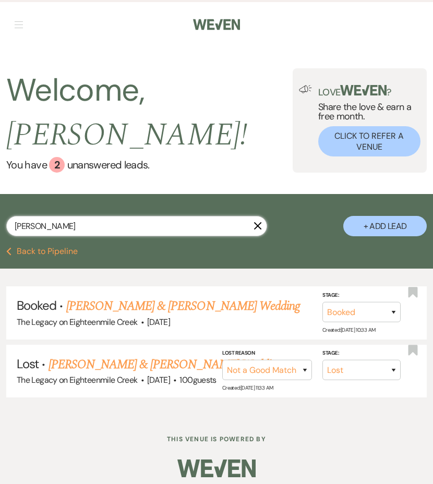
drag, startPoint x: 44, startPoint y: 229, endPoint x: -16, endPoint y: 224, distance: 60.2
click at [0, 224] on html "Weven Check Log Out Pinterest Instagram Facebook Terms of Use Privacy Policy Da…" at bounding box center [216, 246] width 433 height 492
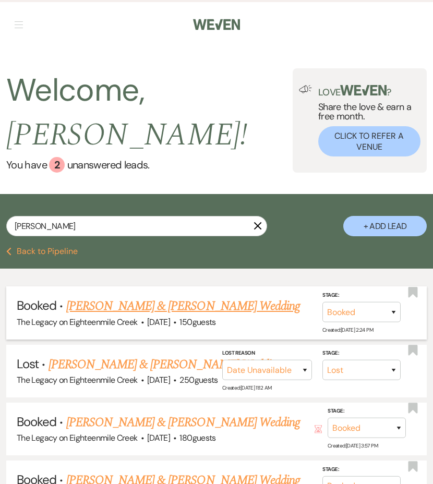
click at [129, 305] on link "[PERSON_NAME] & [PERSON_NAME] Wedding" at bounding box center [183, 306] width 234 height 19
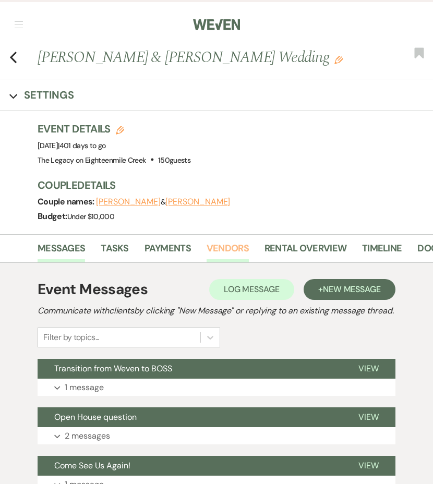
click at [230, 249] on link "Vendors" at bounding box center [228, 251] width 42 height 21
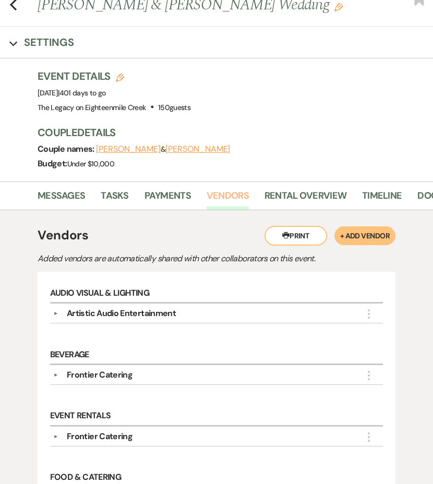
scroll to position [26, 0]
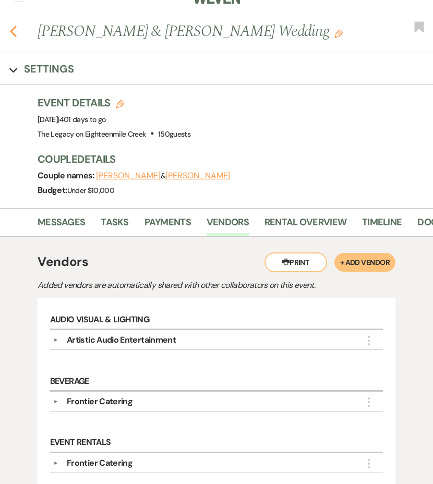
click at [15, 35] on use "button" at bounding box center [13, 31] width 7 height 11
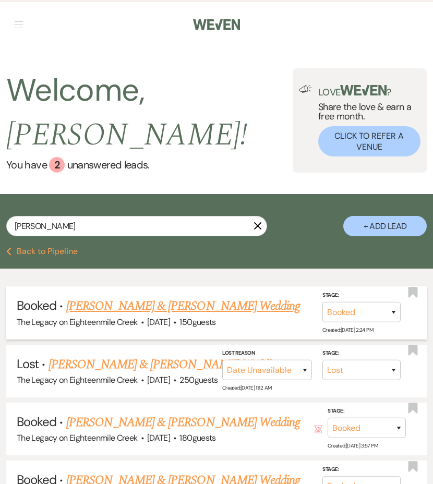
click at [132, 309] on link "[PERSON_NAME] & [PERSON_NAME] Wedding" at bounding box center [183, 306] width 234 height 19
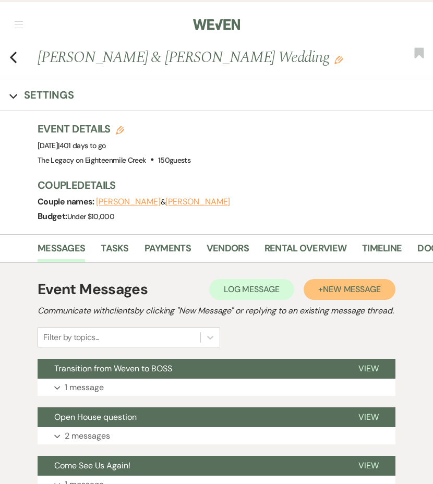
click at [340, 290] on span "New Message" at bounding box center [352, 289] width 58 height 11
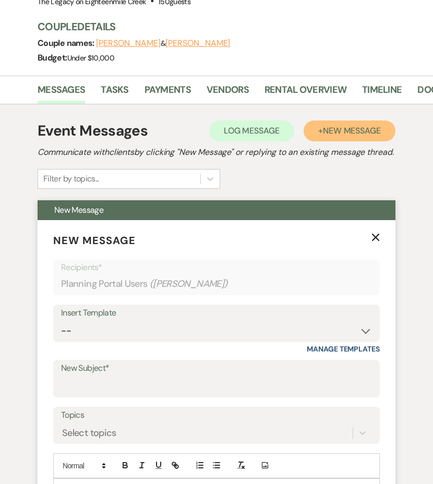
scroll to position [222, 0]
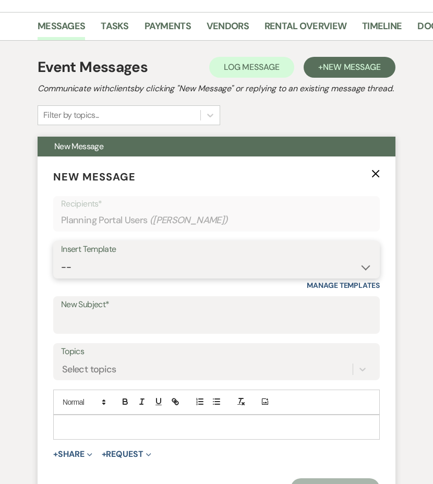
click at [269, 278] on select "-- Inquiry Follow Up- Just checking in :) Tour Date/Time Confirmation Proposal …" at bounding box center [216, 267] width 311 height 20
click at [61, 270] on select "-- Inquiry Follow Up- Just checking in :) Tour Date/Time Confirmation Proposal …" at bounding box center [216, 267] width 311 height 20
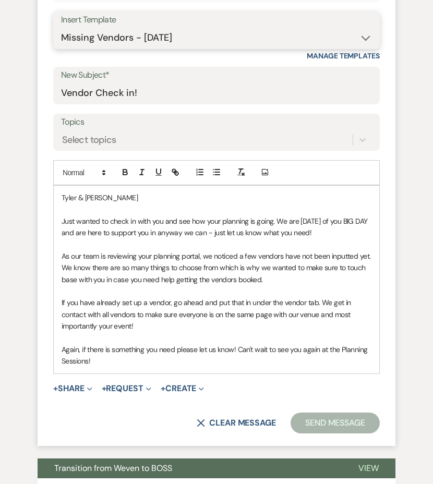
scroll to position [515, 0]
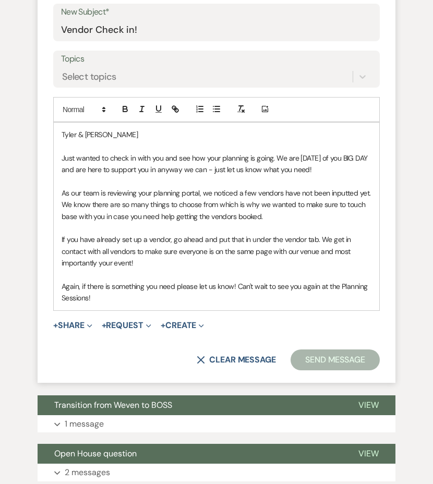
click at [323, 371] on button "Send Message" at bounding box center [335, 360] width 89 height 21
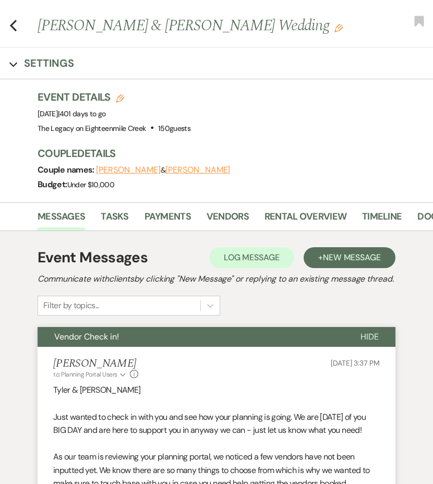
scroll to position [0, 0]
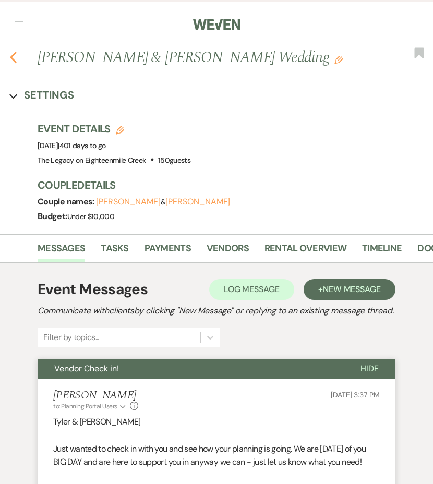
click at [10, 52] on icon "Previous" at bounding box center [13, 57] width 8 height 13
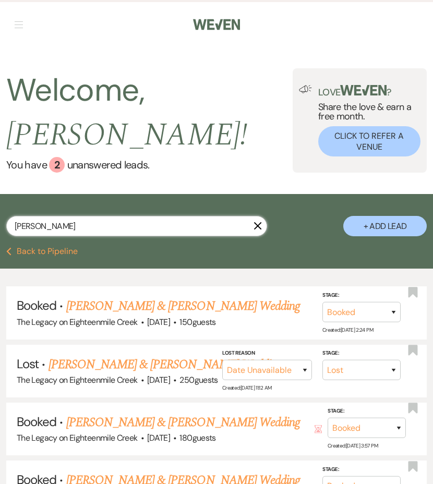
drag, startPoint x: 70, startPoint y: 224, endPoint x: -9, endPoint y: 226, distance: 79.9
click at [0, 226] on html "Weven Check Log Out Pinterest Instagram Facebook Terms of Use Privacy Policy Da…" at bounding box center [216, 333] width 433 height 666
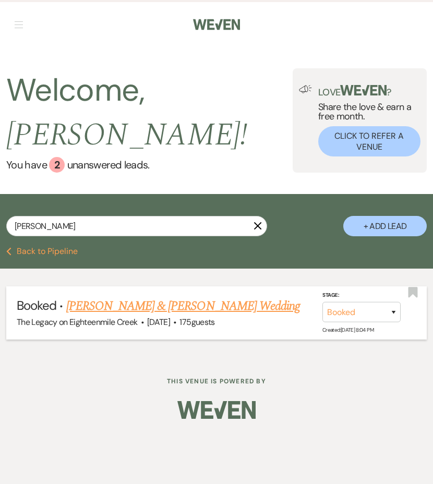
click at [103, 306] on link "[PERSON_NAME] & [PERSON_NAME] Wedding" at bounding box center [183, 306] width 234 height 19
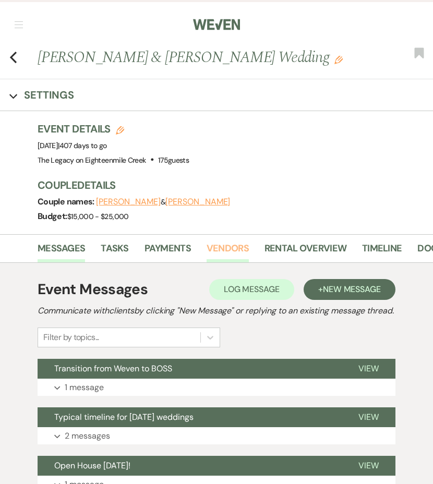
click at [211, 246] on link "Vendors" at bounding box center [228, 251] width 42 height 21
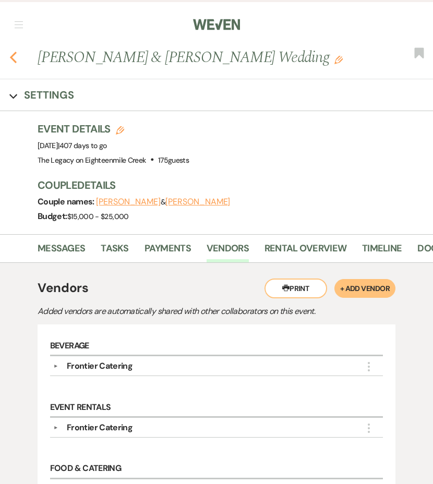
click at [15, 57] on icon "Previous" at bounding box center [13, 57] width 8 height 13
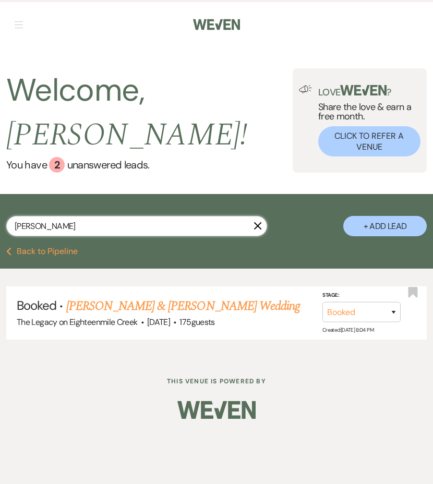
drag, startPoint x: 59, startPoint y: 230, endPoint x: -12, endPoint y: 230, distance: 71.0
click at [0, 230] on html "Weven Check Log Out Pinterest Instagram Facebook Terms of Use Privacy Policy Da…" at bounding box center [216, 242] width 433 height 484
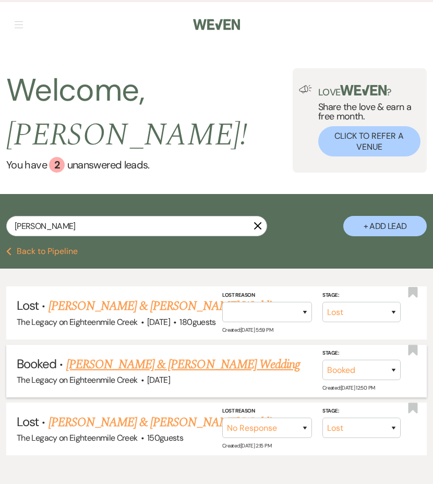
click at [119, 366] on link "[PERSON_NAME] & [PERSON_NAME] Wedding" at bounding box center [183, 364] width 234 height 19
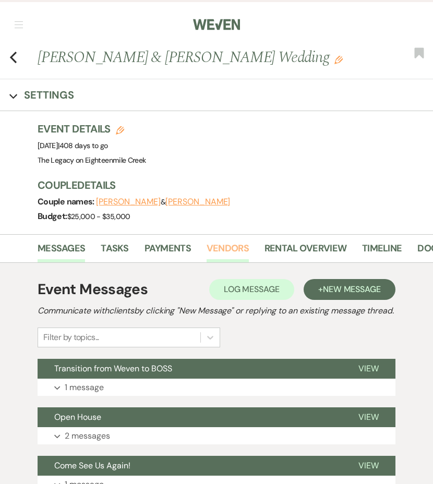
click at [228, 251] on link "Vendors" at bounding box center [228, 251] width 42 height 21
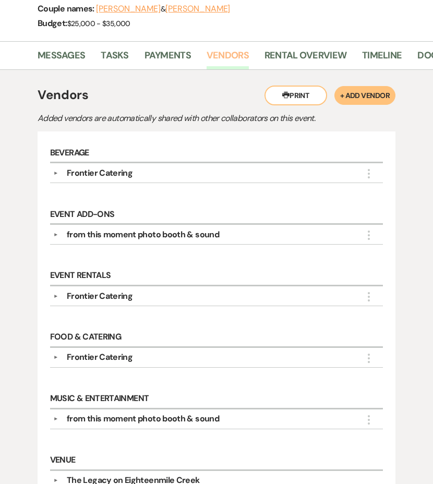
scroll to position [110, 0]
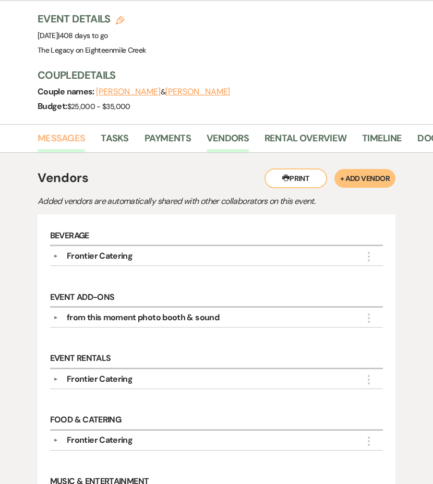
click at [64, 140] on link "Messages" at bounding box center [62, 141] width 48 height 21
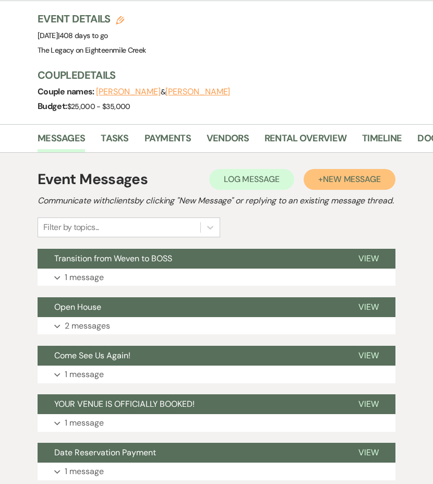
click at [354, 182] on span "New Message" at bounding box center [352, 179] width 58 height 11
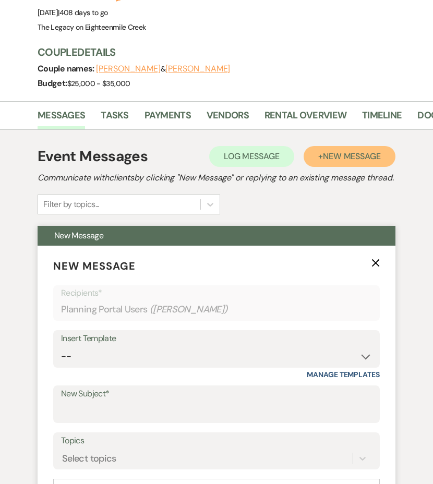
scroll to position [153, 0]
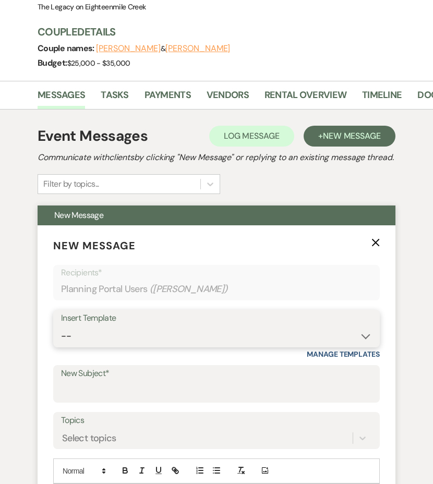
click at [150, 347] on select "-- Inquiry Follow Up- Just checking in :) Tour Date/Time Confirmation Proposal …" at bounding box center [216, 336] width 311 height 20
click at [61, 339] on select "-- Inquiry Follow Up- Just checking in :) Tour Date/Time Confirmation Proposal …" at bounding box center [216, 336] width 311 height 20
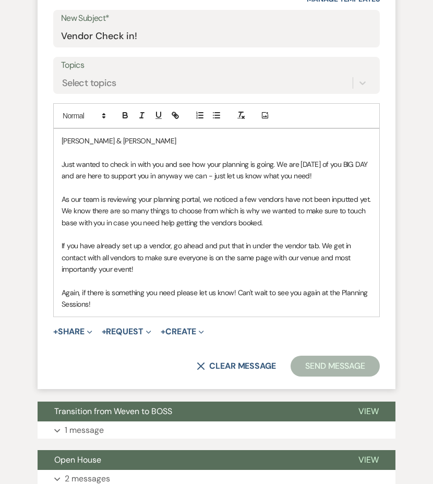
scroll to position [539, 0]
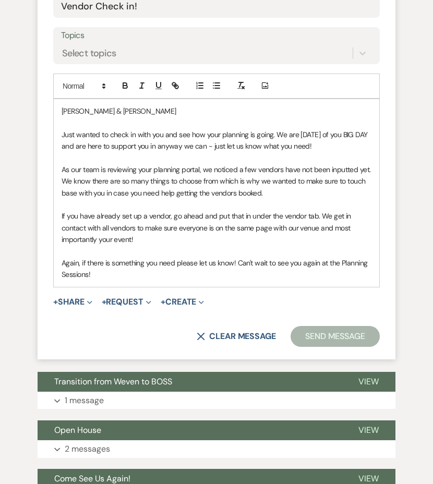
click at [335, 347] on button "Send Message" at bounding box center [335, 336] width 89 height 21
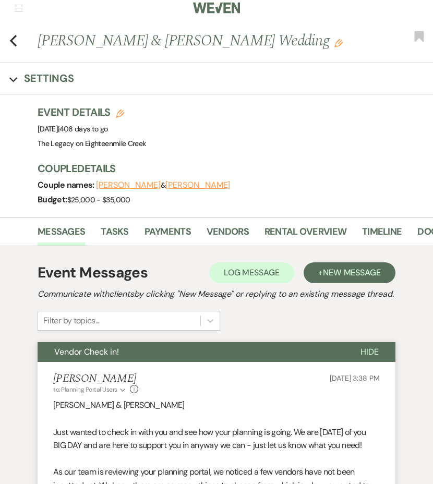
scroll to position [0, 0]
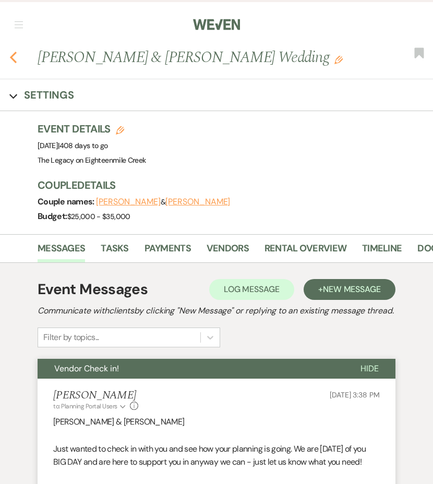
click at [13, 61] on icon "Previous" at bounding box center [13, 57] width 8 height 13
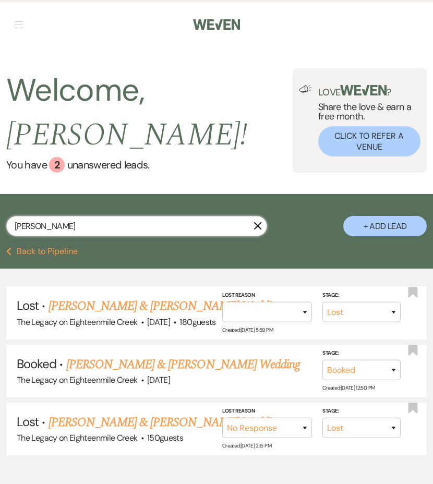
drag, startPoint x: 38, startPoint y: 224, endPoint x: 4, endPoint y: 220, distance: 34.6
click at [4, 220] on div "geary X + Add Lead" at bounding box center [216, 221] width 433 height 45
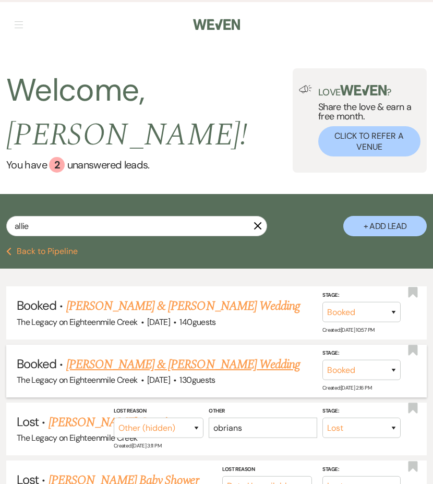
click at [107, 364] on link "[PERSON_NAME] & [PERSON_NAME] Wedding" at bounding box center [183, 364] width 234 height 19
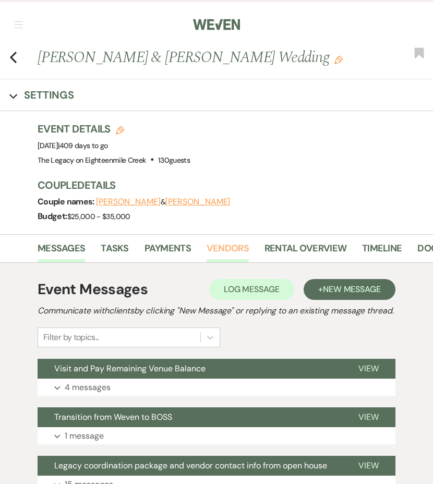
click at [225, 251] on link "Vendors" at bounding box center [228, 251] width 42 height 21
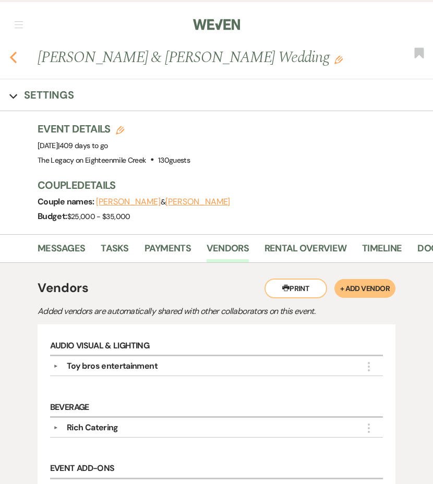
click at [15, 57] on icon "Previous" at bounding box center [13, 57] width 8 height 13
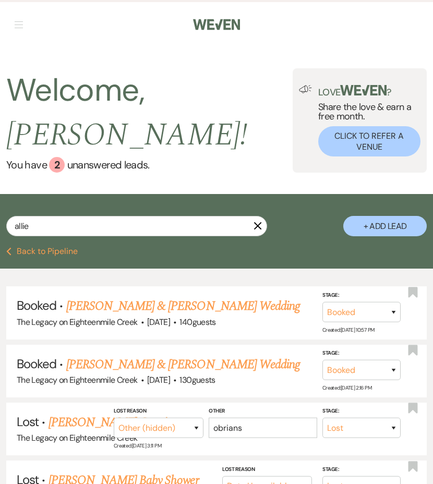
click at [260, 228] on icon "X" at bounding box center [258, 226] width 8 height 8
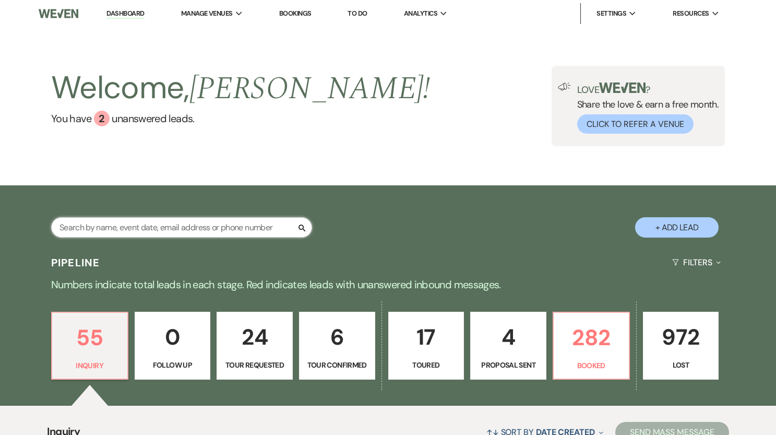
click at [138, 230] on input "text" at bounding box center [181, 227] width 261 height 20
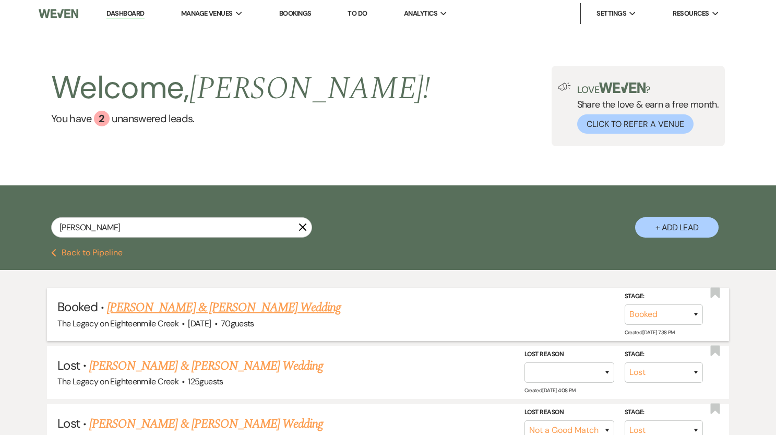
click at [187, 309] on link "[PERSON_NAME] & [PERSON_NAME] Wedding" at bounding box center [224, 307] width 234 height 19
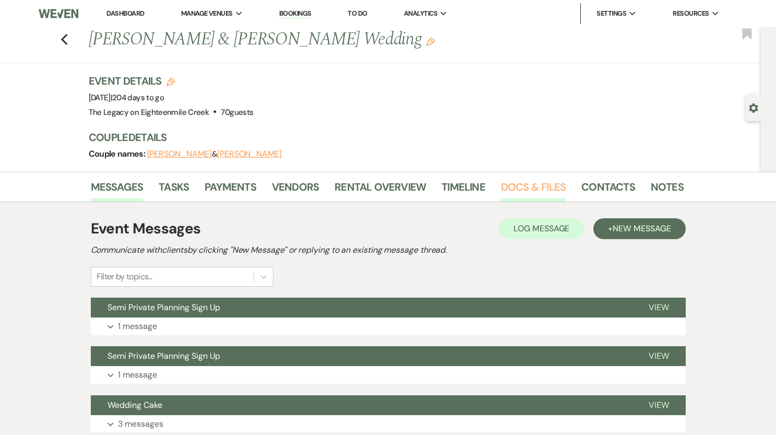
click at [519, 183] on link "Docs & Files" at bounding box center [533, 190] width 65 height 23
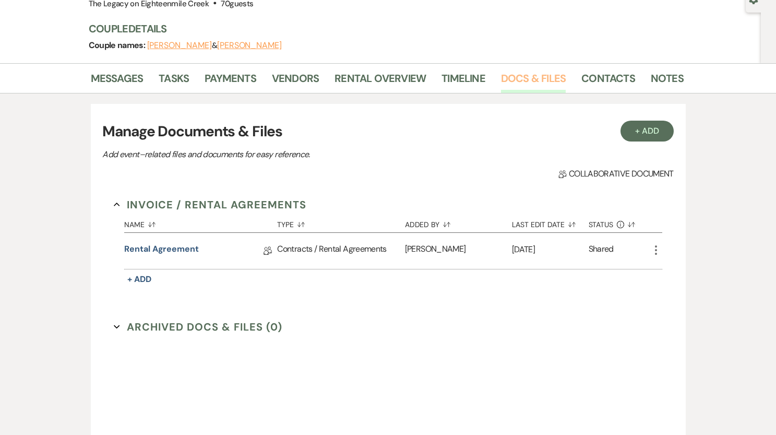
scroll to position [117, 0]
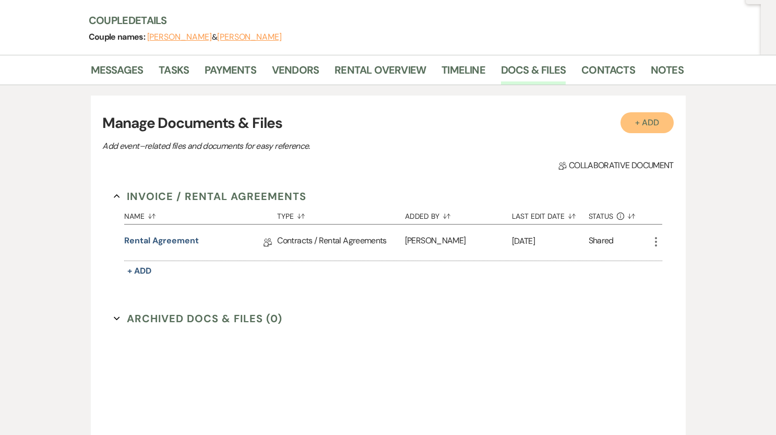
click at [643, 122] on button "+ Add" at bounding box center [647, 122] width 53 height 21
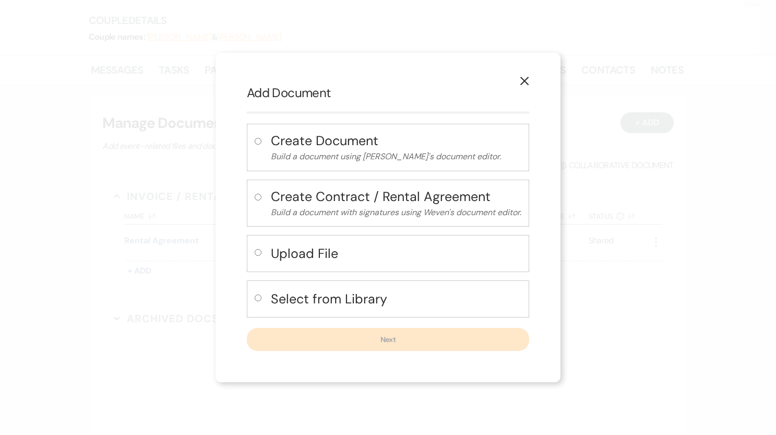
click at [301, 299] on h4 "Select from Library" at bounding box center [396, 299] width 251 height 18
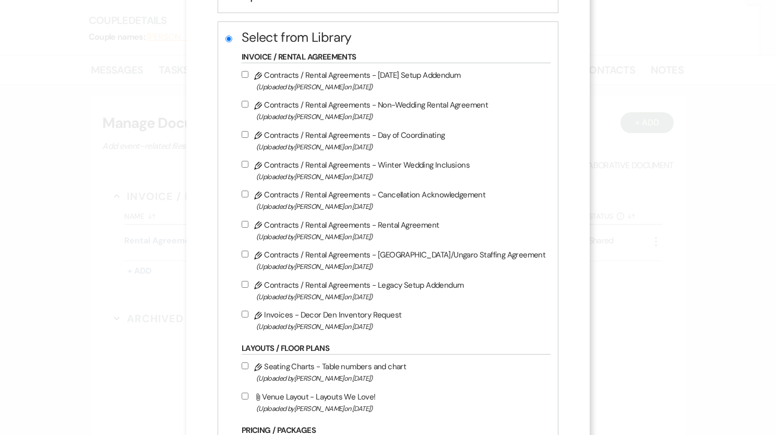
scroll to position [209, 0]
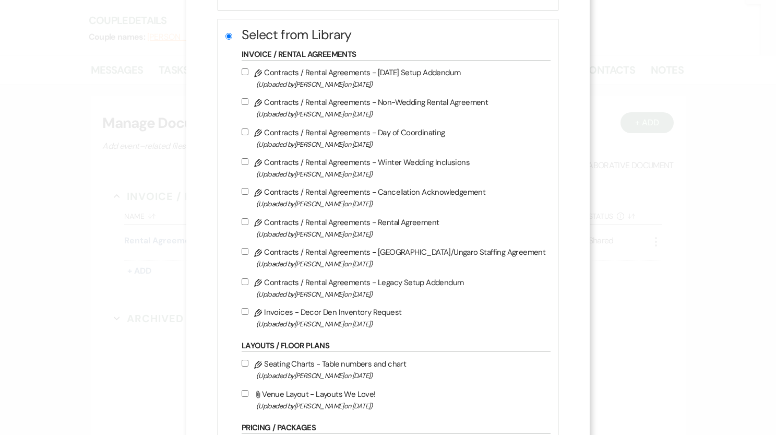
click at [248, 312] on input "Pencil Invoices - Decor Den Inventory Request (Uploaded by Bridgette Prno on Ap…" at bounding box center [245, 311] width 7 height 7
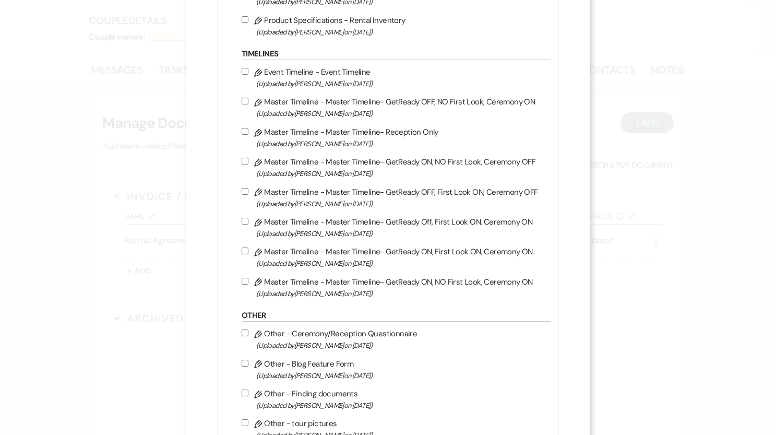
scroll to position [759, 0]
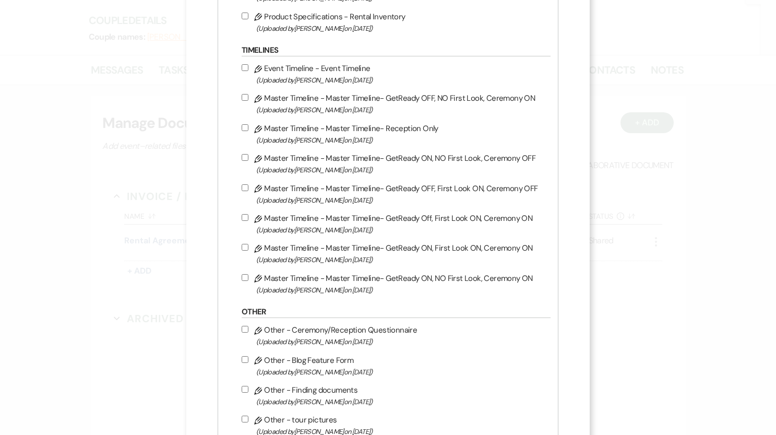
click at [248, 333] on input "Pencil Other - Ceremony/Reception Questionnaire (Uploaded by Bridgette Prno on …" at bounding box center [245, 329] width 7 height 7
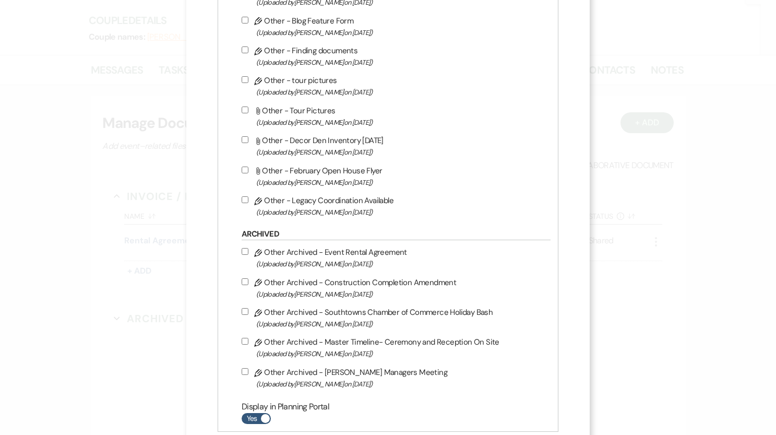
scroll to position [1169, 0]
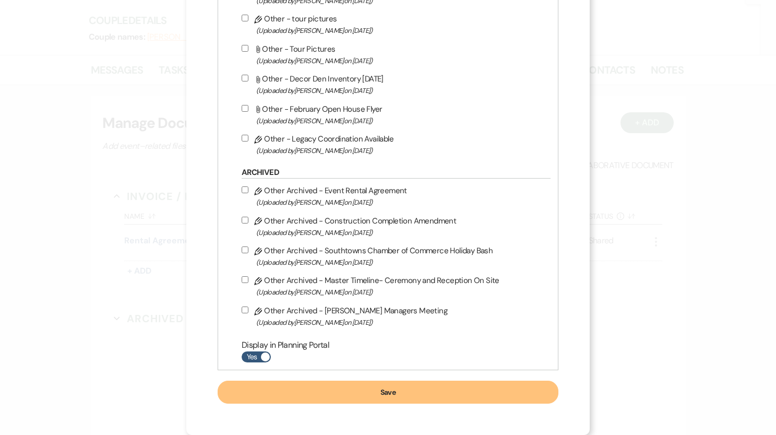
click at [401, 395] on button "Save" at bounding box center [388, 392] width 341 height 23
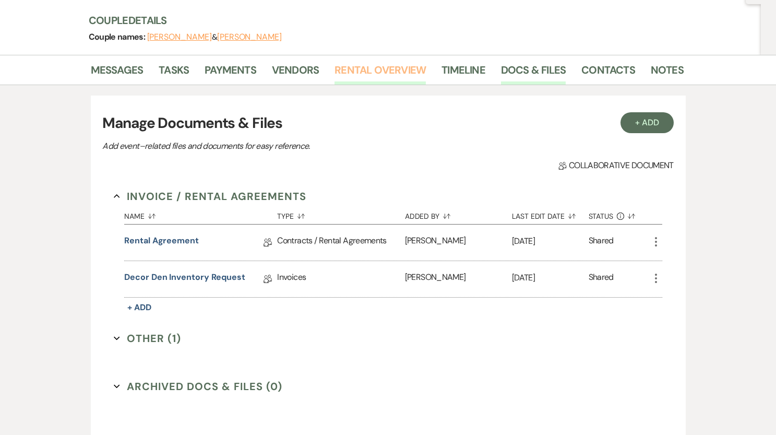
click at [385, 73] on link "Rental Overview" at bounding box center [380, 73] width 91 height 23
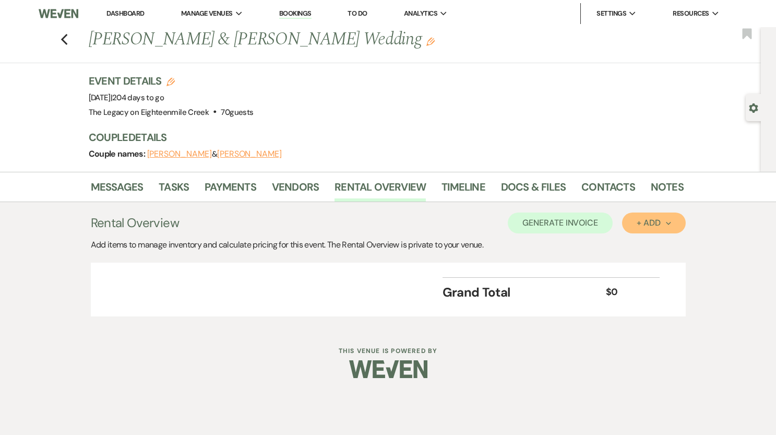
click at [653, 227] on div "+ Add Next" at bounding box center [654, 223] width 34 height 8
click at [650, 245] on button "Item" at bounding box center [648, 247] width 53 height 16
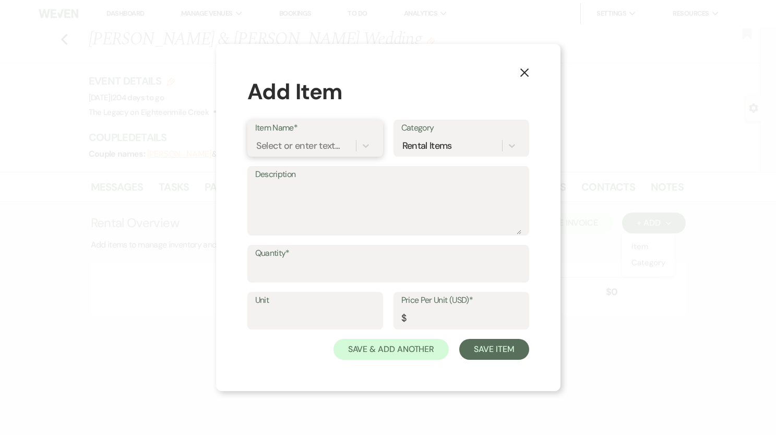
click at [304, 145] on div "Select or enter text..." at bounding box center [298, 146] width 84 height 14
click at [300, 172] on div "+ Add "R1"" at bounding box center [315, 172] width 120 height 21
click at [303, 187] on textarea "Description" at bounding box center [388, 208] width 266 height 52
click at [322, 267] on input "Quantity*" at bounding box center [388, 271] width 266 height 20
click at [449, 310] on input "Price Per Unit (USD)*" at bounding box center [461, 318] width 120 height 20
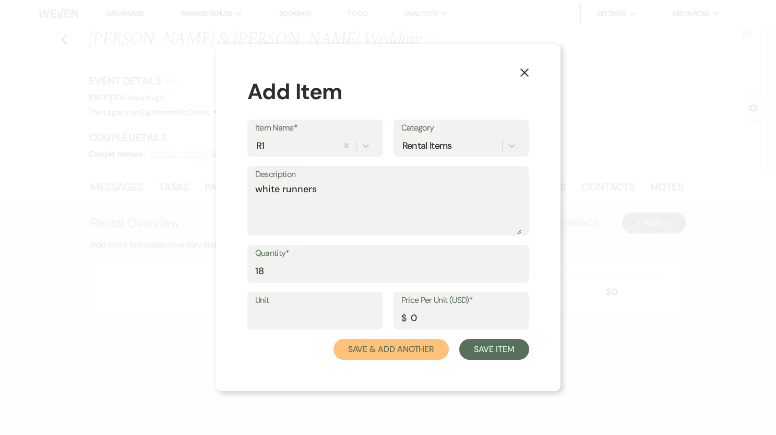
click at [427, 348] on button "Save & Add Another" at bounding box center [392, 349] width 116 height 21
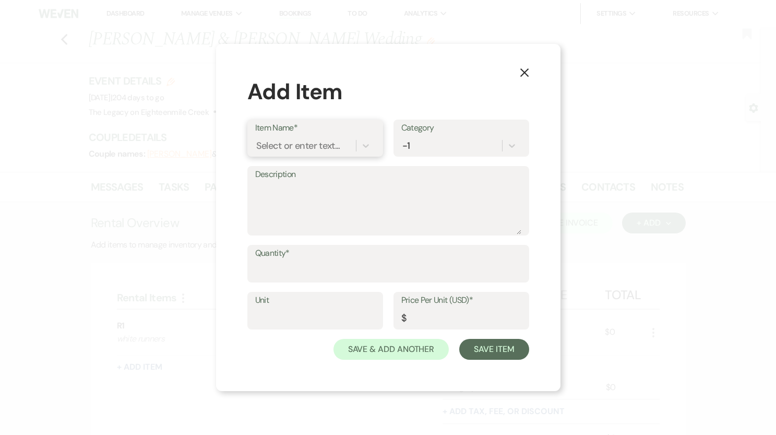
click at [309, 146] on div "Select or enter text..." at bounding box center [298, 146] width 84 height 14
click at [297, 169] on div "+ Add "R4"" at bounding box center [316, 172] width 120 height 21
click at [297, 189] on textarea "Description" at bounding box center [388, 208] width 266 height 52
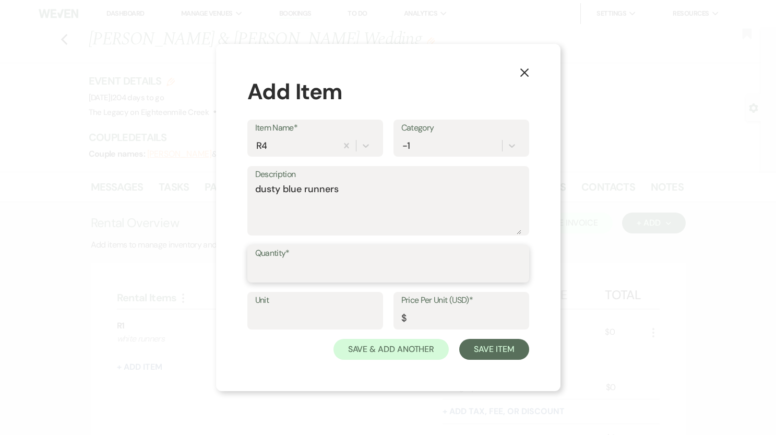
click at [274, 270] on input "Quantity*" at bounding box center [388, 271] width 266 height 20
click at [423, 318] on input "Price Per Unit (USD)*" at bounding box center [461, 318] width 120 height 20
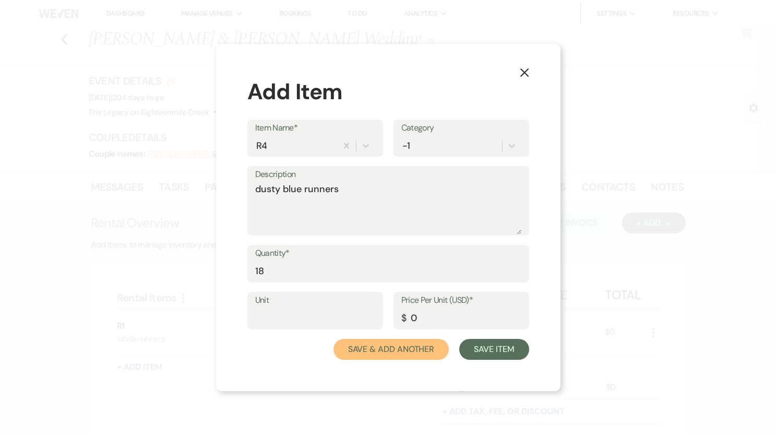
click at [416, 349] on button "Save & Add Another" at bounding box center [392, 349] width 116 height 21
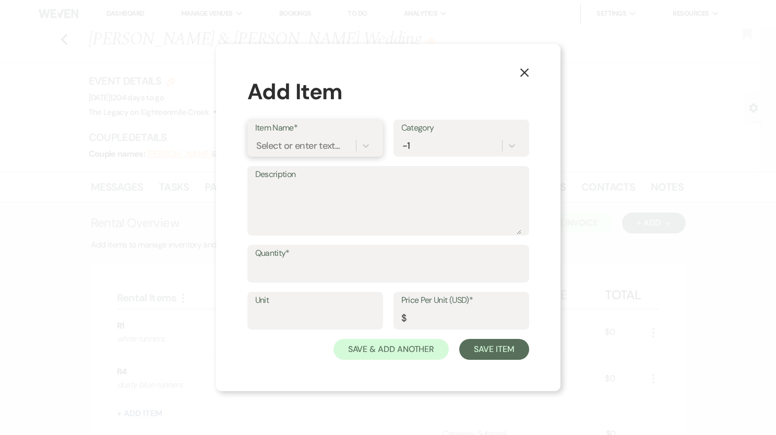
click at [308, 147] on div "Select or enter text..." at bounding box center [298, 146] width 84 height 14
click at [316, 174] on div "+ Add "V1"" at bounding box center [315, 172] width 120 height 21
click at [316, 195] on textarea "Description" at bounding box center [388, 208] width 266 height 52
click at [353, 283] on div "Quantity*" at bounding box center [388, 268] width 282 height 47
click at [354, 268] on input "Quantity*" at bounding box center [388, 271] width 266 height 20
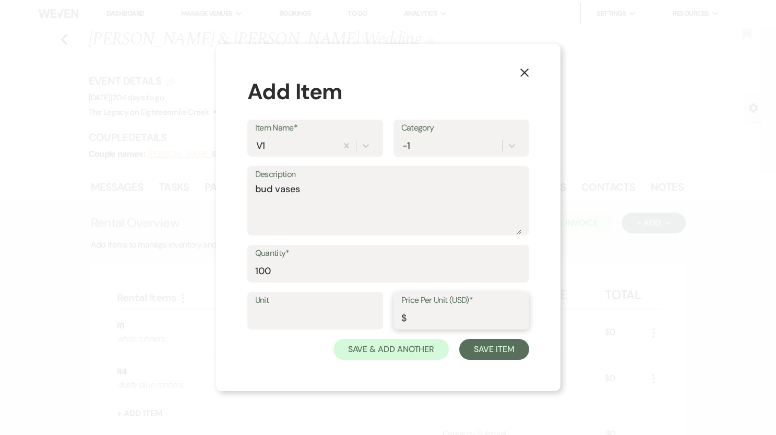
click at [480, 316] on input "Price Per Unit (USD)*" at bounding box center [461, 318] width 120 height 20
click at [433, 349] on button "Save & Add Another" at bounding box center [392, 349] width 116 height 21
click at [303, 146] on div "Select or enter text..." at bounding box center [298, 146] width 84 height 14
click at [301, 169] on div "+ Add "V2"" at bounding box center [315, 172] width 120 height 21
click at [304, 187] on textarea "Description" at bounding box center [388, 208] width 266 height 52
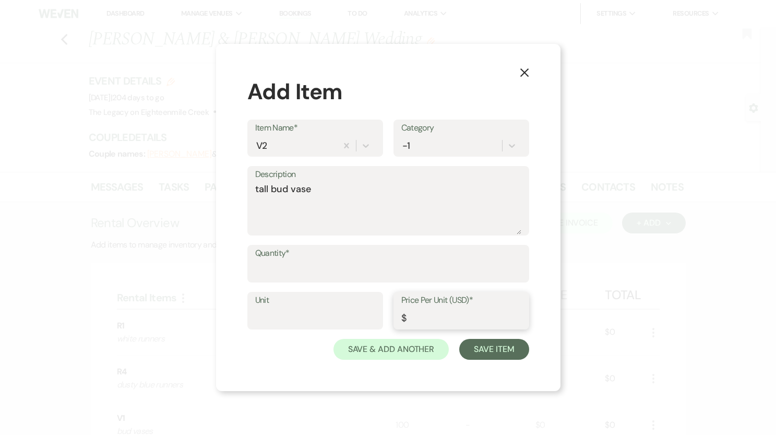
click at [431, 319] on input "Price Per Unit (USD)*" at bounding box center [461, 318] width 120 height 20
click at [370, 262] on input "Quantity*" at bounding box center [388, 270] width 266 height 20
click at [423, 320] on input "Price Per Unit (USD)*" at bounding box center [461, 318] width 120 height 20
click at [416, 353] on button "Save & Add Another" at bounding box center [392, 349] width 116 height 21
click at [307, 147] on div "Select or enter text..." at bounding box center [298, 146] width 84 height 14
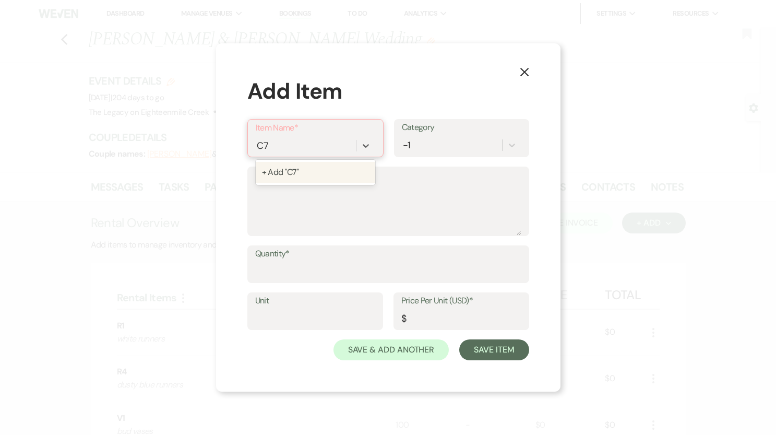
click at [332, 168] on div "+ Add "C7"" at bounding box center [316, 172] width 120 height 21
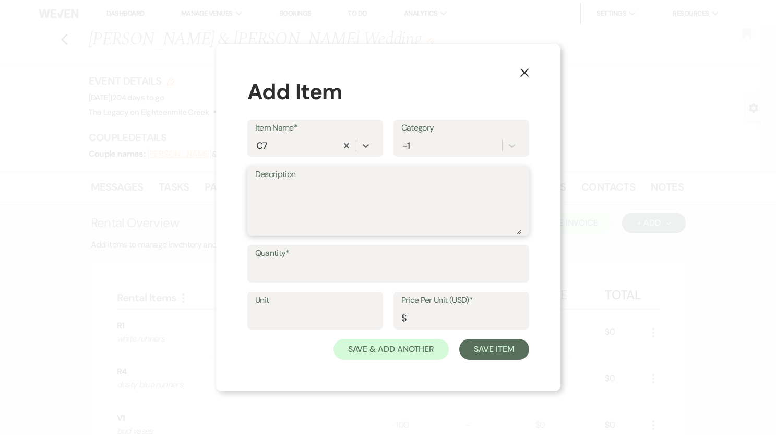
click at [332, 185] on textarea "Description" at bounding box center [388, 208] width 266 height 52
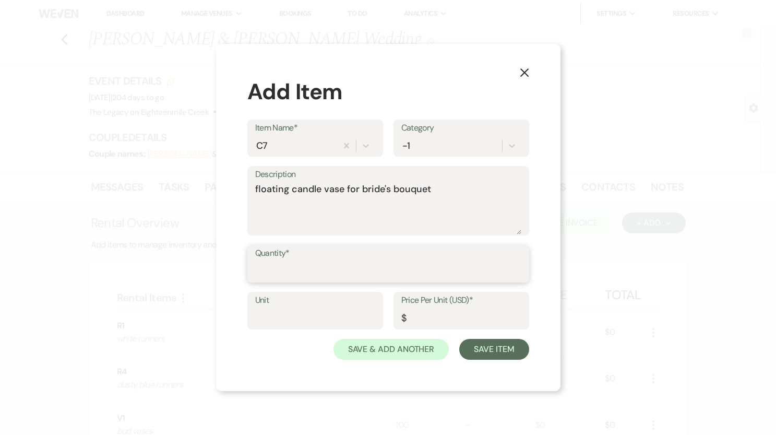
click at [331, 272] on input "Quantity*" at bounding box center [388, 271] width 266 height 20
click at [451, 197] on textarea "floating candle vase for bride's bouquet" at bounding box center [388, 208] width 266 height 52
click at [431, 326] on input "Price Per Unit (USD)*" at bounding box center [461, 318] width 120 height 20
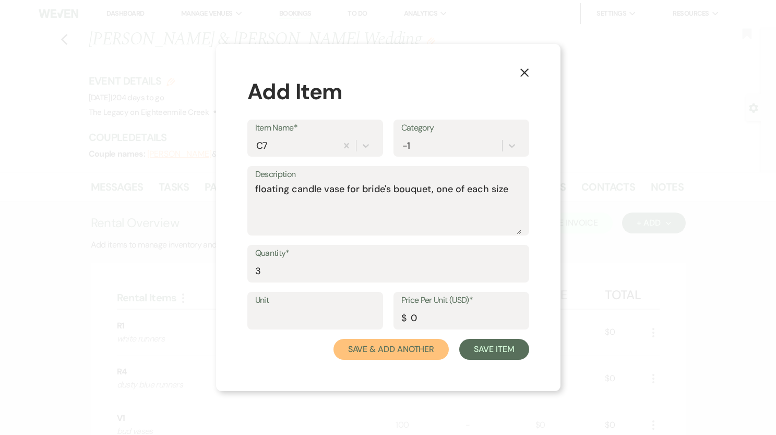
click at [425, 347] on button "Save & Add Another" at bounding box center [392, 349] width 116 height 21
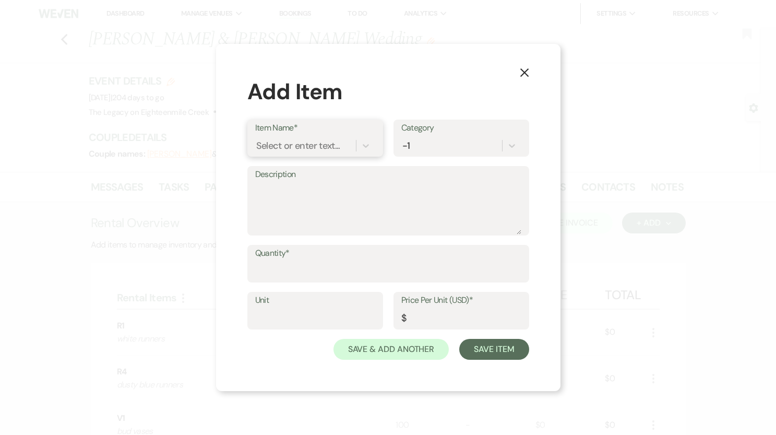
click at [316, 146] on div "Select or enter text..." at bounding box center [298, 146] width 84 height 14
click at [293, 267] on input "Quantity*" at bounding box center [388, 272] width 266 height 20
click at [317, 143] on div "Select or enter text..." at bounding box center [299, 145] width 84 height 14
click at [318, 172] on div "+ Add "C8"" at bounding box center [316, 171] width 120 height 21
click at [314, 190] on textarea "Description" at bounding box center [388, 208] width 266 height 52
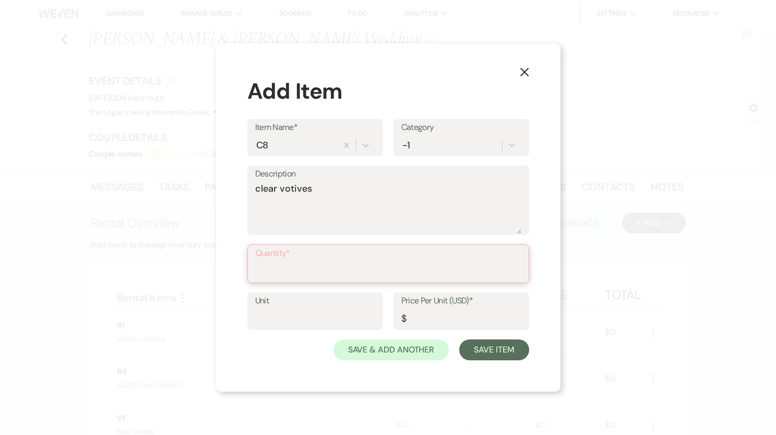
click at [266, 262] on input "Quantity*" at bounding box center [388, 271] width 265 height 20
click at [427, 316] on input "Price Per Unit (USD)*" at bounding box center [461, 318] width 120 height 20
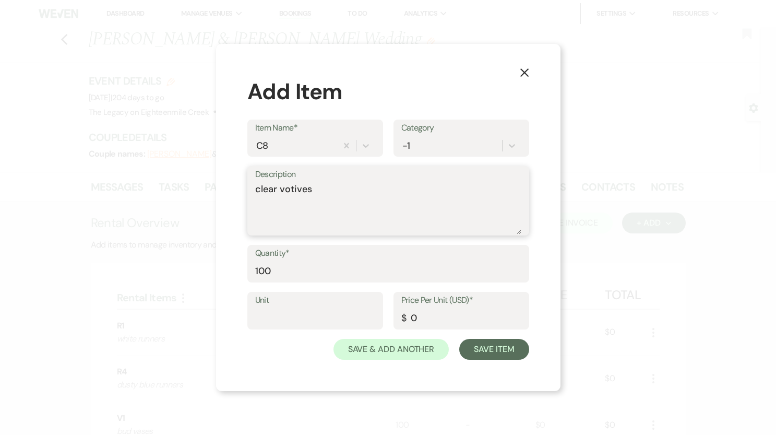
click at [414, 212] on textarea "clear votives" at bounding box center [388, 208] width 266 height 52
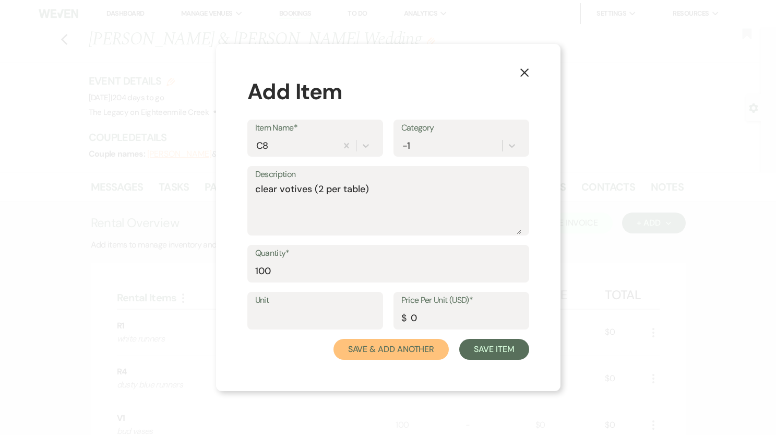
click at [419, 343] on button "Save & Add Another" at bounding box center [392, 349] width 116 height 21
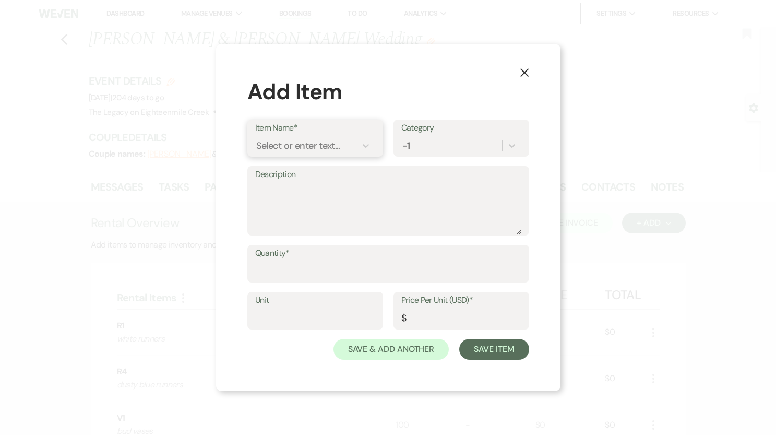
click at [313, 146] on div "Select or enter text..." at bounding box center [298, 146] width 84 height 14
click at [310, 176] on div "+ Add "C9"" at bounding box center [316, 172] width 120 height 21
click at [310, 189] on textarea "Description" at bounding box center [388, 208] width 266 height 52
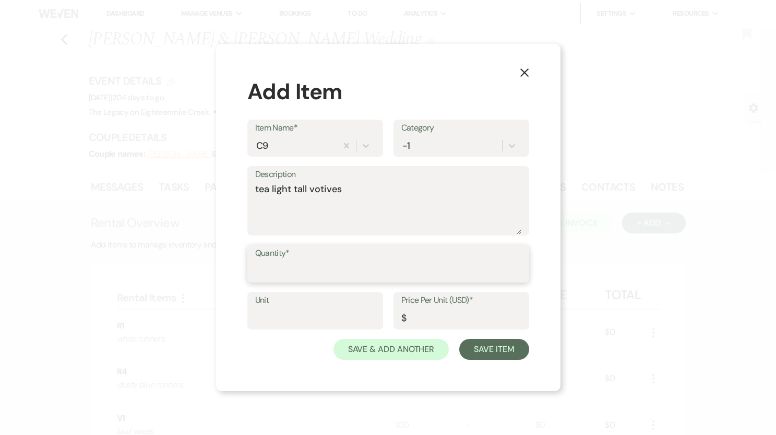
click at [271, 272] on input "Quantity*" at bounding box center [388, 271] width 266 height 20
click at [380, 194] on textarea "tea light tall votives" at bounding box center [388, 208] width 266 height 52
click at [501, 314] on input "Price Per Unit (USD)*" at bounding box center [461, 318] width 120 height 20
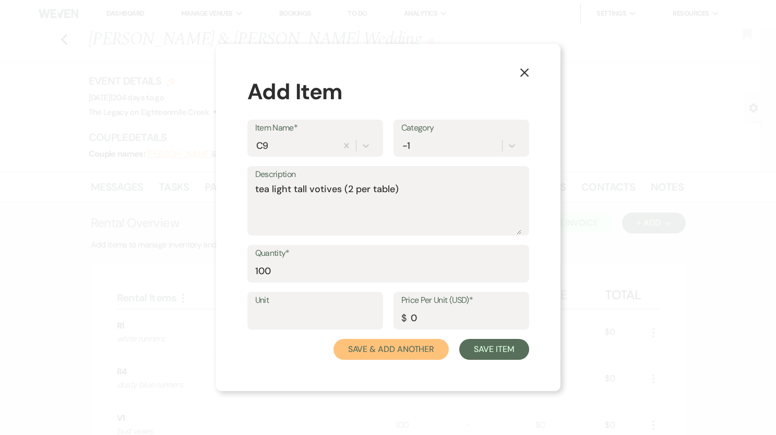
click at [424, 347] on button "Save & Add Another" at bounding box center [392, 349] width 116 height 21
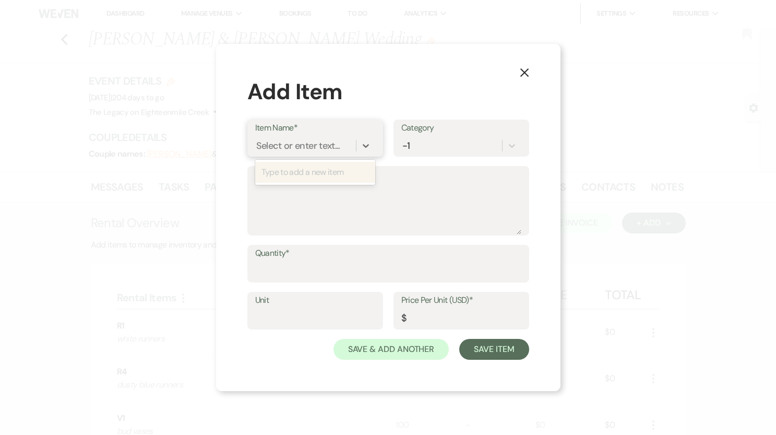
click at [268, 145] on div "Select or enter text..." at bounding box center [298, 146] width 84 height 14
click at [280, 169] on div "+ Add "F25"" at bounding box center [315, 172] width 120 height 21
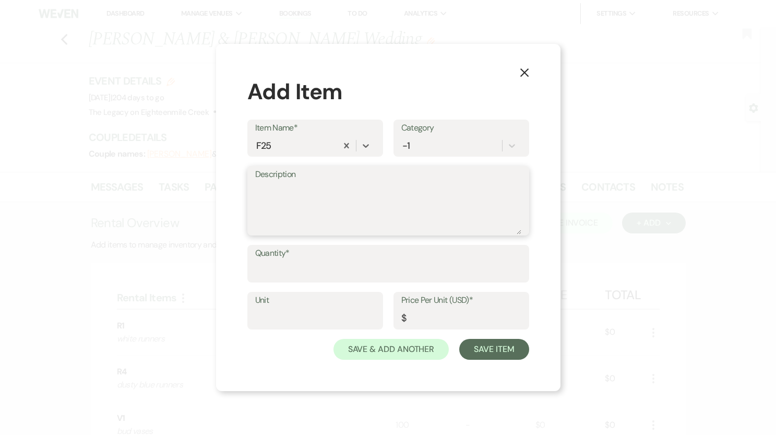
click at [281, 196] on textarea "Description" at bounding box center [388, 208] width 266 height 52
click at [273, 259] on label "Quantity*" at bounding box center [388, 253] width 266 height 15
click at [273, 261] on input "Quantity*" at bounding box center [388, 271] width 266 height 20
click at [439, 318] on input "Price Per Unit (USD)*" at bounding box center [461, 318] width 120 height 20
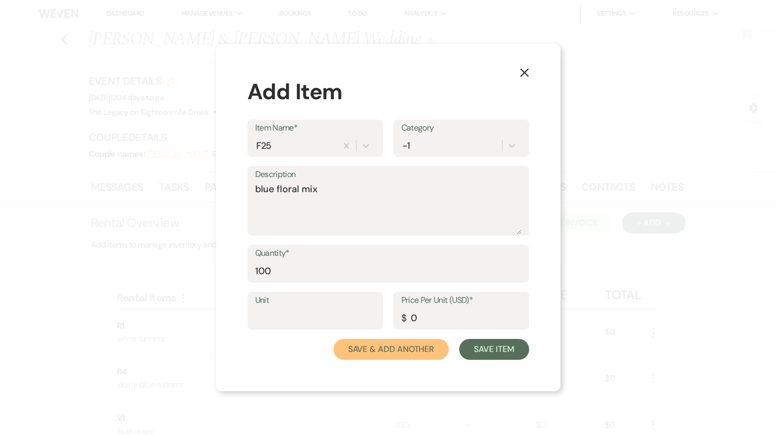
click at [409, 351] on button "Save & Add Another" at bounding box center [392, 349] width 116 height 21
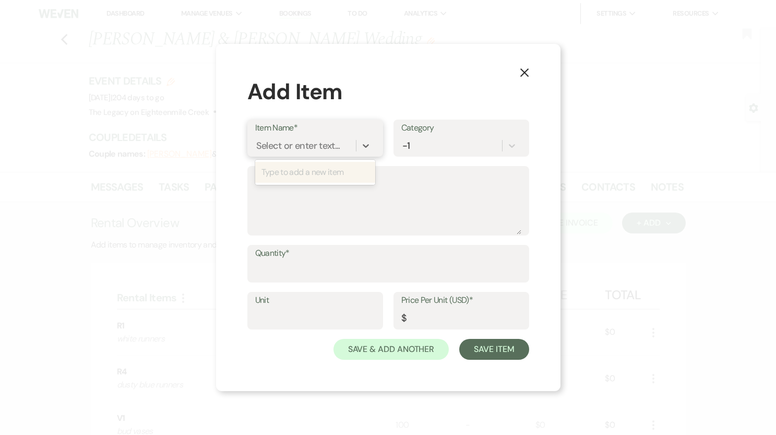
click at [298, 146] on div "Select or enter text..." at bounding box center [298, 146] width 84 height 14
click at [291, 171] on div "+ Add "F6"" at bounding box center [315, 172] width 120 height 21
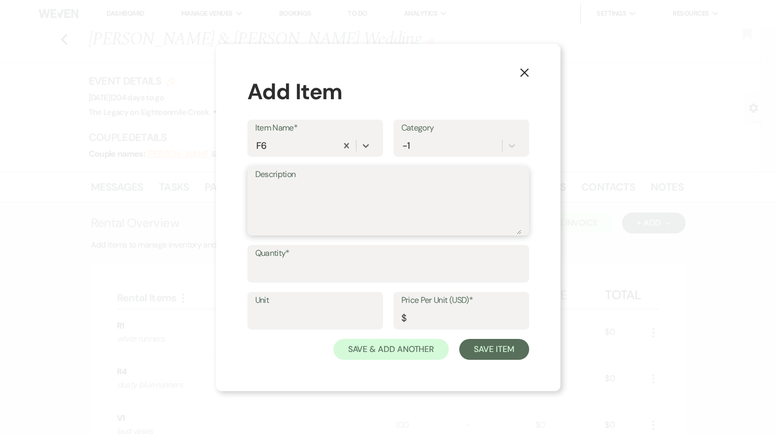
click at [295, 189] on textarea "Description" at bounding box center [388, 208] width 266 height 52
click at [348, 258] on label "Quantity*" at bounding box center [388, 253] width 266 height 15
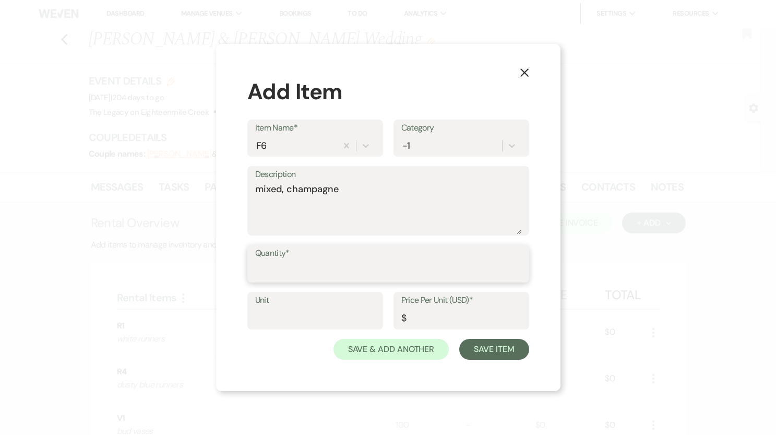
click at [348, 261] on input "Quantity*" at bounding box center [388, 271] width 266 height 20
click at [445, 317] on input "Price Per Unit (USD)*" at bounding box center [461, 318] width 120 height 20
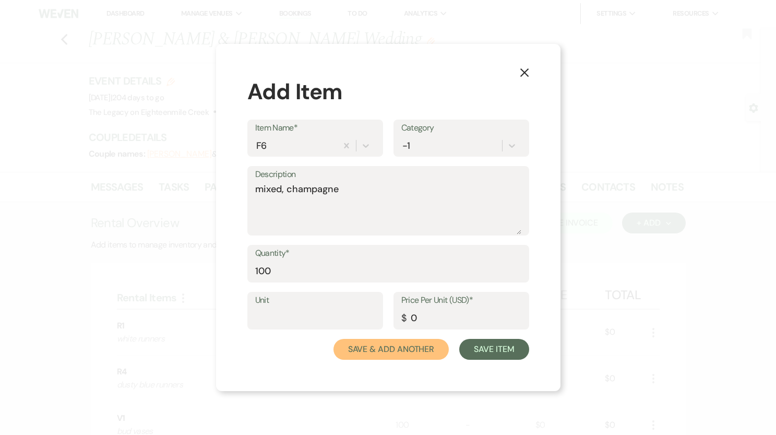
click at [408, 354] on button "Save & Add Another" at bounding box center [392, 349] width 116 height 21
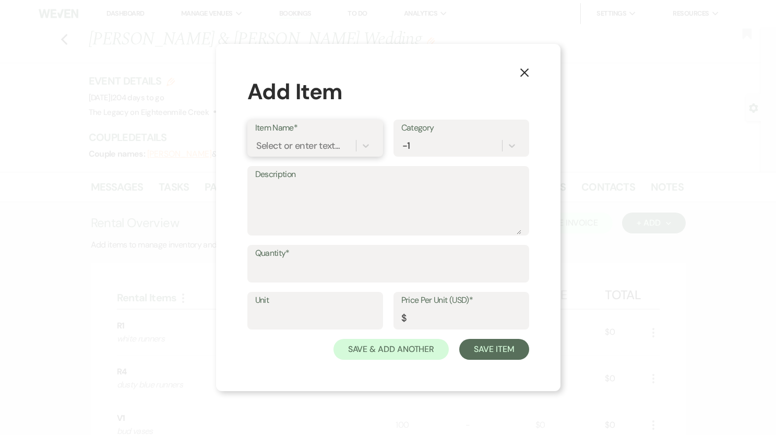
click at [333, 144] on div "Select or enter text..." at bounding box center [298, 146] width 84 height 14
click at [310, 168] on div "+ Add "F2"" at bounding box center [315, 172] width 120 height 21
click at [313, 190] on textarea "Description" at bounding box center [388, 208] width 266 height 52
click at [409, 270] on input "Quantity*" at bounding box center [388, 271] width 266 height 20
click at [470, 320] on input "Price Per Unit (USD)*" at bounding box center [461, 318] width 120 height 20
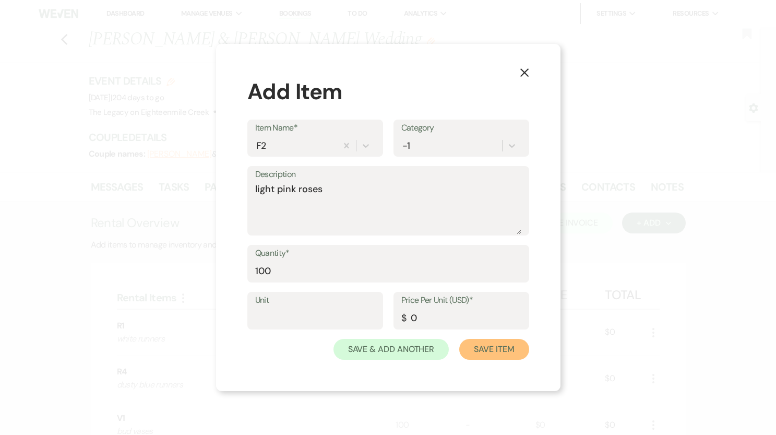
click at [484, 349] on button "Save Item" at bounding box center [493, 349] width 69 height 21
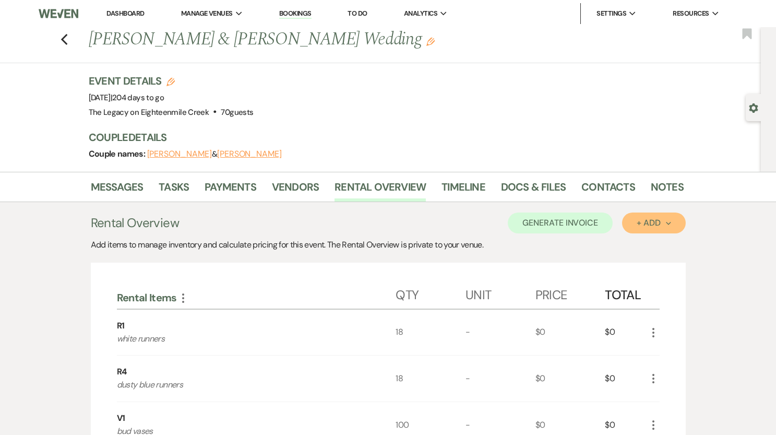
click at [642, 225] on div "+ Add Next" at bounding box center [654, 223] width 34 height 8
click at [637, 247] on button "Item" at bounding box center [648, 247] width 53 height 16
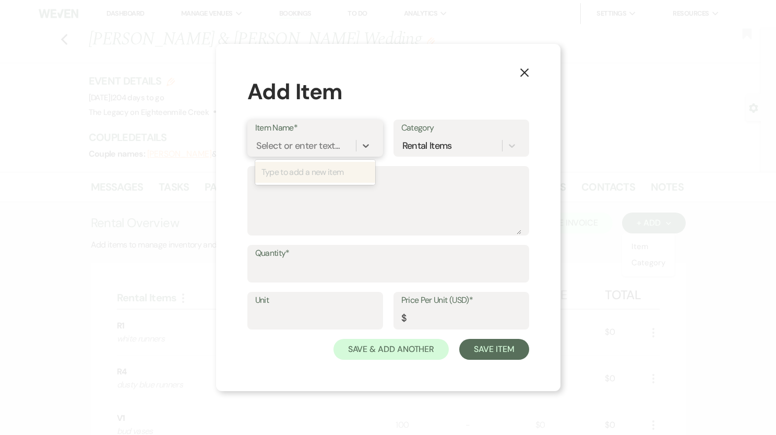
click at [307, 145] on div "Select or enter text..." at bounding box center [298, 146] width 84 height 14
click at [289, 172] on div "+ Add "G4"" at bounding box center [316, 172] width 120 height 21
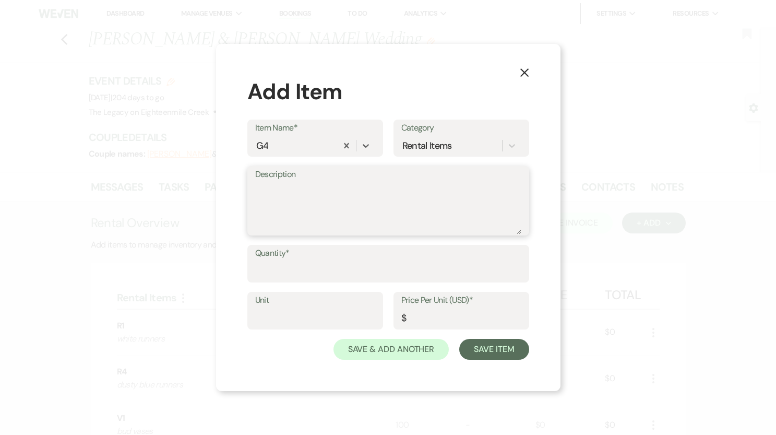
click at [290, 193] on textarea "Description" at bounding box center [388, 208] width 266 height 52
paste textarea "EUCALYPTUS GARLAND DARK GREEN EUCALYPTUS PIECES (G5) FULL STRANDS"
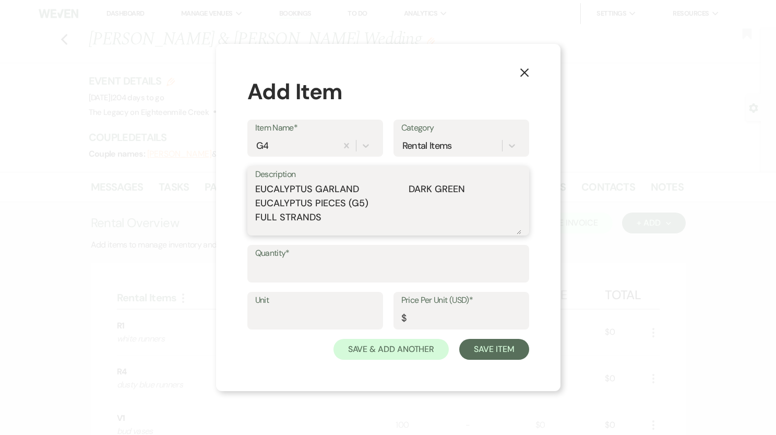
drag, startPoint x: 314, startPoint y: 209, endPoint x: 378, endPoint y: 185, distance: 68.1
click at [378, 185] on textarea "EUCALYPTUS GARLAND DARK GREEN EUCALYPTUS PIECES (G5) FULL STRANDS" at bounding box center [388, 208] width 266 height 52
click at [337, 203] on textarea "EUCALYPTUS GARLAND FULL STRANDS" at bounding box center [388, 208] width 266 height 52
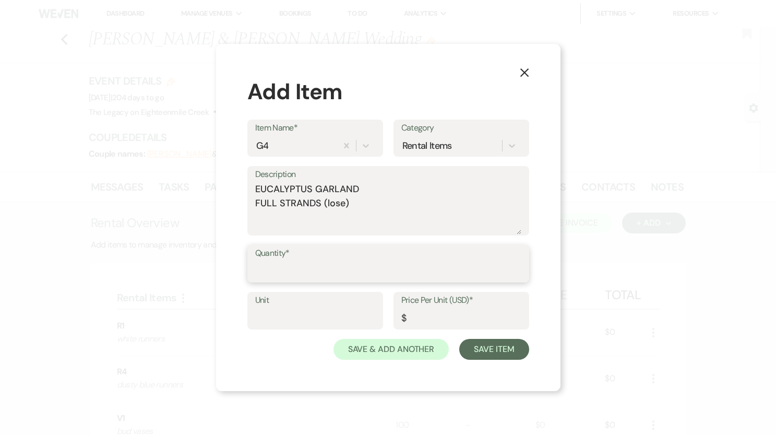
click at [371, 264] on input "Quantity*" at bounding box center [388, 271] width 266 height 20
click at [421, 313] on input "Price Per Unit (USD)*" at bounding box center [461, 318] width 120 height 20
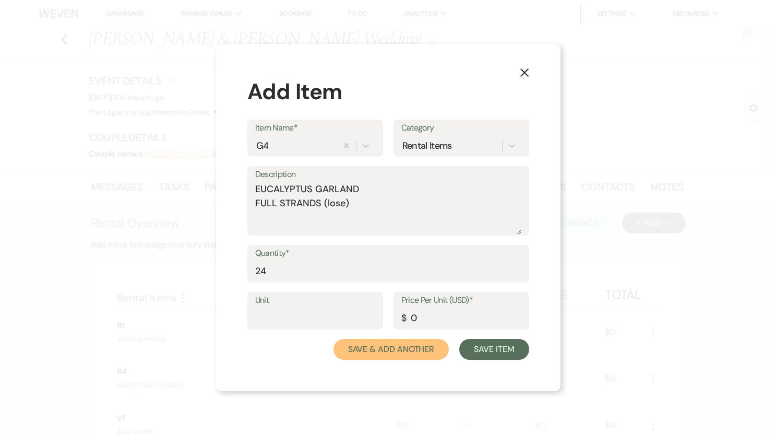
click at [419, 349] on button "Save & Add Another" at bounding box center [392, 349] width 116 height 21
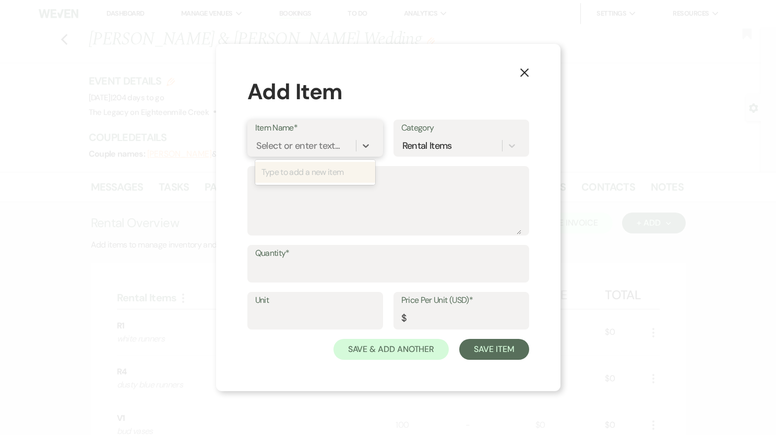
click at [277, 140] on div "Select or enter text..." at bounding box center [298, 146] width 84 height 14
click at [279, 174] on div "+ Add "G3"" at bounding box center [315, 172] width 120 height 21
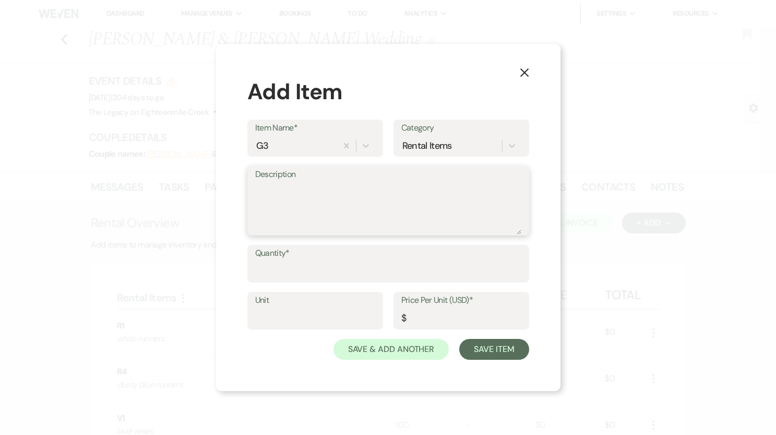
click at [279, 187] on textarea "Description" at bounding box center [388, 208] width 266 height 52
paste textarea "EUCALYPTUS GARLAND HALF STRANDS"
click at [454, 258] on label "Quantity*" at bounding box center [388, 253] width 266 height 15
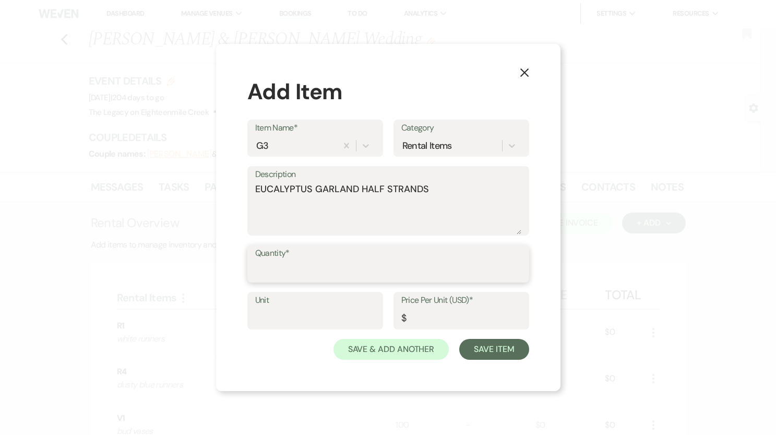
click at [454, 261] on input "Quantity*" at bounding box center [388, 271] width 266 height 20
click at [484, 326] on input "Price Per Unit (USD)*" at bounding box center [461, 318] width 120 height 20
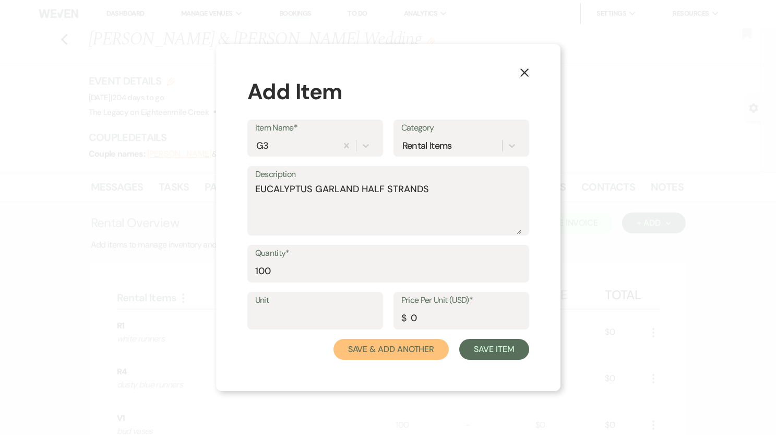
click at [423, 349] on button "Save & Add Another" at bounding box center [392, 349] width 116 height 21
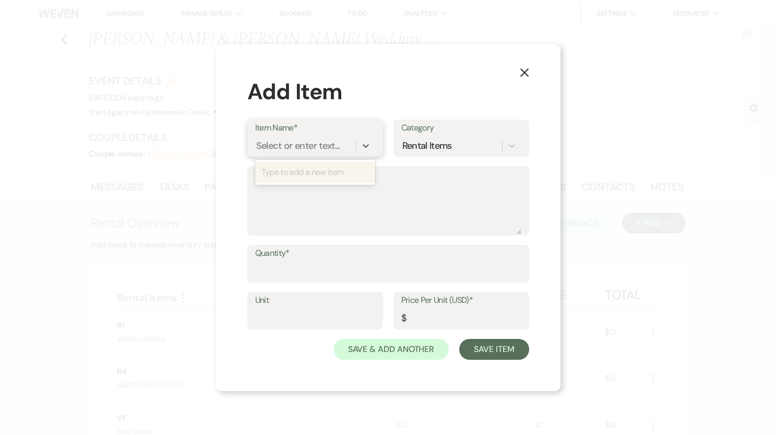
click at [276, 144] on div "Select or enter text..." at bounding box center [298, 146] width 84 height 14
click at [352, 200] on textarea "Description" at bounding box center [388, 208] width 266 height 52
click at [316, 149] on div "Select or enter text..." at bounding box center [299, 146] width 84 height 14
click at [305, 173] on div "+ Add "rustic center piece "" at bounding box center [316, 172] width 120 height 21
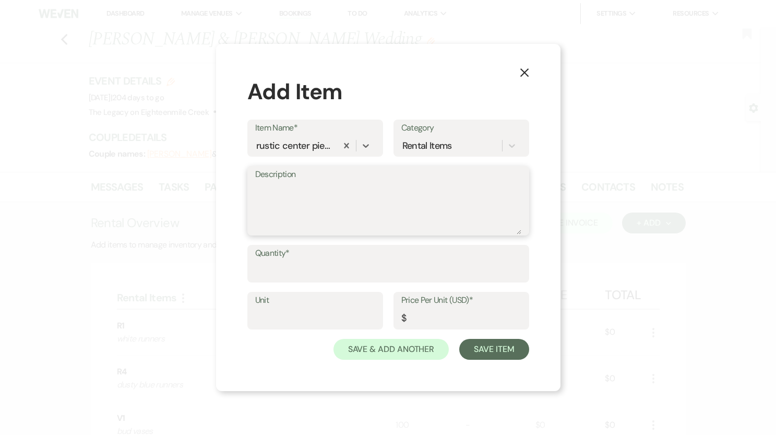
click at [307, 187] on textarea "Description" at bounding box center [388, 208] width 266 height 52
click at [307, 278] on input "Quantity*" at bounding box center [388, 271] width 266 height 20
click at [420, 313] on input "Price Per Unit (USD)*" at bounding box center [461, 318] width 120 height 20
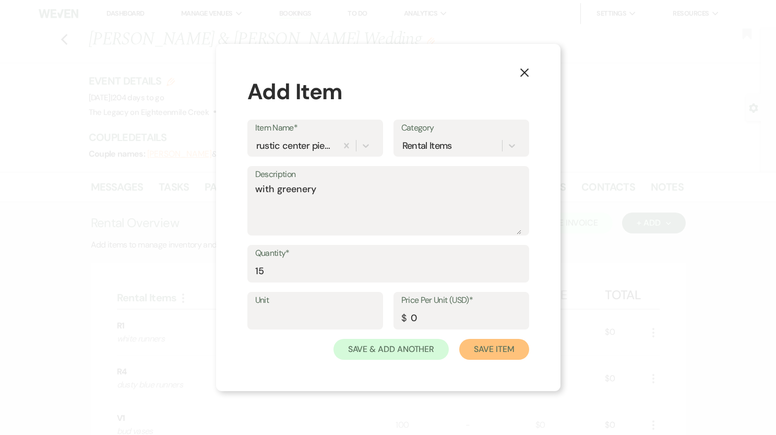
click at [479, 348] on button "Save Item" at bounding box center [493, 349] width 69 height 21
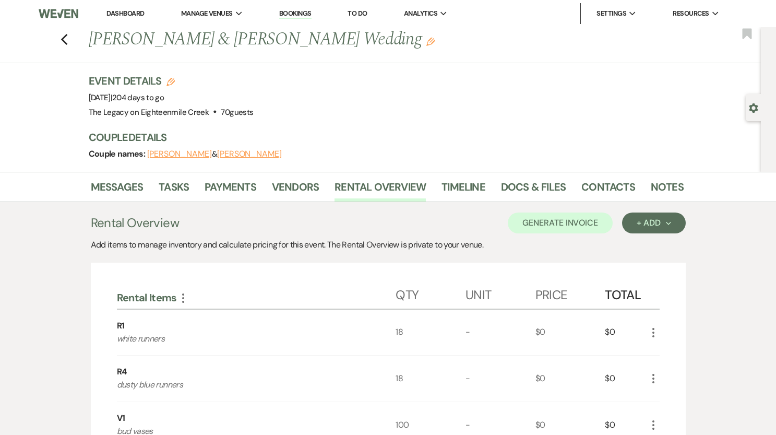
click at [117, 15] on link "Dashboard" at bounding box center [125, 13] width 38 height 9
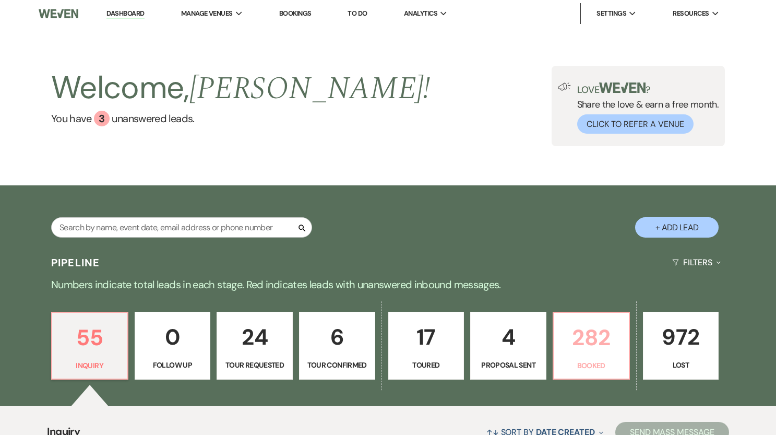
click at [603, 352] on p "282" at bounding box center [591, 337] width 63 height 35
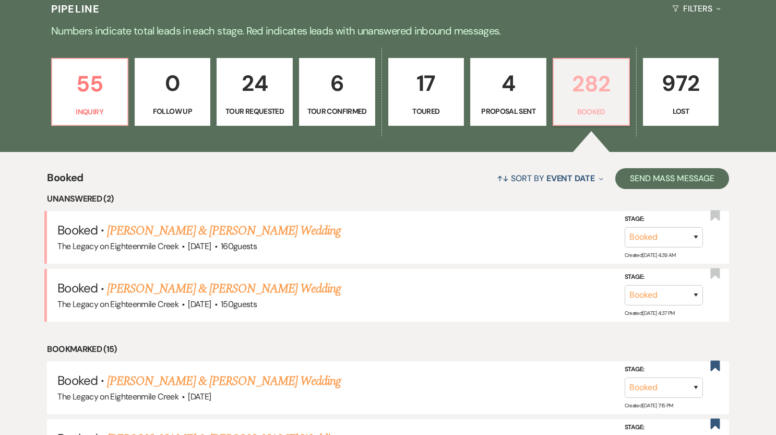
scroll to position [276, 0]
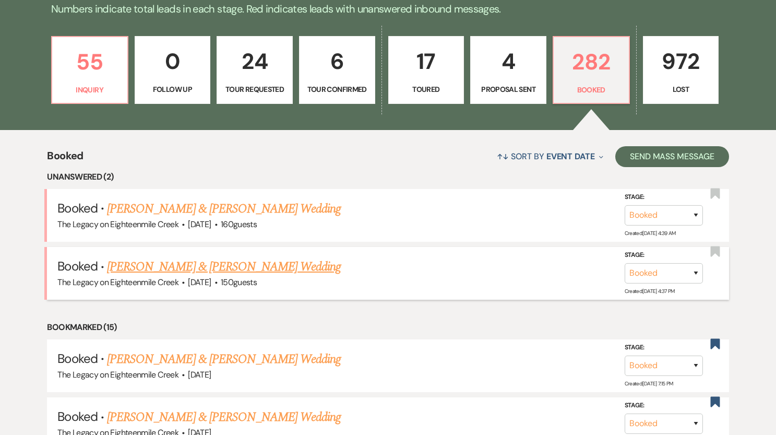
click at [253, 268] on link "[PERSON_NAME] & [PERSON_NAME] Wedding" at bounding box center [224, 266] width 234 height 19
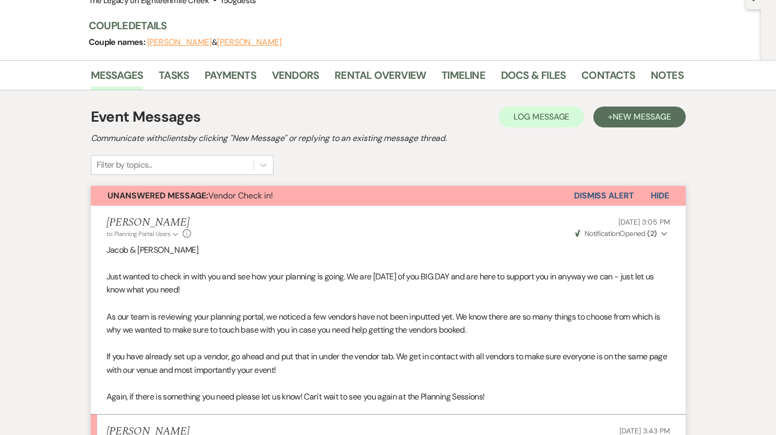
scroll to position [91, 0]
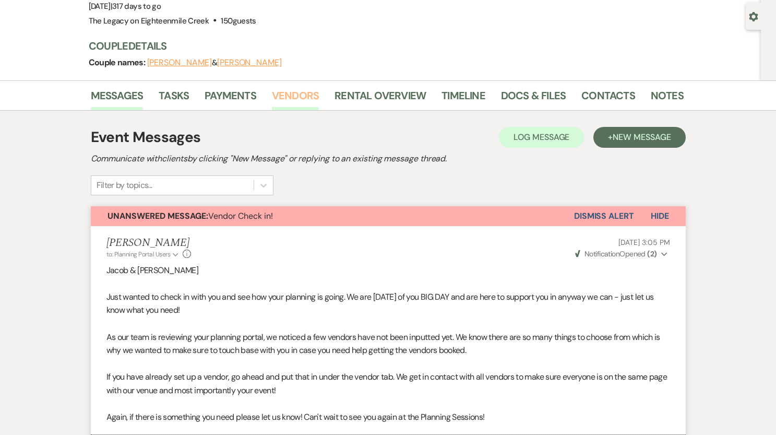
click at [294, 94] on link "Vendors" at bounding box center [295, 98] width 47 height 23
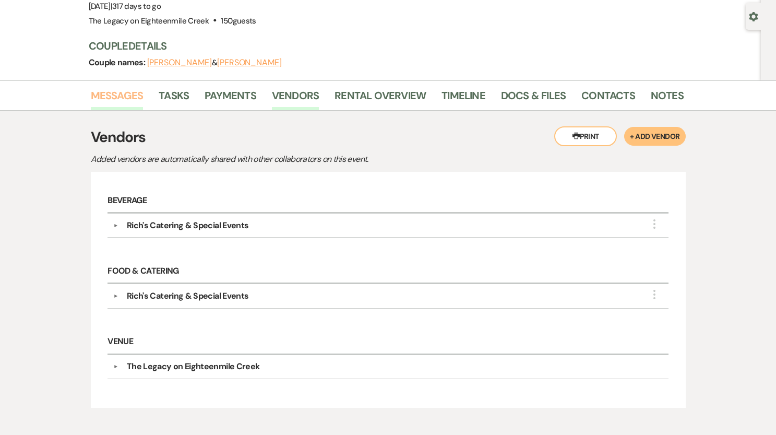
click at [118, 98] on link "Messages" at bounding box center [117, 98] width 53 height 23
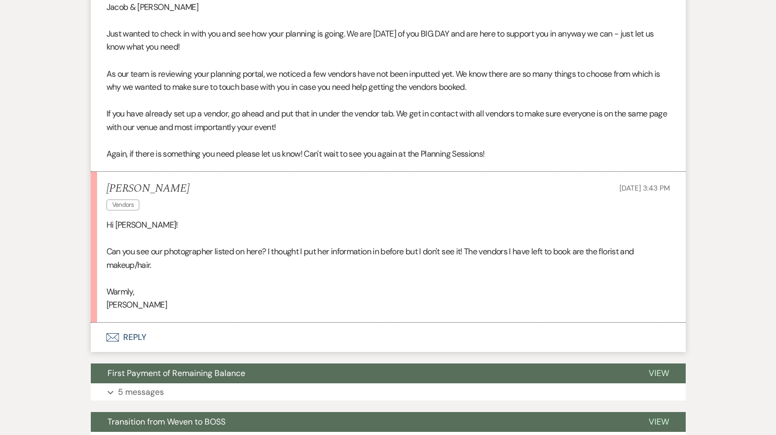
click at [133, 336] on button "Envelope Reply" at bounding box center [388, 337] width 595 height 29
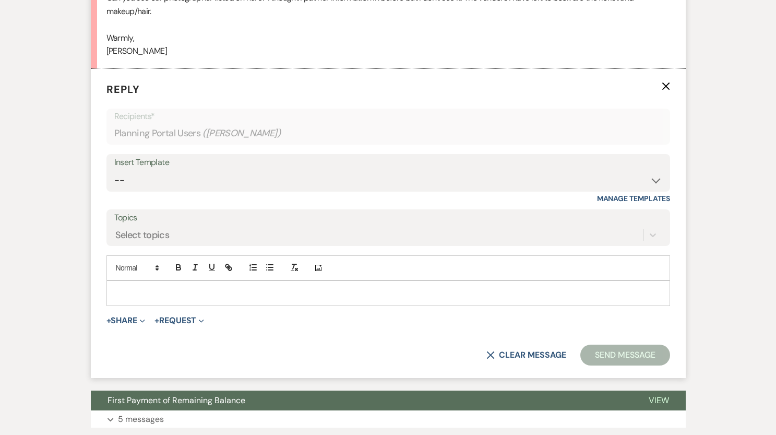
scroll to position [614, 0]
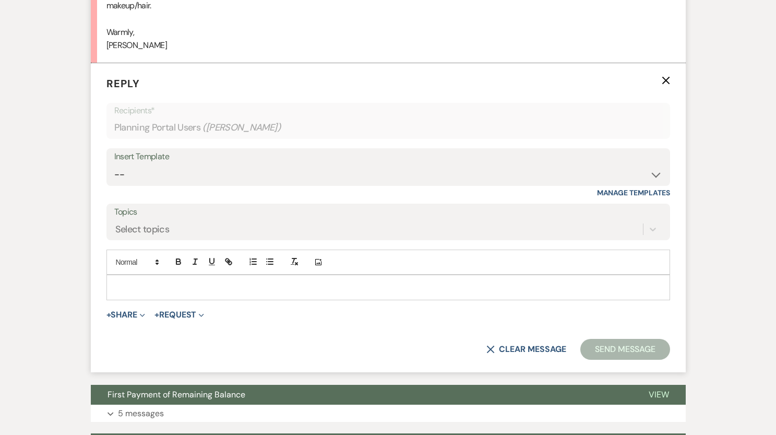
click at [169, 291] on p at bounding box center [388, 286] width 547 height 11
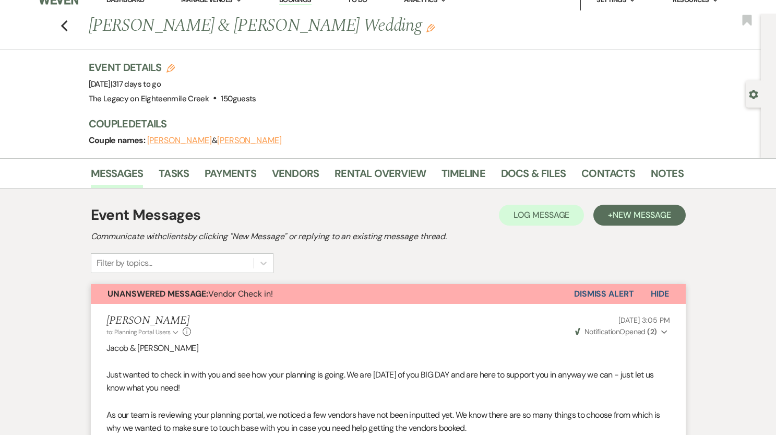
scroll to position [0, 0]
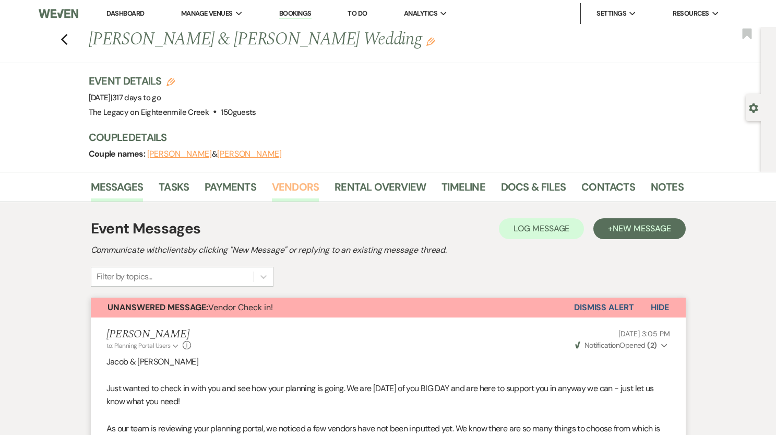
click at [299, 192] on link "Vendors" at bounding box center [295, 190] width 47 height 23
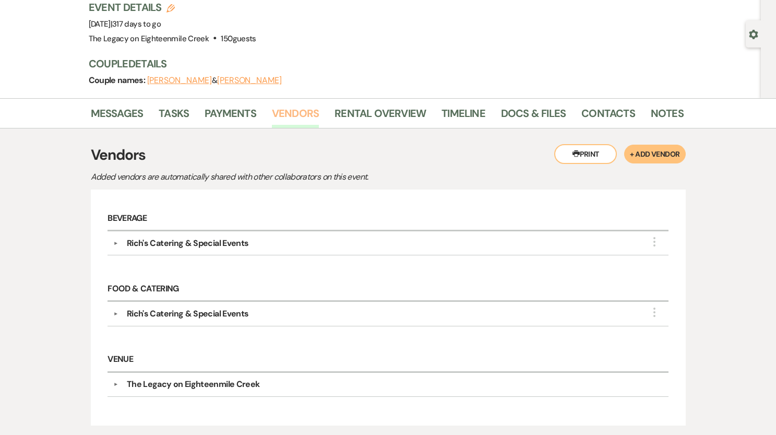
scroll to position [151, 0]
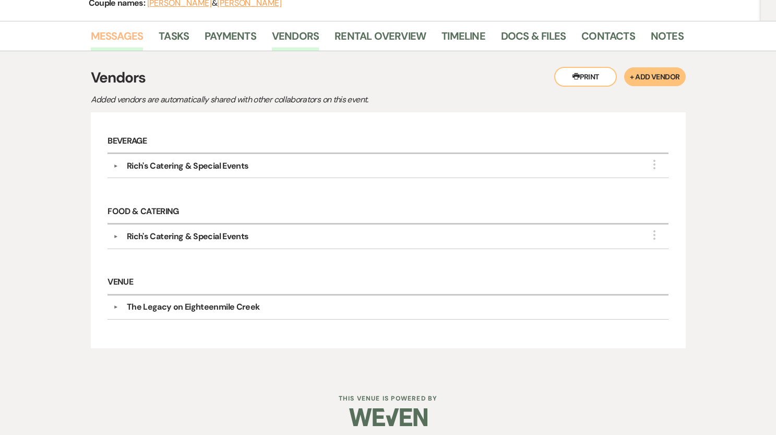
click at [105, 34] on link "Messages" at bounding box center [117, 39] width 53 height 23
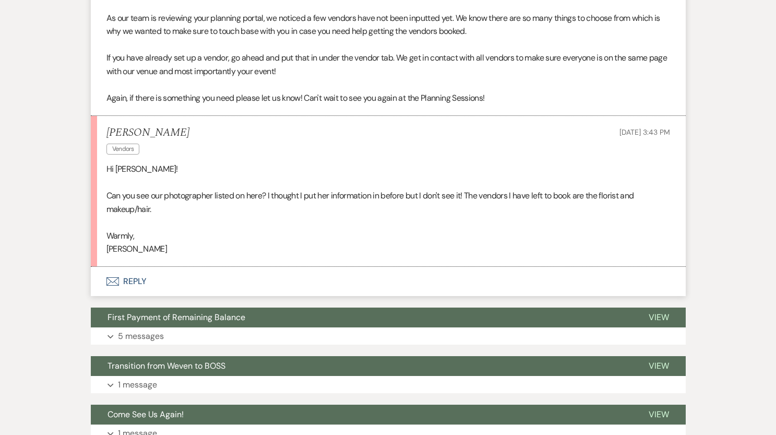
scroll to position [410, 0]
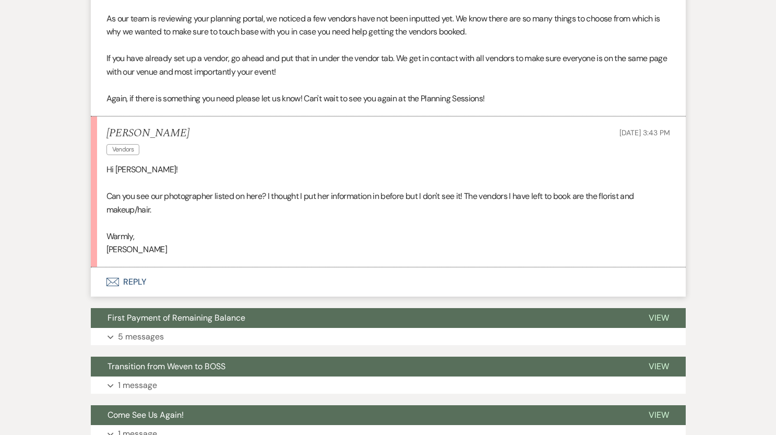
click at [156, 281] on button "Envelope Reply" at bounding box center [388, 281] width 595 height 29
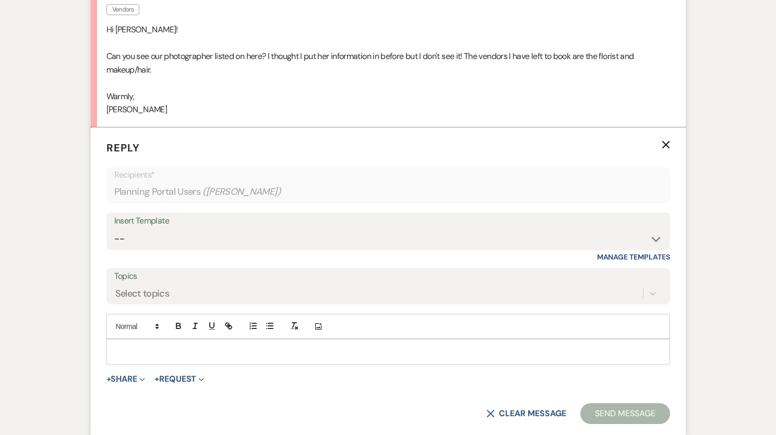
scroll to position [614, 0]
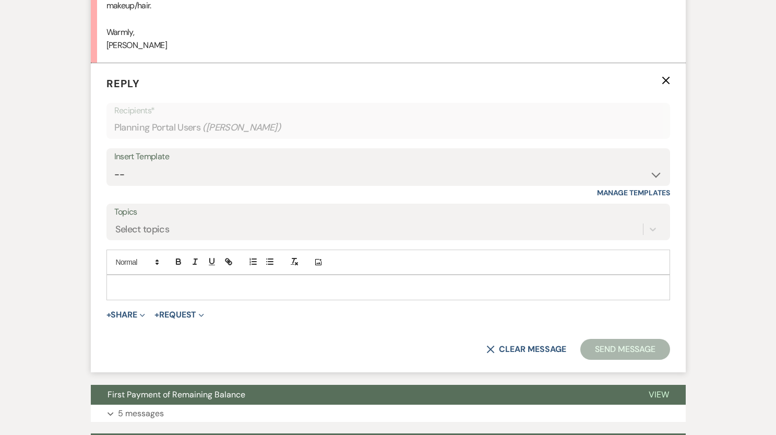
click at [165, 286] on p at bounding box center [388, 286] width 547 height 11
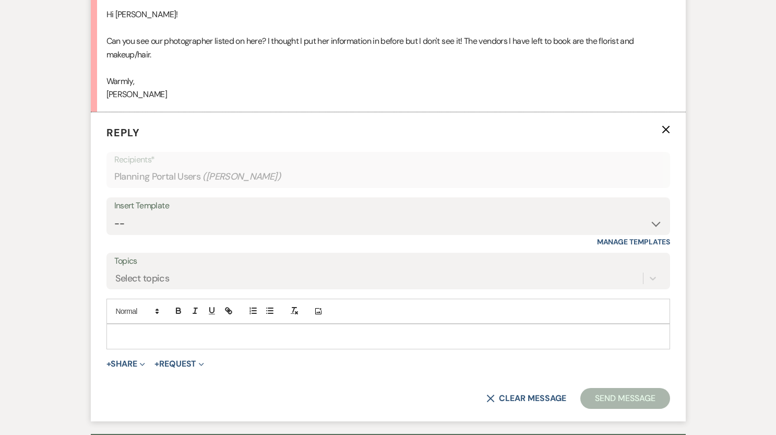
scroll to position [581, 0]
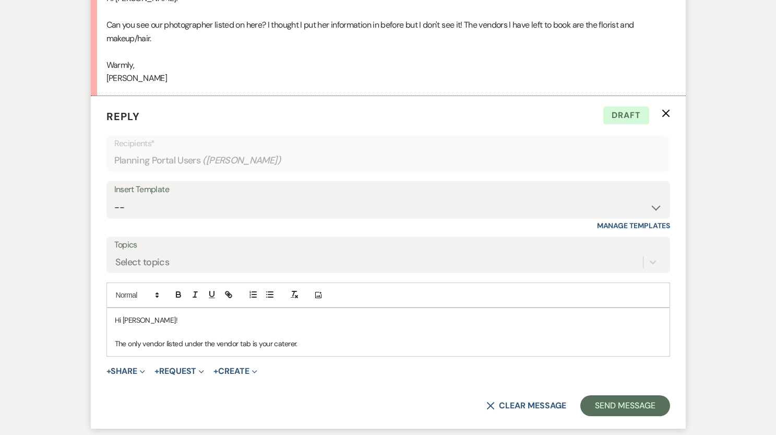
copy div "Hi Erin! The only vendor listed under the vendor tab is your caterer."
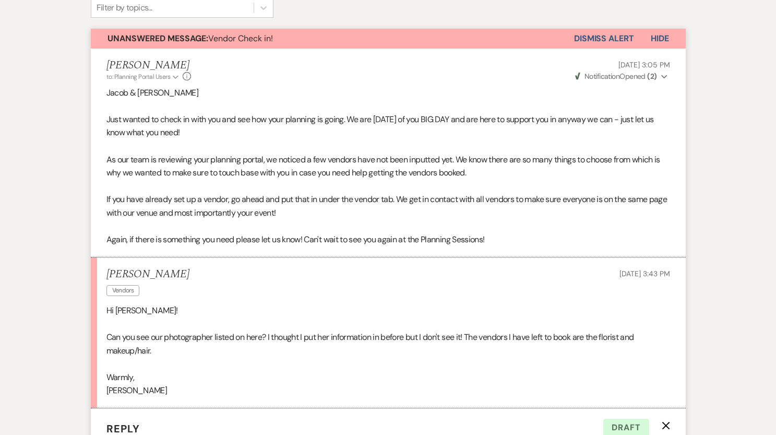
scroll to position [125, 0]
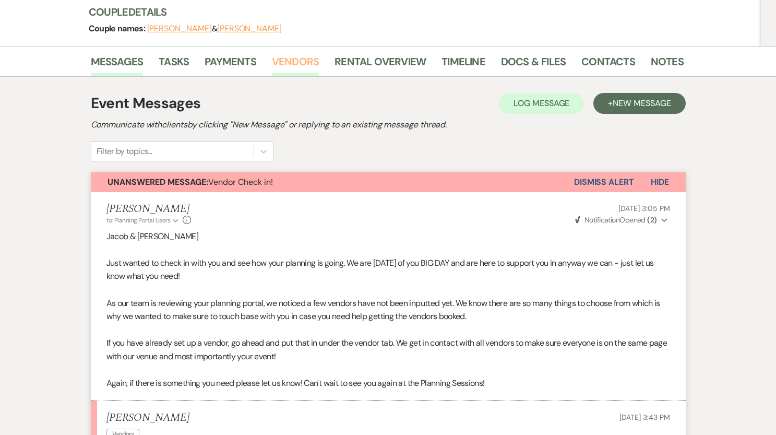
click at [298, 61] on link "Vendors" at bounding box center [295, 64] width 47 height 23
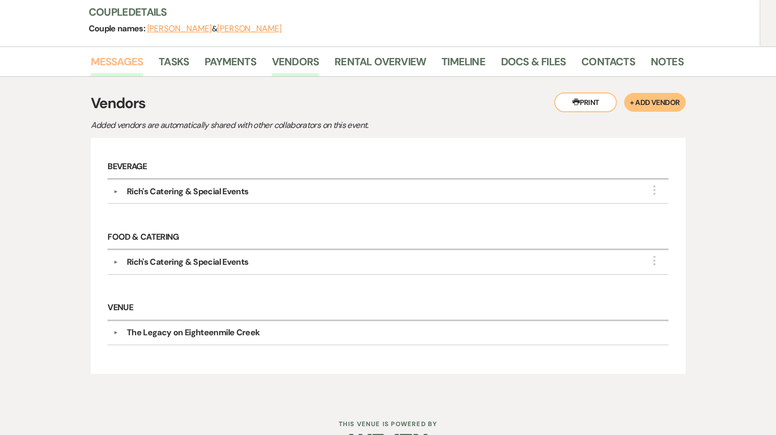
click at [123, 59] on link "Messages" at bounding box center [117, 64] width 53 height 23
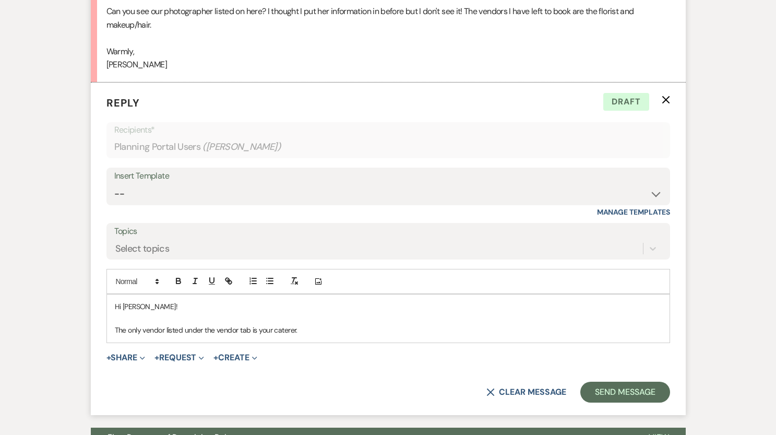
scroll to position [609, 0]
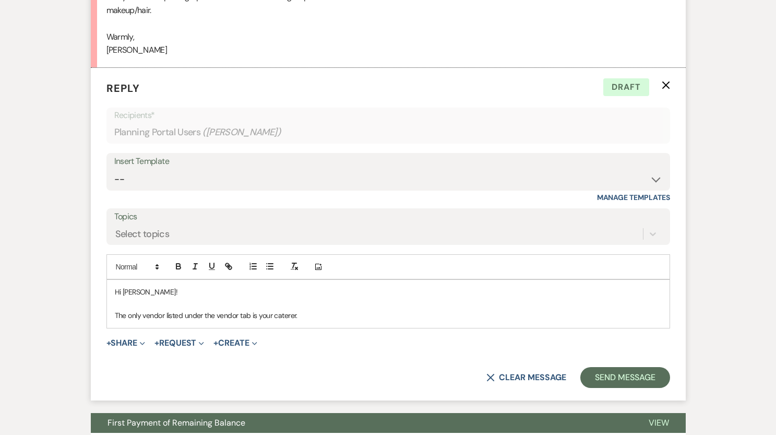
click at [311, 317] on p "The only vendor listed under the vendor tab is your caterer." at bounding box center [388, 315] width 547 height 11
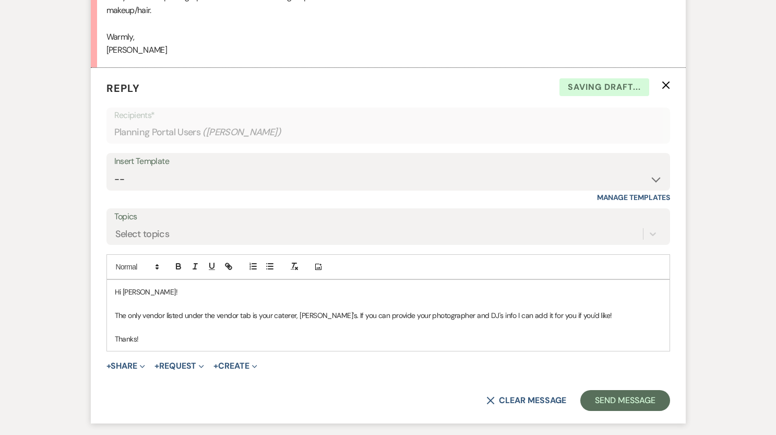
click at [572, 313] on p "The only vendor listed under the vendor tab is your caterer, Rich's. If you can…" at bounding box center [388, 315] width 547 height 11
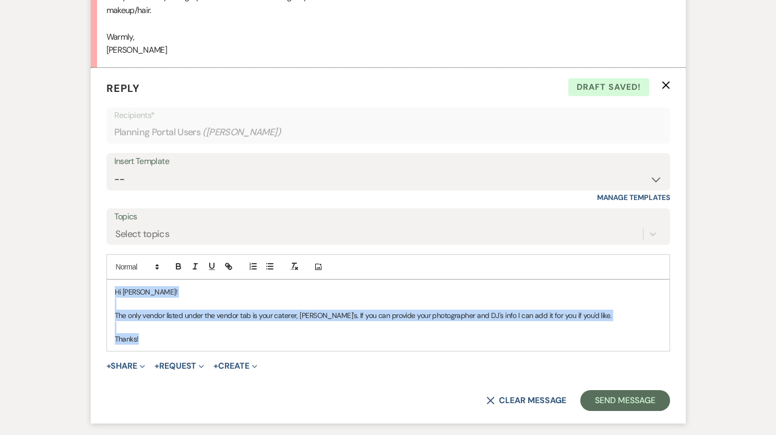
copy div "Hi Erin! The only vendor listed under the vendor tab is your caterer, Rich's. I…"
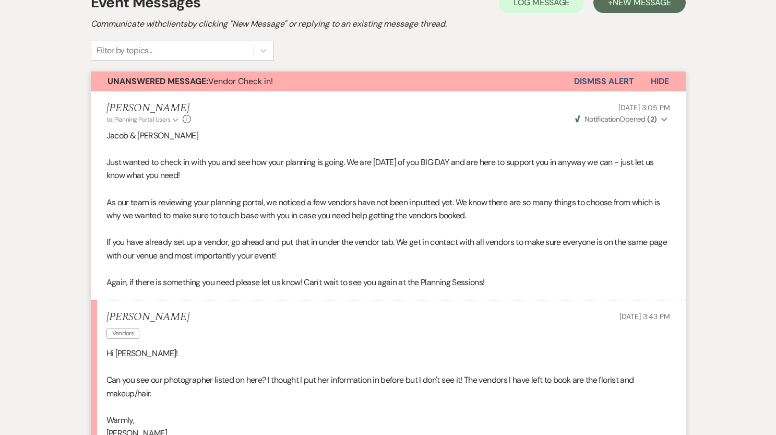
scroll to position [182, 0]
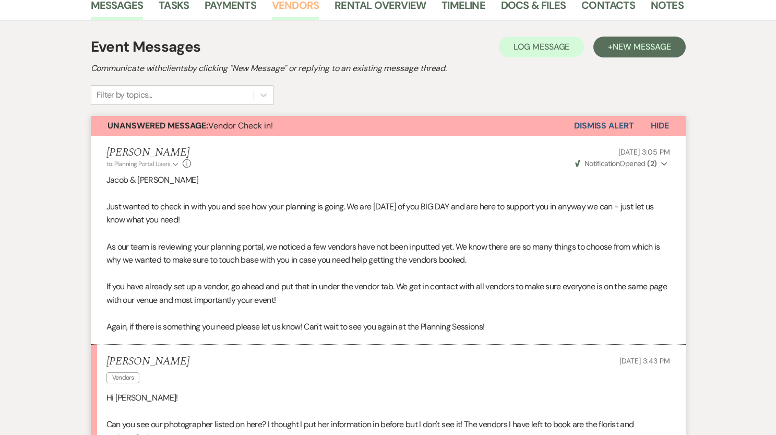
click at [295, 10] on link "Vendors" at bounding box center [295, 8] width 47 height 23
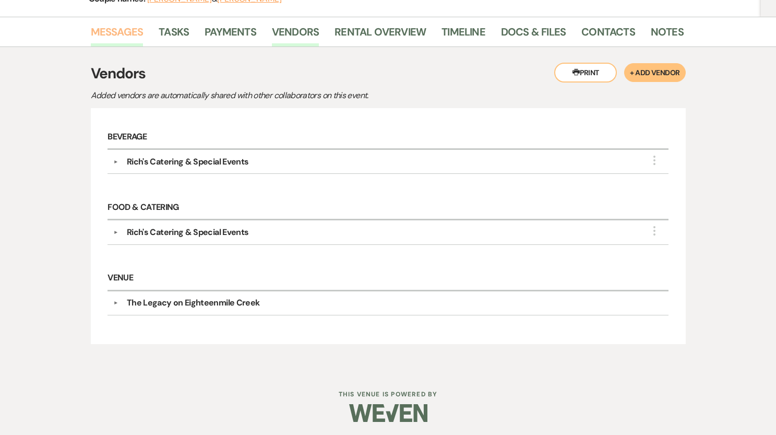
click at [127, 33] on link "Messages" at bounding box center [117, 34] width 53 height 23
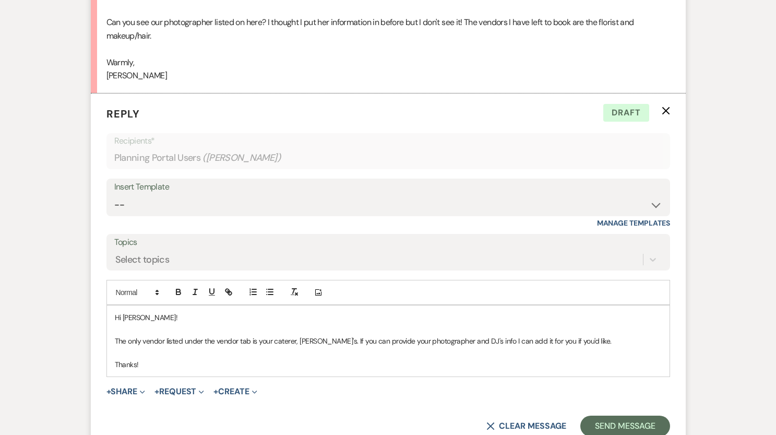
scroll to position [585, 0]
click at [577, 341] on p "The only vendor listed under the vendor tab is your caterer, Rich's. If you can…" at bounding box center [388, 339] width 547 height 11
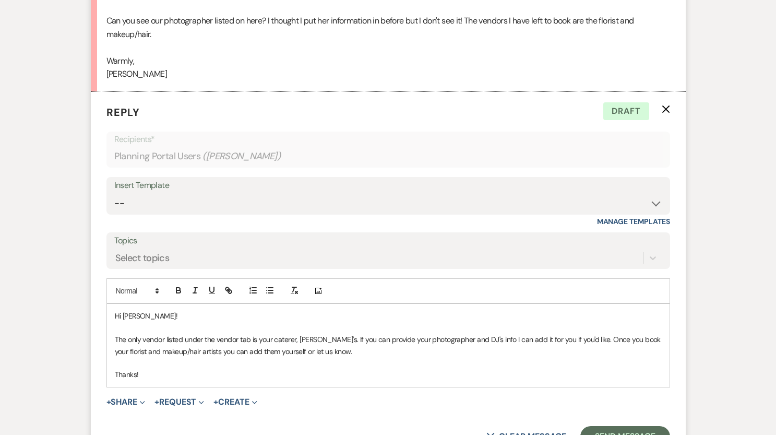
click at [535, 340] on p "The only vendor listed under the vendor tab is your caterer, Rich's. If you can…" at bounding box center [388, 345] width 547 height 23
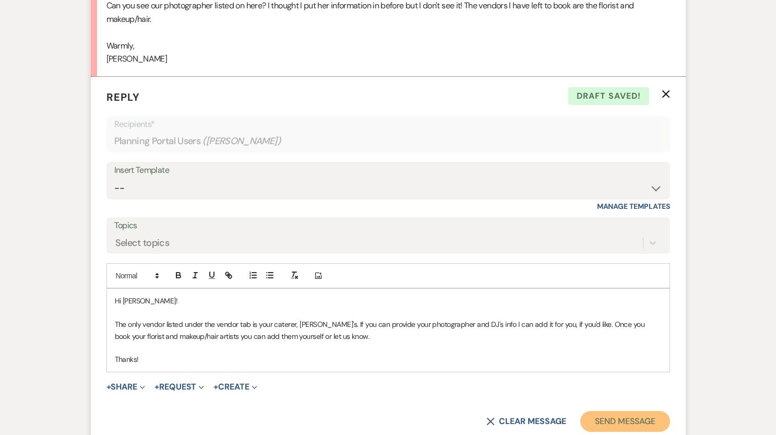
click at [617, 420] on button "Send Message" at bounding box center [624, 421] width 89 height 21
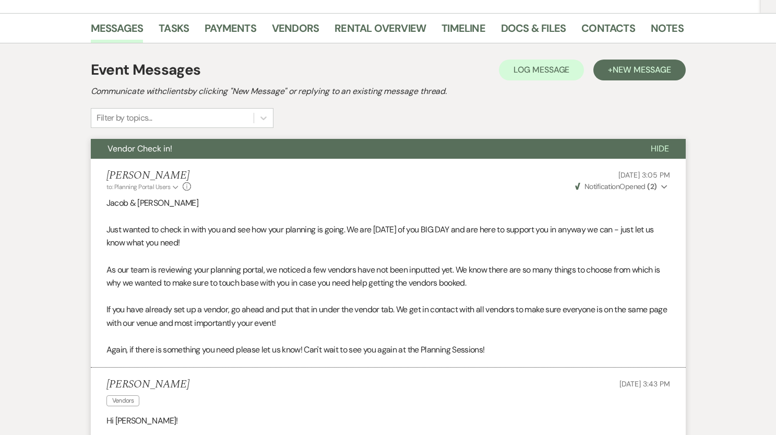
scroll to position [0, 0]
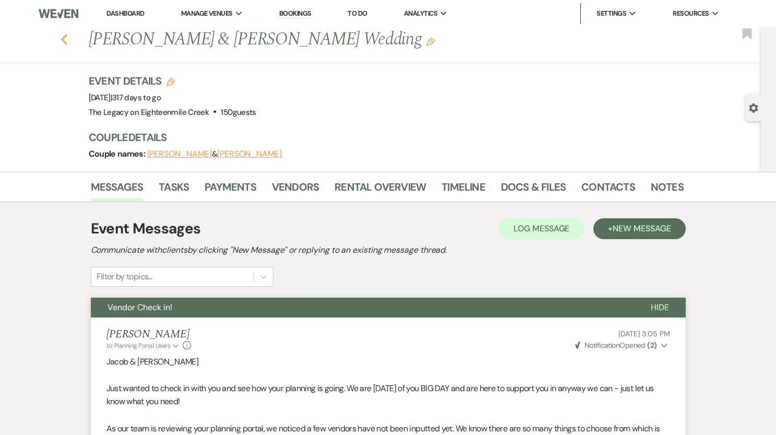
click at [61, 42] on icon "Previous" at bounding box center [65, 39] width 8 height 13
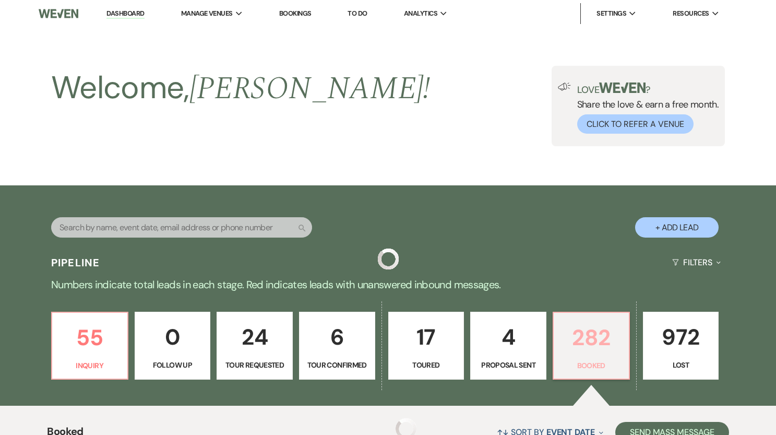
scroll to position [276, 0]
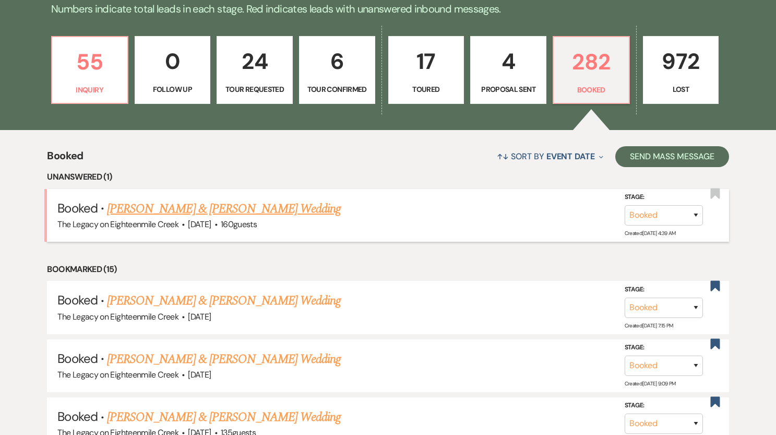
click at [301, 205] on link "[PERSON_NAME] & [PERSON_NAME] Wedding" at bounding box center [224, 208] width 234 height 19
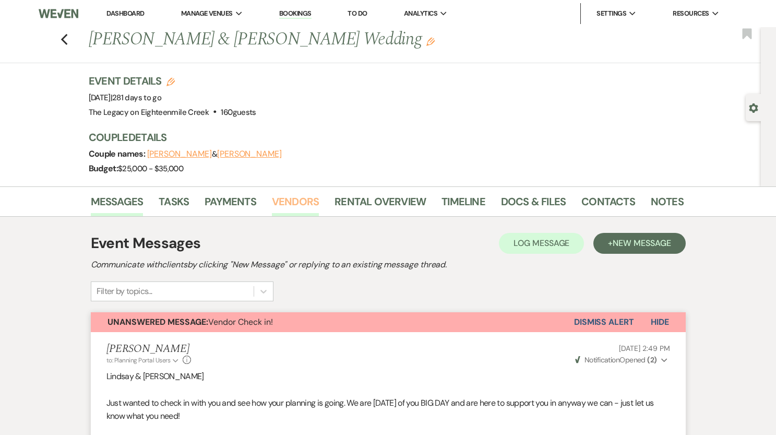
click at [300, 211] on link "Vendors" at bounding box center [295, 204] width 47 height 23
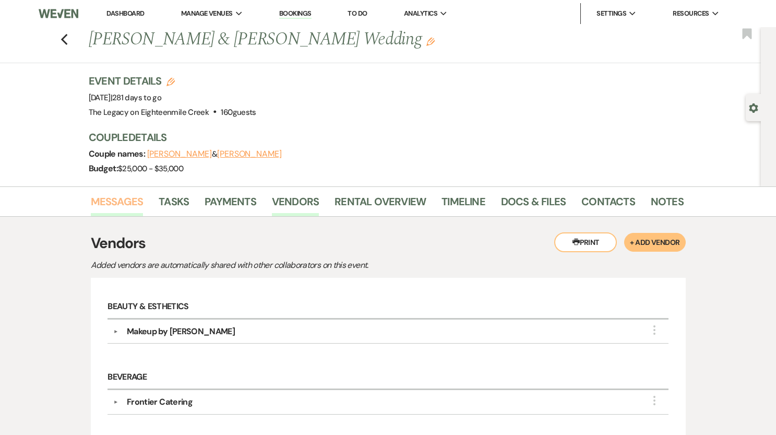
click at [127, 201] on link "Messages" at bounding box center [117, 204] width 53 height 23
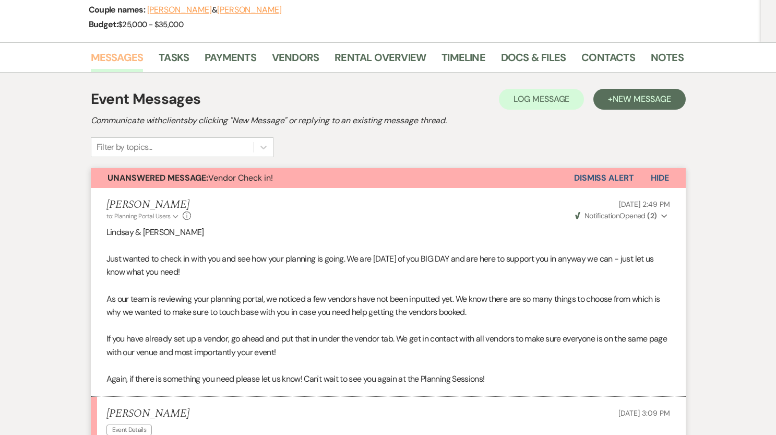
scroll to position [143, 0]
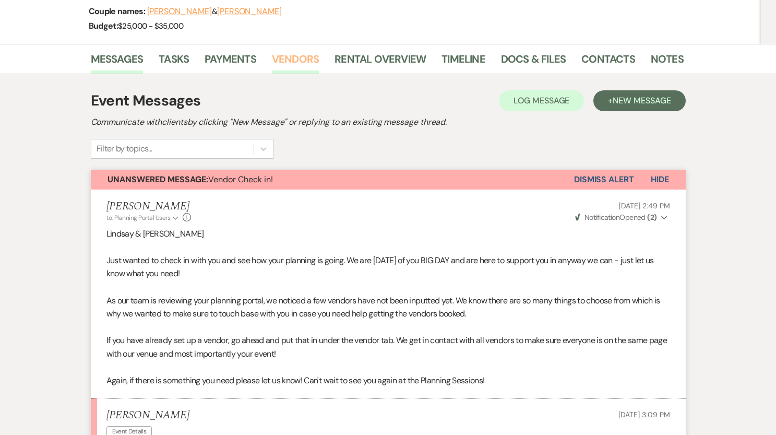
click at [298, 58] on link "Vendors" at bounding box center [295, 62] width 47 height 23
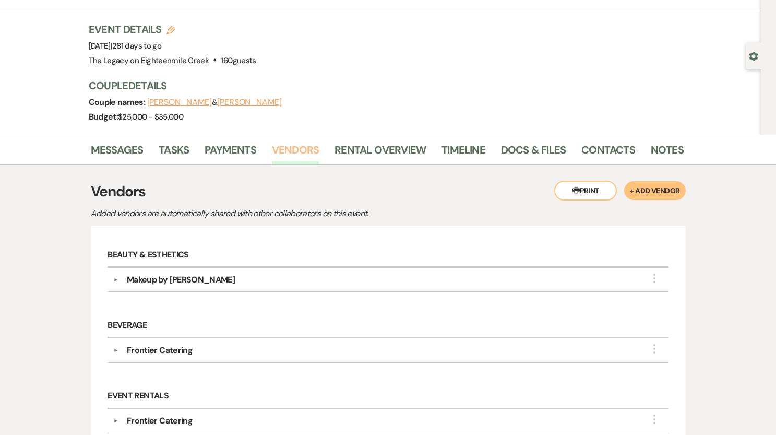
scroll to position [4, 0]
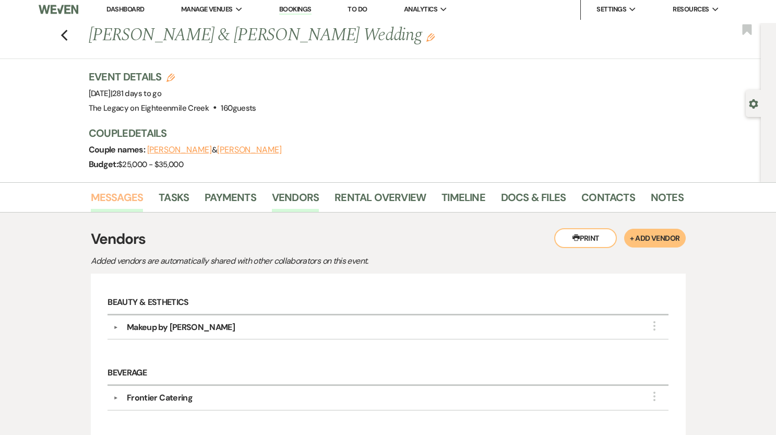
click at [120, 196] on link "Messages" at bounding box center [117, 200] width 53 height 23
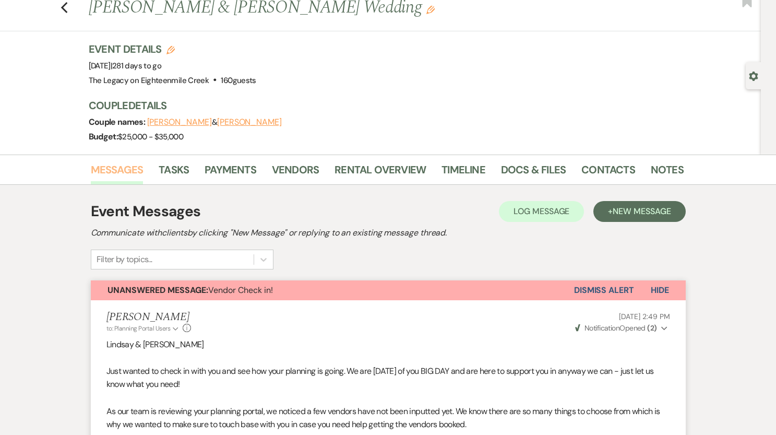
scroll to position [22, 0]
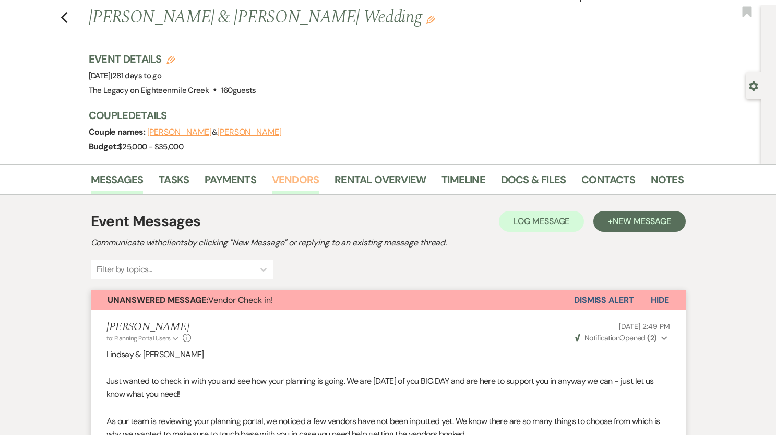
click at [309, 175] on link "Vendors" at bounding box center [295, 182] width 47 height 23
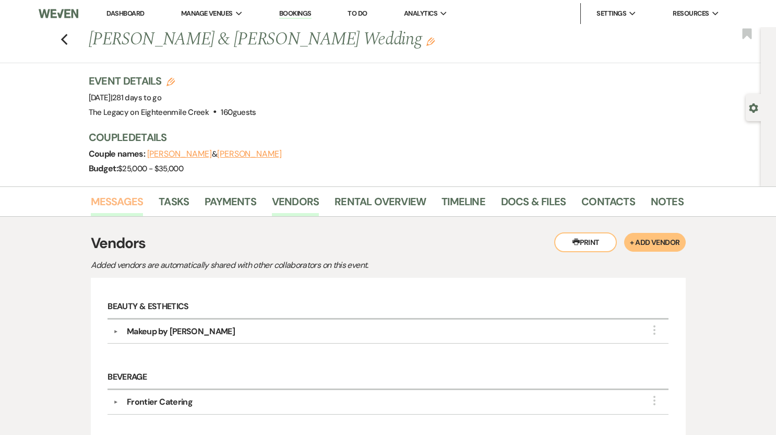
click at [126, 198] on link "Messages" at bounding box center [117, 204] width 53 height 23
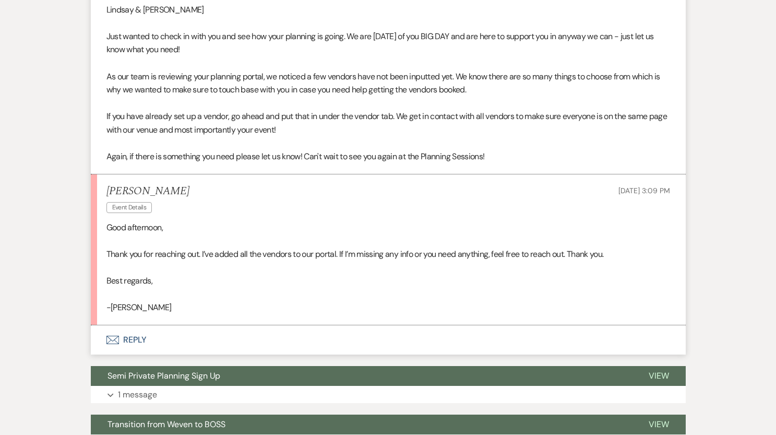
scroll to position [368, 0]
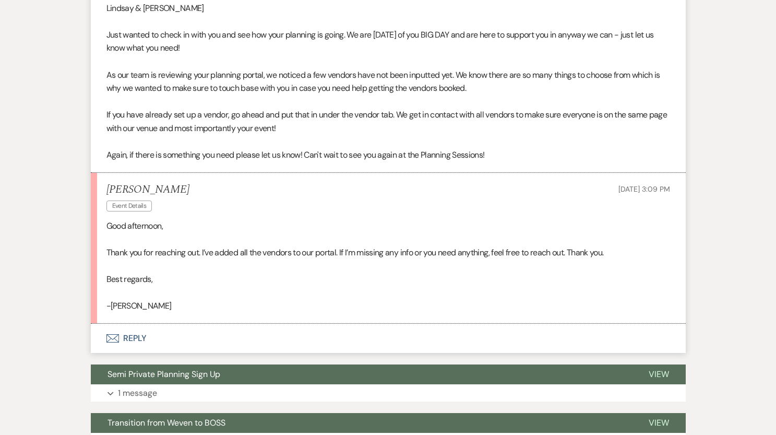
click at [131, 341] on button "Envelope Reply" at bounding box center [388, 338] width 595 height 29
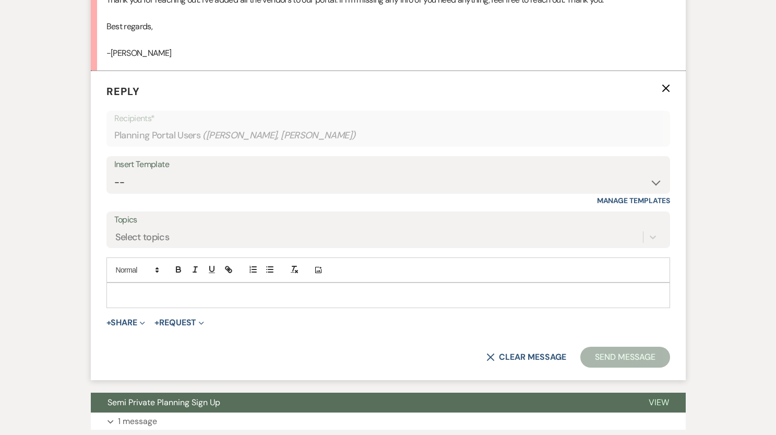
scroll to position [629, 0]
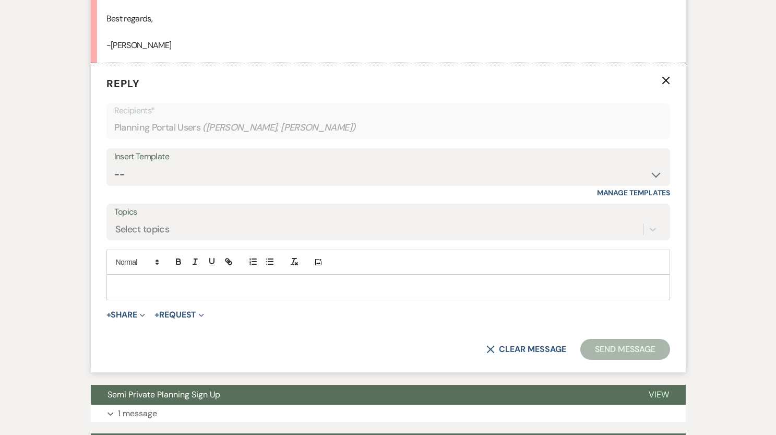
click at [136, 287] on p at bounding box center [388, 286] width 547 height 11
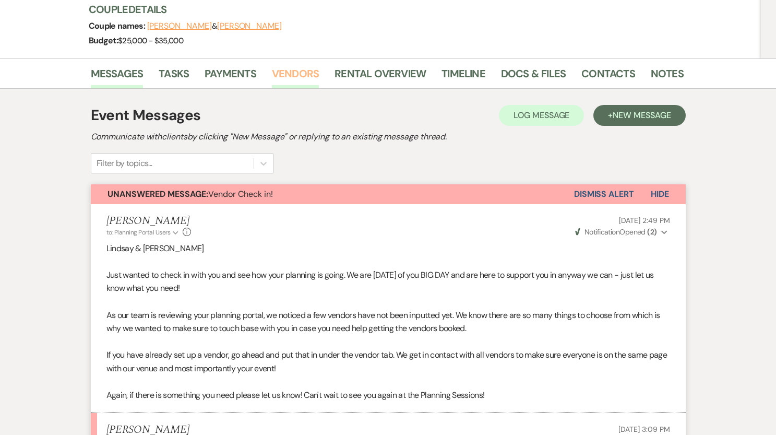
scroll to position [63, 0]
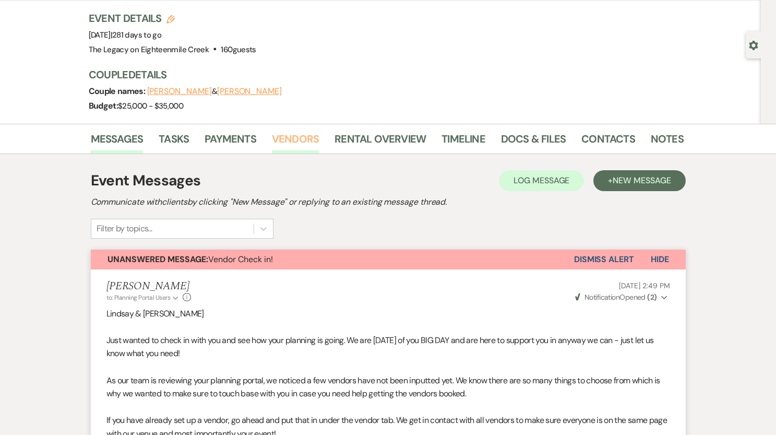
click at [297, 134] on link "Vendors" at bounding box center [295, 142] width 47 height 23
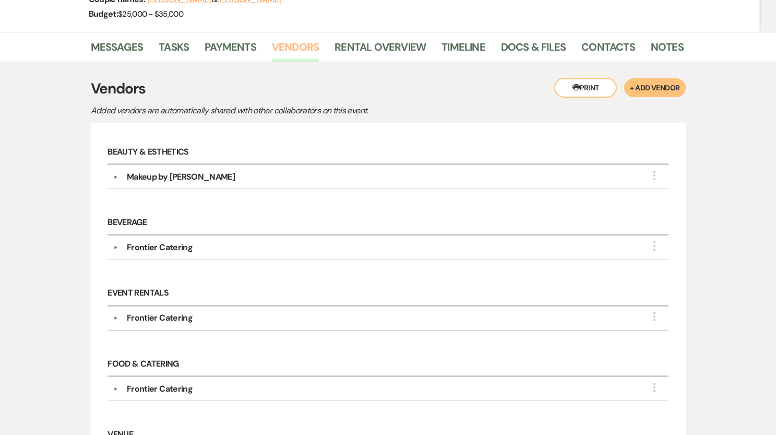
scroll to position [152, 0]
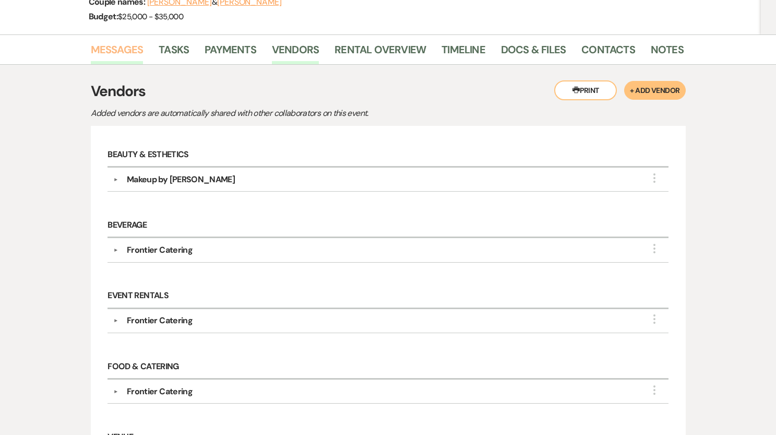
click at [115, 46] on link "Messages" at bounding box center [117, 52] width 53 height 23
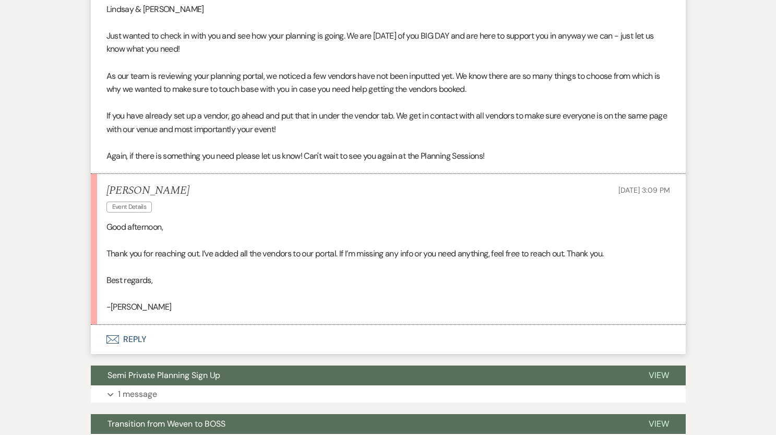
click at [136, 339] on button "Envelope Reply" at bounding box center [388, 339] width 595 height 29
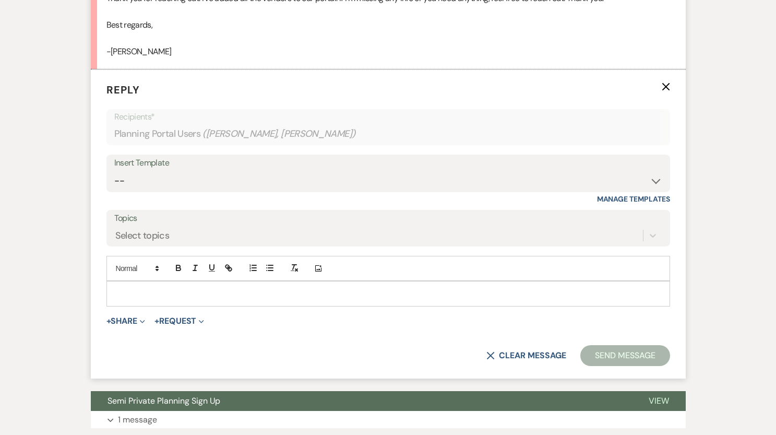
scroll to position [629, 0]
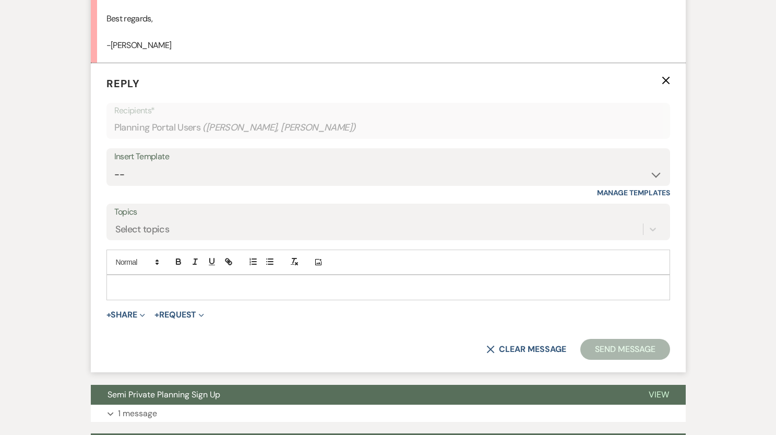
click at [246, 289] on p at bounding box center [388, 286] width 547 height 11
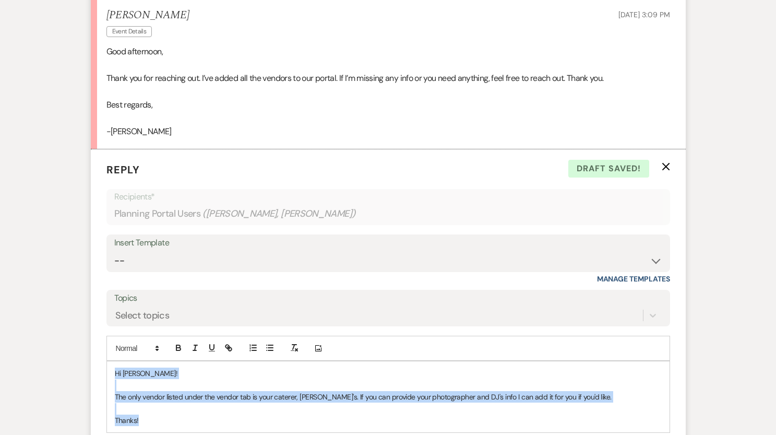
scroll to position [626, 0]
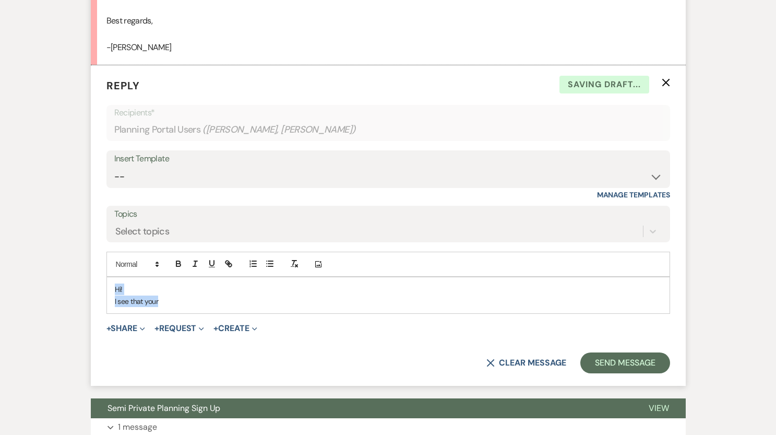
copy div "Hi! I see that your"
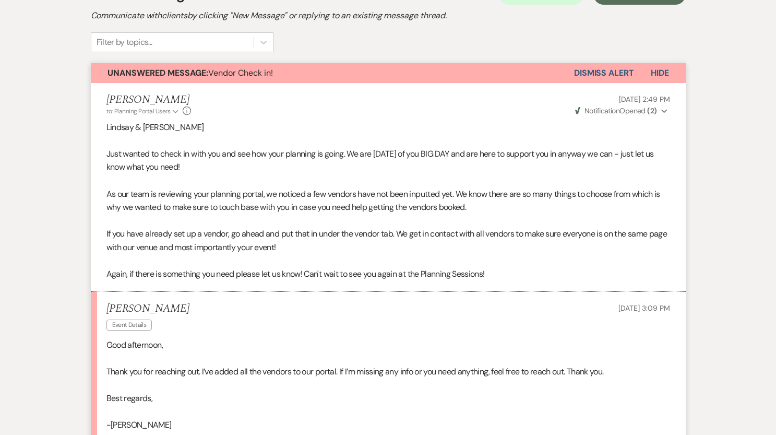
scroll to position [197, 0]
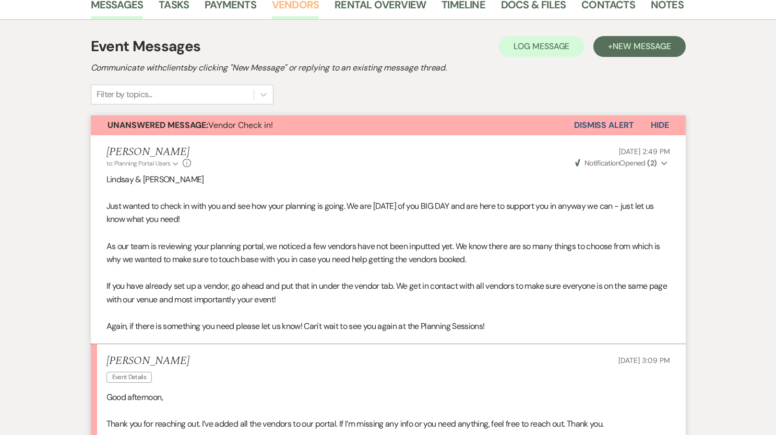
click at [295, 11] on link "Vendors" at bounding box center [295, 7] width 47 height 23
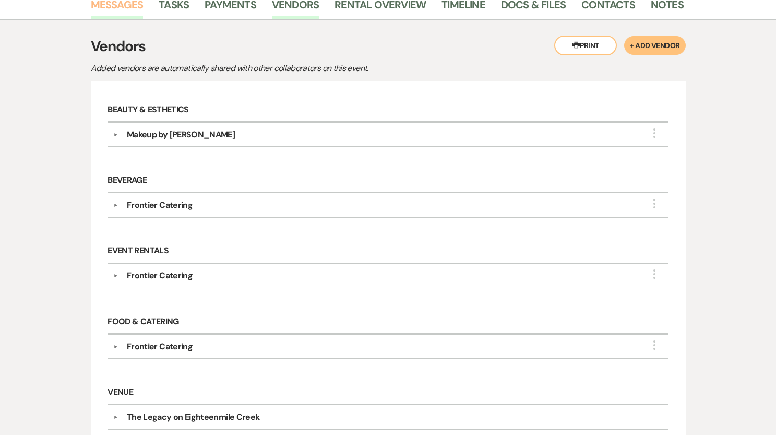
click at [117, 10] on link "Messages" at bounding box center [117, 7] width 53 height 23
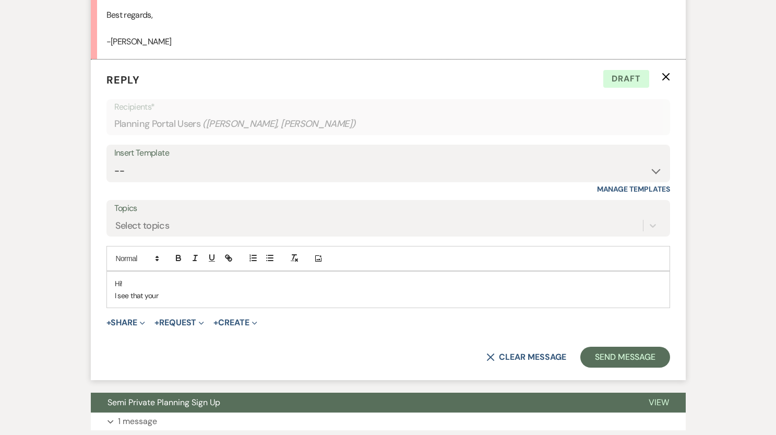
scroll to position [634, 0]
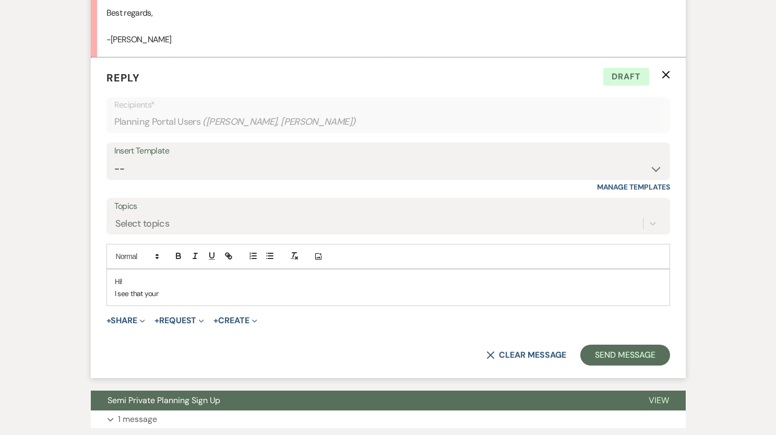
click at [173, 296] on p "I see that your" at bounding box center [388, 293] width 547 height 11
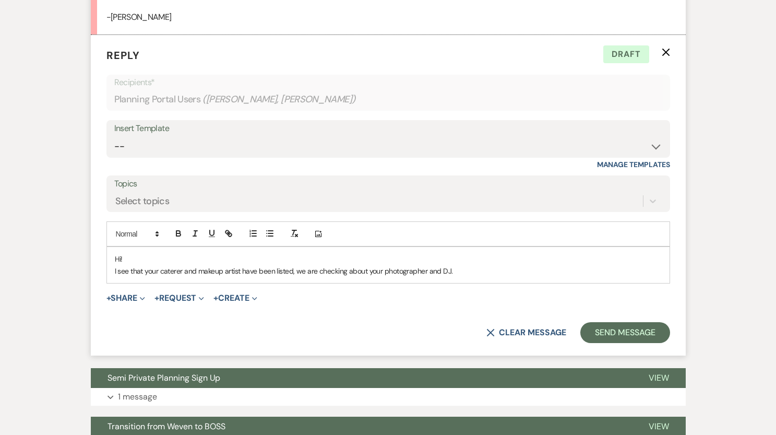
scroll to position [658, 0]
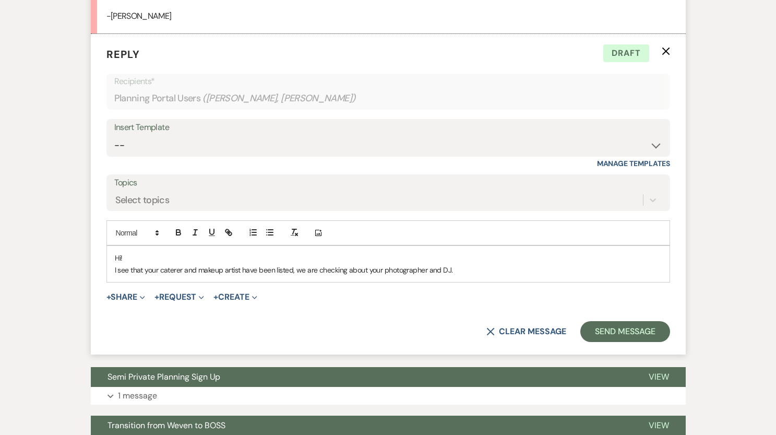
click at [285, 269] on p "I see that your caterer and makeup artist have been listed, we are checking abo…" at bounding box center [388, 269] width 547 height 11
click at [514, 271] on p "I see that your caterer and makeup artist have been added under vendors, we are…" at bounding box center [388, 269] width 547 height 11
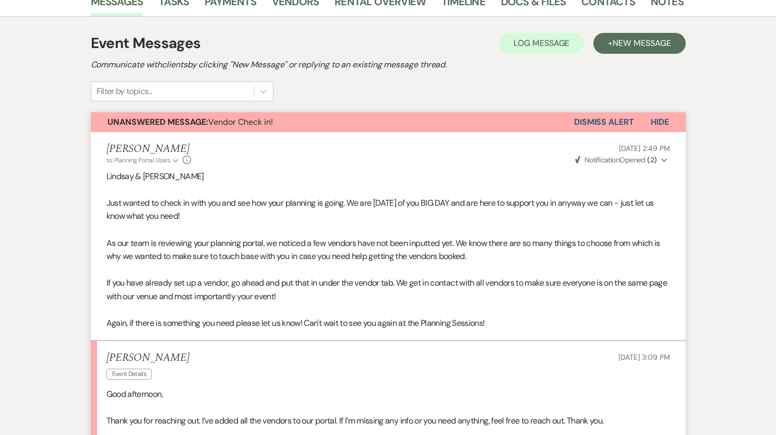
scroll to position [0, 0]
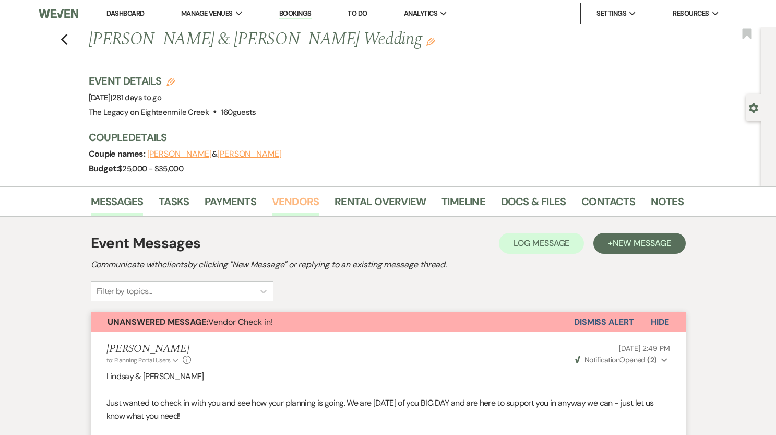
click at [298, 202] on link "Vendors" at bounding box center [295, 204] width 47 height 23
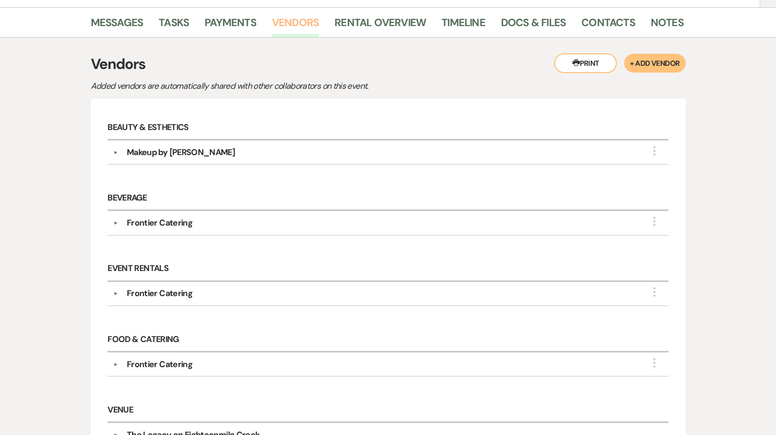
scroll to position [146, 0]
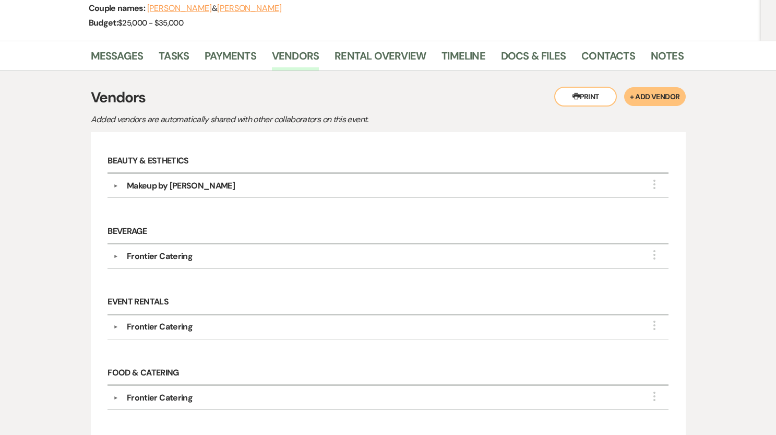
click at [123, 46] on li "Messages" at bounding box center [125, 57] width 68 height 25
click at [124, 53] on link "Messages" at bounding box center [117, 59] width 53 height 23
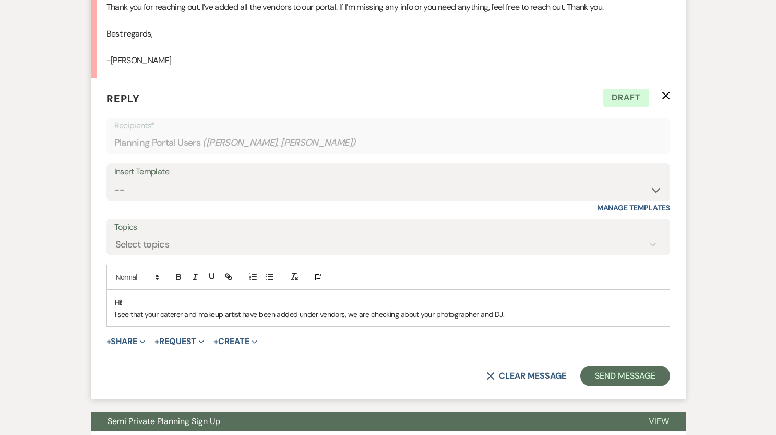
scroll to position [613, 0]
click at [511, 312] on p "I see that your caterer and makeup artist have been added under vendors, we are…" at bounding box center [388, 314] width 547 height 11
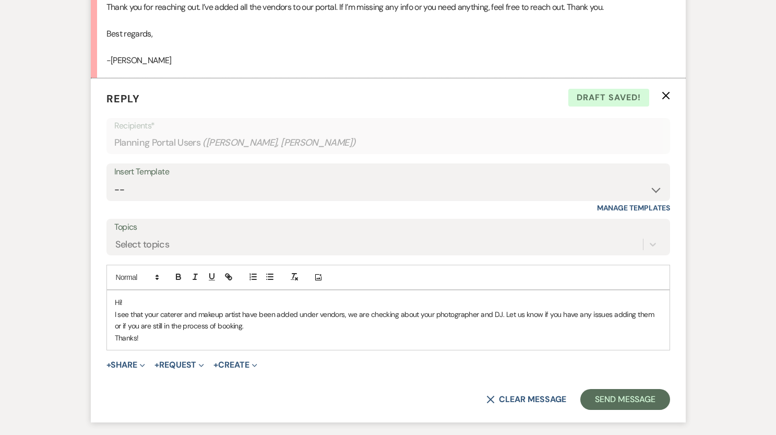
click at [647, 314] on p "I see that your caterer and makeup artist have been added under vendors, we are…" at bounding box center [388, 320] width 547 height 23
click at [155, 338] on p "Thanks!" at bounding box center [388, 337] width 547 height 11
click at [606, 399] on button "Send Message" at bounding box center [624, 399] width 89 height 21
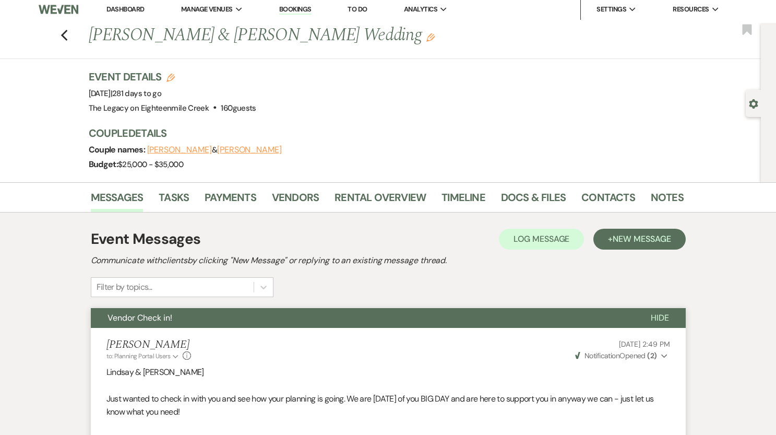
scroll to position [0, 0]
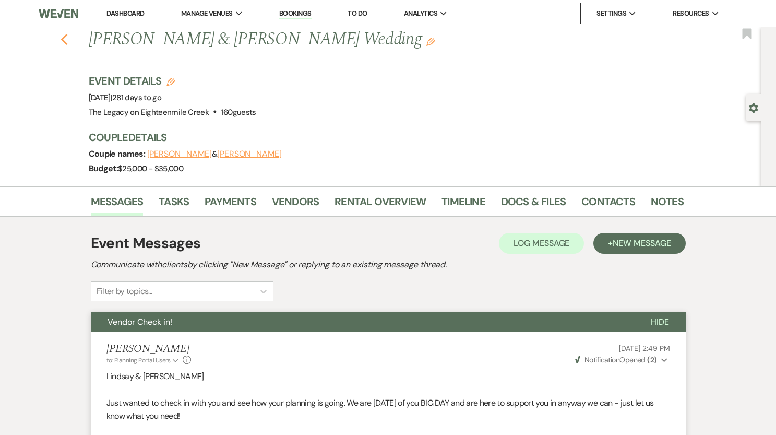
click at [64, 43] on use "button" at bounding box center [64, 39] width 7 height 11
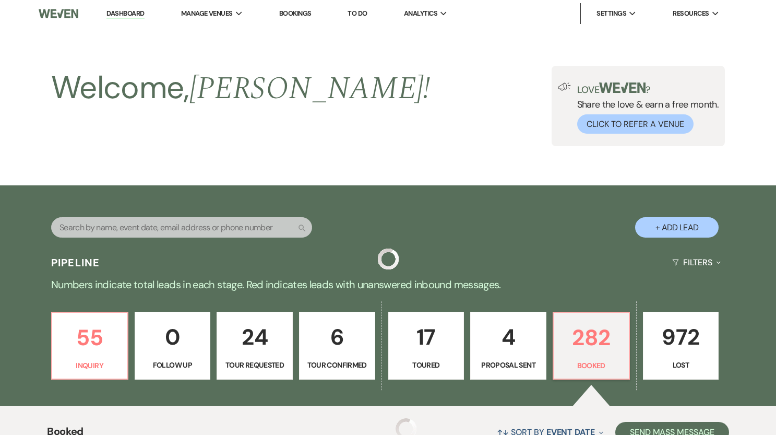
scroll to position [276, 0]
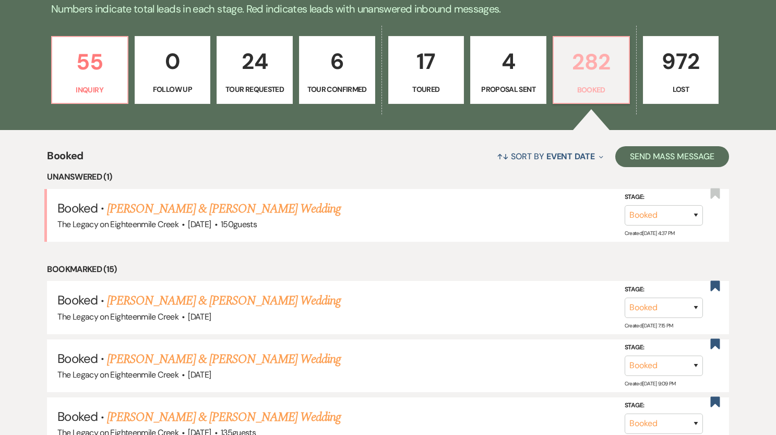
click at [591, 84] on p "Booked" at bounding box center [591, 89] width 63 height 11
click at [245, 203] on link "[PERSON_NAME] & [PERSON_NAME] Wedding" at bounding box center [224, 208] width 234 height 19
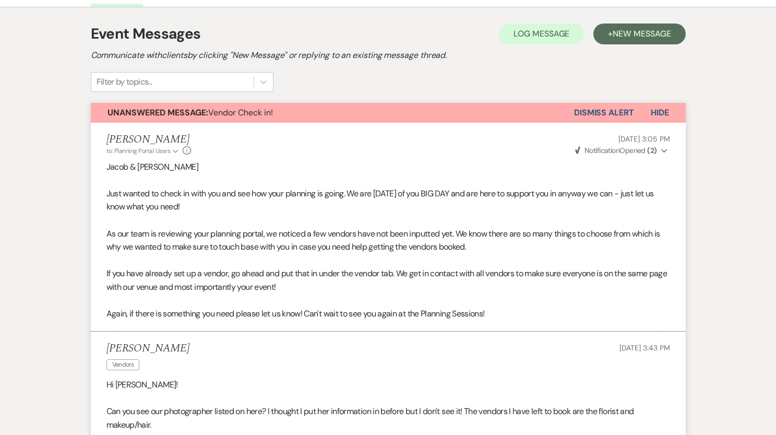
scroll to position [28, 0]
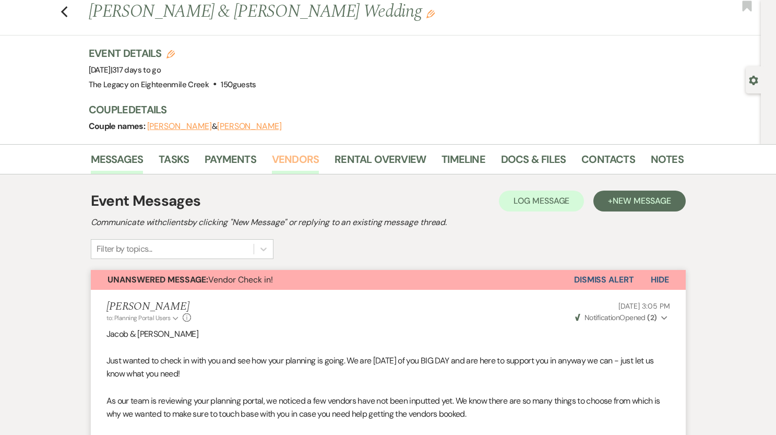
click at [312, 158] on link "Vendors" at bounding box center [295, 162] width 47 height 23
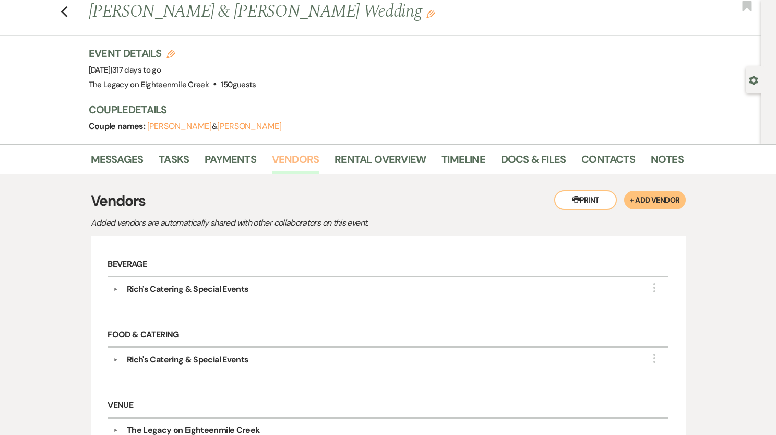
scroll to position [155, 0]
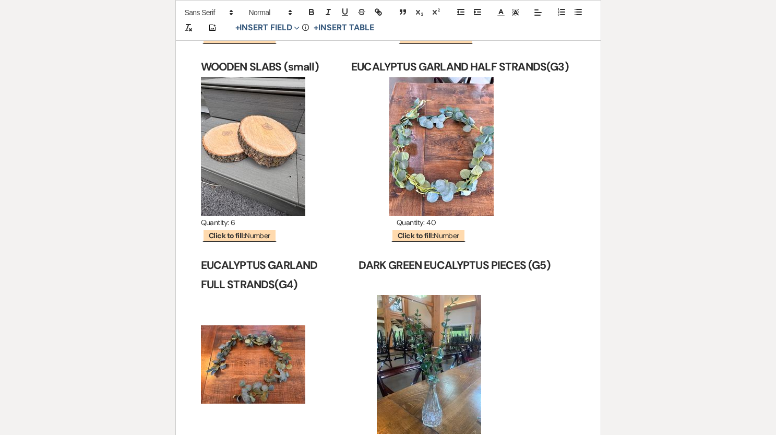
scroll to position [3031, 0]
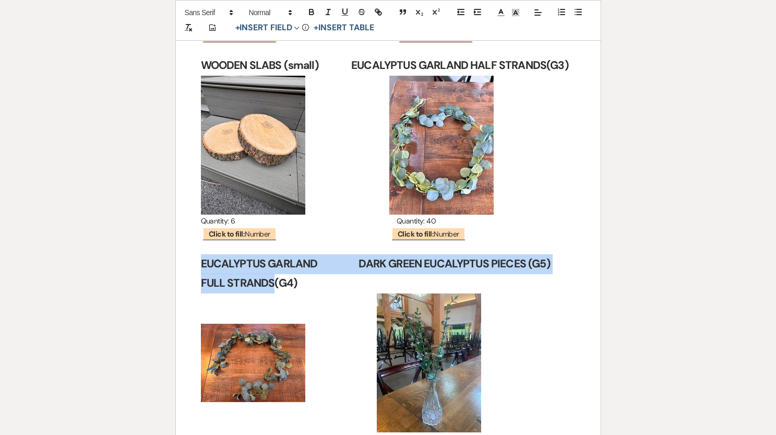
drag, startPoint x: 273, startPoint y: 264, endPoint x: 202, endPoint y: 244, distance: 73.7
copy div "EUCALYPTUS GARLAND DARK GREEN EUCALYPTUS PIECES (G5) FULL STRANDS"
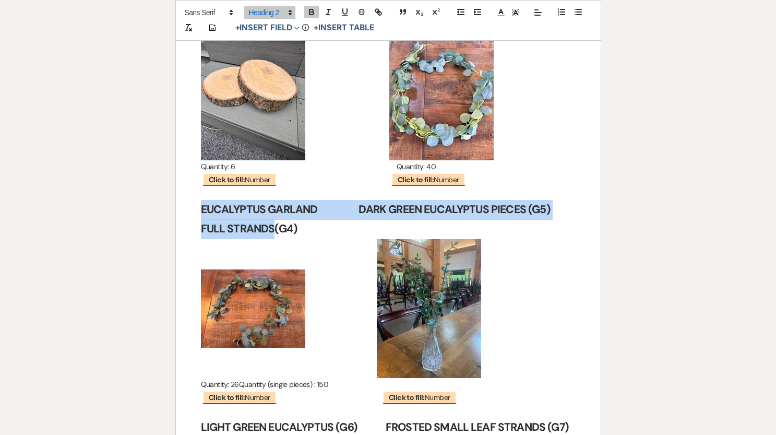
scroll to position [3086, 0]
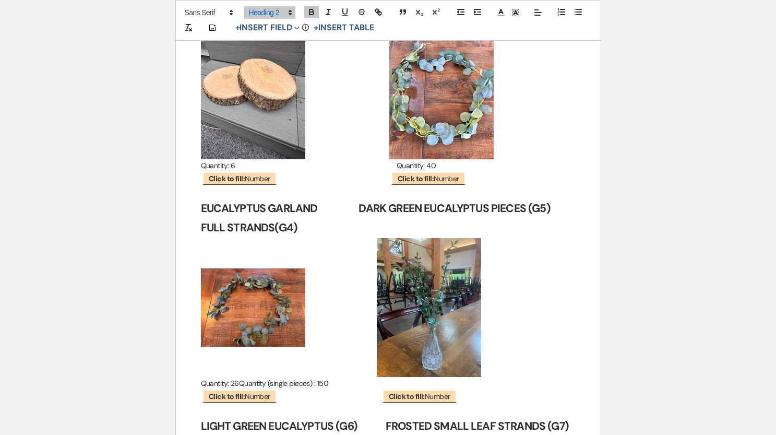
click at [339, 290] on p "﻿ ﻿ ﻿ ﻿" at bounding box center [388, 307] width 375 height 139
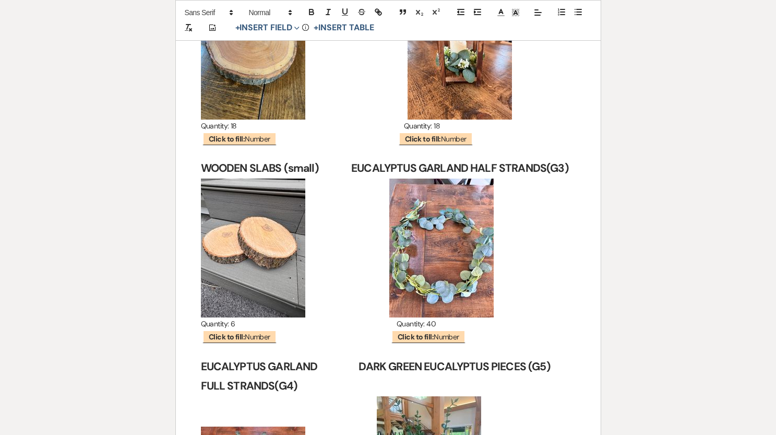
scroll to position [2927, 0]
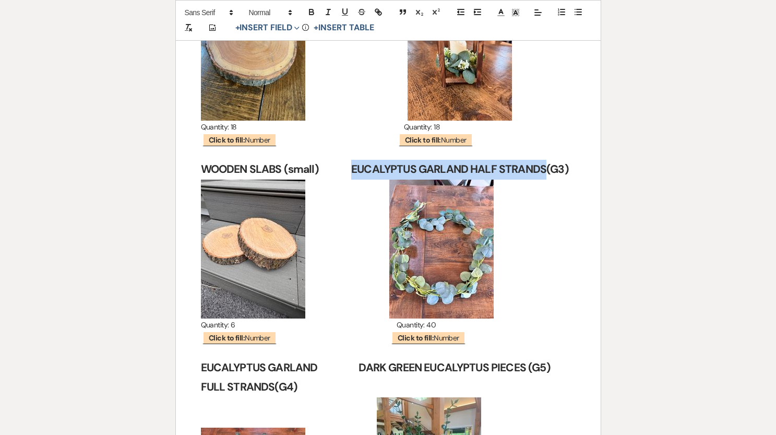
drag, startPoint x: 353, startPoint y: 149, endPoint x: 544, endPoint y: 150, distance: 191.1
click at [544, 162] on strong "WOODEN SLABS (small) EUCALYPTUS GARLAND HALF STRANDS(G3)" at bounding box center [385, 169] width 368 height 15
copy strong "EUCALYPTUS GARLAND HALF STRANDS"
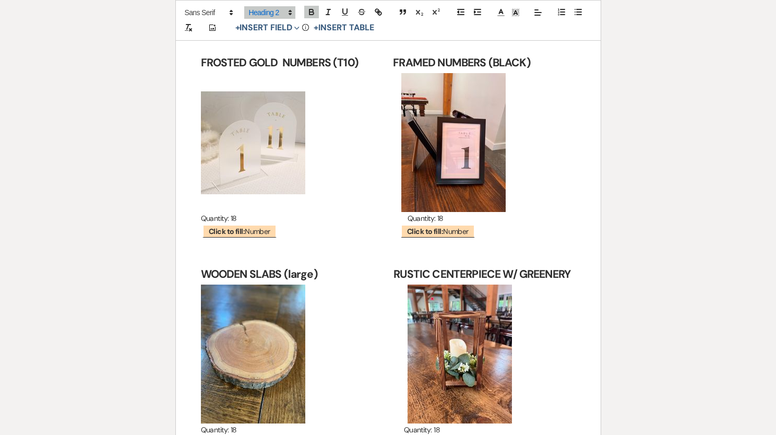
scroll to position [2636, 0]
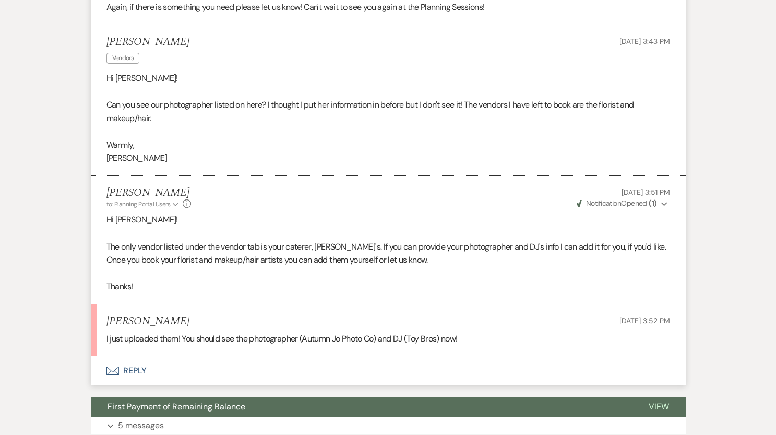
click at [135, 366] on button "Envelope Reply" at bounding box center [388, 370] width 595 height 29
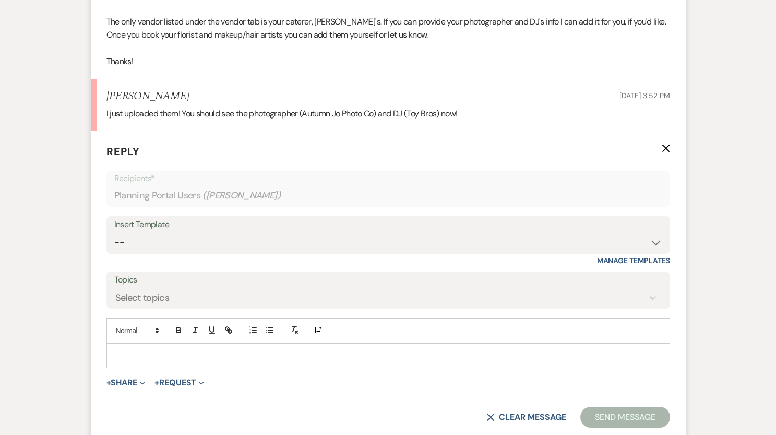
scroll to position [748, 0]
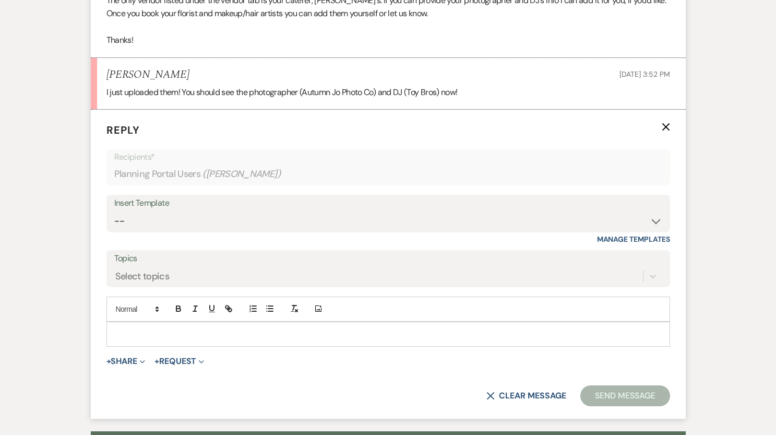
click at [154, 331] on p at bounding box center [388, 333] width 547 height 11
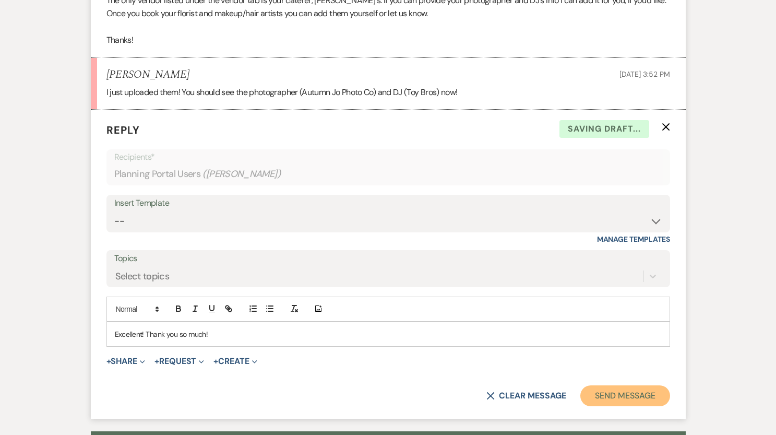
click at [616, 394] on button "Send Message" at bounding box center [624, 395] width 89 height 21
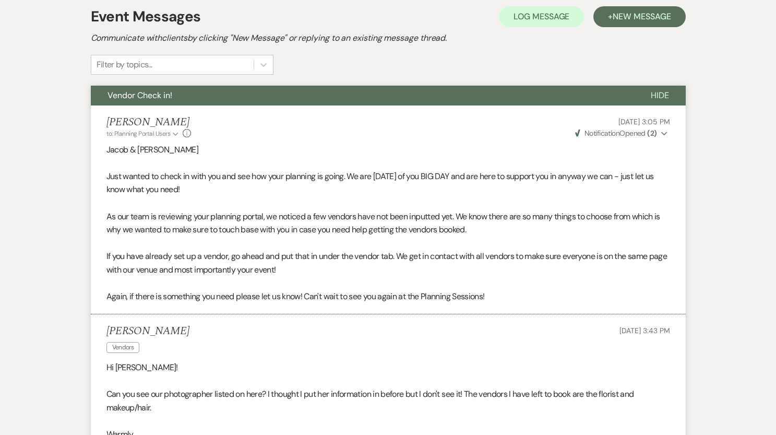
scroll to position [0, 0]
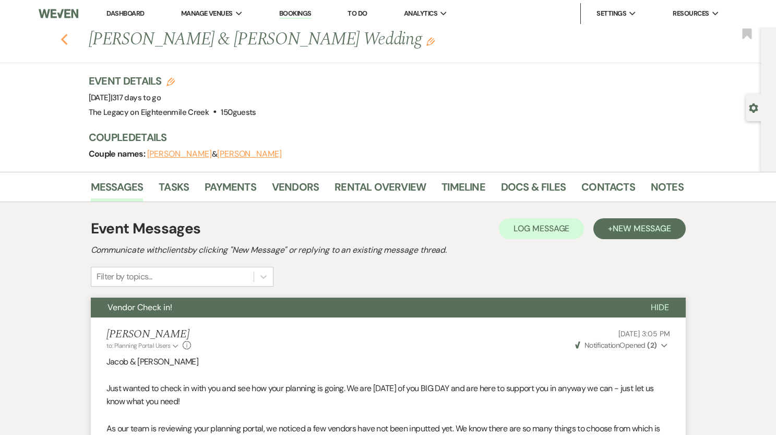
click at [63, 44] on icon "Previous" at bounding box center [65, 39] width 8 height 13
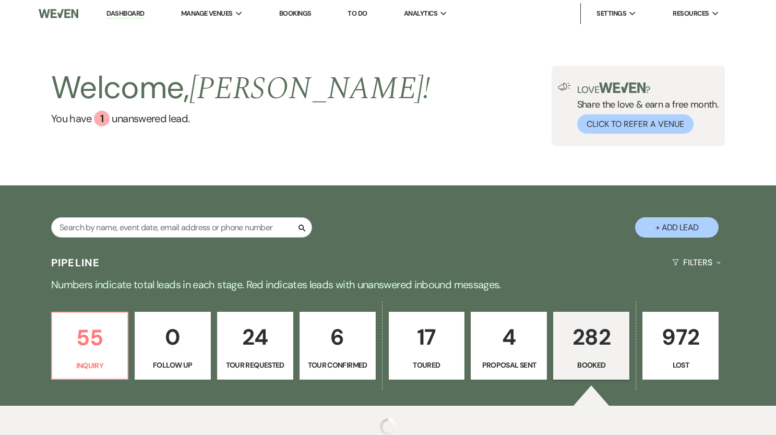
scroll to position [99, 0]
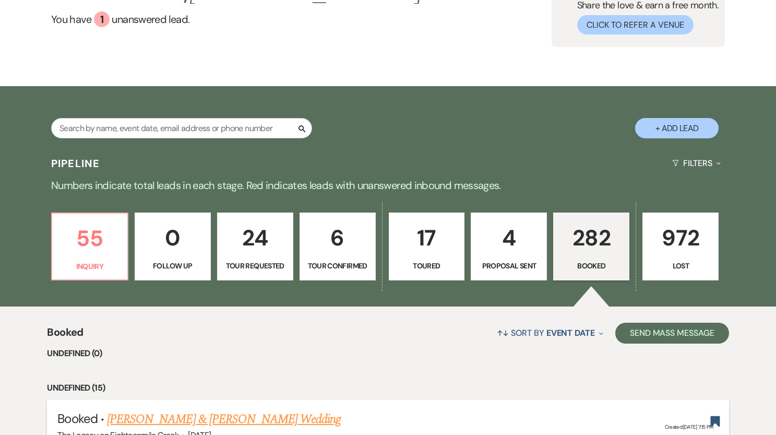
click at [597, 410] on h5 "Booked · [PERSON_NAME] & [PERSON_NAME] Wedding" at bounding box center [387, 419] width 661 height 19
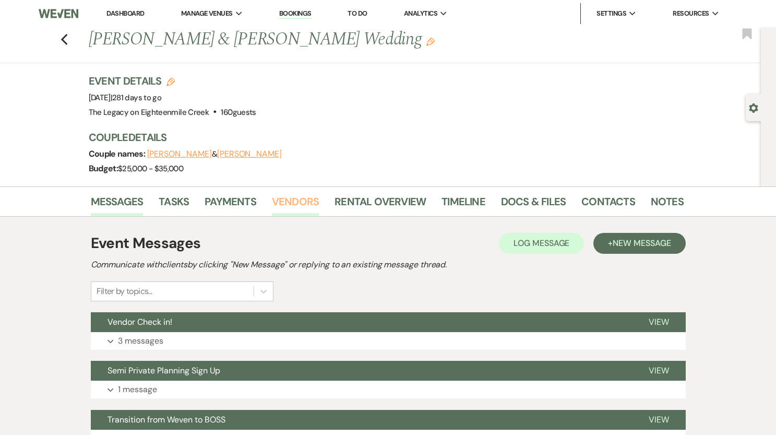
click at [288, 200] on link "Vendors" at bounding box center [295, 204] width 47 height 23
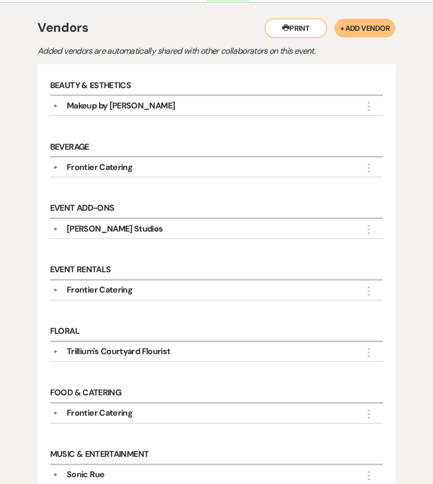
scroll to position [328, 0]
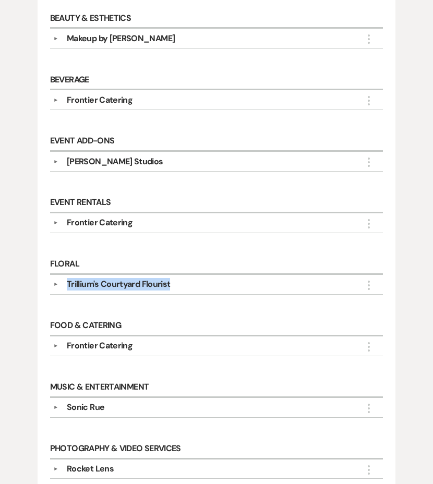
drag, startPoint x: 172, startPoint y: 281, endPoint x: 77, endPoint y: 274, distance: 95.3
click at [77, 278] on div "Trillium's Courtyard Flourist" at bounding box center [219, 284] width 322 height 13
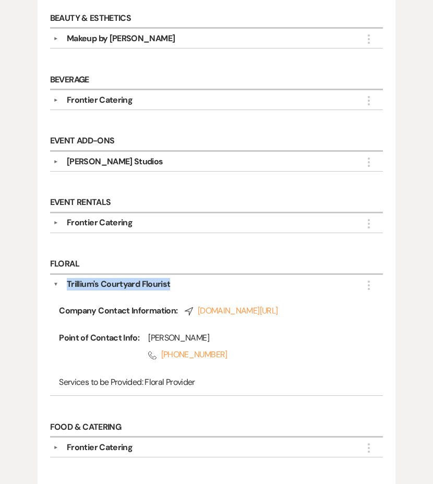
copy div "Trillium's Courtyard Flourist"
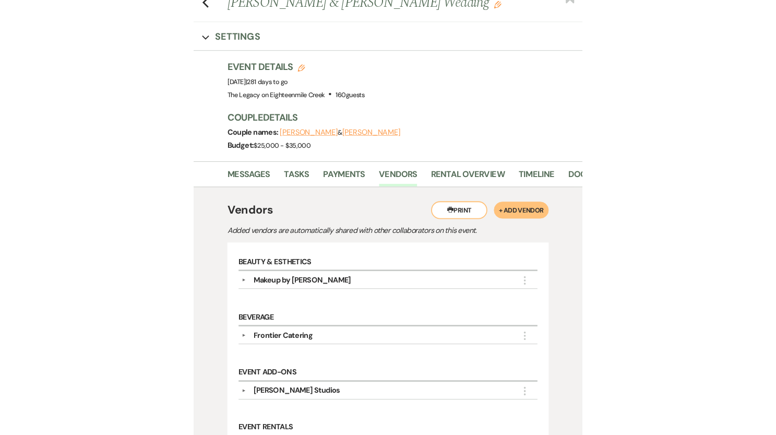
scroll to position [0, 0]
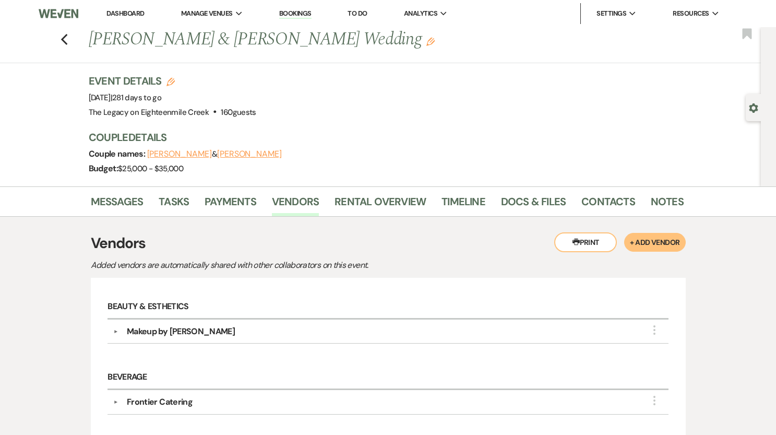
click at [122, 8] on li "Dashboard" at bounding box center [125, 13] width 48 height 21
click at [123, 11] on link "Dashboard" at bounding box center [125, 13] width 38 height 9
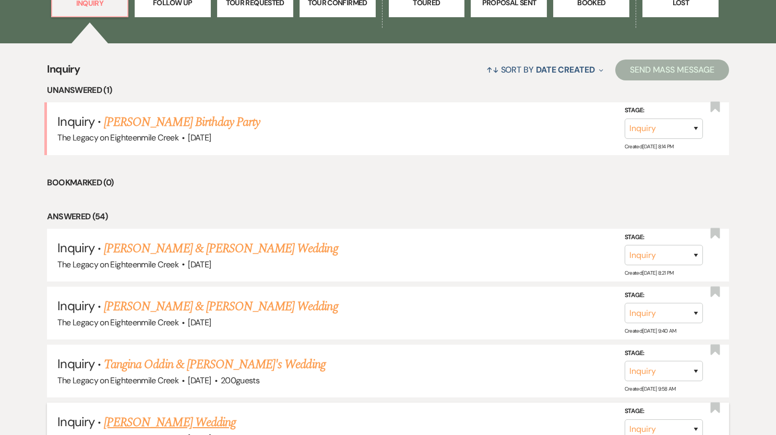
scroll to position [364, 0]
